Goal: Transaction & Acquisition: Purchase product/service

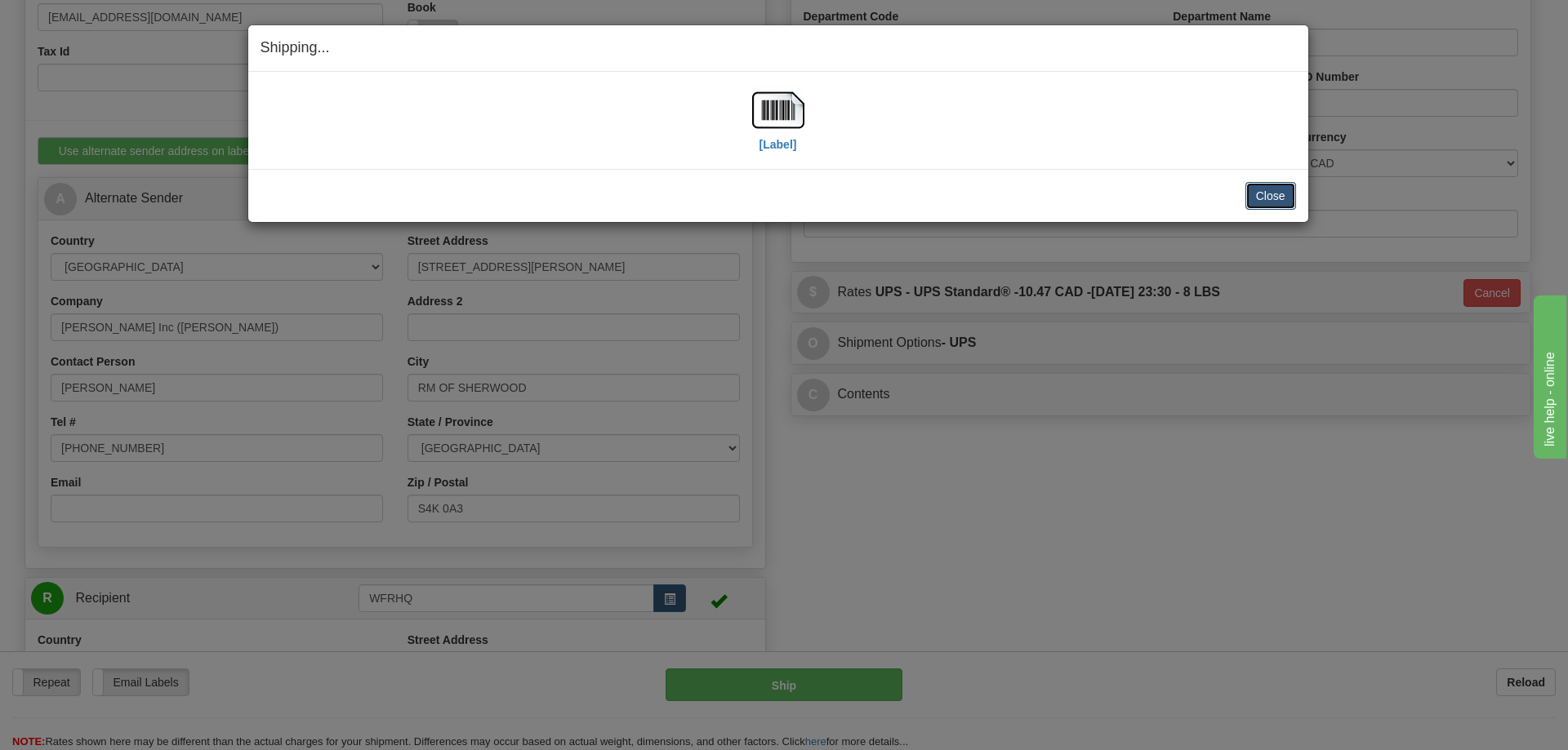
click at [1261, 198] on button "Close" at bounding box center [1270, 195] width 51 height 27
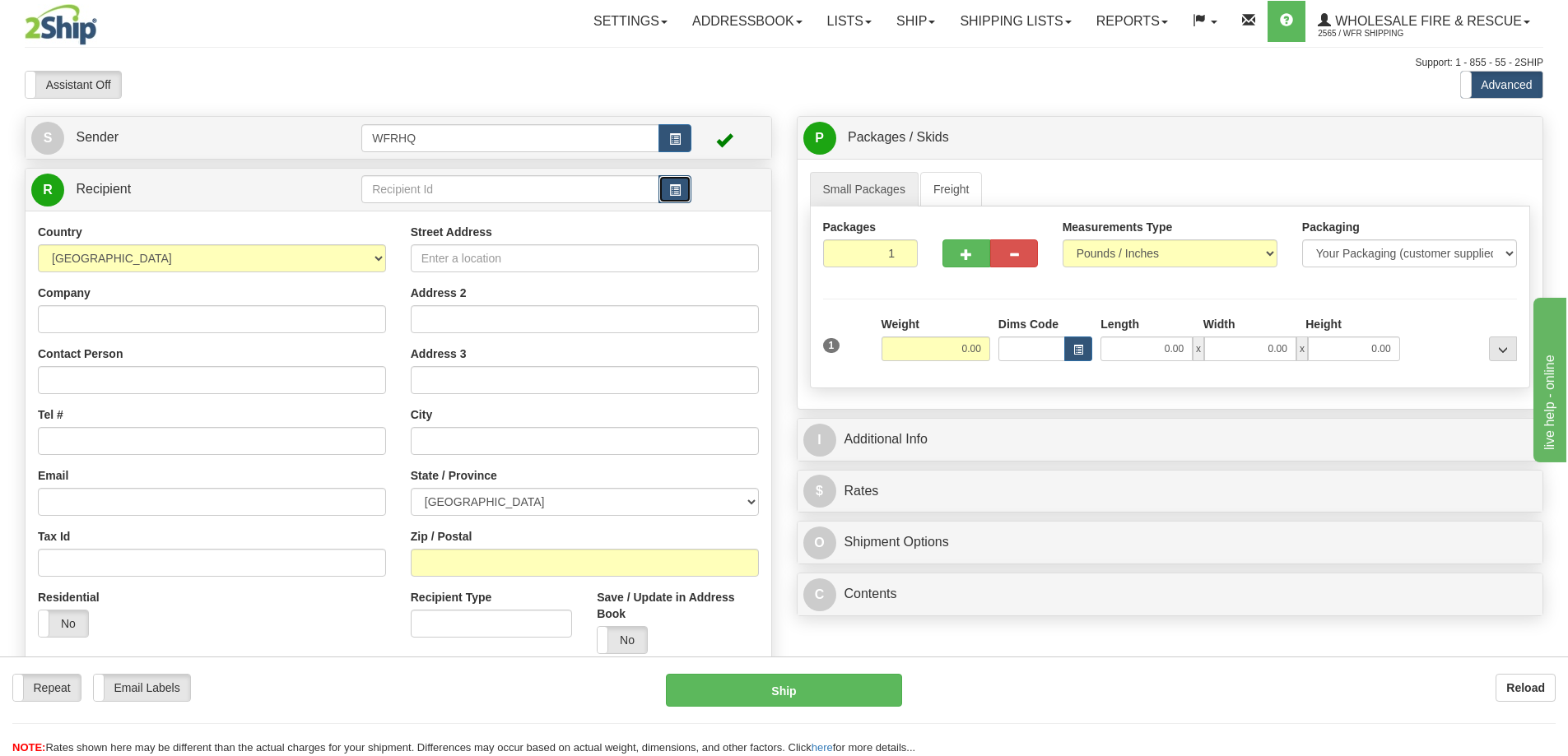
click at [679, 192] on span "button" at bounding box center [674, 190] width 12 height 11
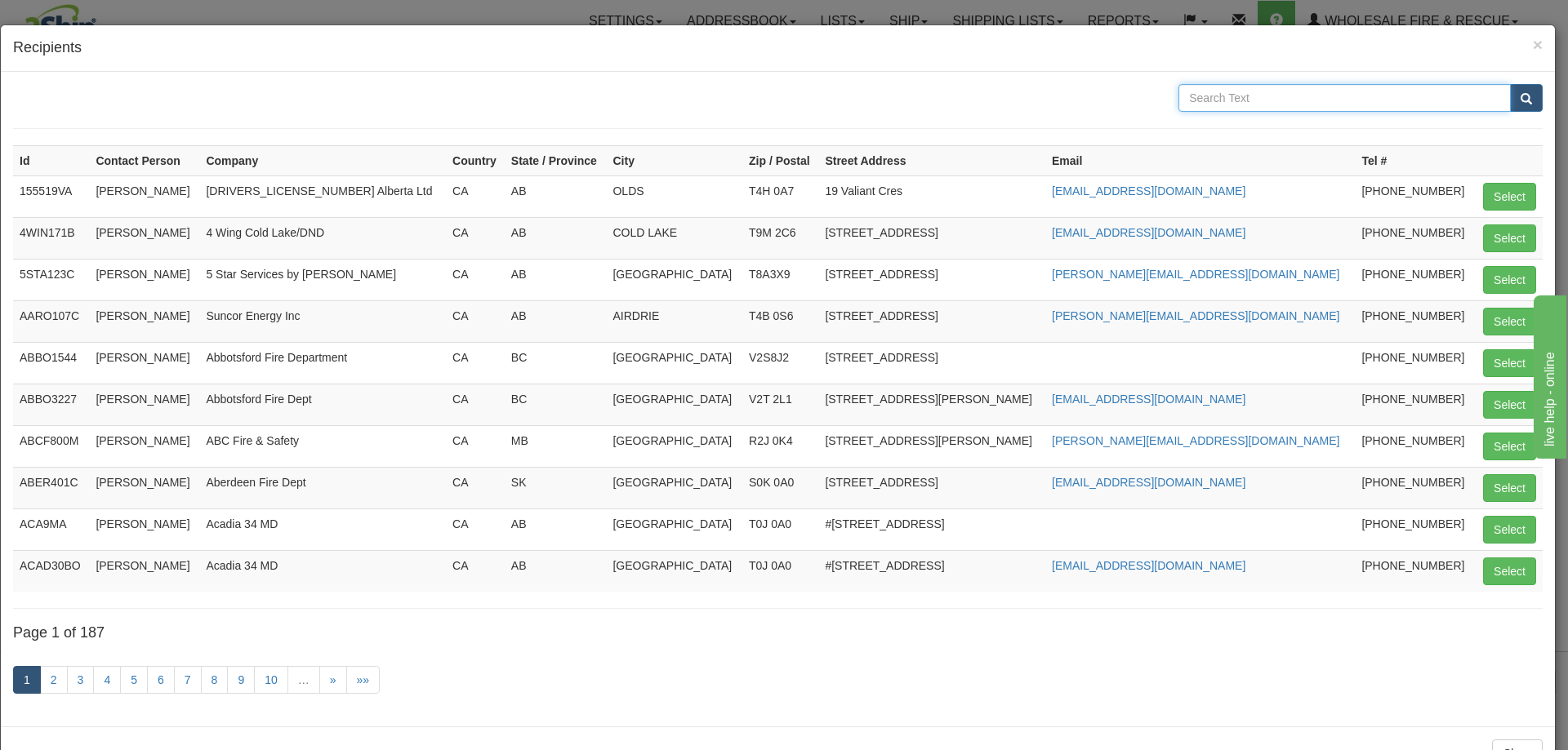
click at [1227, 90] on input "text" at bounding box center [1344, 98] width 333 height 27
type input "cenovus"
click at [1509, 84] on button "submit" at bounding box center [1525, 98] width 33 height 27
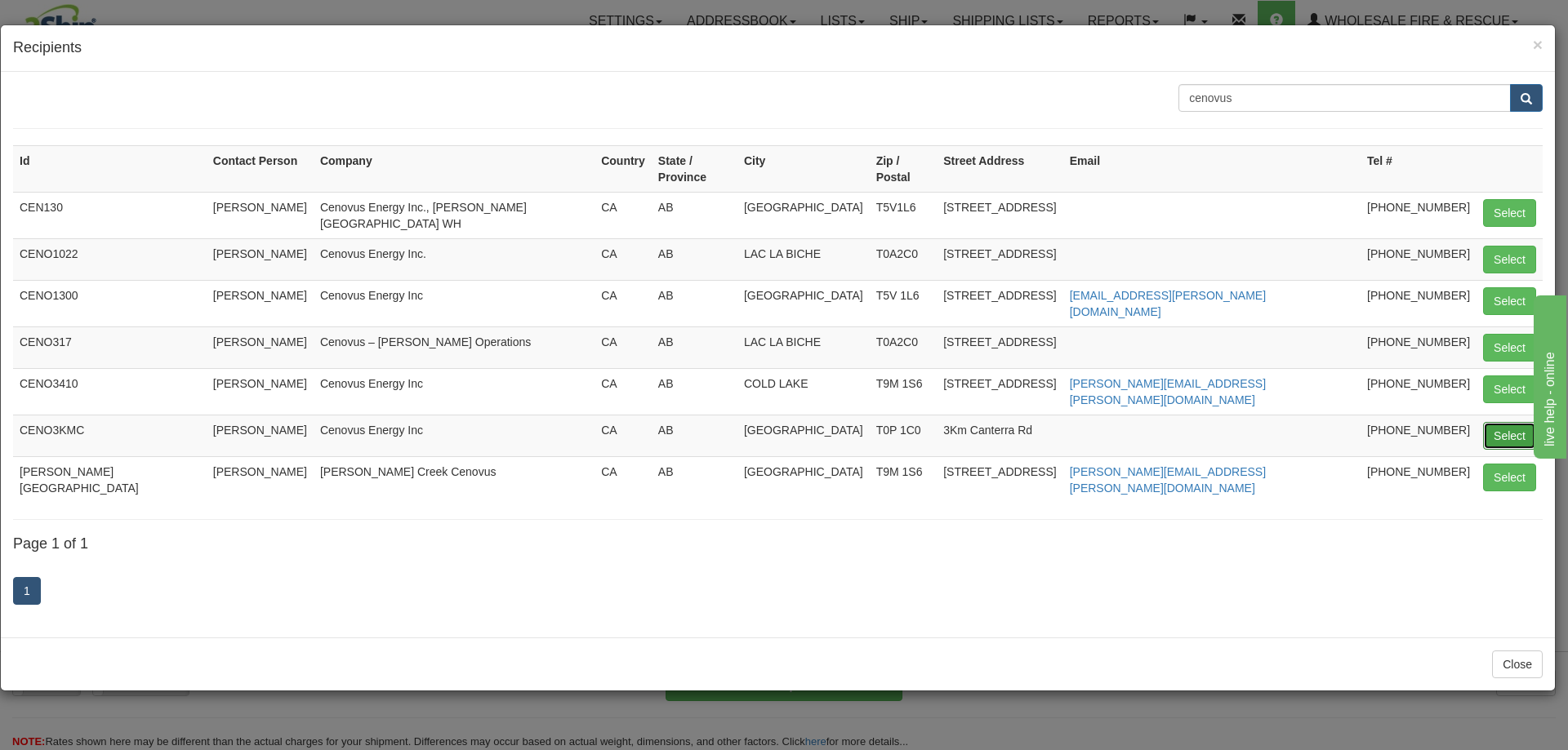
click at [1498, 422] on button "Select" at bounding box center [1509, 435] width 53 height 27
type input "CENO3KMC"
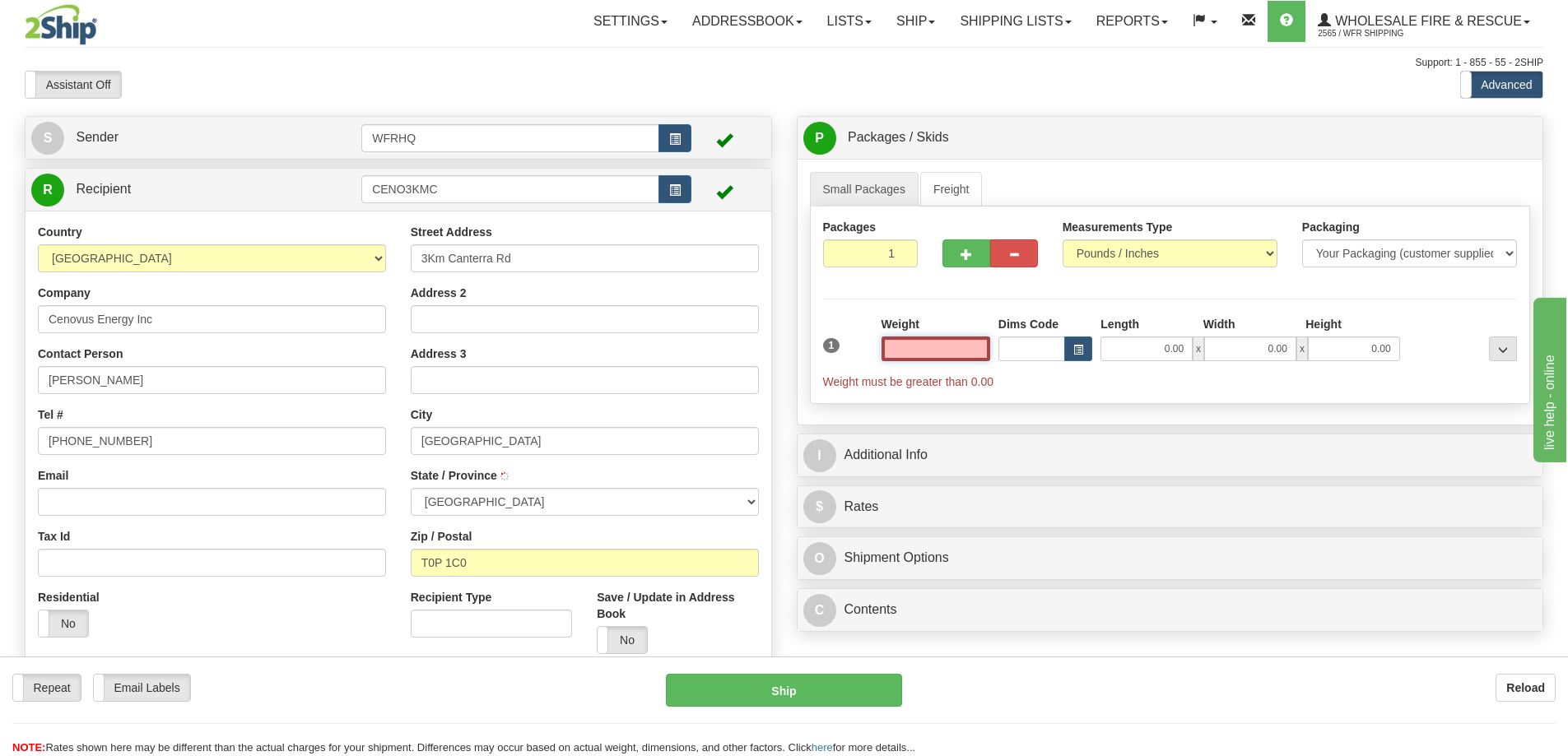
type input "FORT MCKAY"
type input "0.00"
click at [142, 508] on input "Email" at bounding box center [211, 501] width 348 height 28
paste input "shawn.hare@cenovus.com"
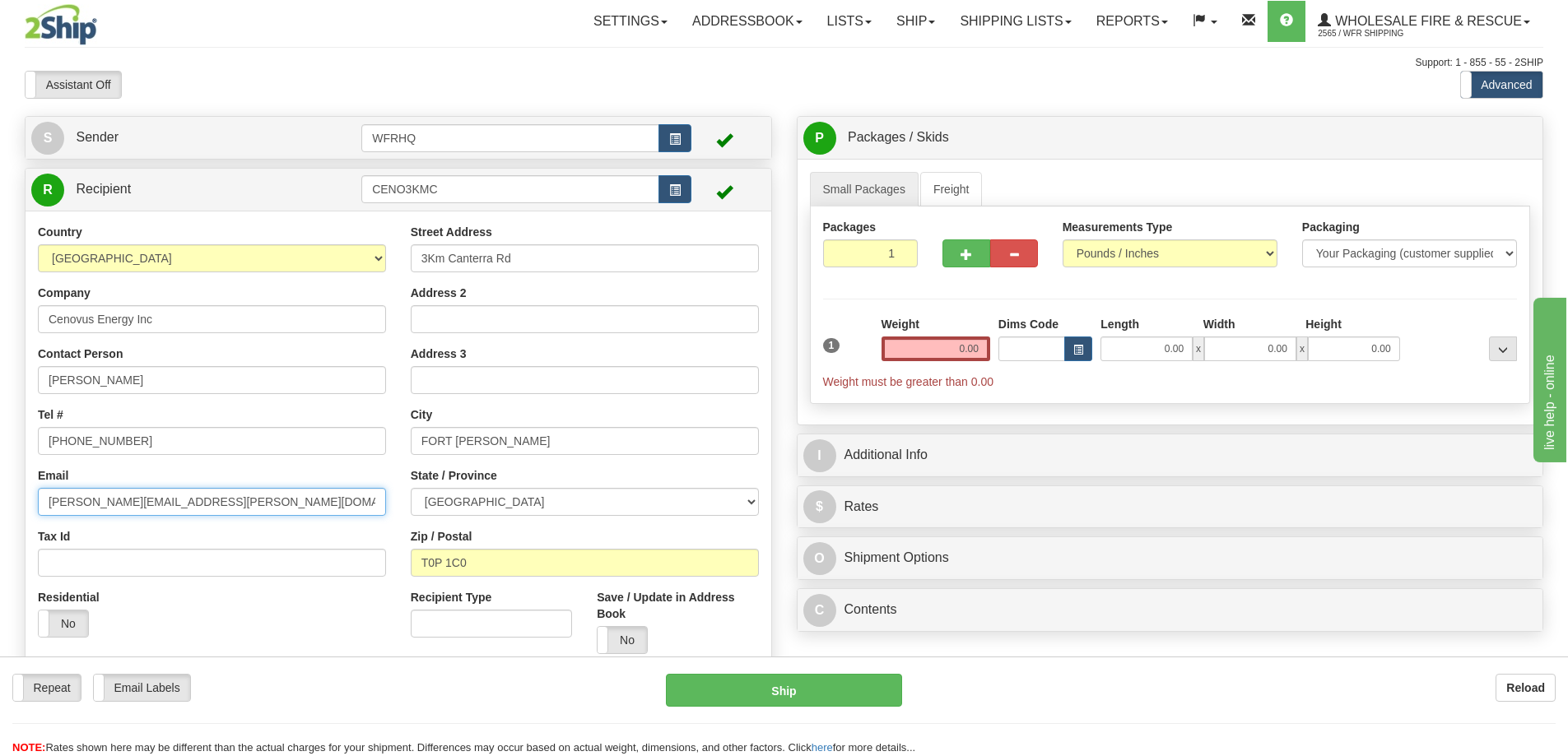
type input "shawn.hare@cenovus.com"
click at [948, 348] on input "0.00" at bounding box center [936, 349] width 109 height 25
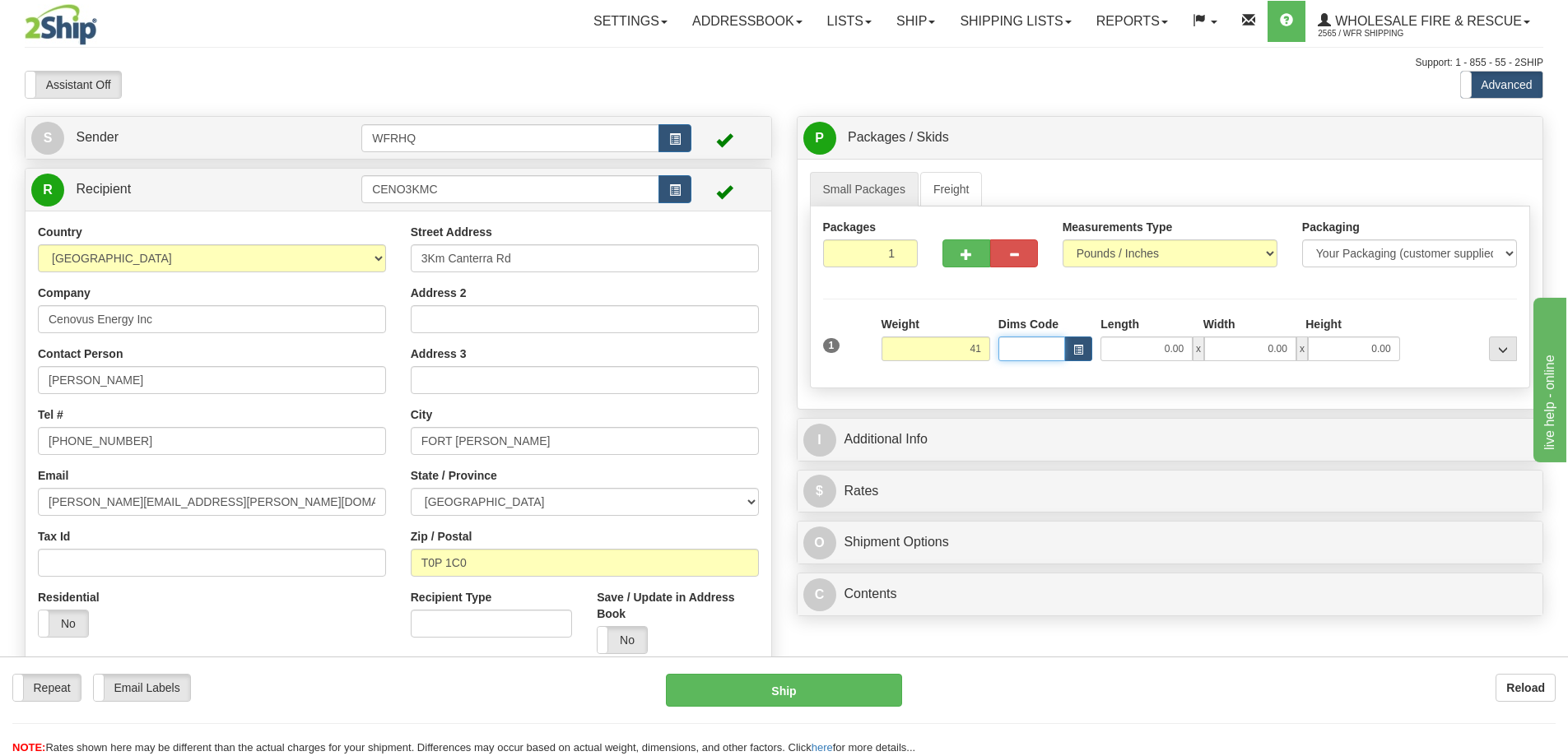
type input "41.00"
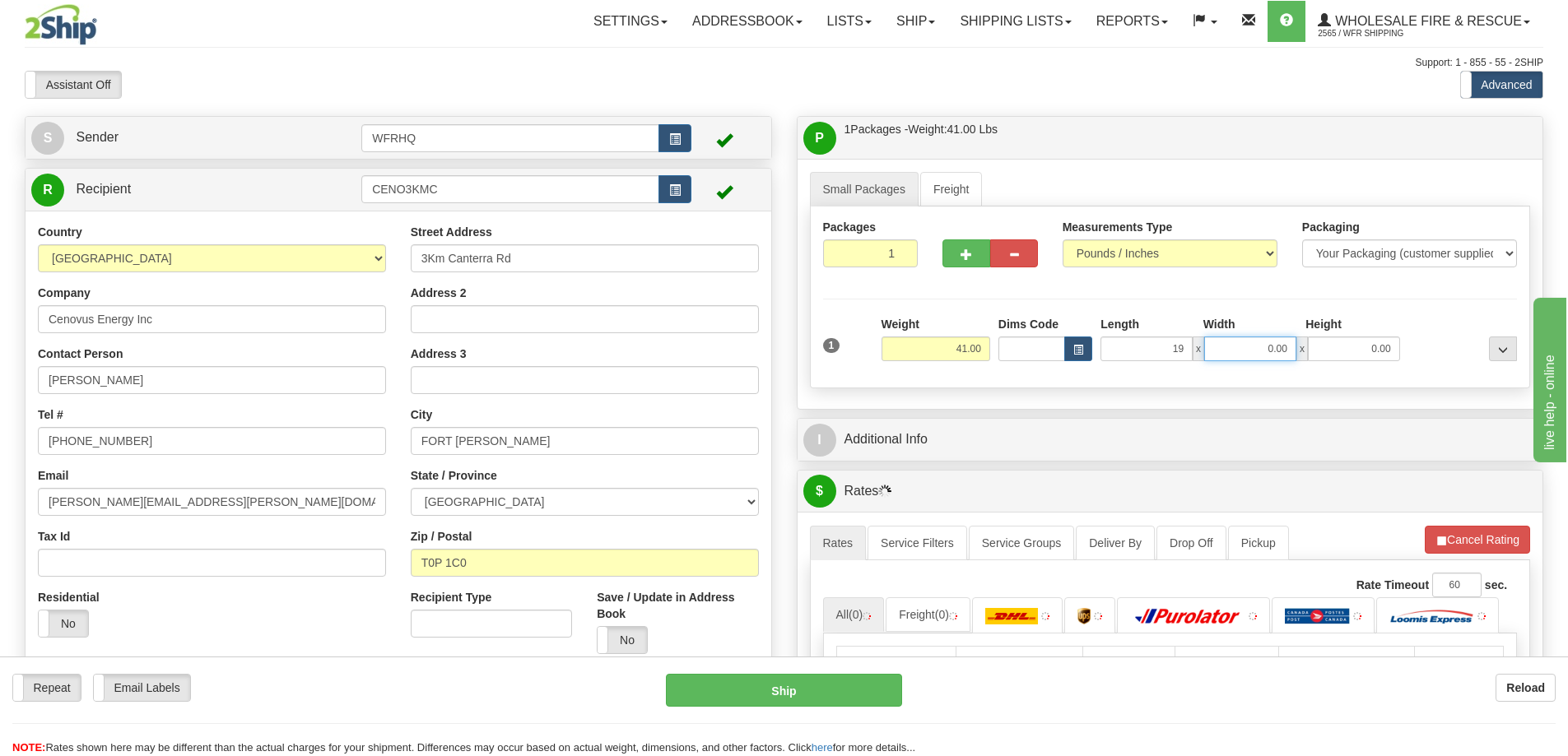
type input "19.00"
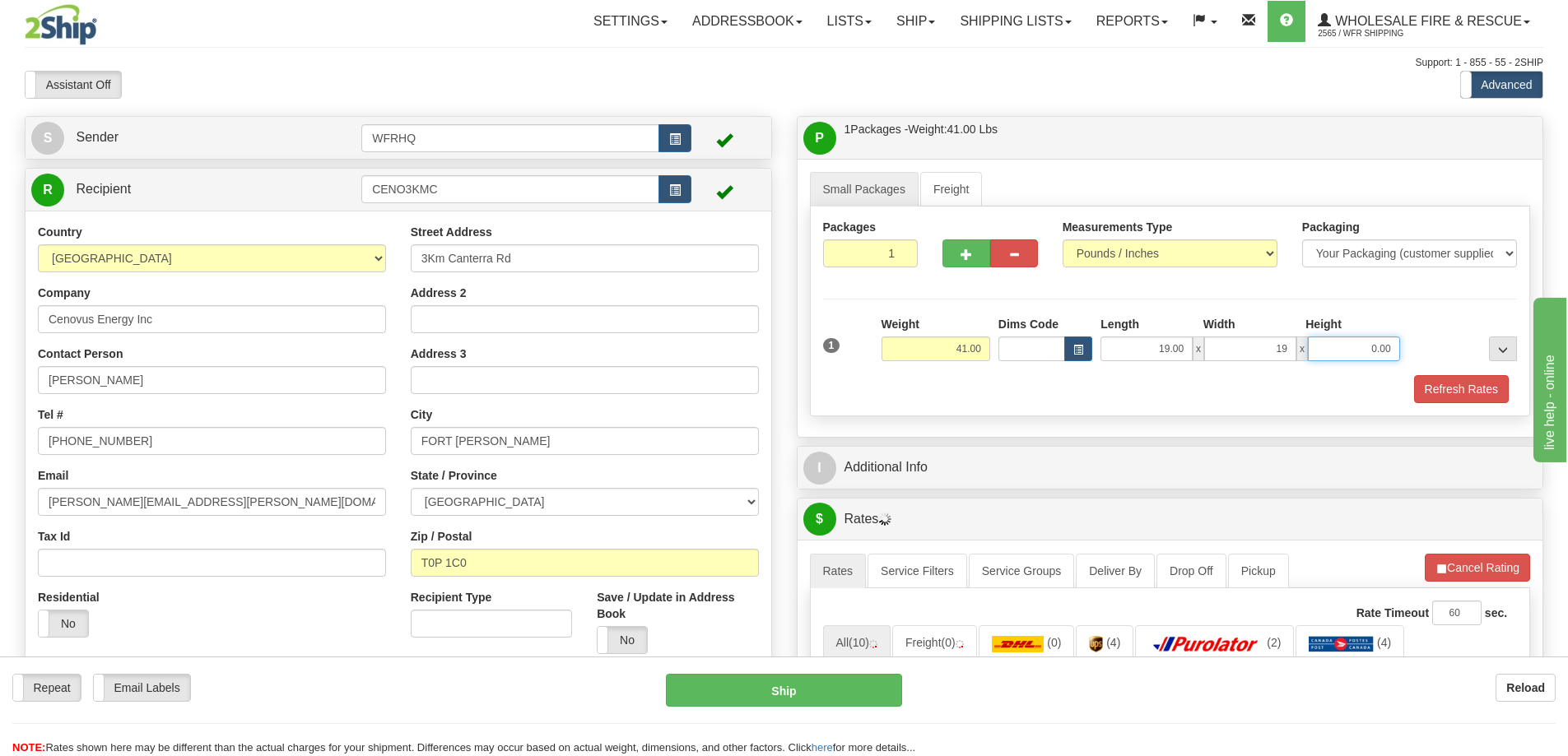
type input "19.00"
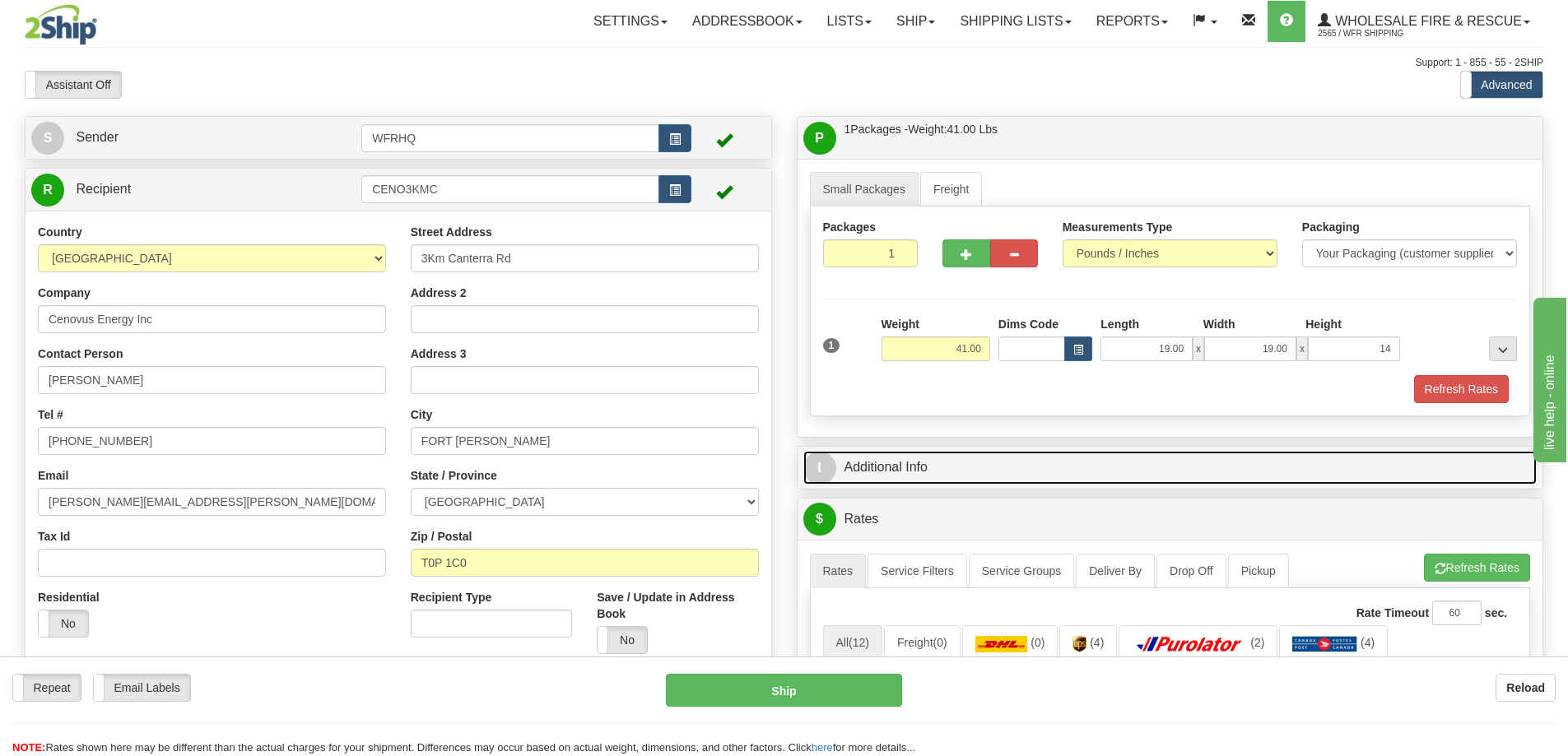
type input "14.00"
click at [911, 471] on link "I Additional Info" at bounding box center [1169, 467] width 734 height 34
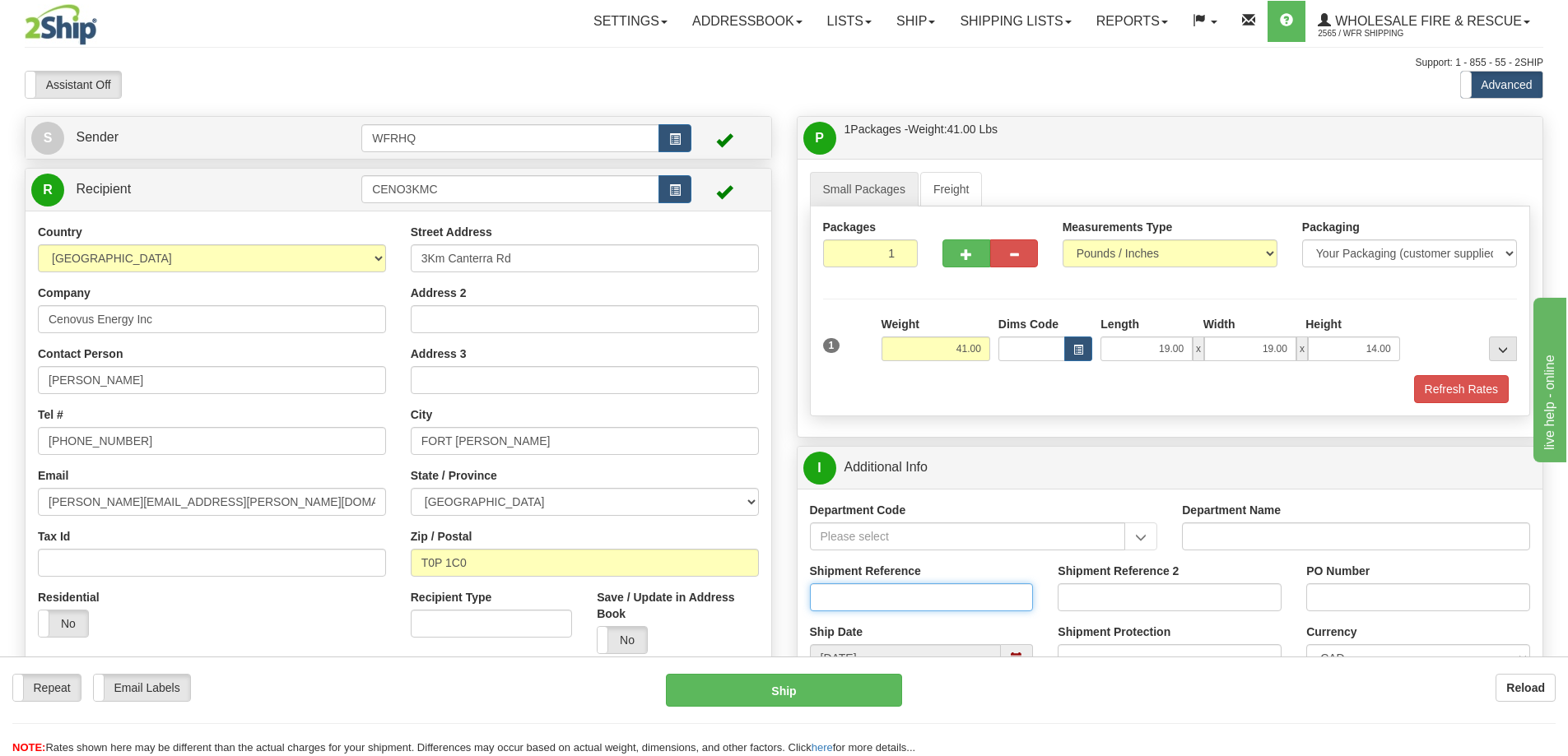
click at [867, 587] on input "Shipment Reference" at bounding box center [922, 597] width 223 height 28
type input "S43511 - 29001"
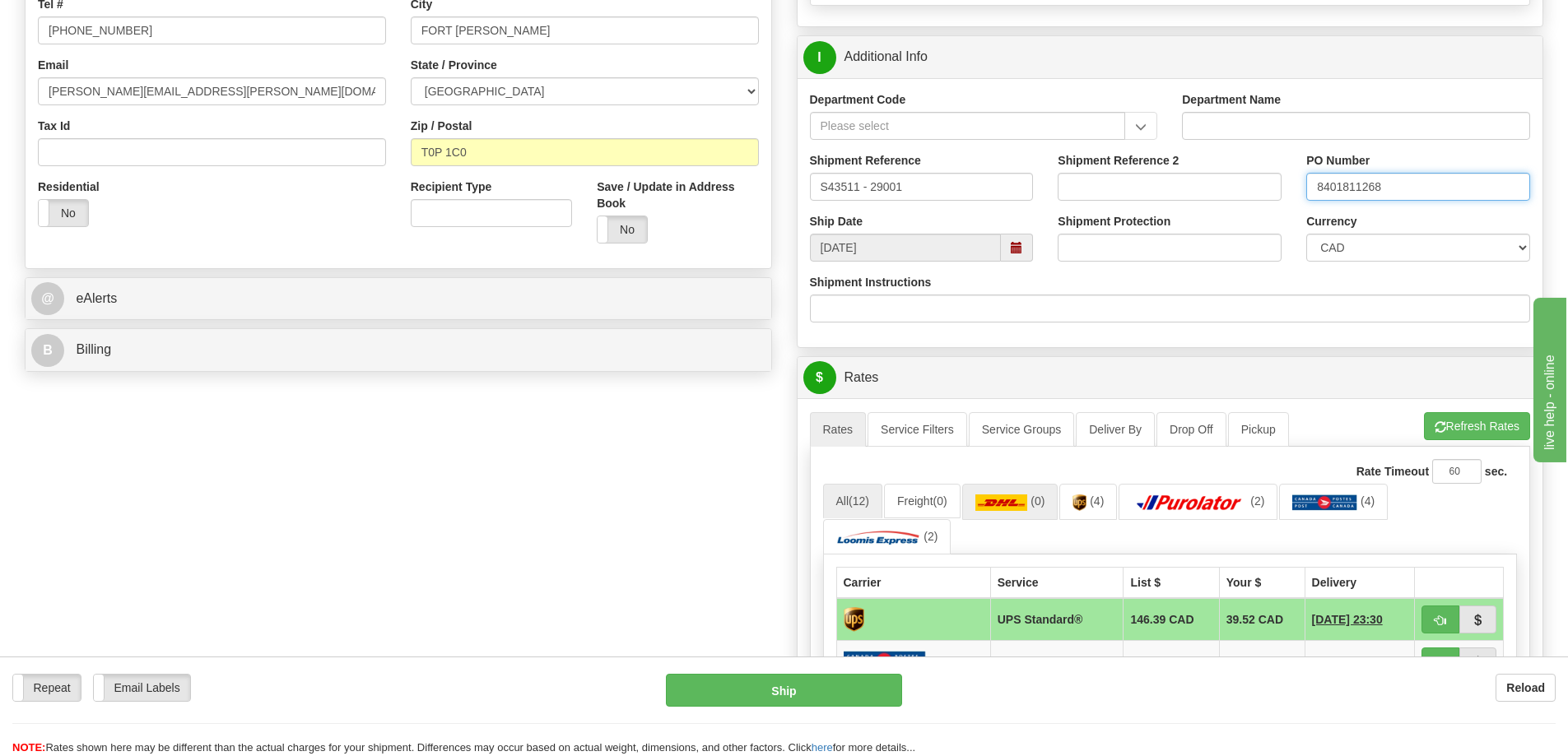
scroll to position [411, 0]
type input "8401811268"
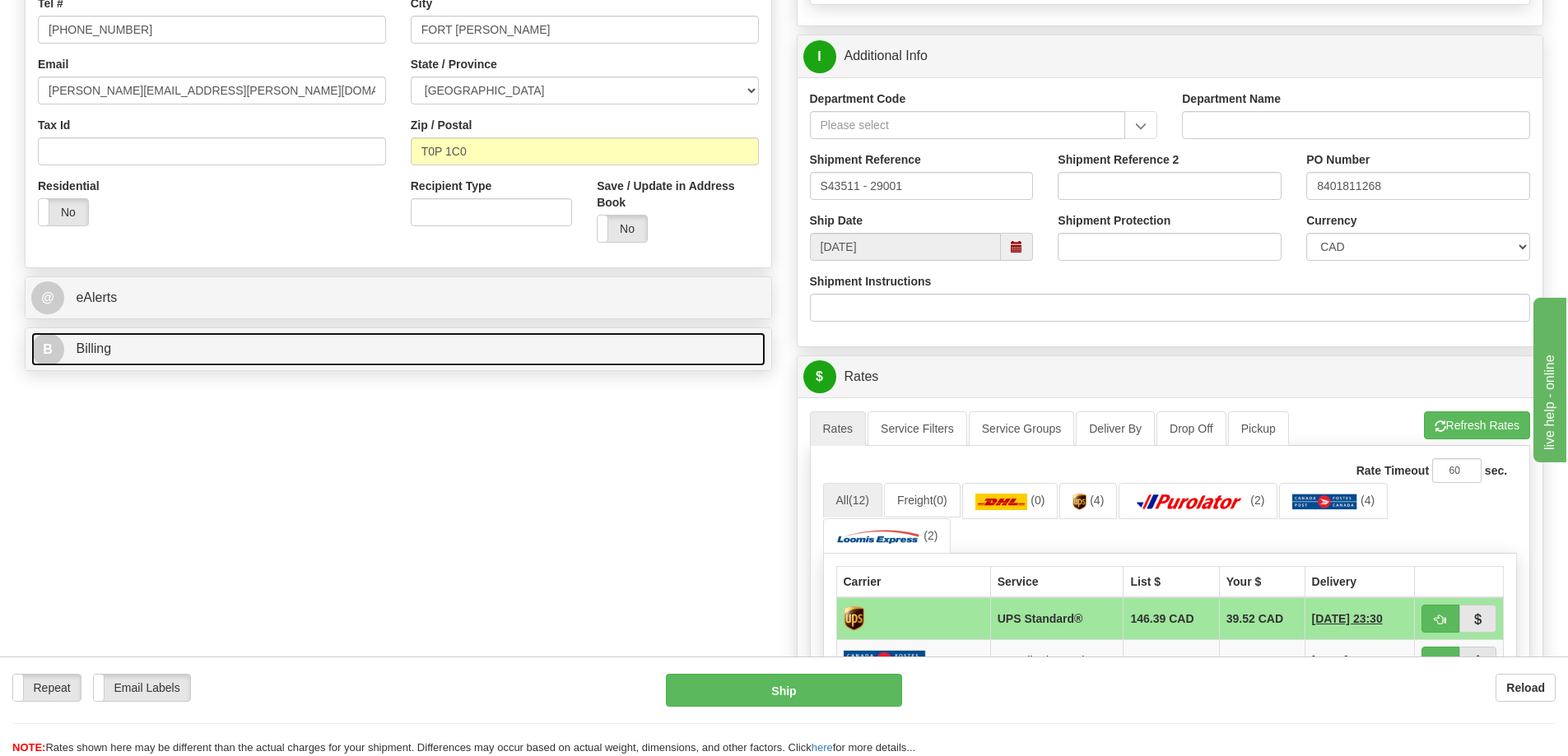
click at [105, 363] on link "B Billing" at bounding box center [398, 349] width 734 height 34
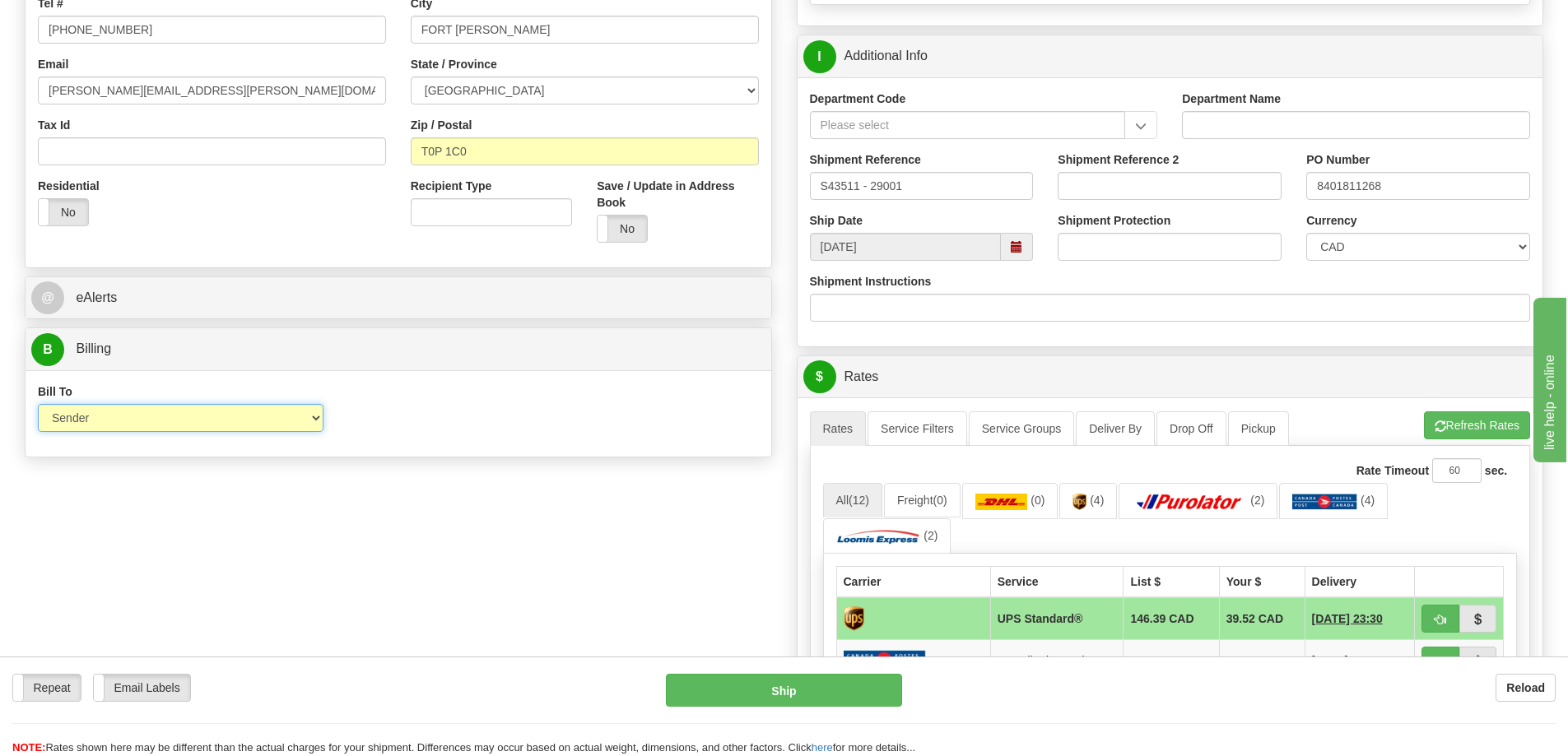
click at [254, 411] on select "Sender Recipient Third Party Collect" at bounding box center [180, 417] width 285 height 28
select select "2"
click at [38, 404] on select "Sender Recipient Third Party Collect" at bounding box center [180, 417] width 285 height 28
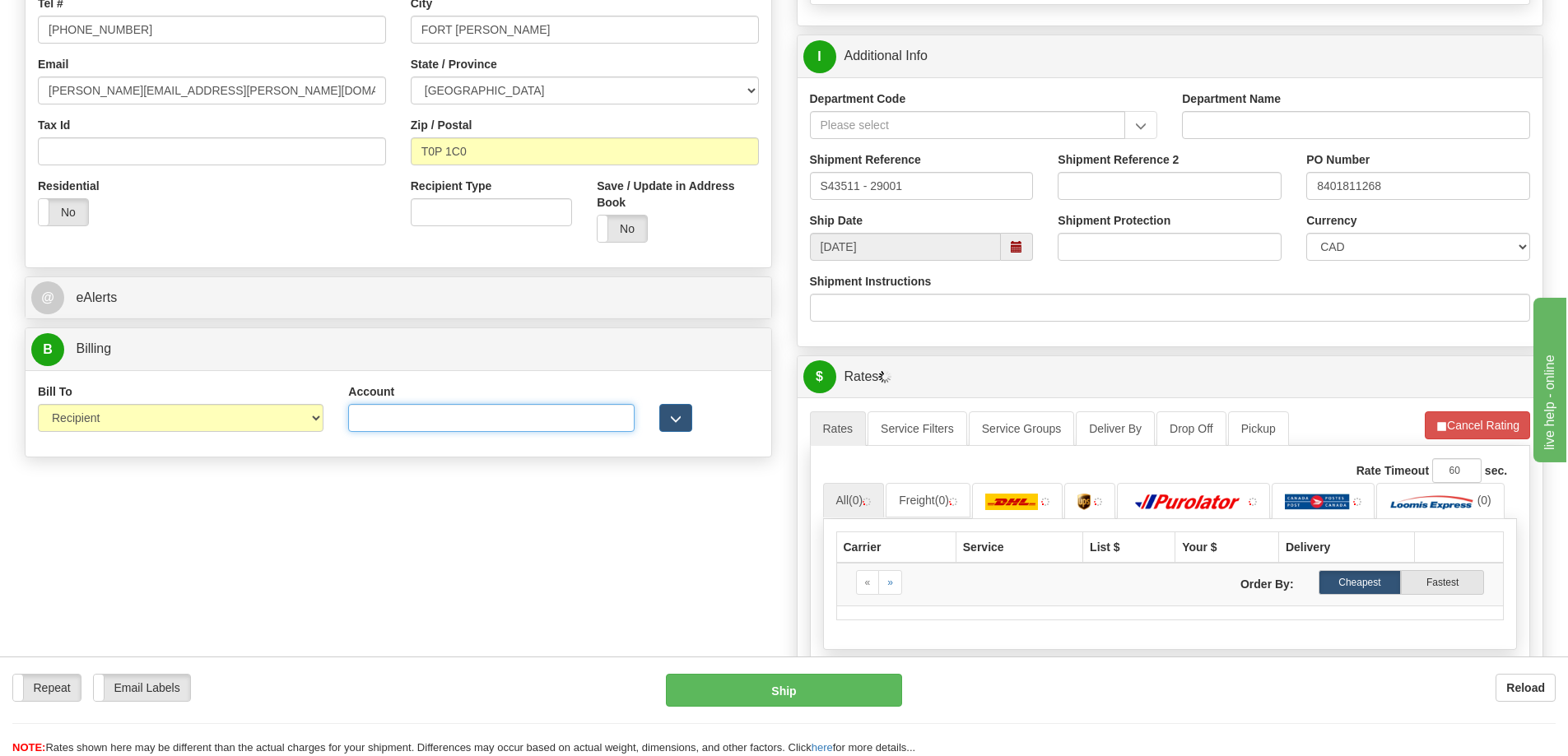
click at [431, 422] on input "Account" at bounding box center [490, 417] width 285 height 28
paste input "1-7716952"
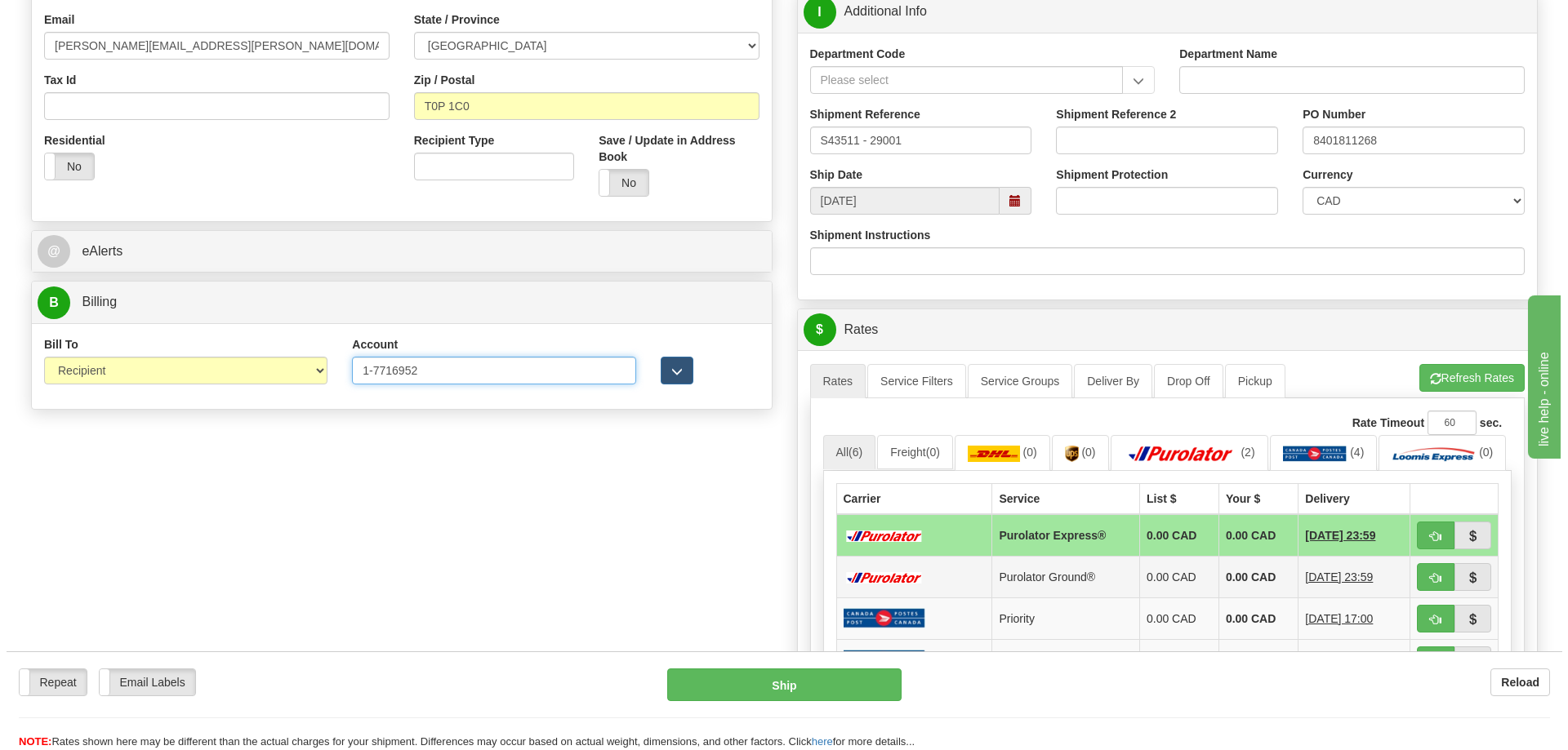
scroll to position [489, 0]
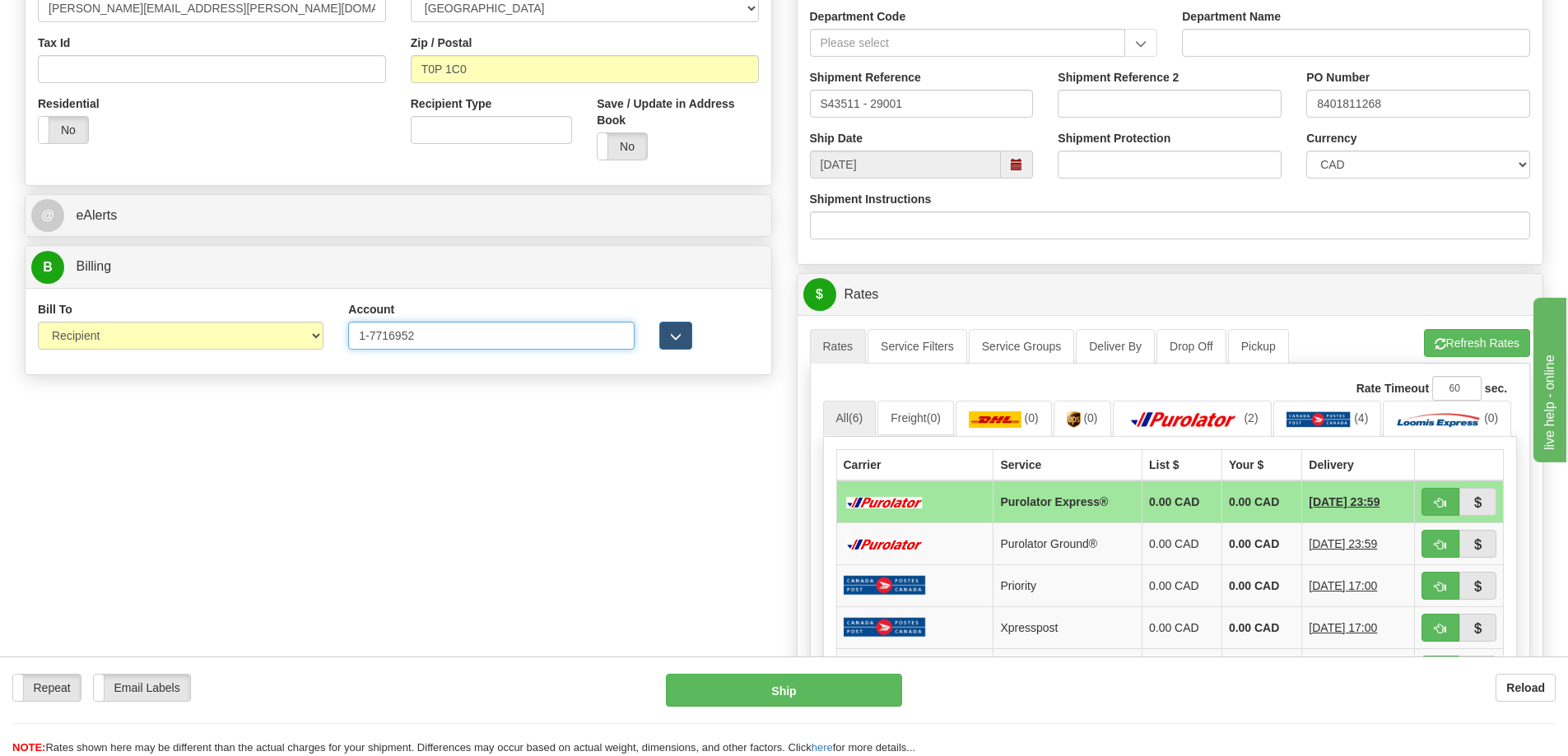
type input "1-7716952"
click at [1439, 550] on span "button" at bounding box center [1440, 545] width 12 height 11
type input "260"
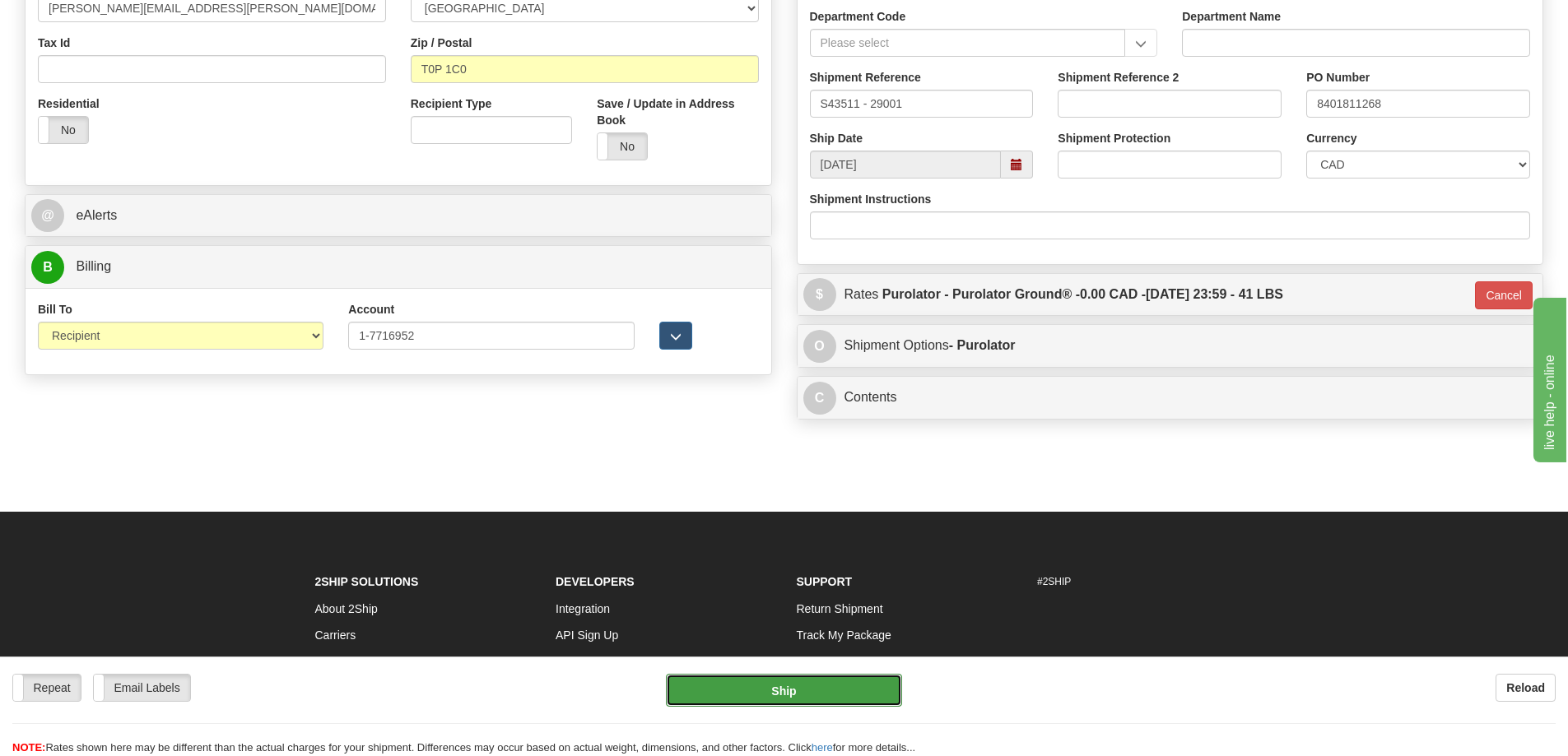
click at [786, 693] on button "Ship" at bounding box center [784, 690] width 236 height 33
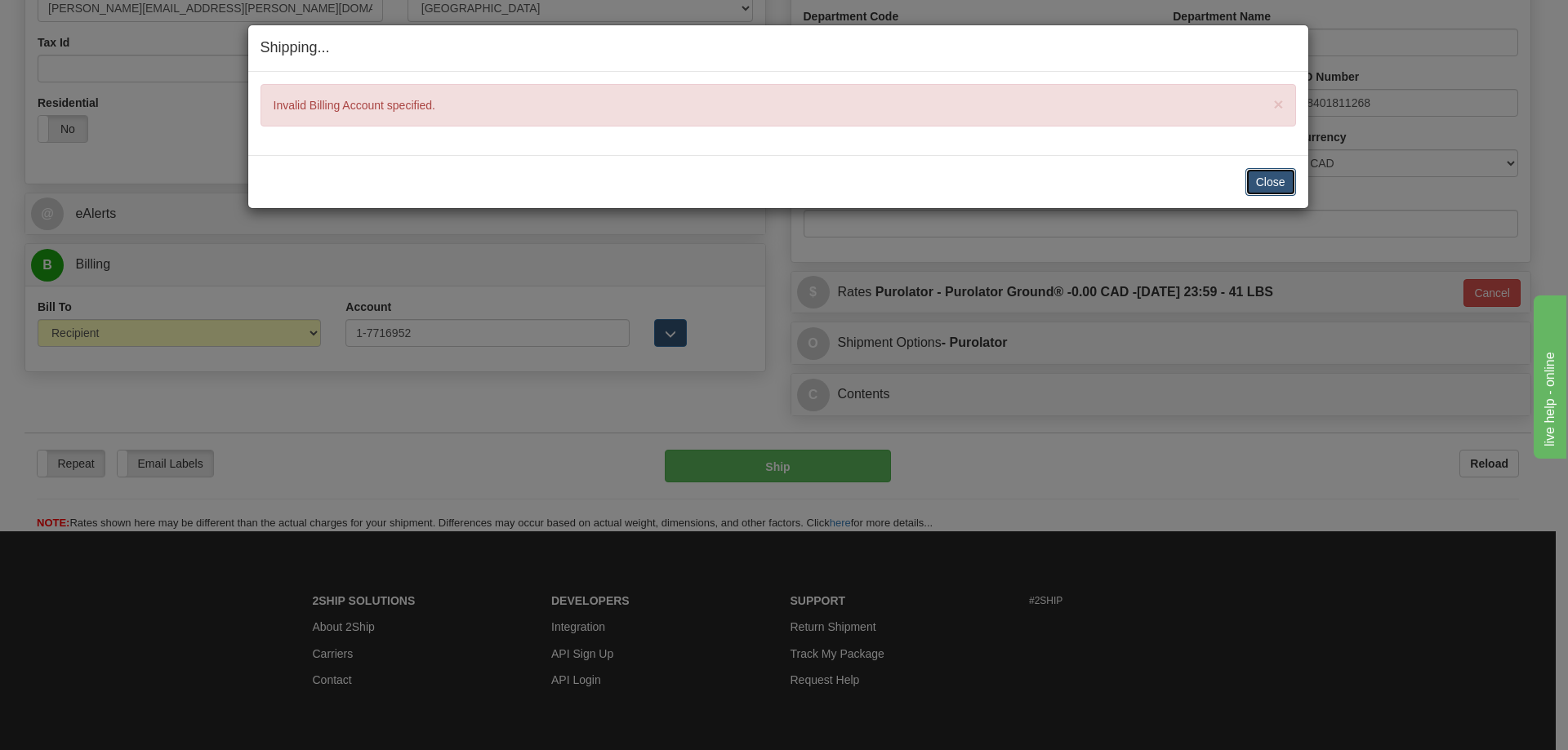
click at [1278, 184] on button "Close" at bounding box center [1270, 182] width 51 height 27
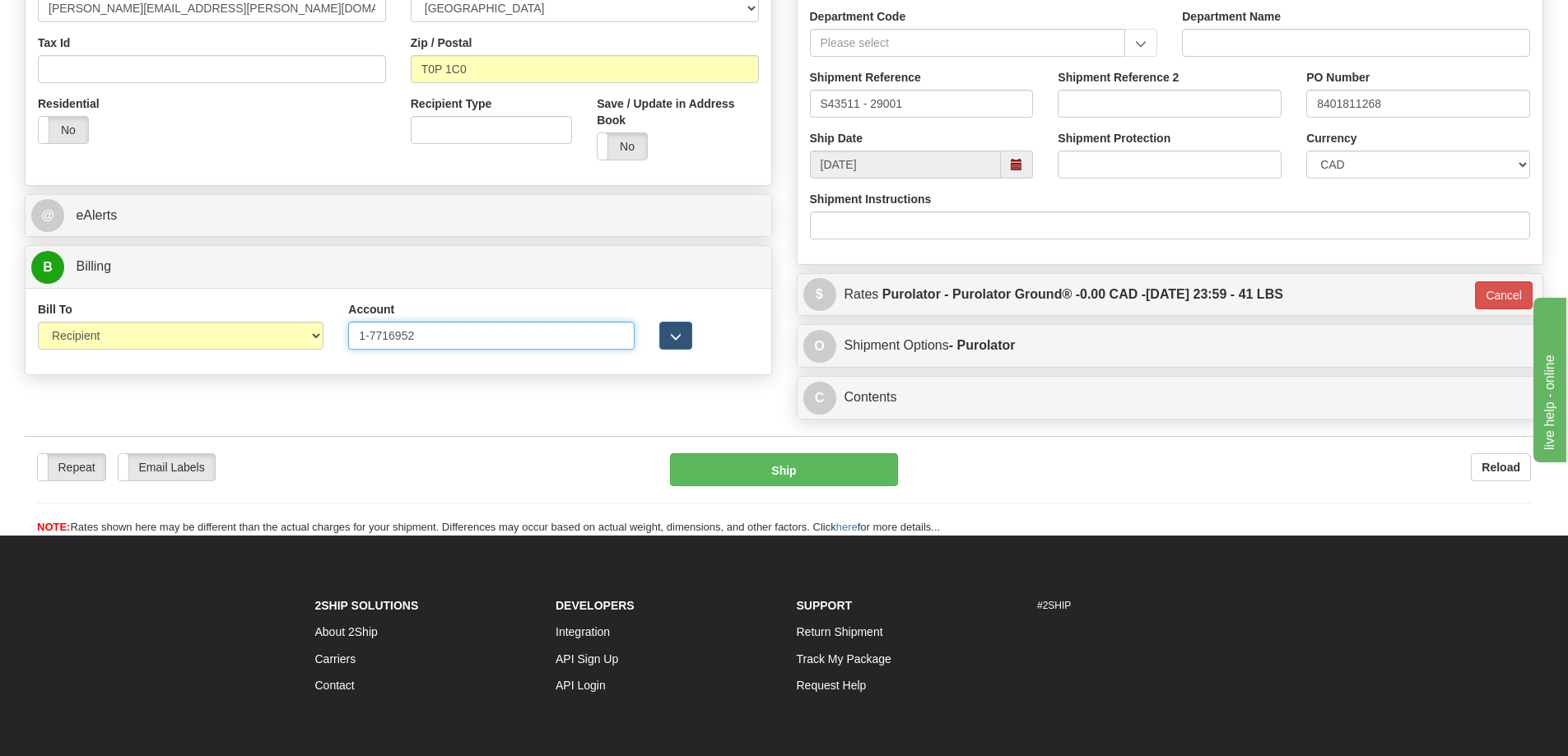
click at [371, 333] on input "1-7716952" at bounding box center [490, 335] width 285 height 28
type input "7716952"
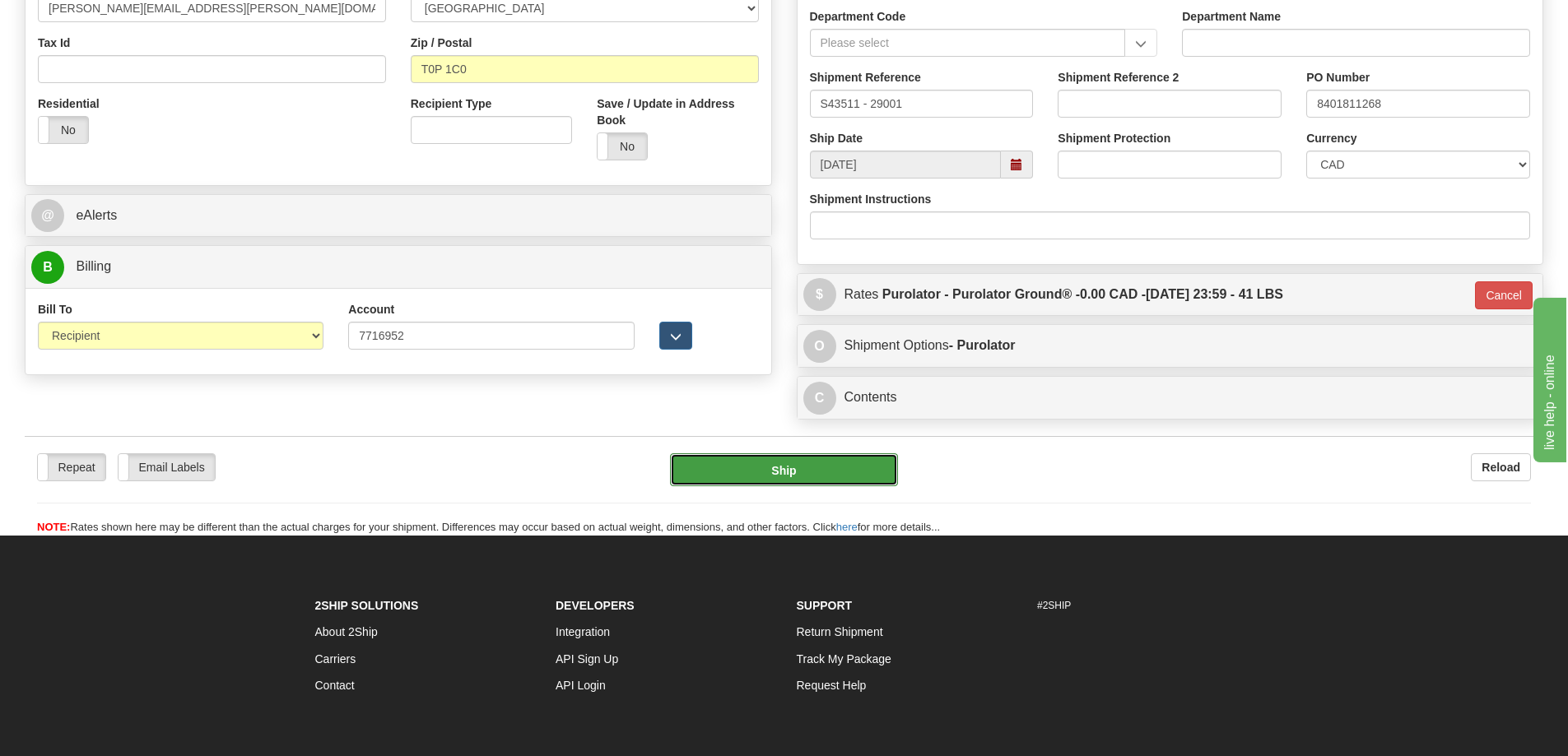
click at [787, 475] on button "Ship" at bounding box center [783, 469] width 228 height 33
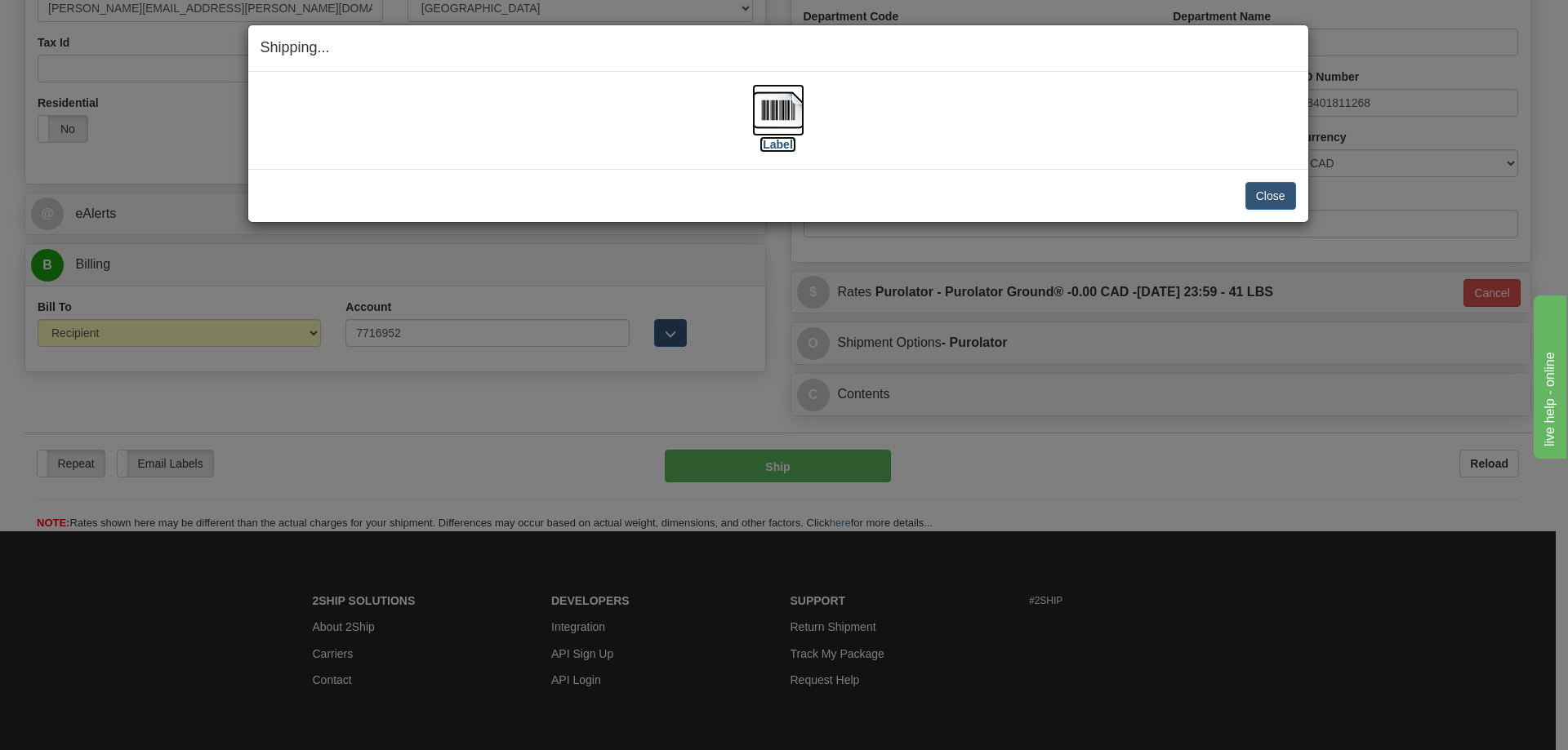
click at [778, 109] on img at bounding box center [778, 110] width 52 height 52
click at [1126, 159] on div "[Label] IMPORTANT NOTICE Embassy / Consulate / Government Building / Hospital C…" at bounding box center [778, 121] width 1060 height 98
click at [1261, 192] on button "Close" at bounding box center [1270, 195] width 51 height 27
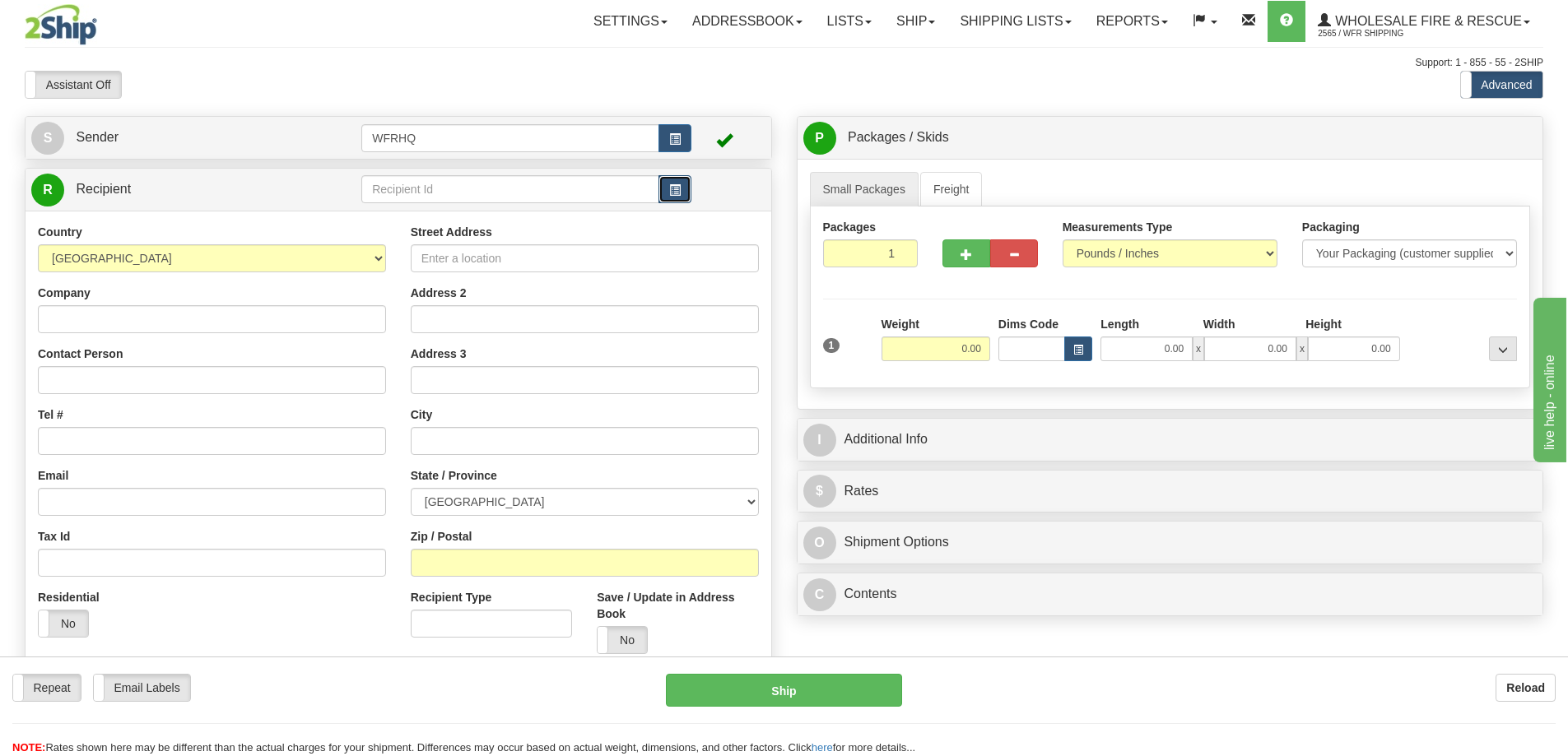
click at [669, 192] on span "button" at bounding box center [674, 190] width 12 height 11
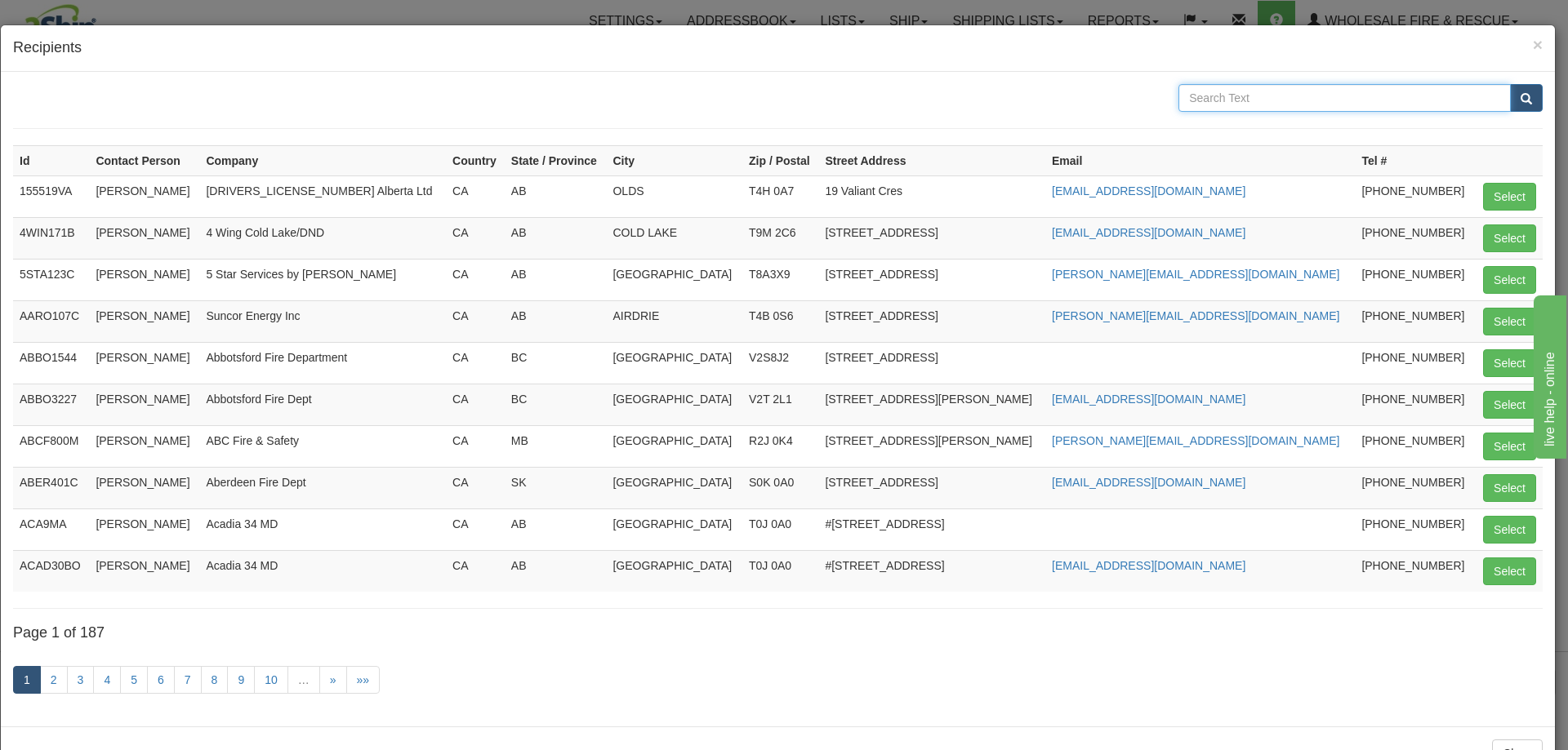
click at [1245, 98] on input "text" at bounding box center [1344, 98] width 333 height 27
type input "Mayne"
click at [1519, 104] on button "submit" at bounding box center [1525, 98] width 33 height 27
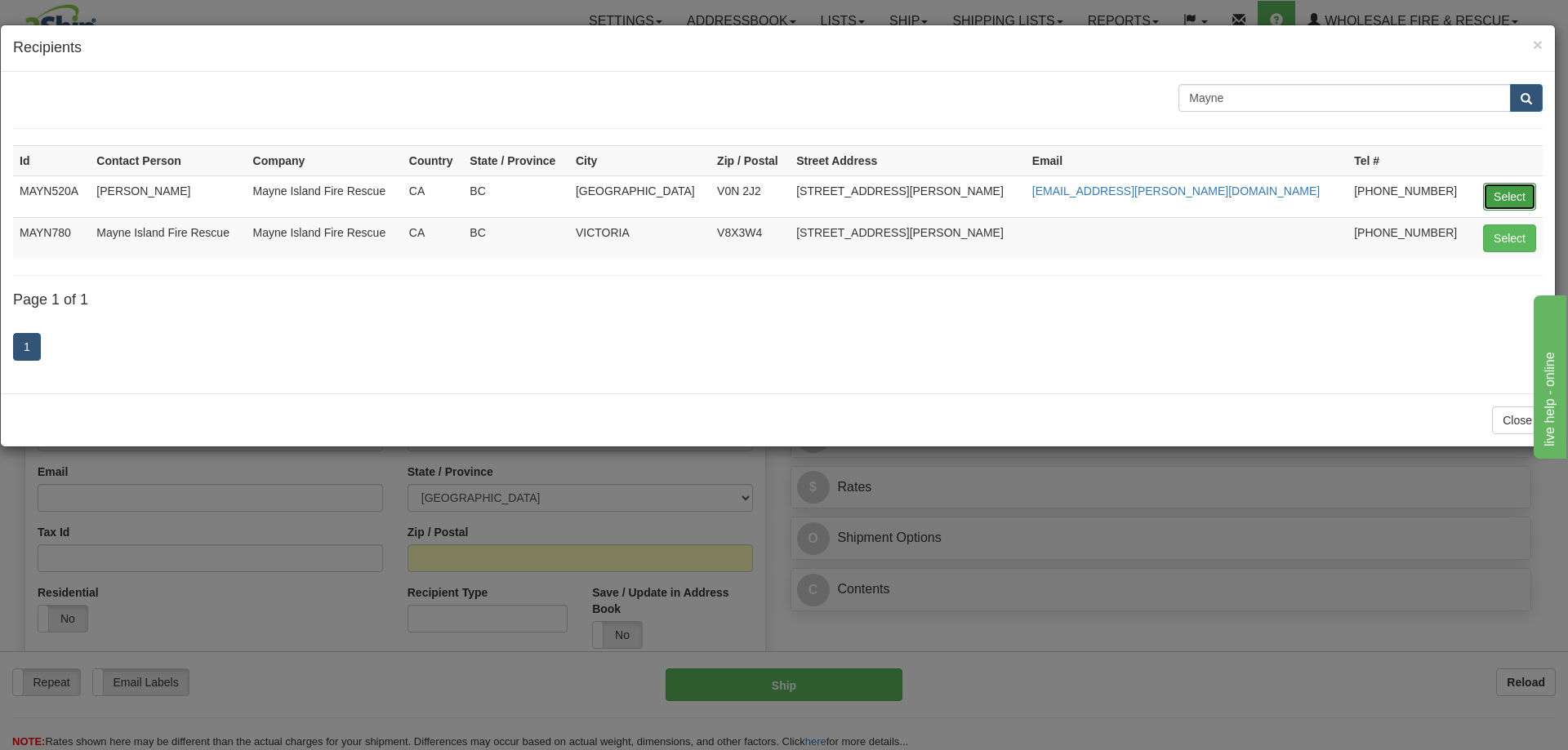
click at [1487, 191] on button "Select" at bounding box center [1509, 196] width 53 height 27
type input "MAYN520A"
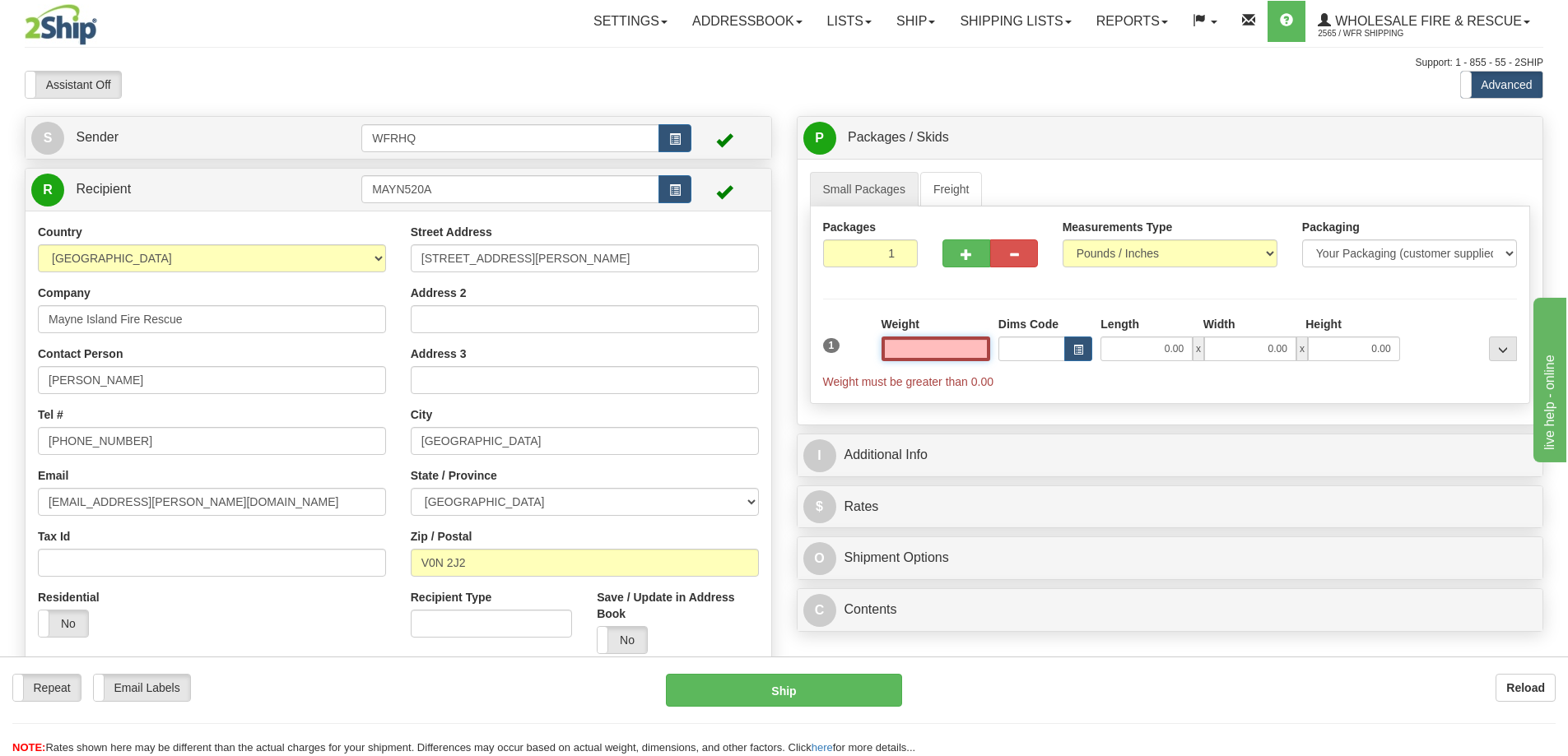
click at [937, 345] on input "text" at bounding box center [936, 349] width 109 height 25
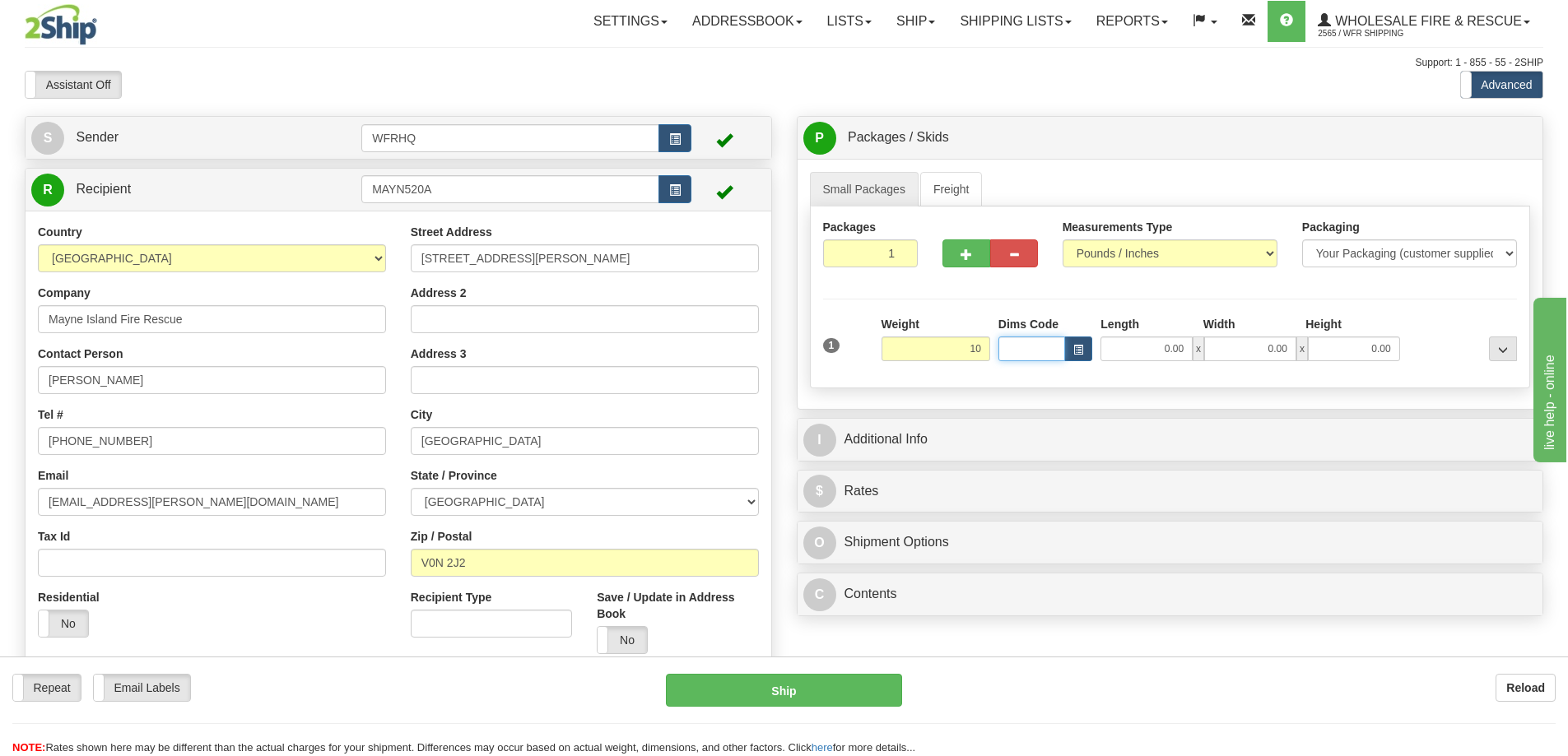
type input "10.00"
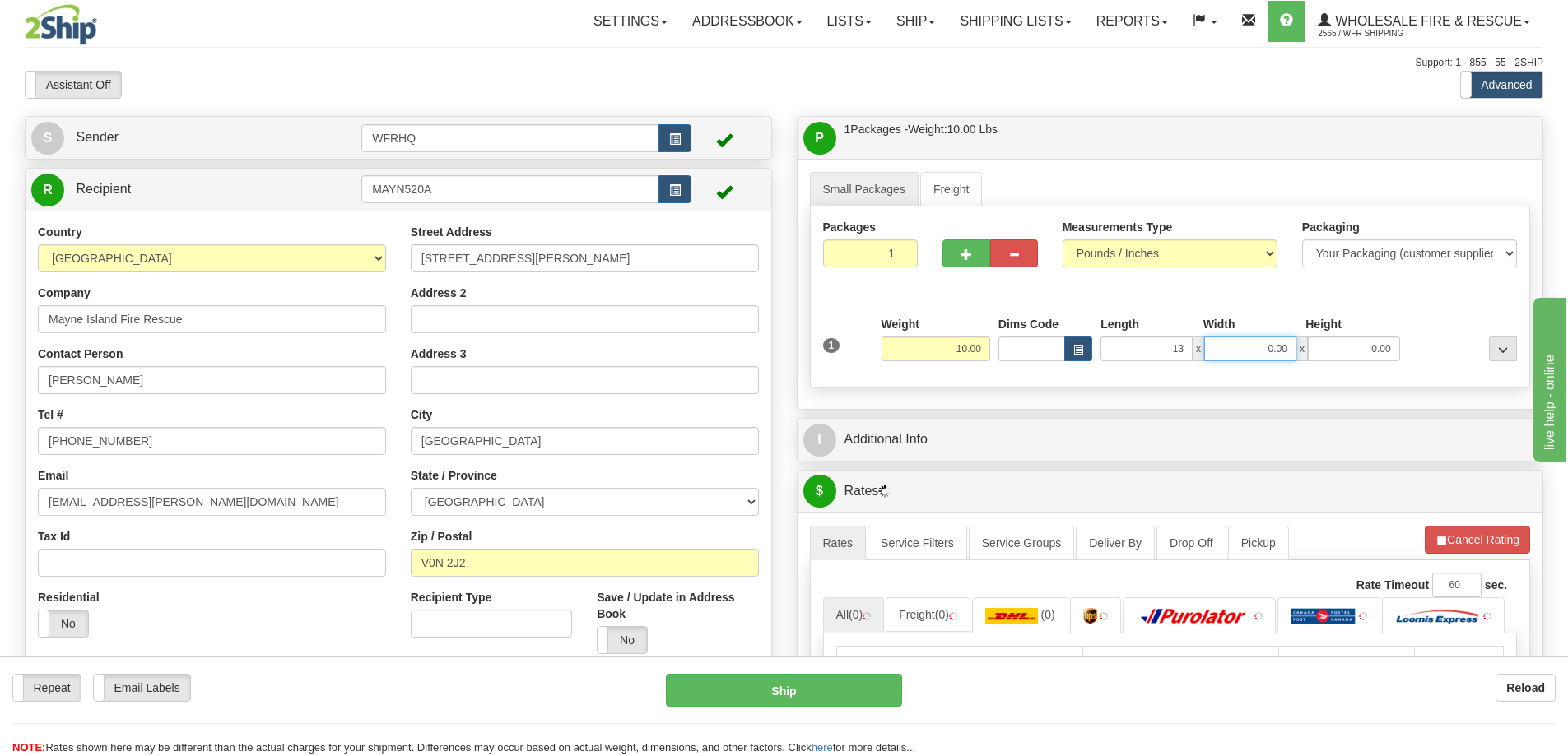
type input "13.00"
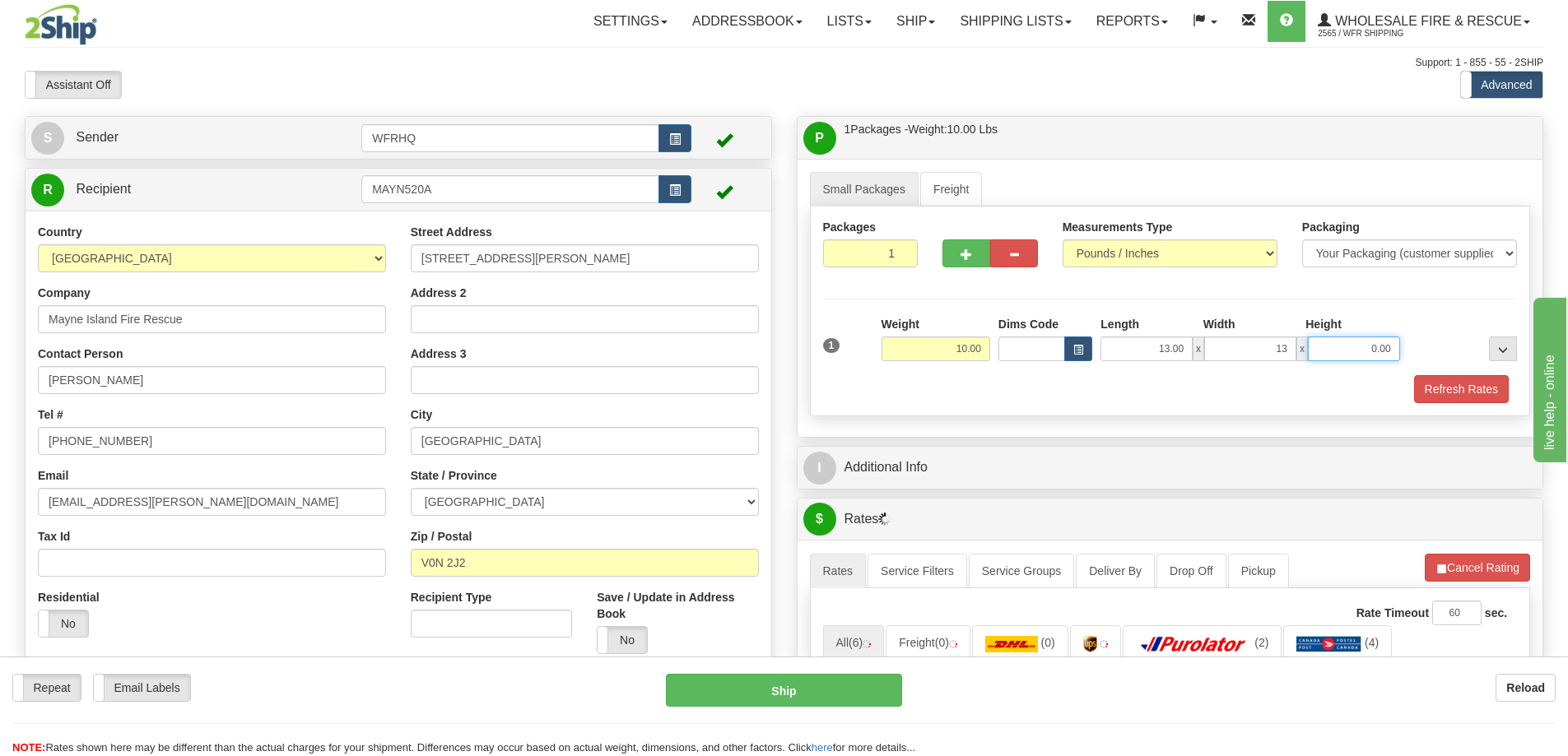
type input "13.00"
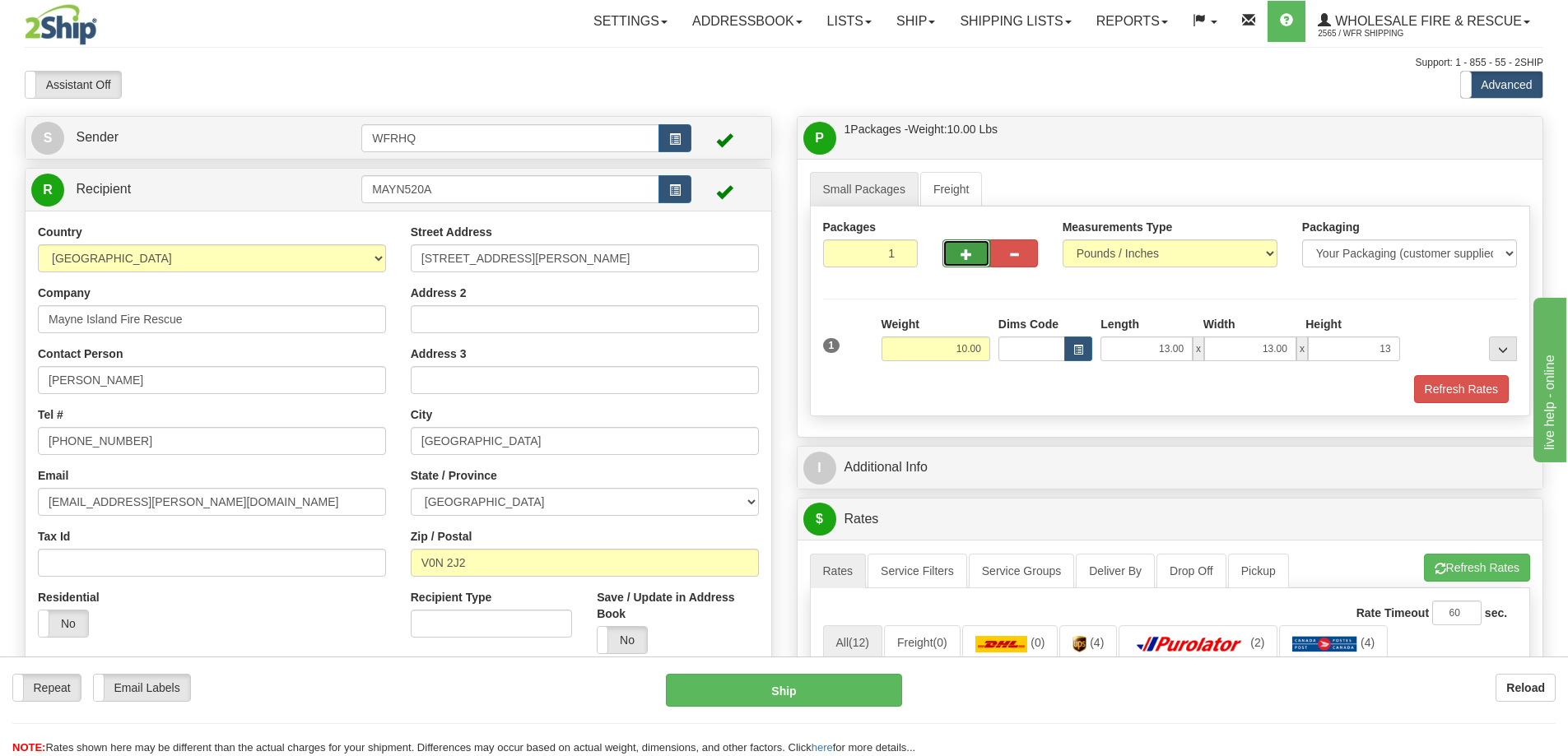
type input "13.00"
click at [969, 263] on button "button" at bounding box center [965, 253] width 47 height 28
radio input "true"
type input "2"
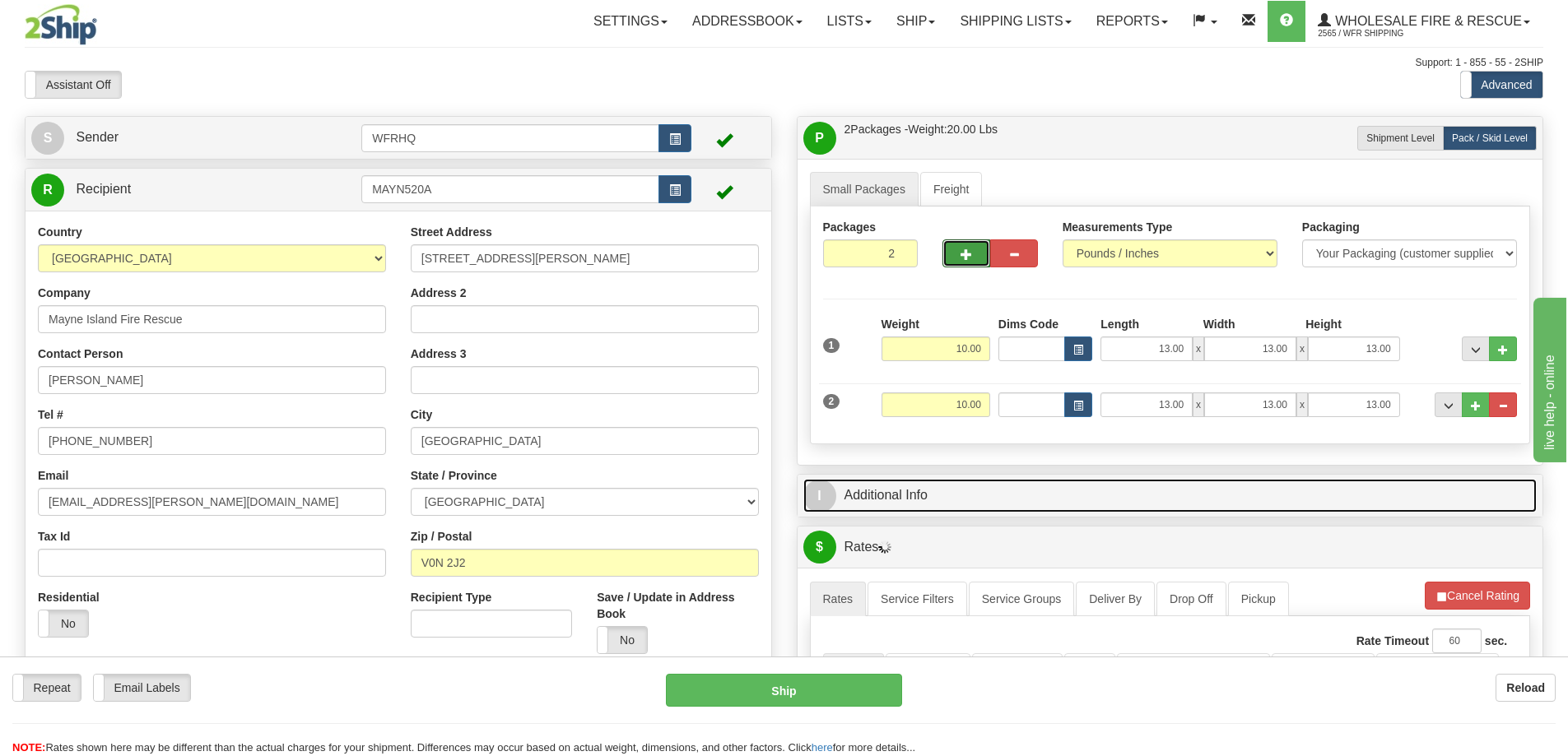
click at [919, 502] on link "I Additional Info" at bounding box center [1169, 496] width 734 height 34
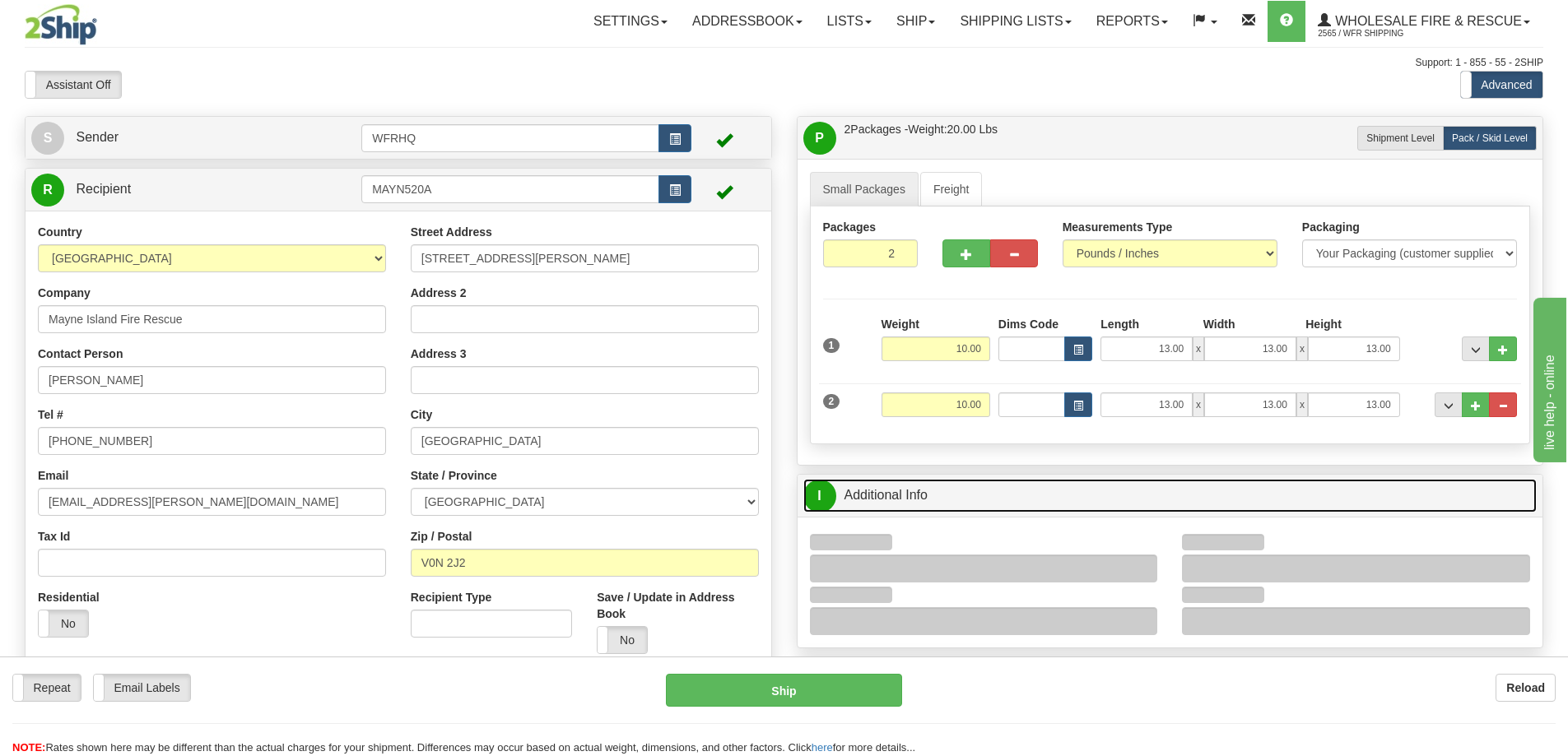
scroll to position [82, 0]
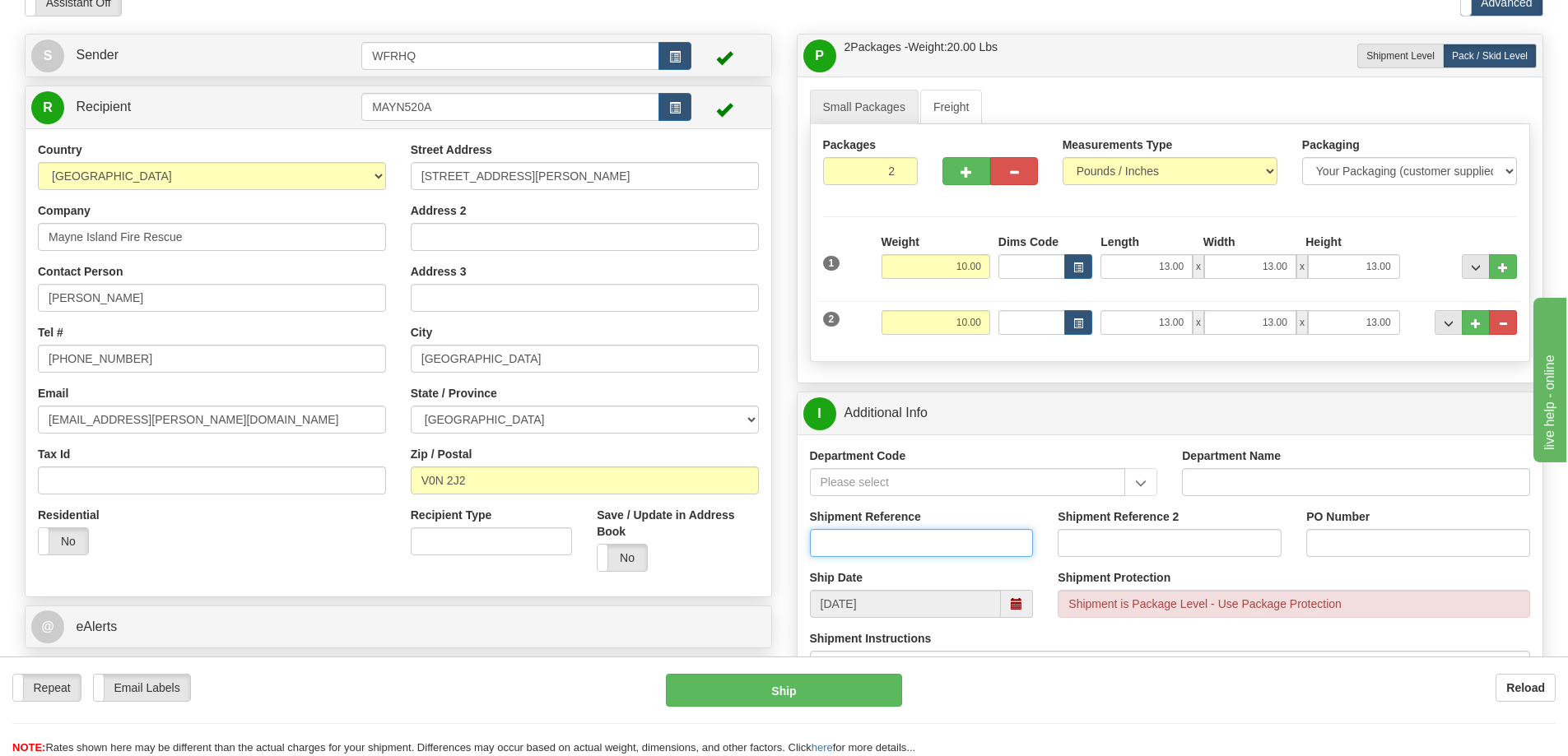
click at [883, 535] on input "Shipment Reference" at bounding box center [922, 542] width 223 height 28
type input "S42864 - 28382"
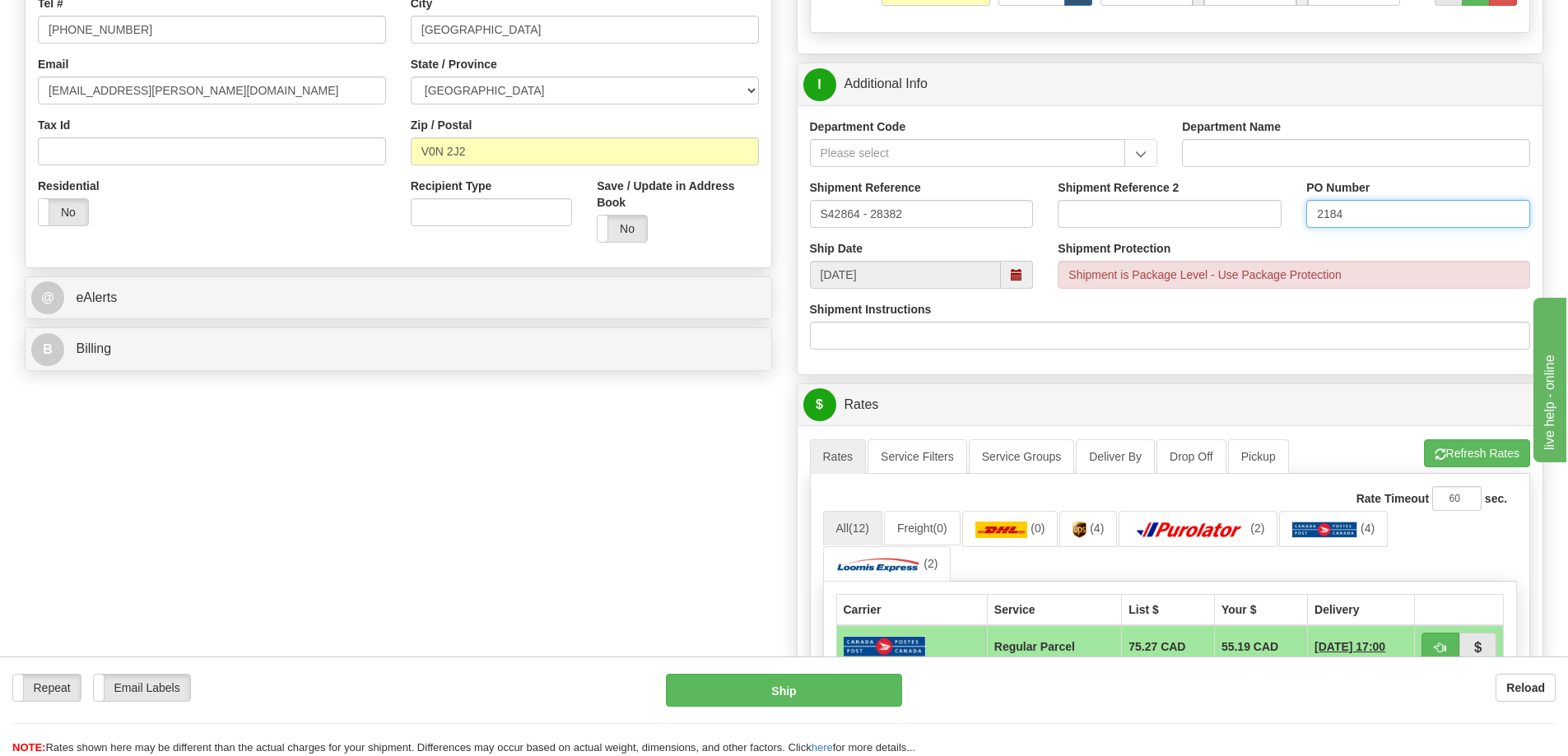
scroll to position [658, 0]
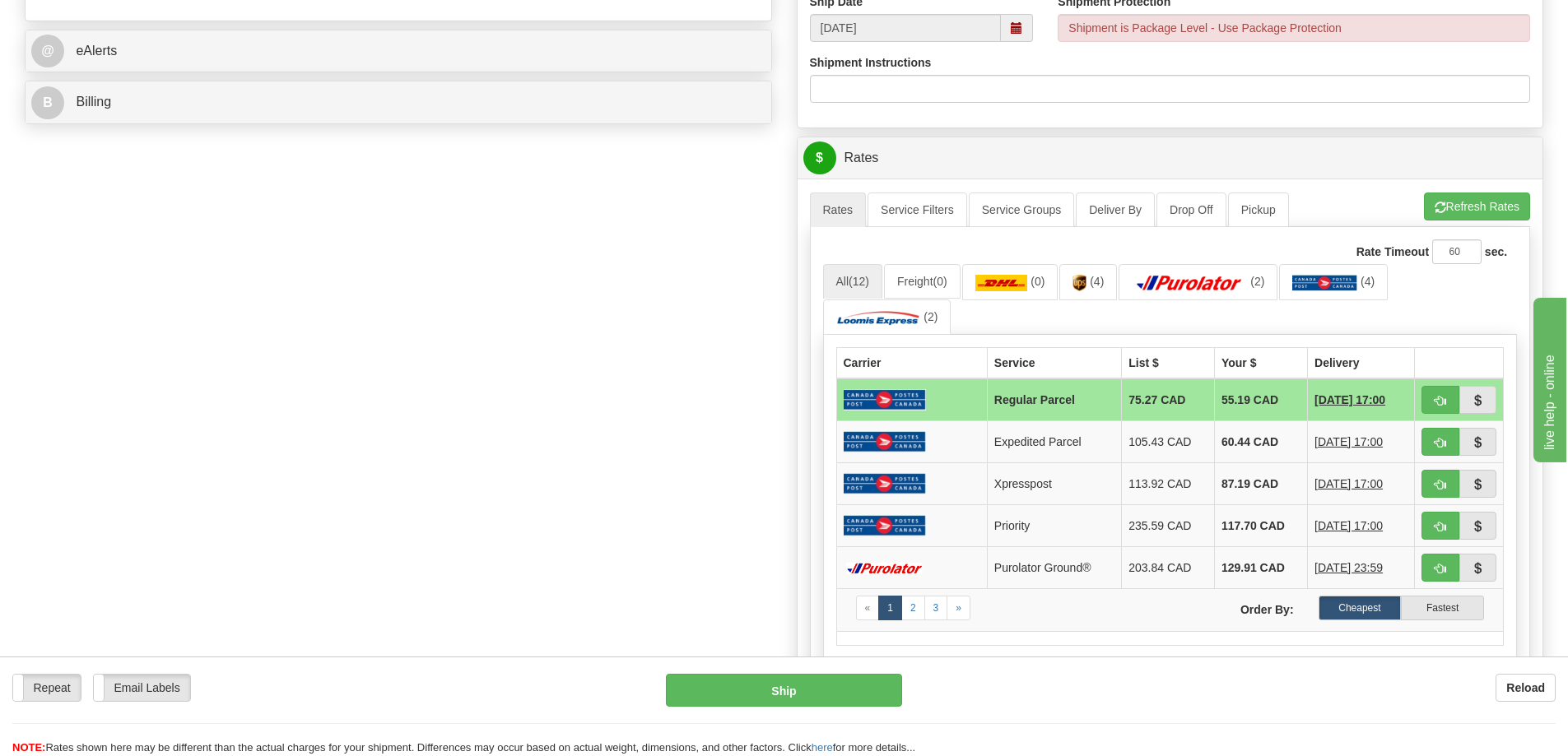
type input "2184"
click at [1444, 398] on span "button" at bounding box center [1440, 401] width 12 height 11
type input "DOM.RP"
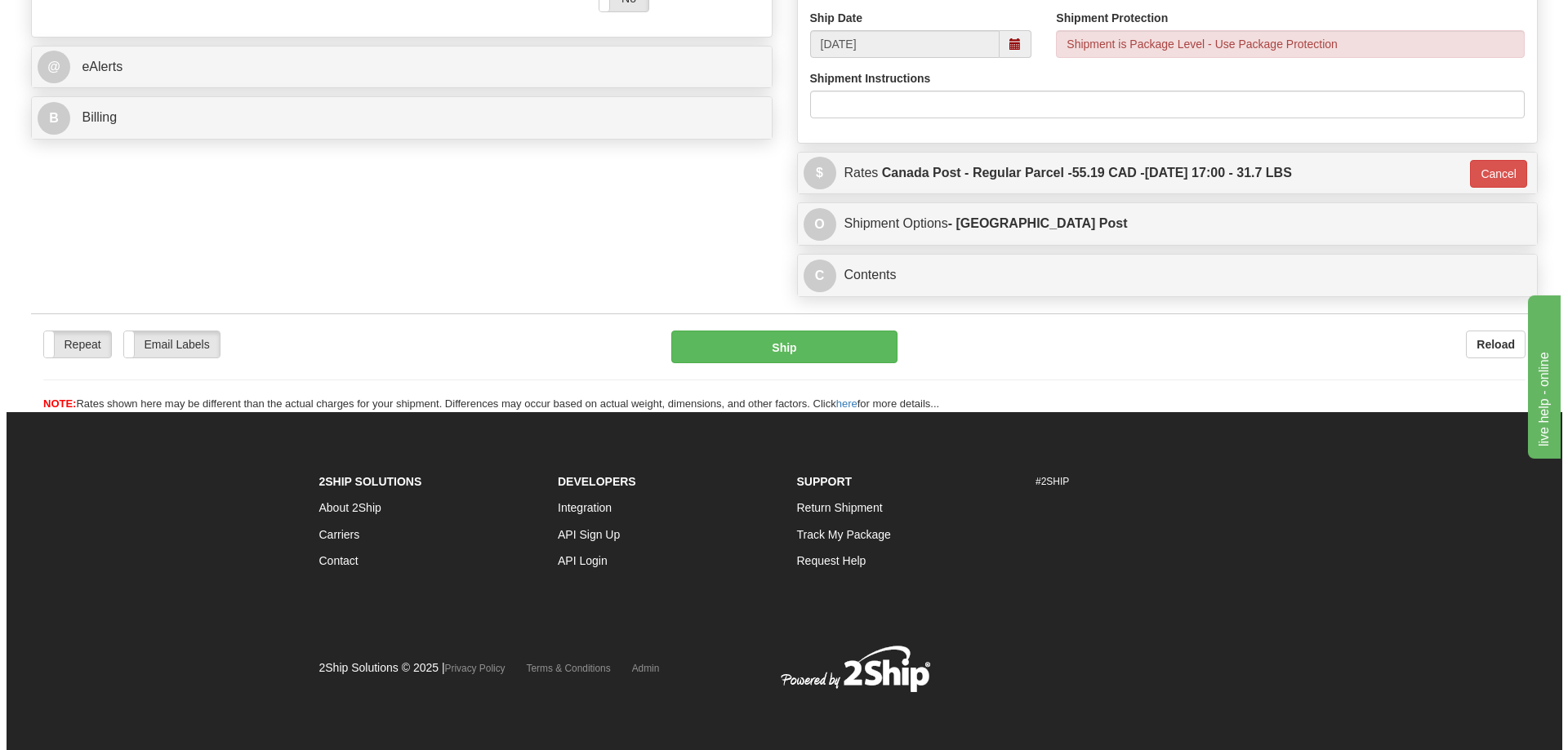
scroll to position [637, 0]
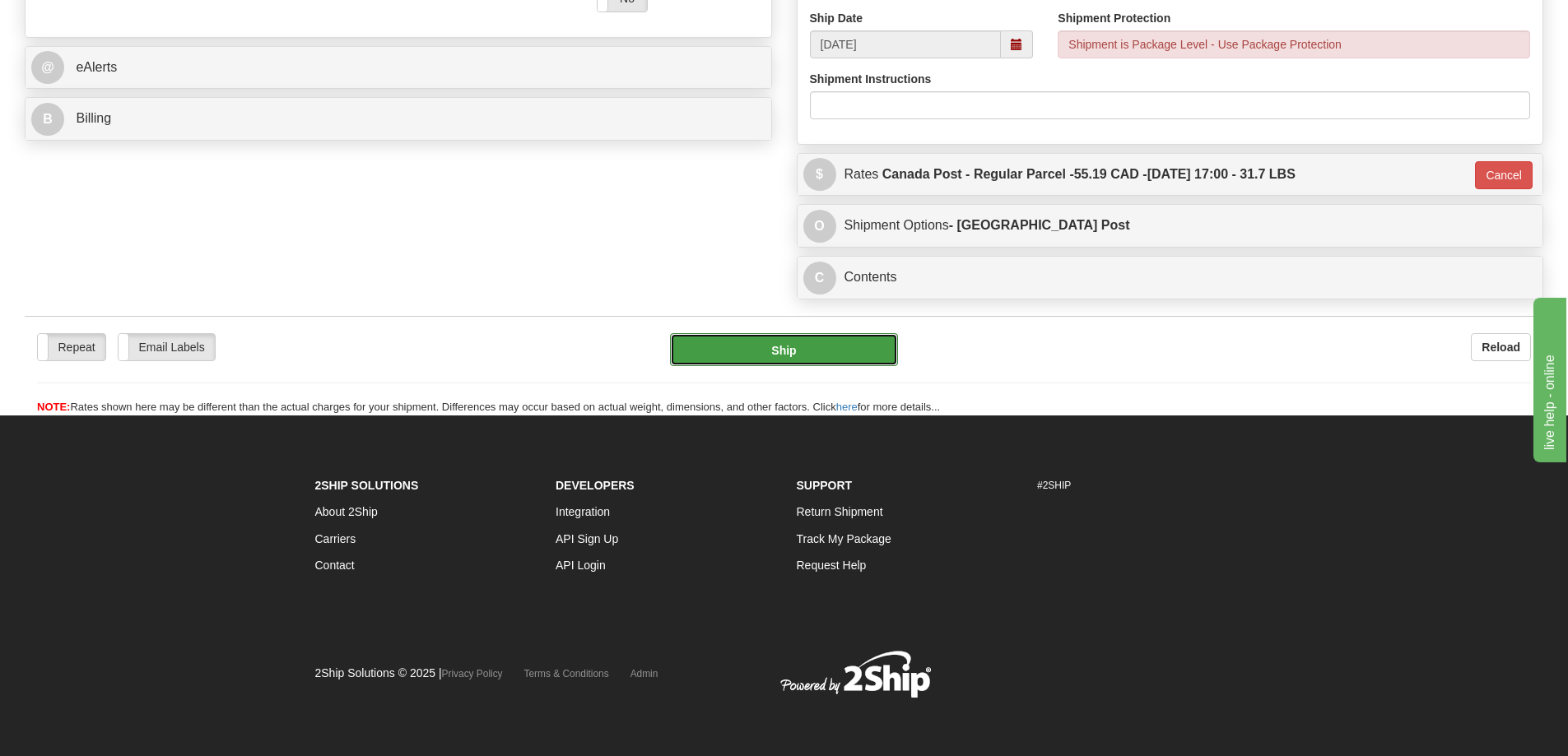
click at [755, 352] on button "Ship" at bounding box center [783, 349] width 228 height 33
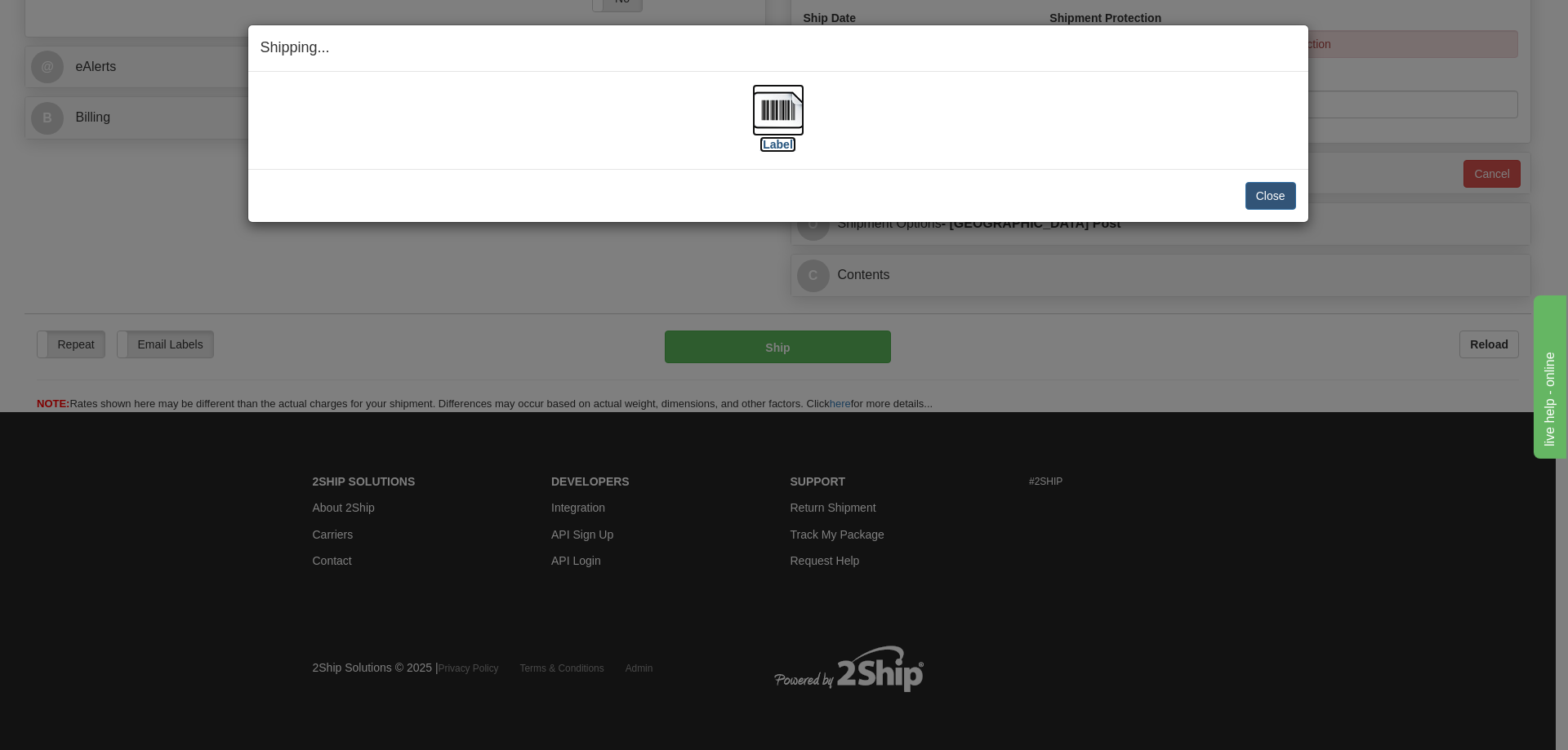
click at [783, 110] on img at bounding box center [778, 110] width 52 height 52
click at [1278, 199] on button "Close" at bounding box center [1270, 195] width 51 height 27
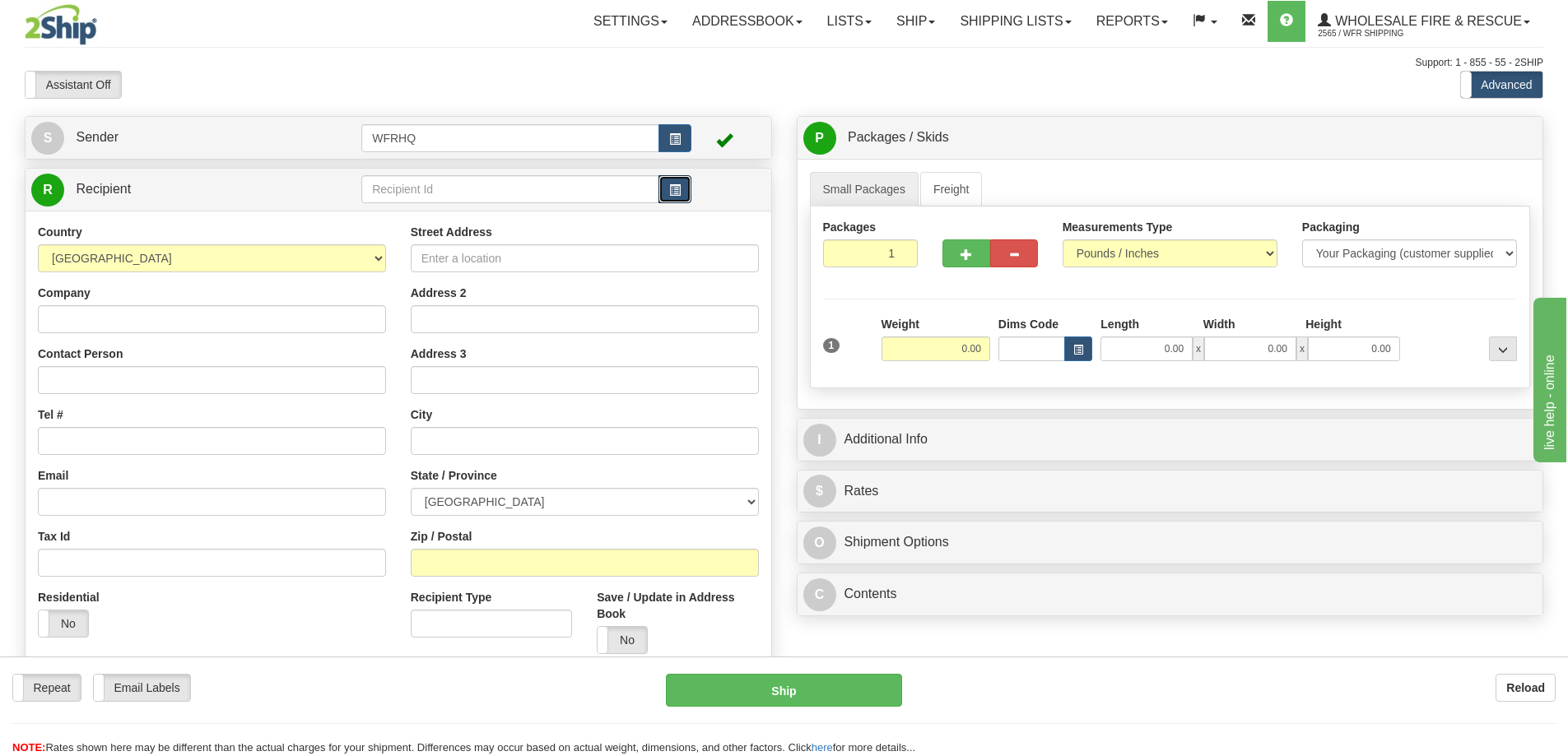
click at [673, 191] on span "button" at bounding box center [674, 190] width 12 height 11
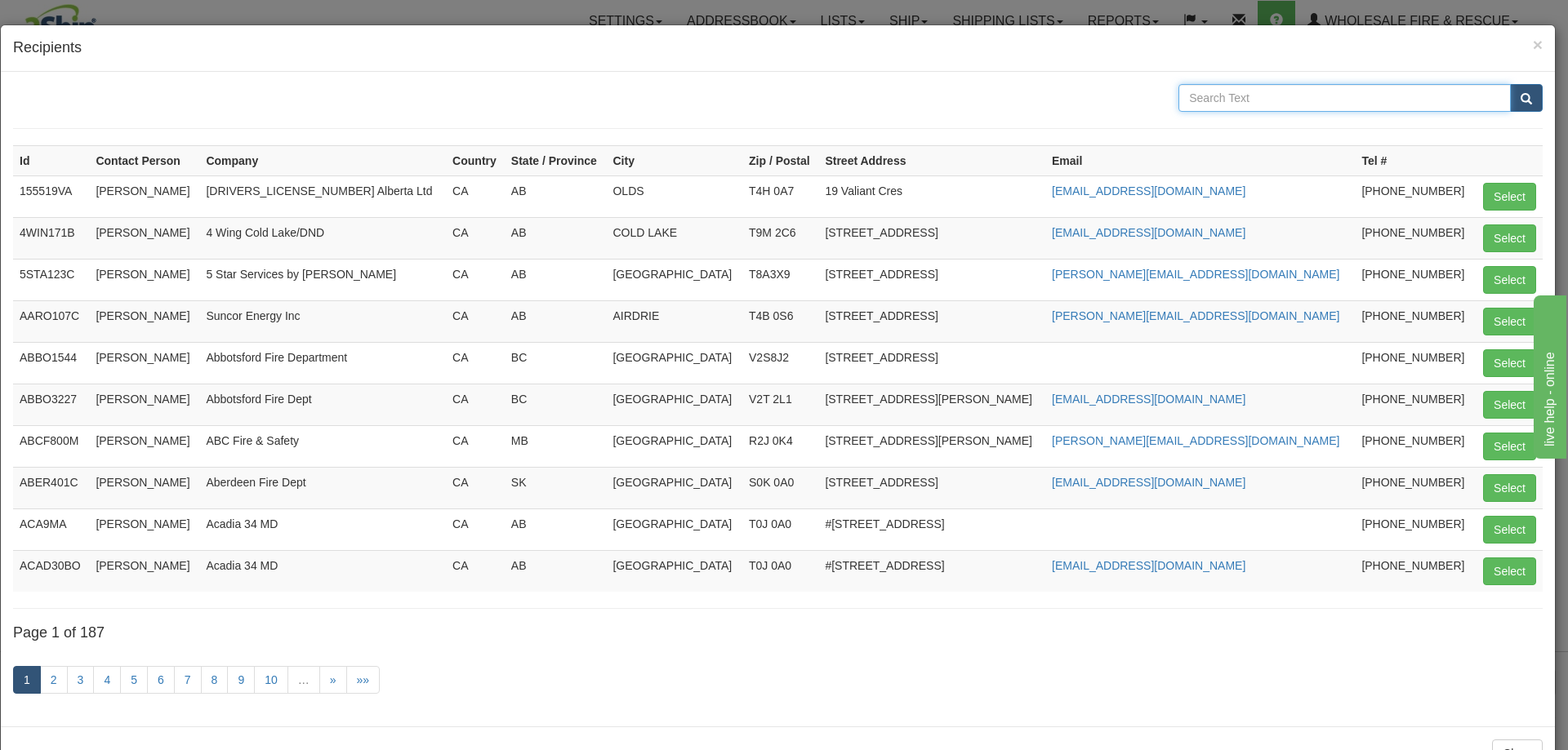
click at [1253, 103] on input "text" at bounding box center [1344, 98] width 333 height 27
type input "Greenview"
click at [1509, 84] on button "submit" at bounding box center [1525, 98] width 33 height 27
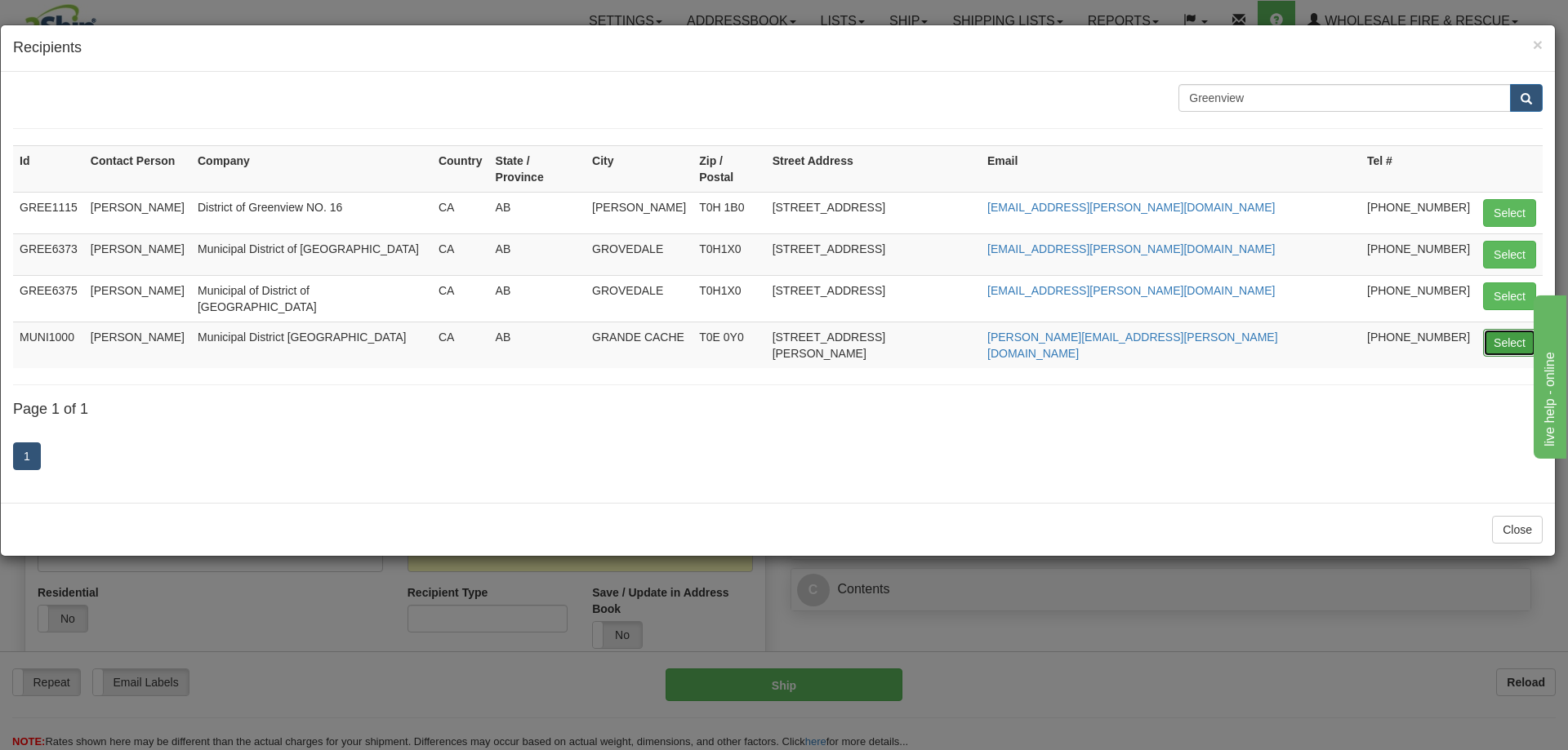
click at [1495, 329] on button "Select" at bounding box center [1509, 342] width 53 height 27
type input "MUNI1000"
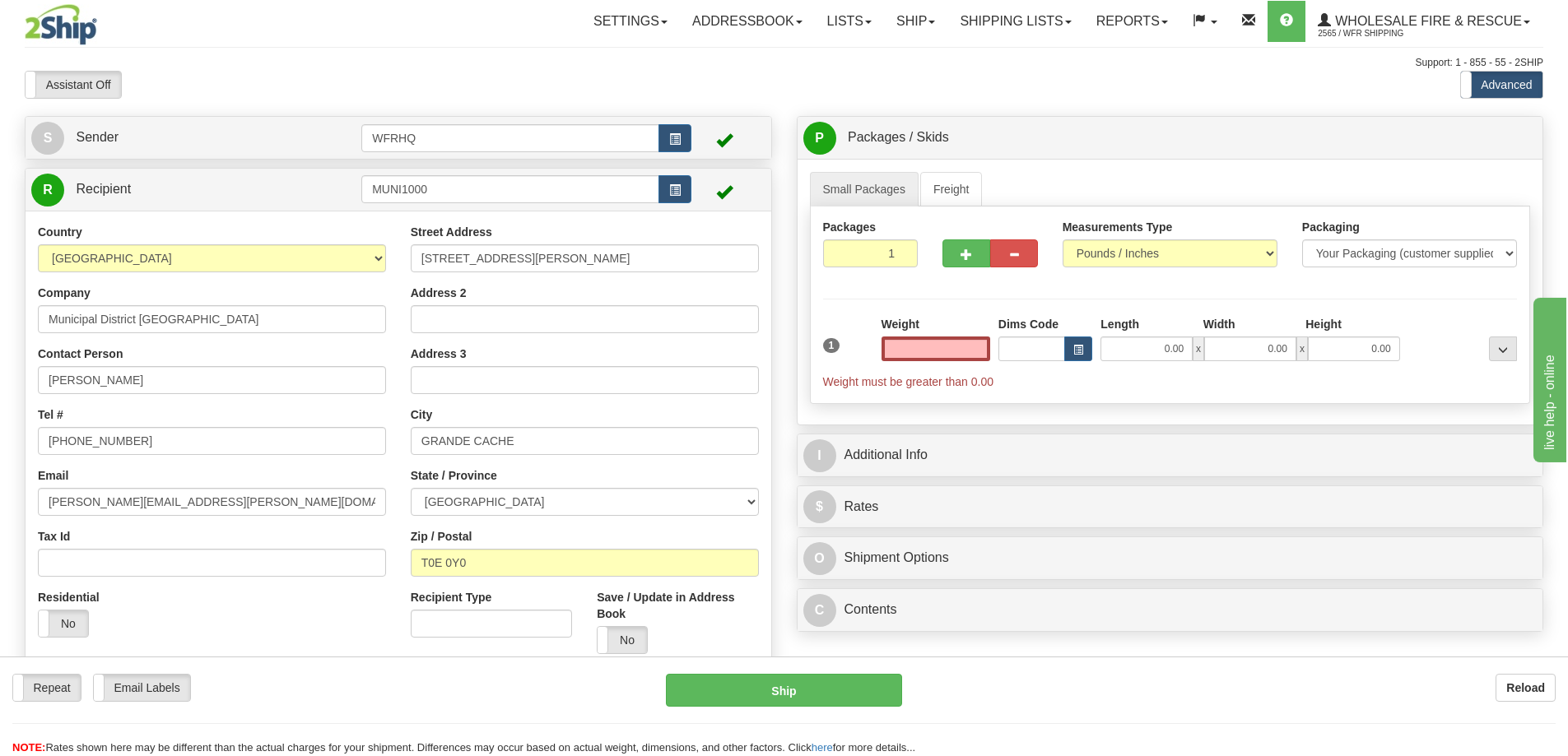
type input "0.00"
drag, startPoint x: -14, startPoint y: 533, endPoint x: -136, endPoint y: 533, distance: 122.0
click at [0, 533] on html "Training Course Close Toggle navigation Settings Shipping Preferences New Sende…" at bounding box center [784, 378] width 1568 height 756
paste input "aandrea.gardiner"
type input "aandrea.gardiner@mdgreenview.ab.ca"
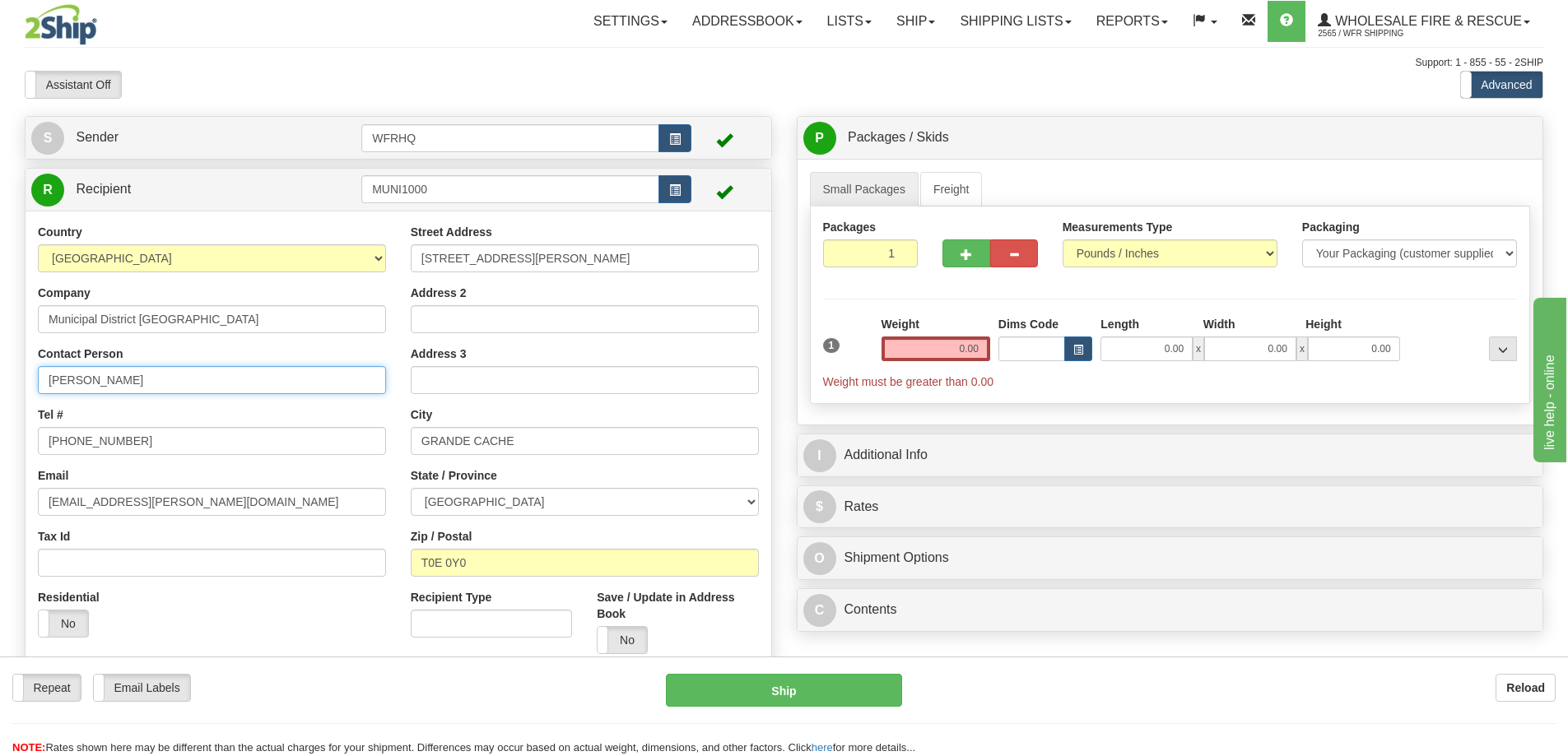
click at [152, 382] on input "Brian Lott" at bounding box center [211, 380] width 348 height 28
click at [0, 378] on html "Training Course Close Toggle navigation Settings Shipping Preferences New Sende…" at bounding box center [784, 378] width 1568 height 756
type input "Aandrea Gardiner"
click at [927, 347] on input "0.00" at bounding box center [936, 349] width 109 height 25
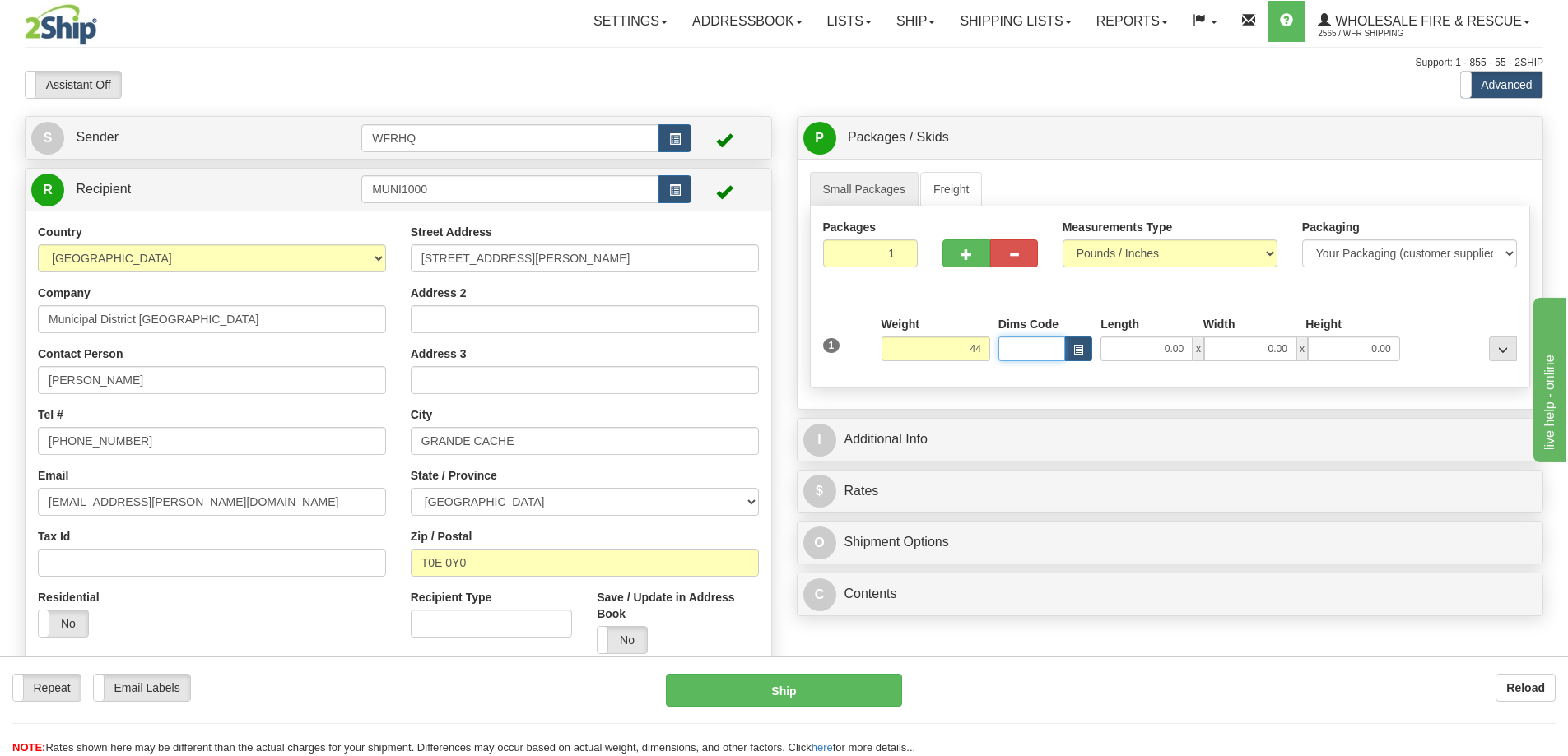
type input "44.00"
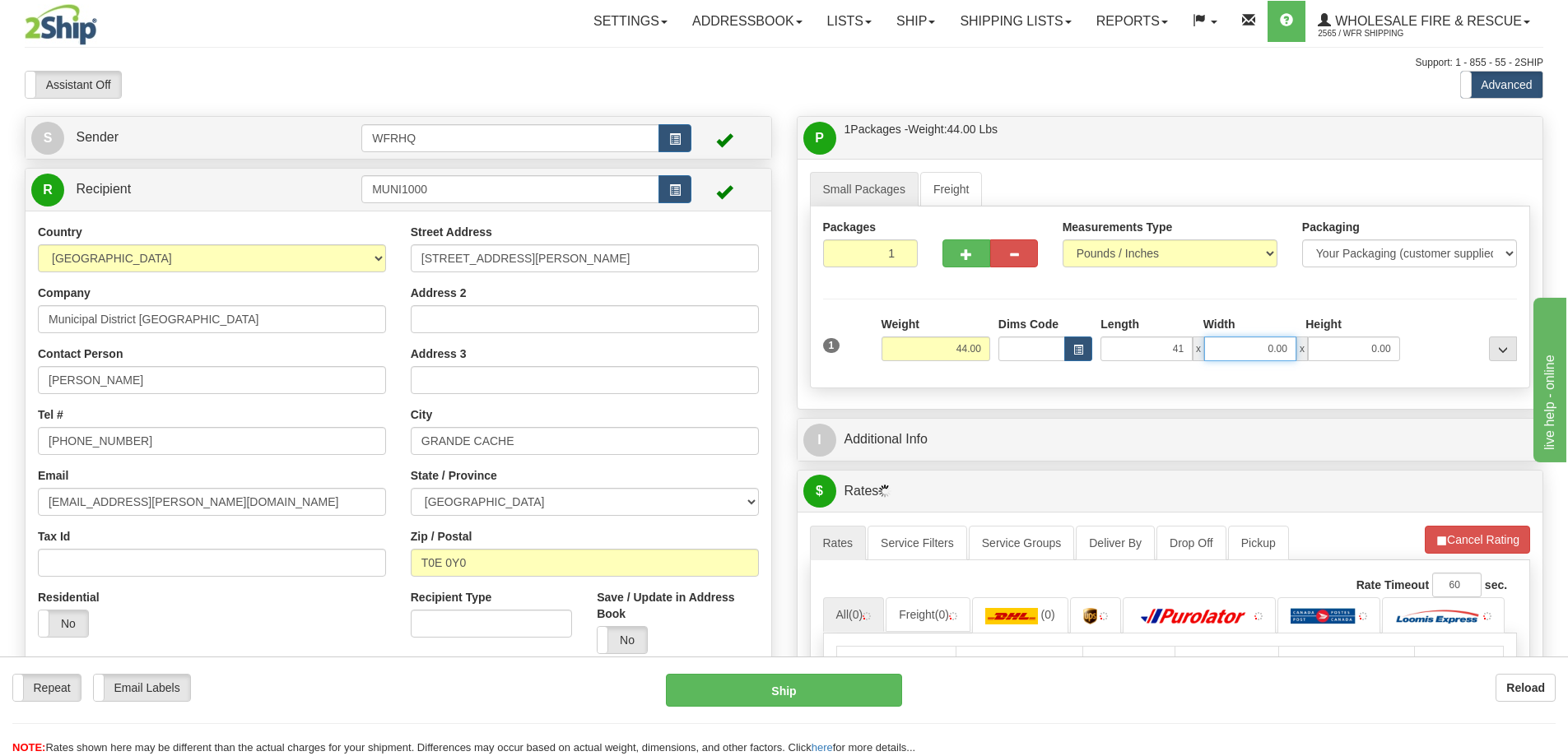
type input "41.00"
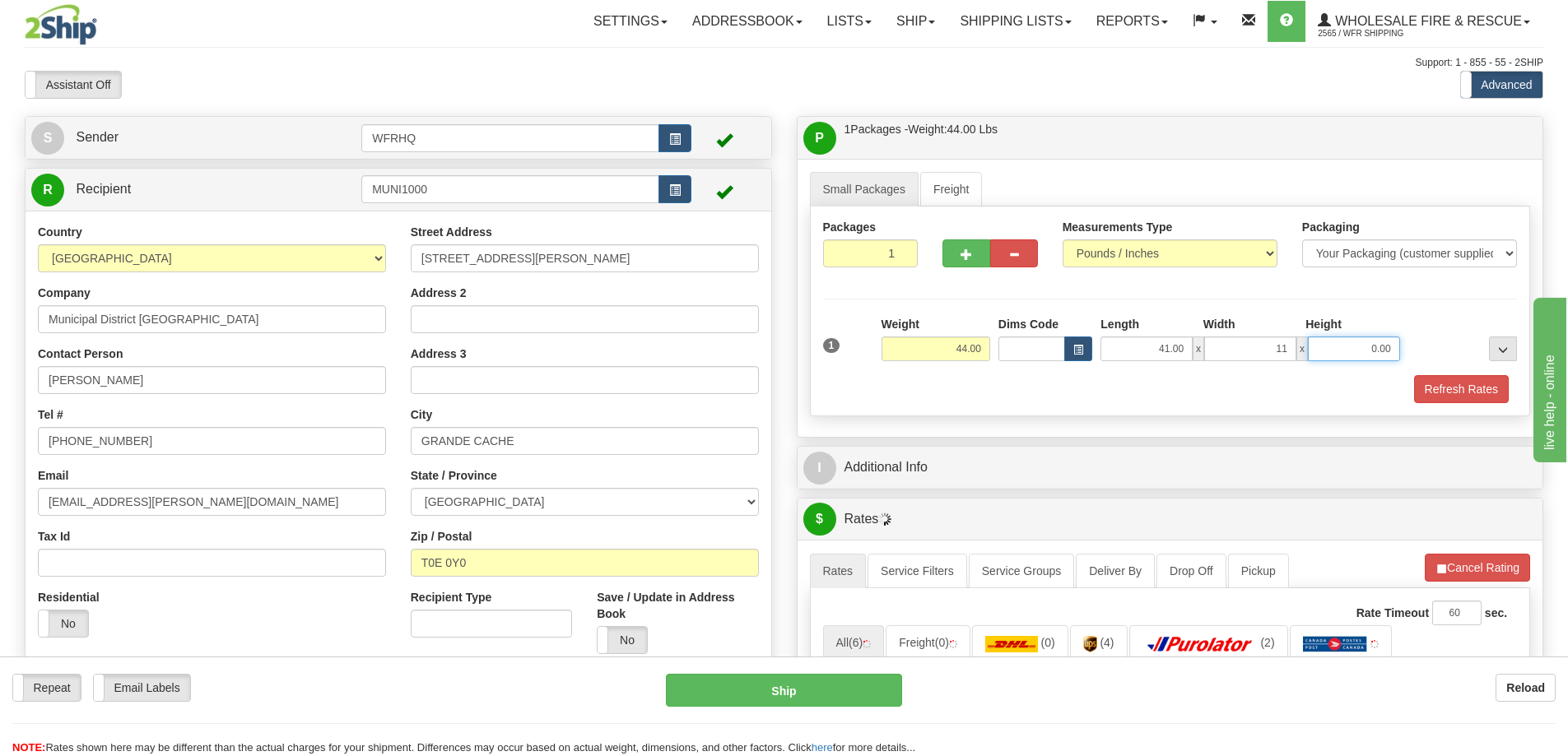
type input "11.00"
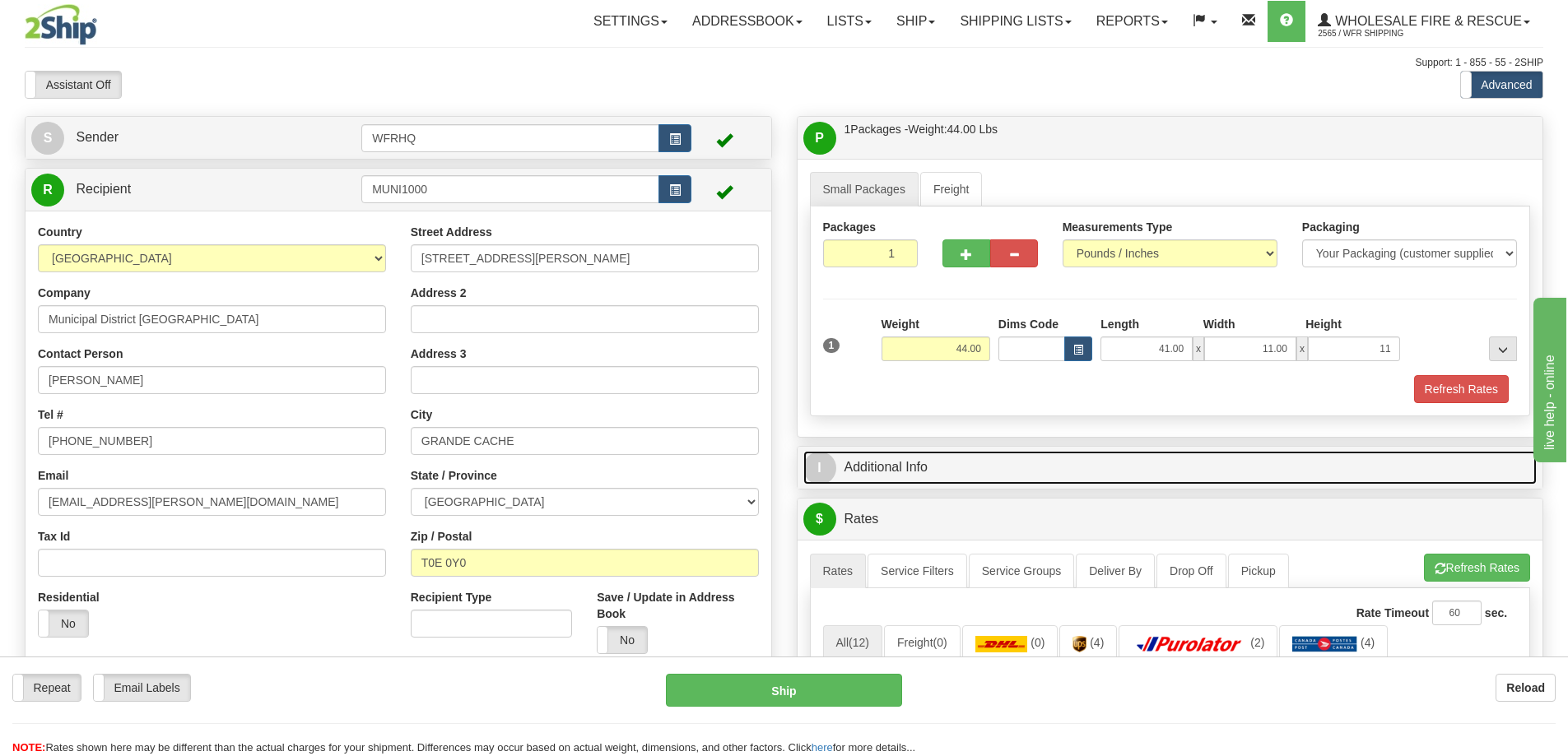
type input "11.00"
click at [904, 478] on link "I Additional Info" at bounding box center [1169, 467] width 734 height 34
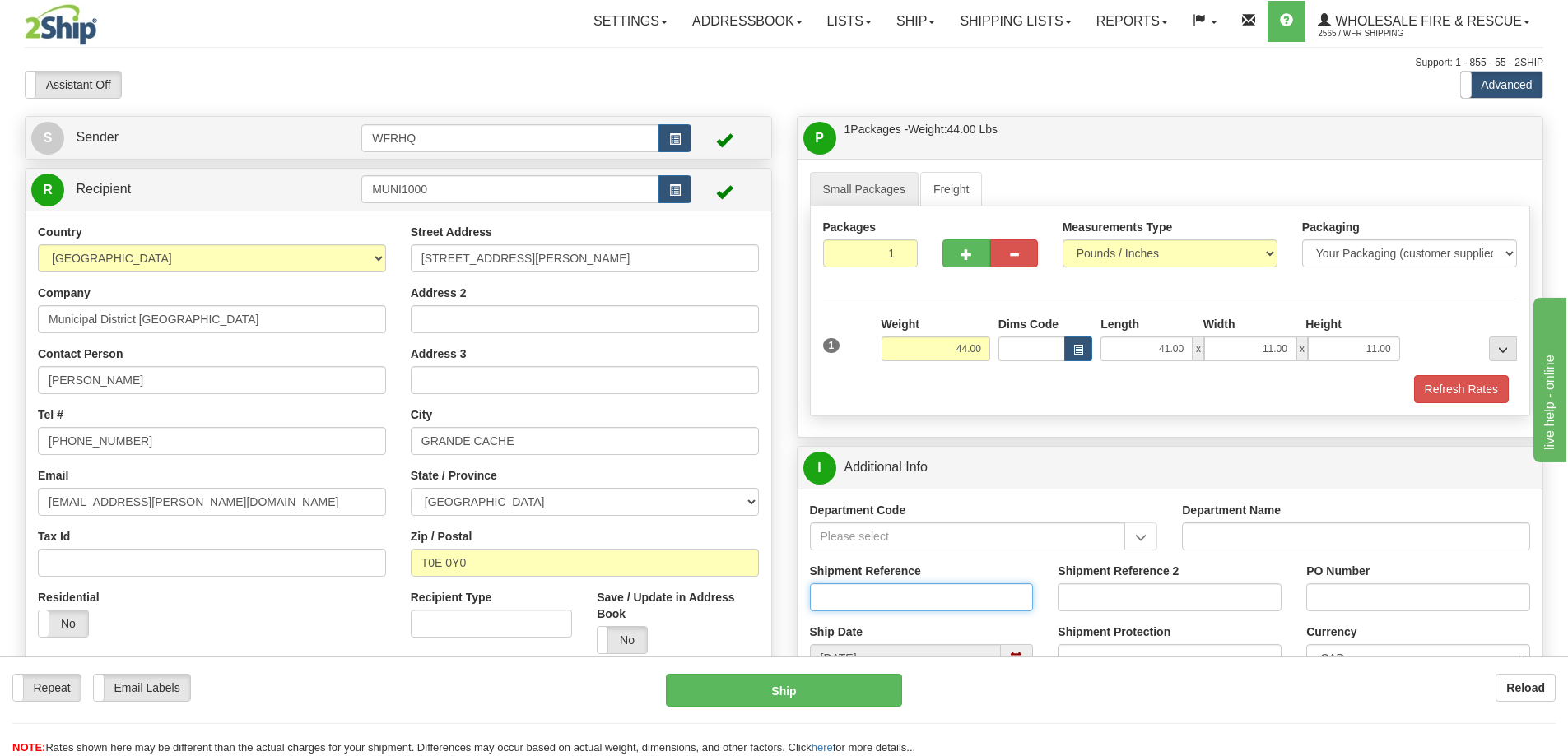
click at [875, 608] on input "Shipment Reference" at bounding box center [922, 597] width 223 height 28
click at [856, 598] on input "S437854 -" at bounding box center [922, 597] width 223 height 28
click at [950, 594] on input "S43754 -" at bounding box center [922, 597] width 223 height 28
type input "S43754 - 29484"
click at [1410, 609] on input "PO Number" at bounding box center [1418, 597] width 223 height 28
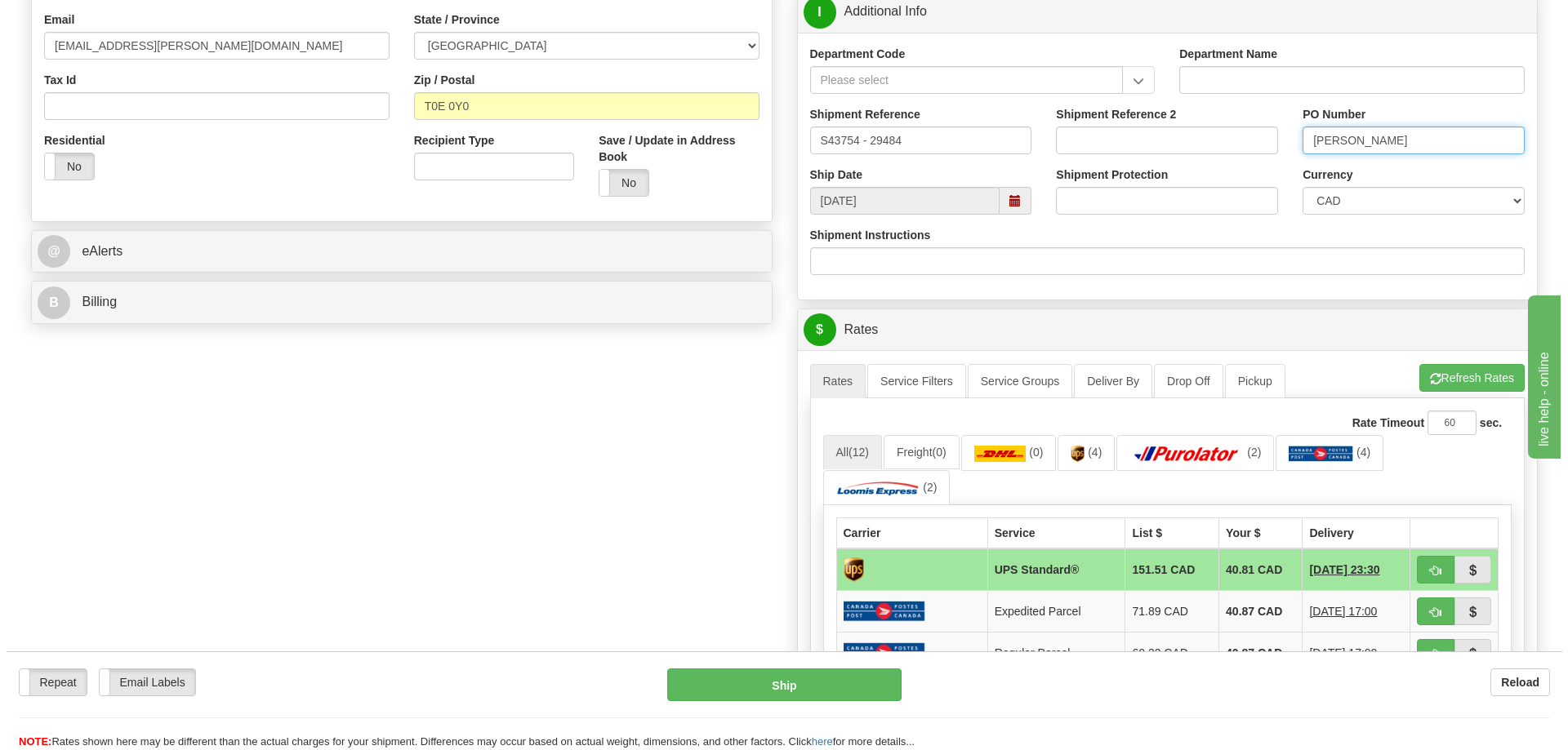
scroll to position [489, 0]
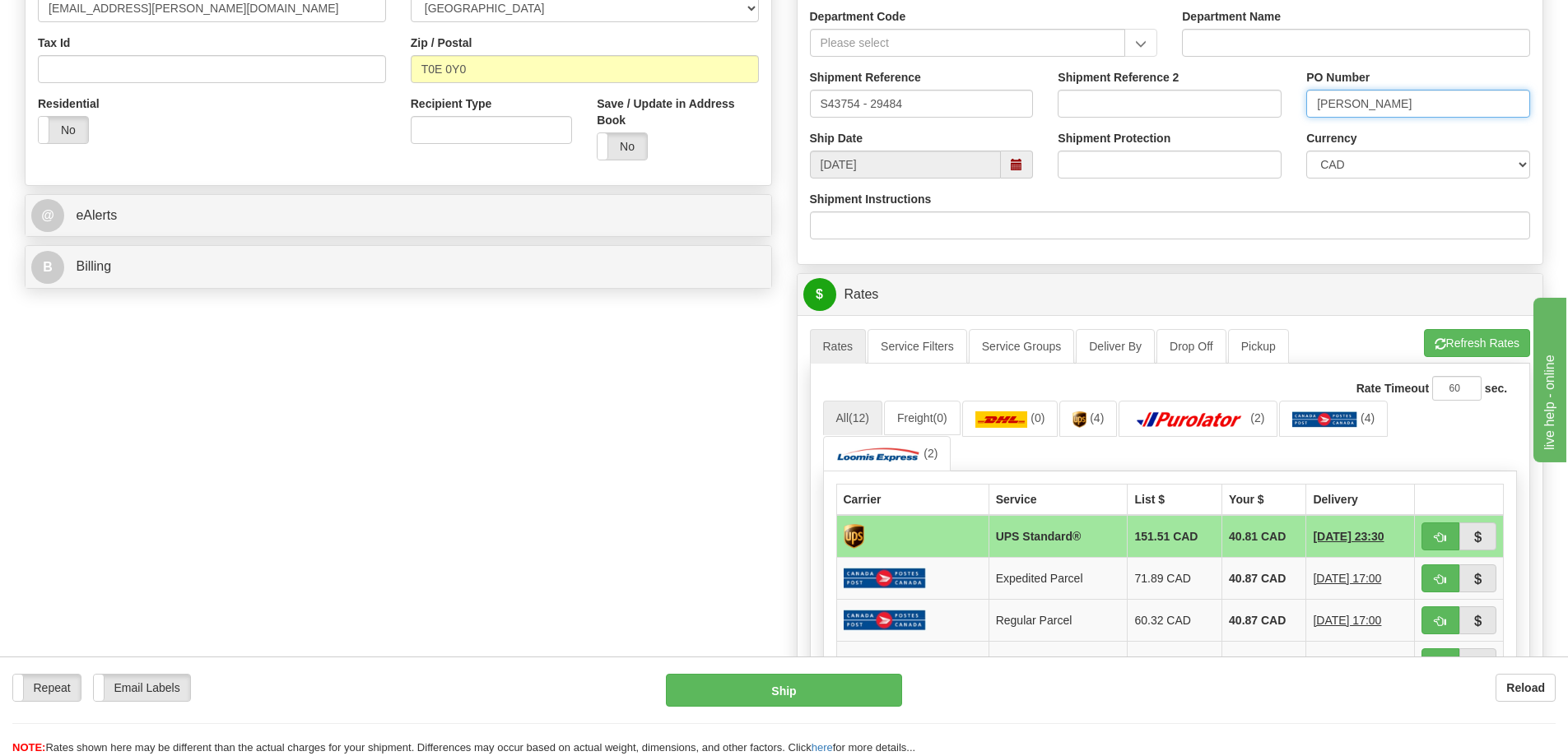
type input "Aandrea Gardiner"
click at [1442, 535] on span "button" at bounding box center [1440, 538] width 12 height 11
type input "11"
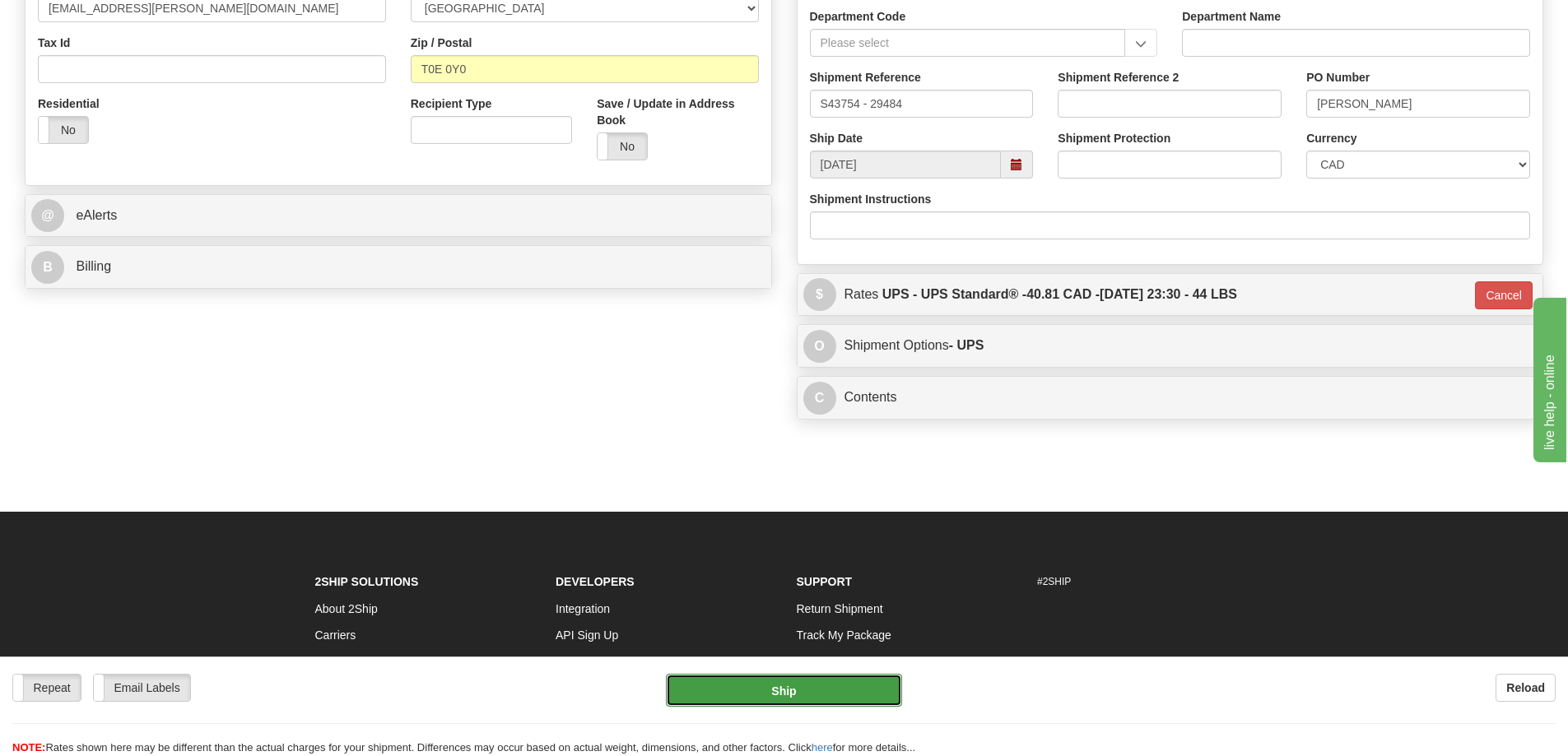
click at [752, 680] on button "Ship" at bounding box center [784, 690] width 236 height 33
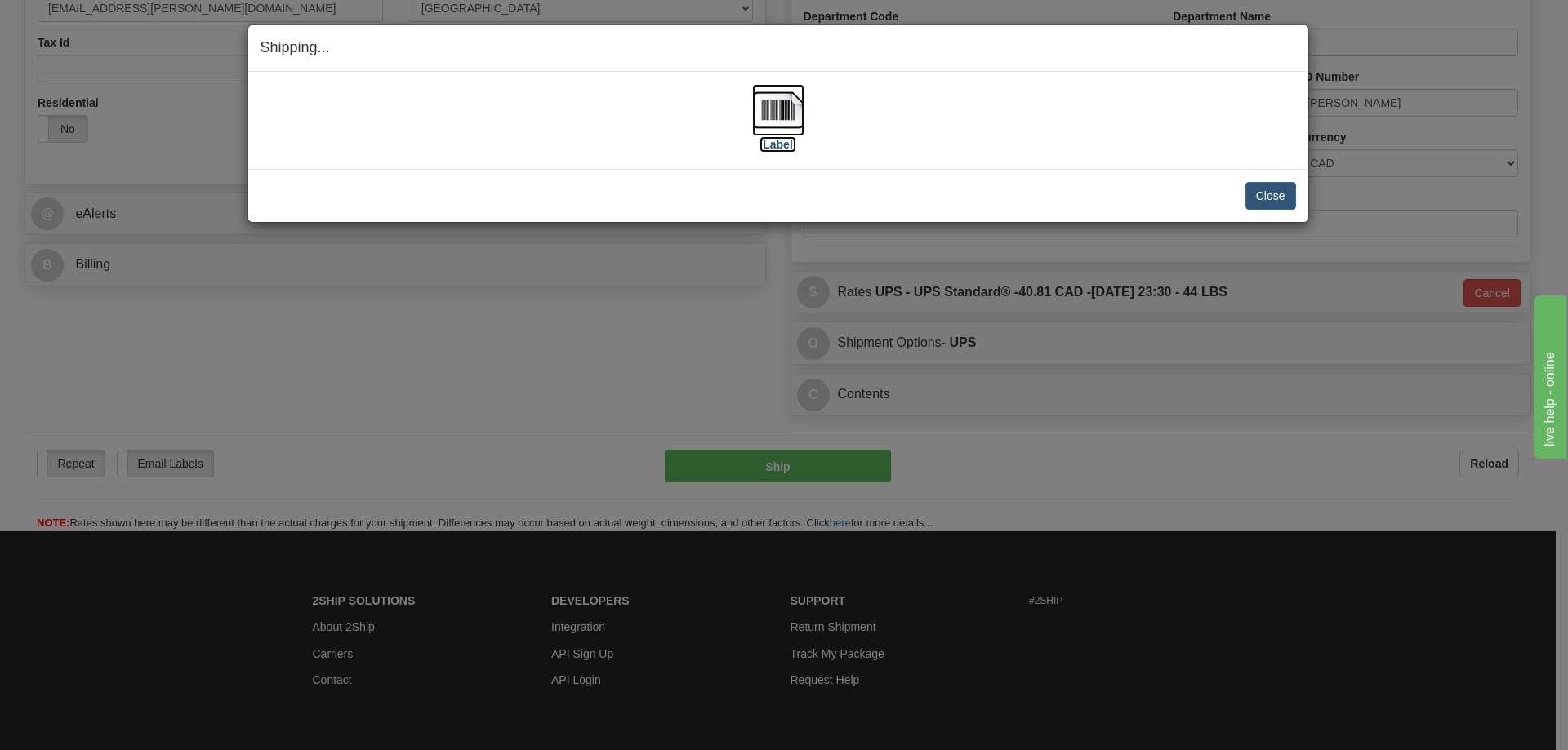
click at [777, 115] on img at bounding box center [778, 110] width 52 height 52
drag, startPoint x: 967, startPoint y: 145, endPoint x: 1004, endPoint y: 145, distance: 37.0
click at [971, 145] on div "[Label]" at bounding box center [778, 121] width 1035 height 73
click at [1268, 205] on button "Close" at bounding box center [1270, 195] width 51 height 27
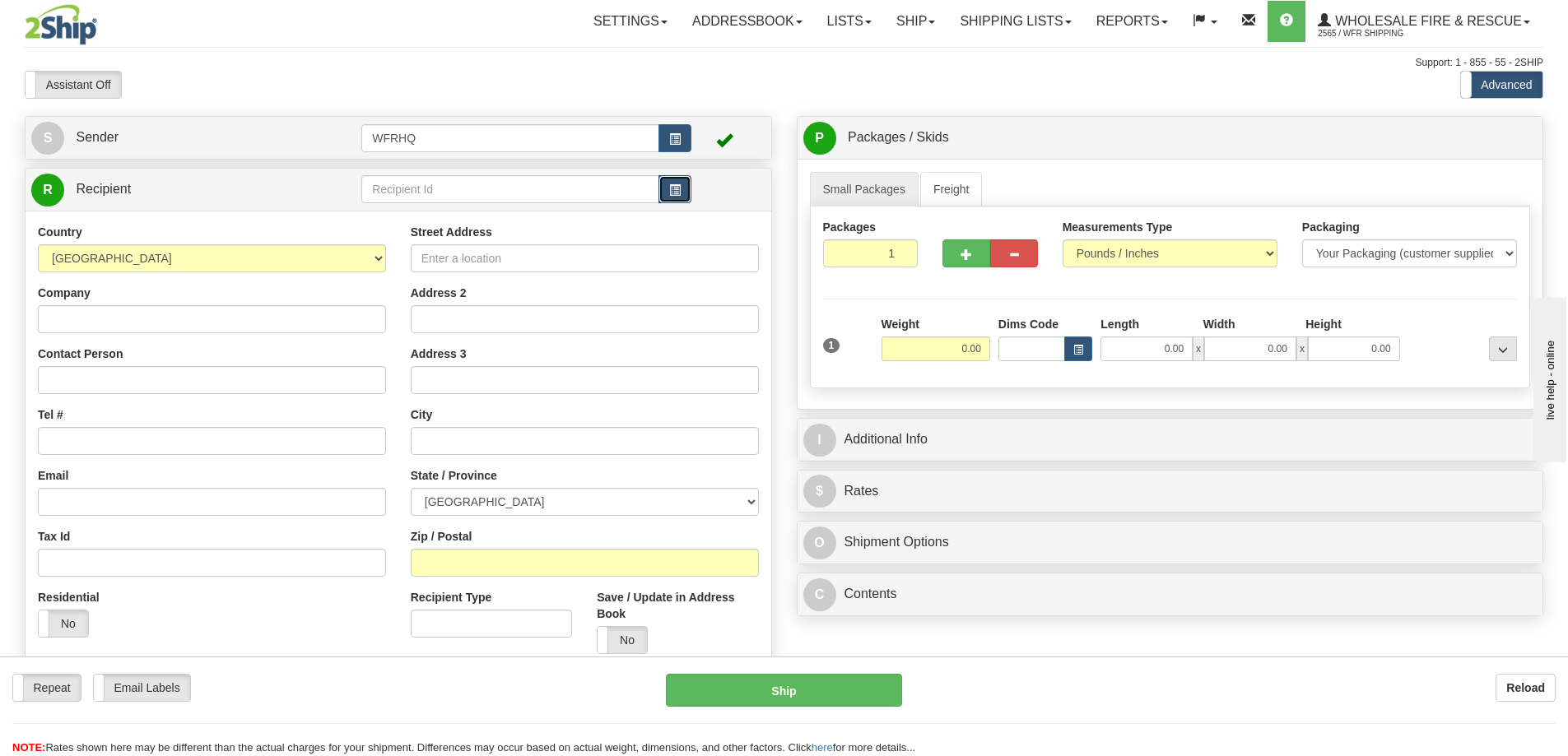
click at [669, 197] on button "button" at bounding box center [674, 189] width 33 height 28
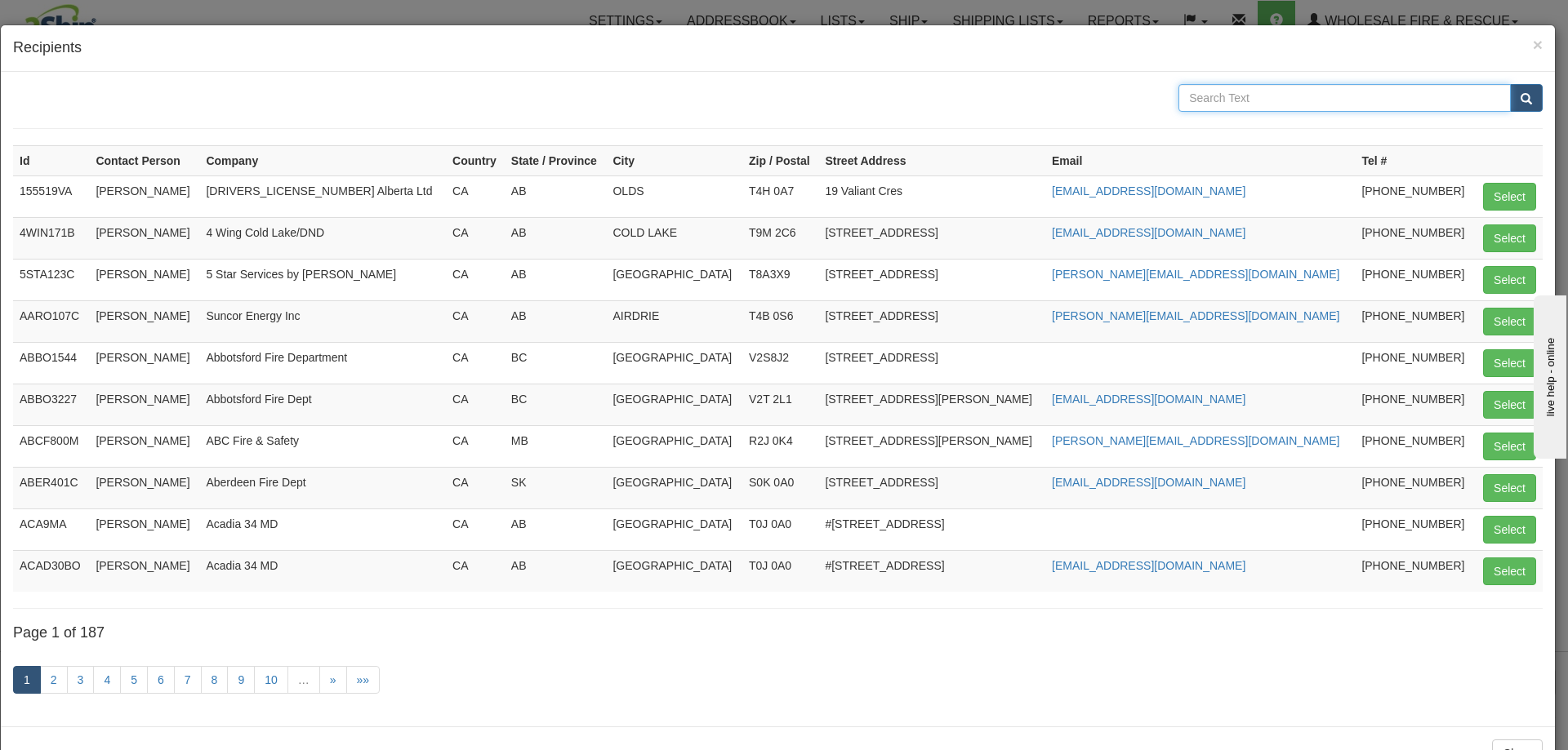
click at [1257, 95] on input "text" at bounding box center [1344, 98] width 333 height 27
type input "North cowichan"
click at [1509, 84] on button "submit" at bounding box center [1525, 98] width 33 height 27
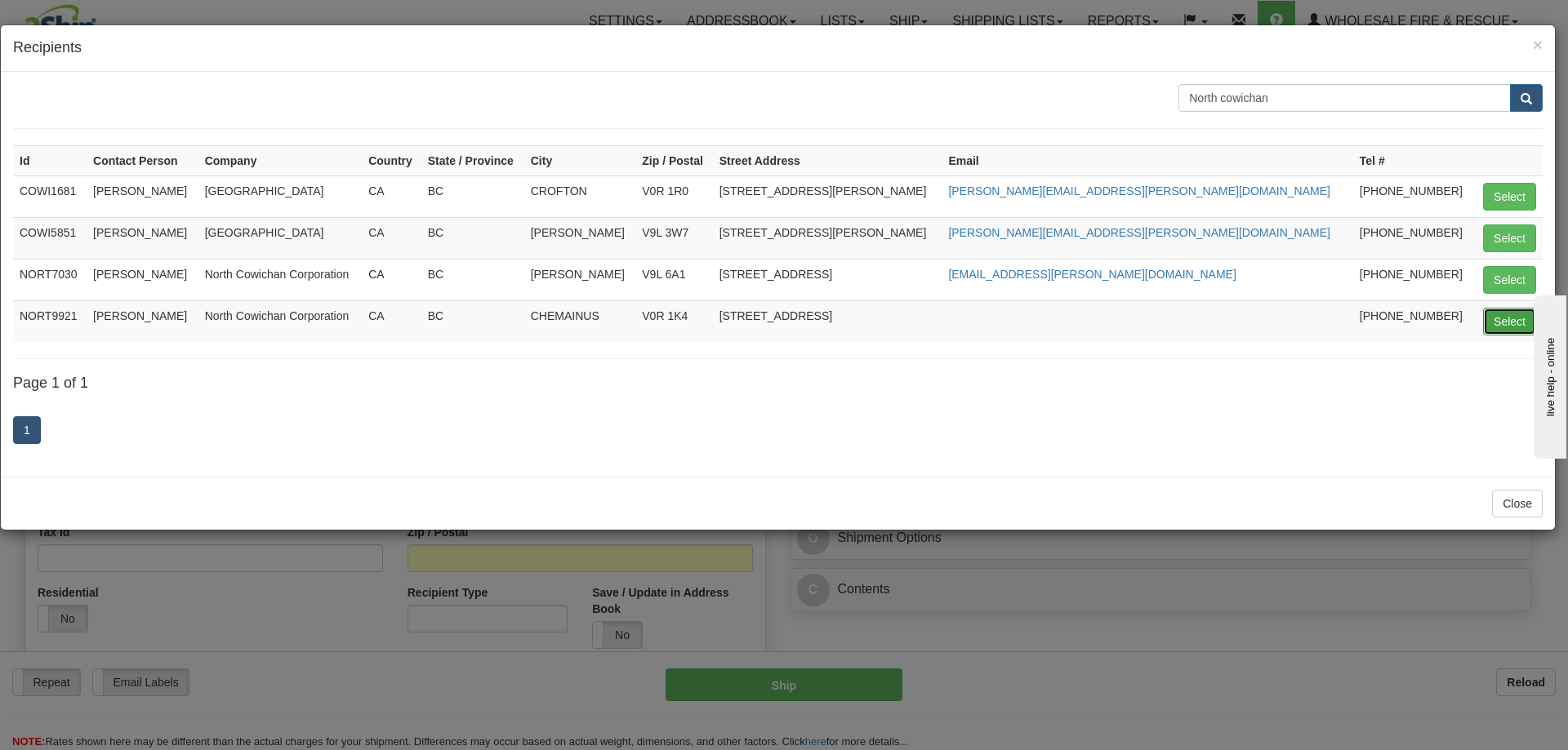
click at [1501, 316] on button "Select" at bounding box center [1509, 321] width 53 height 27
type input "NORT9921"
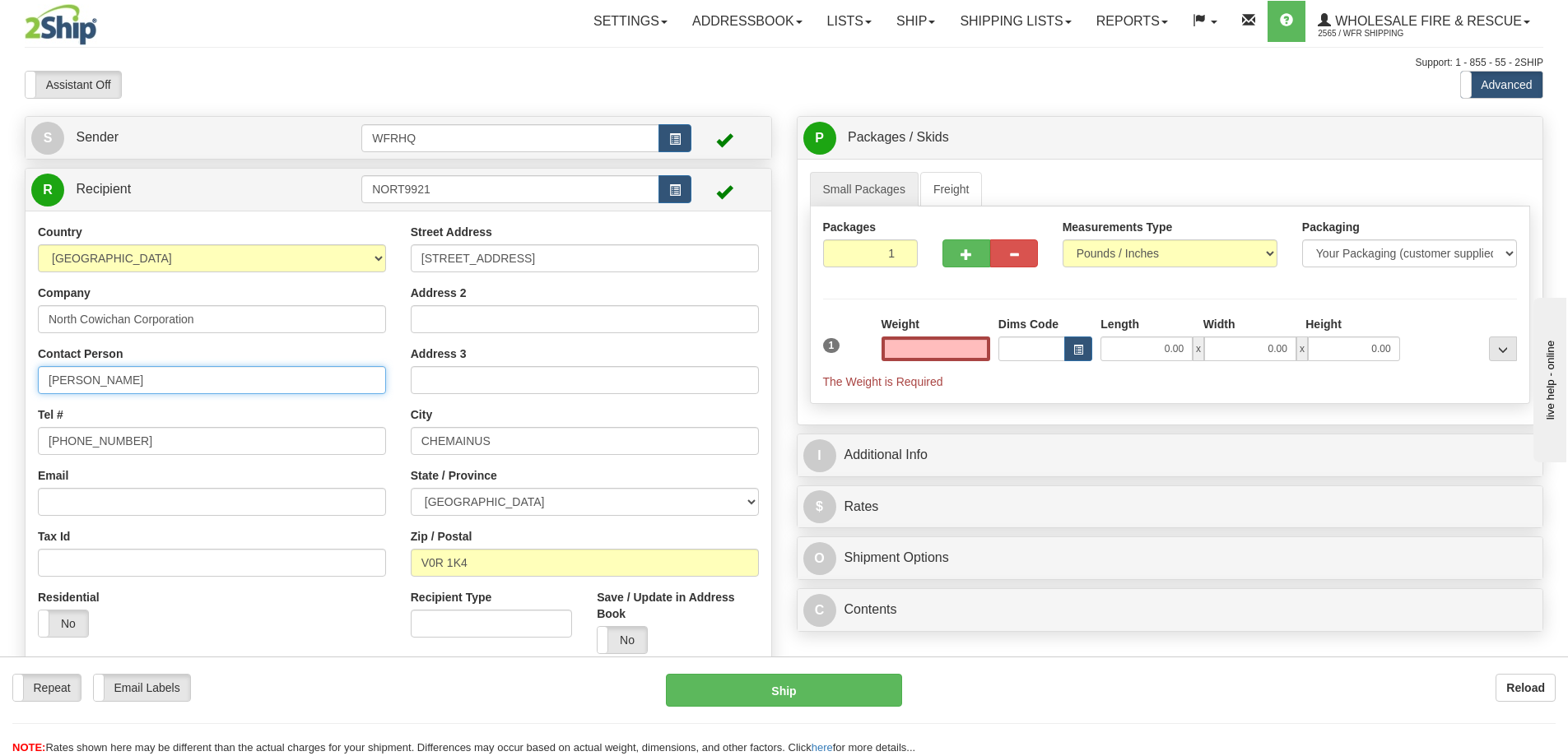
type input "0.00"
drag, startPoint x: 172, startPoint y: 382, endPoint x: -155, endPoint y: 381, distance: 327.0
click at [0, 381] on html "Training Course Close Toggle navigation Settings Shipping Preferences New Sende…" at bounding box center [784, 378] width 1568 height 756
type input "[PERSON_NAME]"
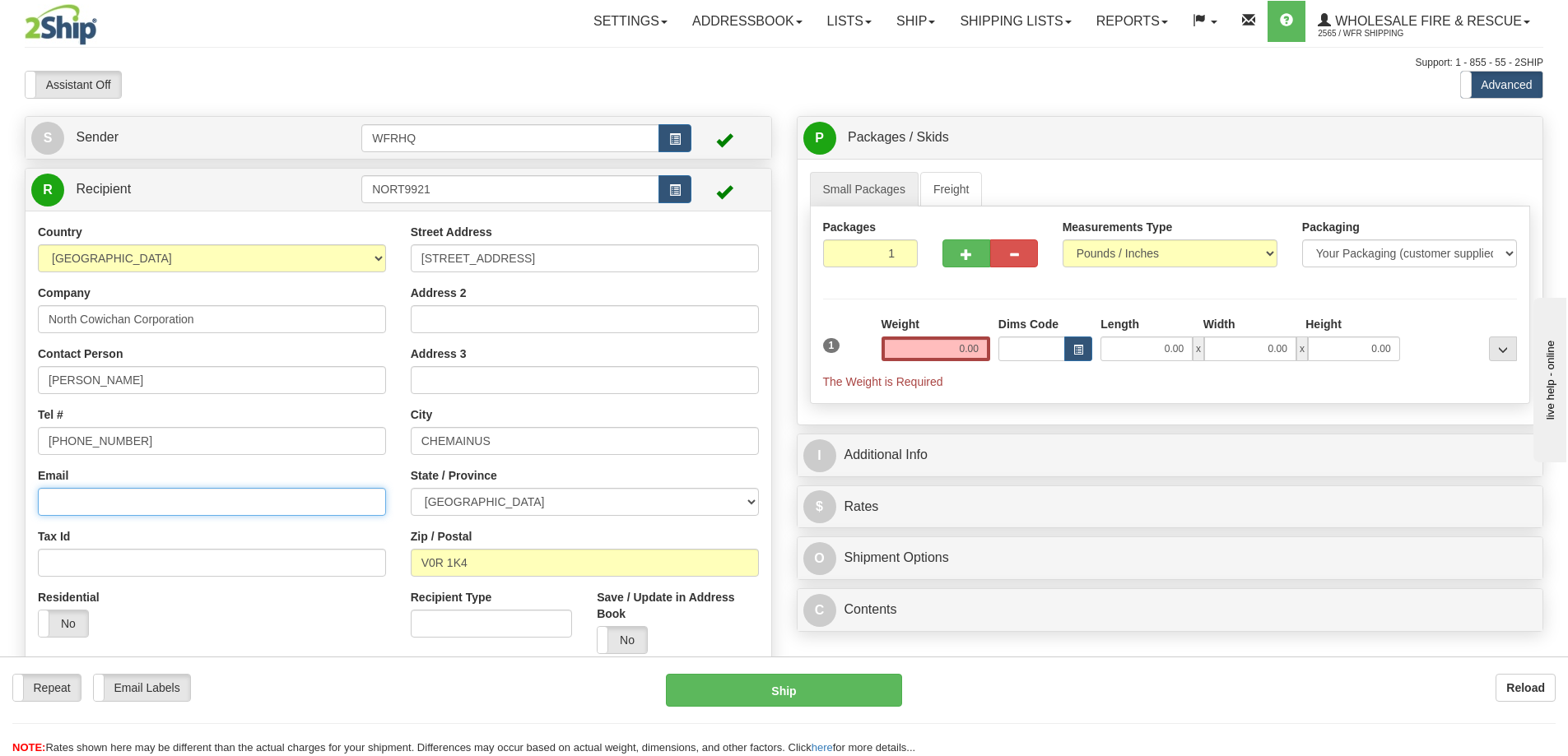
click at [109, 500] on input "Email" at bounding box center [211, 501] width 348 height 28
paste input "[EMAIL_ADDRESS][DOMAIN_NAME]"
type input "[EMAIL_ADDRESS][DOMAIN_NAME]"
drag, startPoint x: 628, startPoint y: 638, endPoint x: 583, endPoint y: 629, distance: 45.9
click at [629, 639] on label "No" at bounding box center [621, 639] width 49 height 26
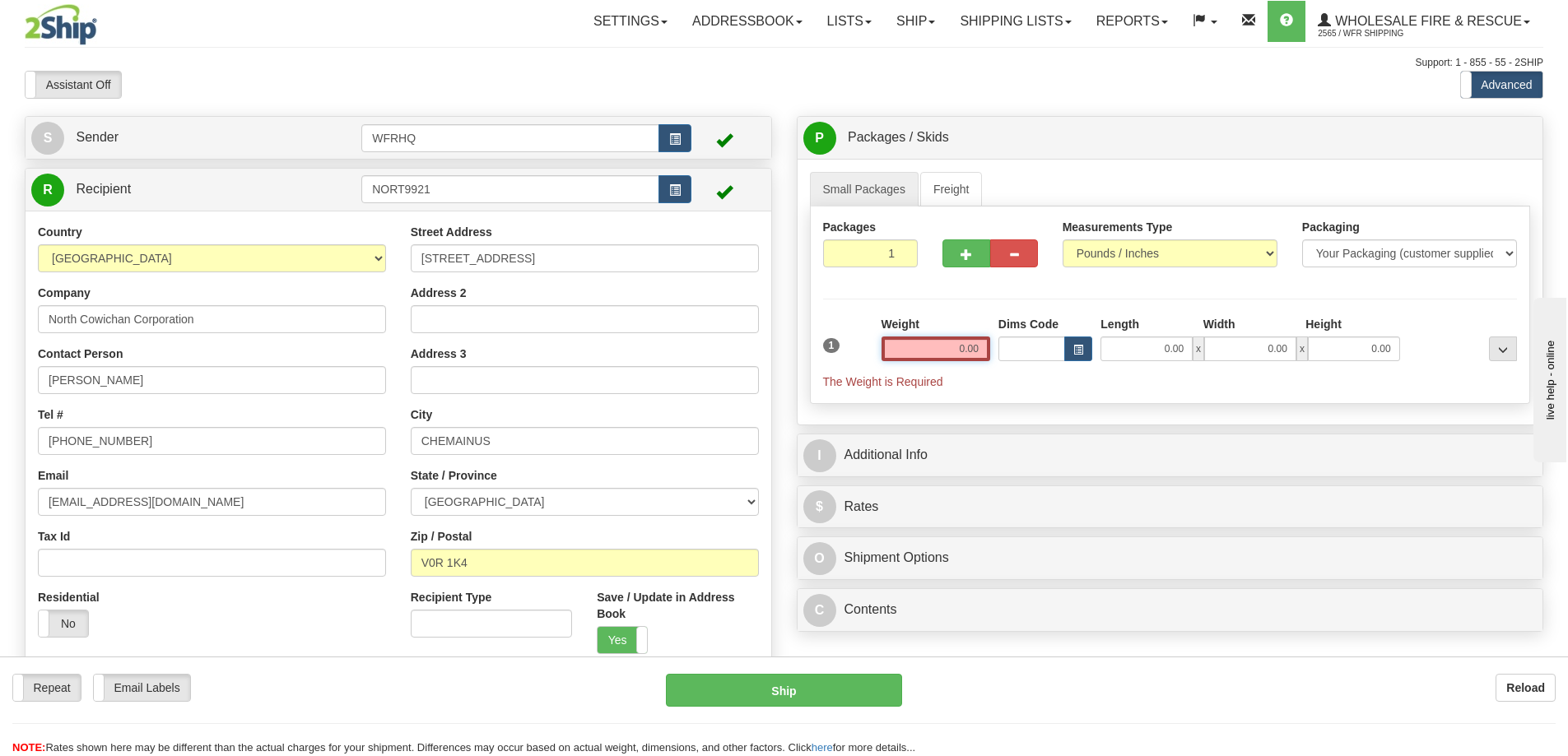
click at [936, 349] on input "0.00" at bounding box center [936, 349] width 109 height 25
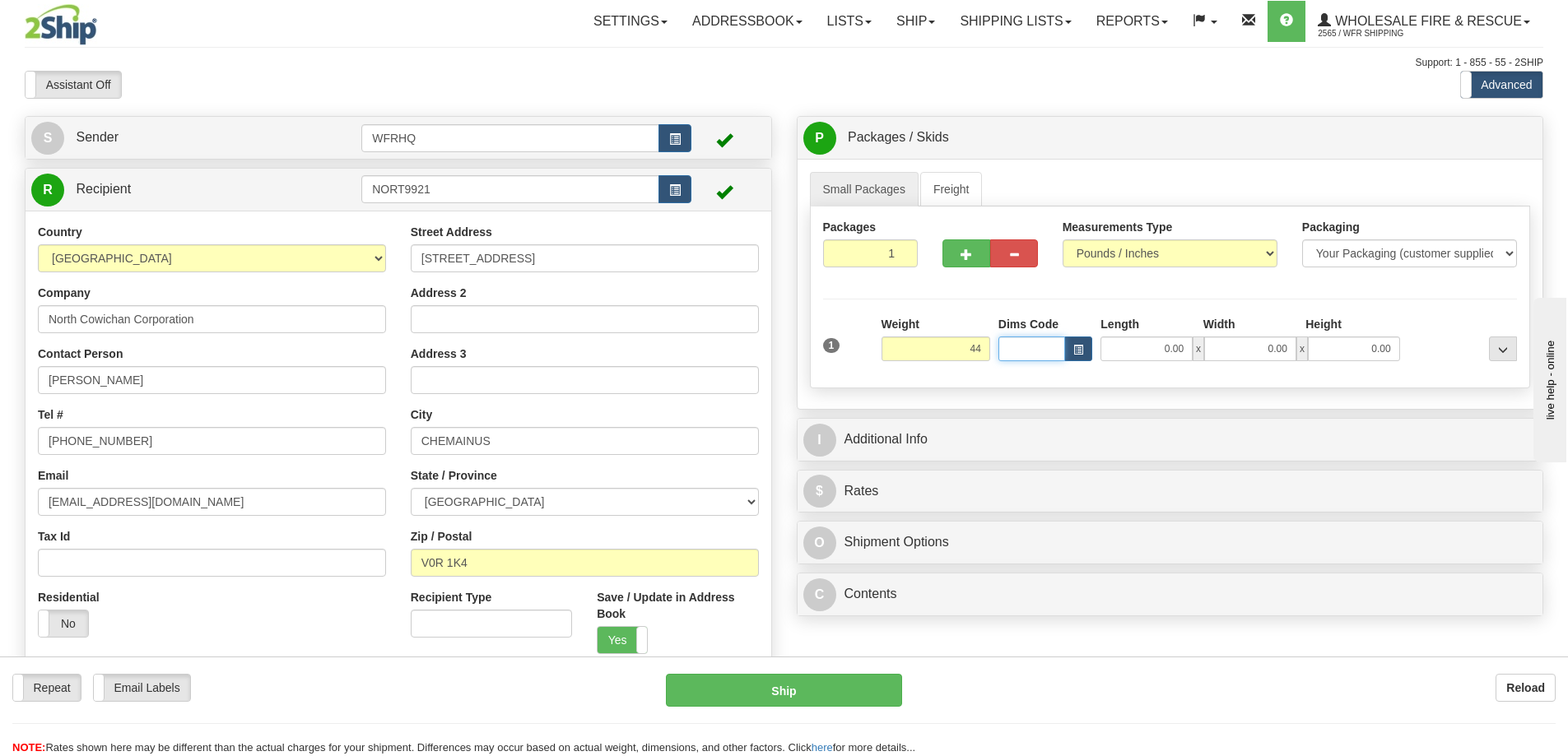
type input "44.00"
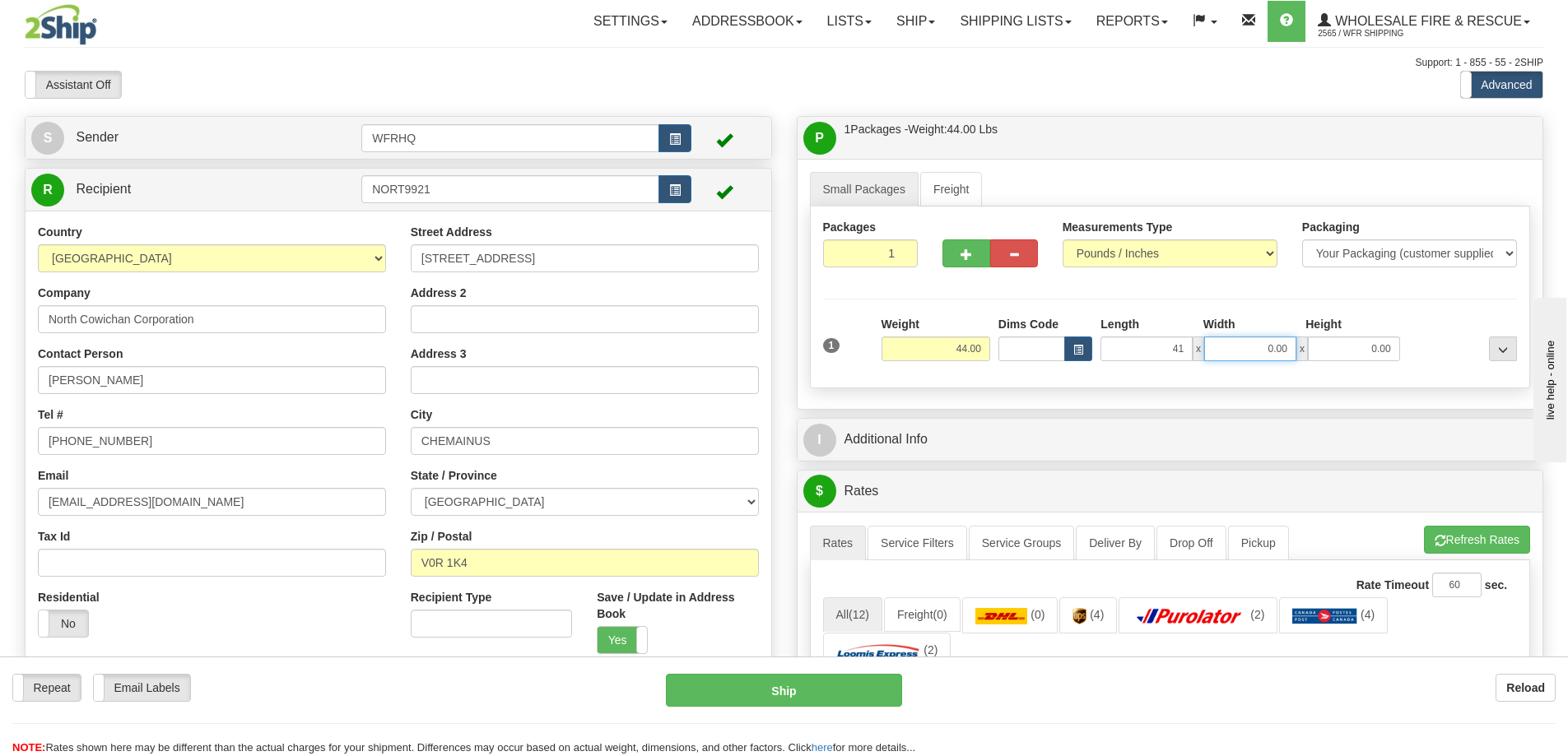
type input "41.00"
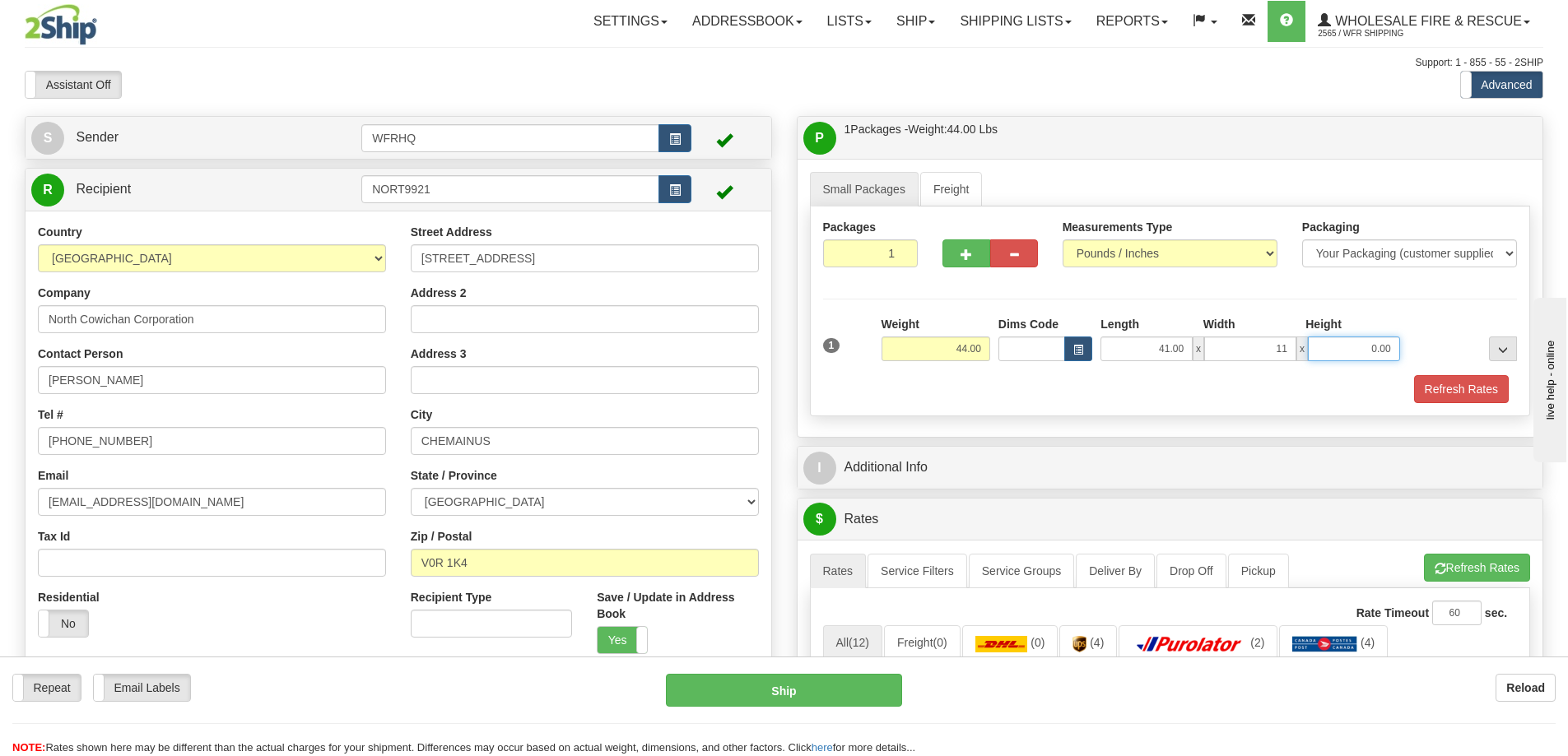
type input "11.00"
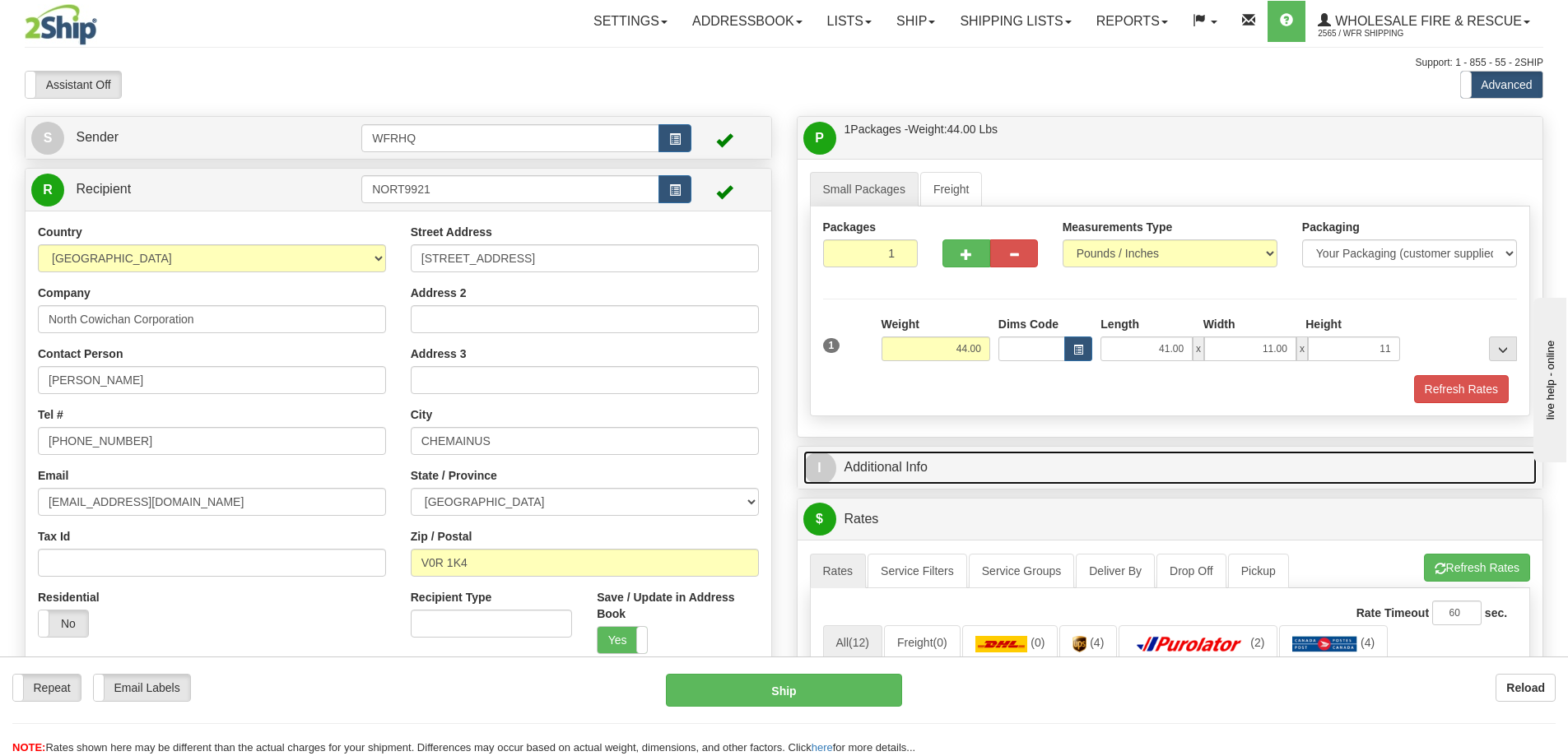
type input "11.00"
drag, startPoint x: 887, startPoint y: 470, endPoint x: 878, endPoint y: 481, distance: 14.2
click at [886, 471] on link "I Additional Info" at bounding box center [1169, 467] width 734 height 34
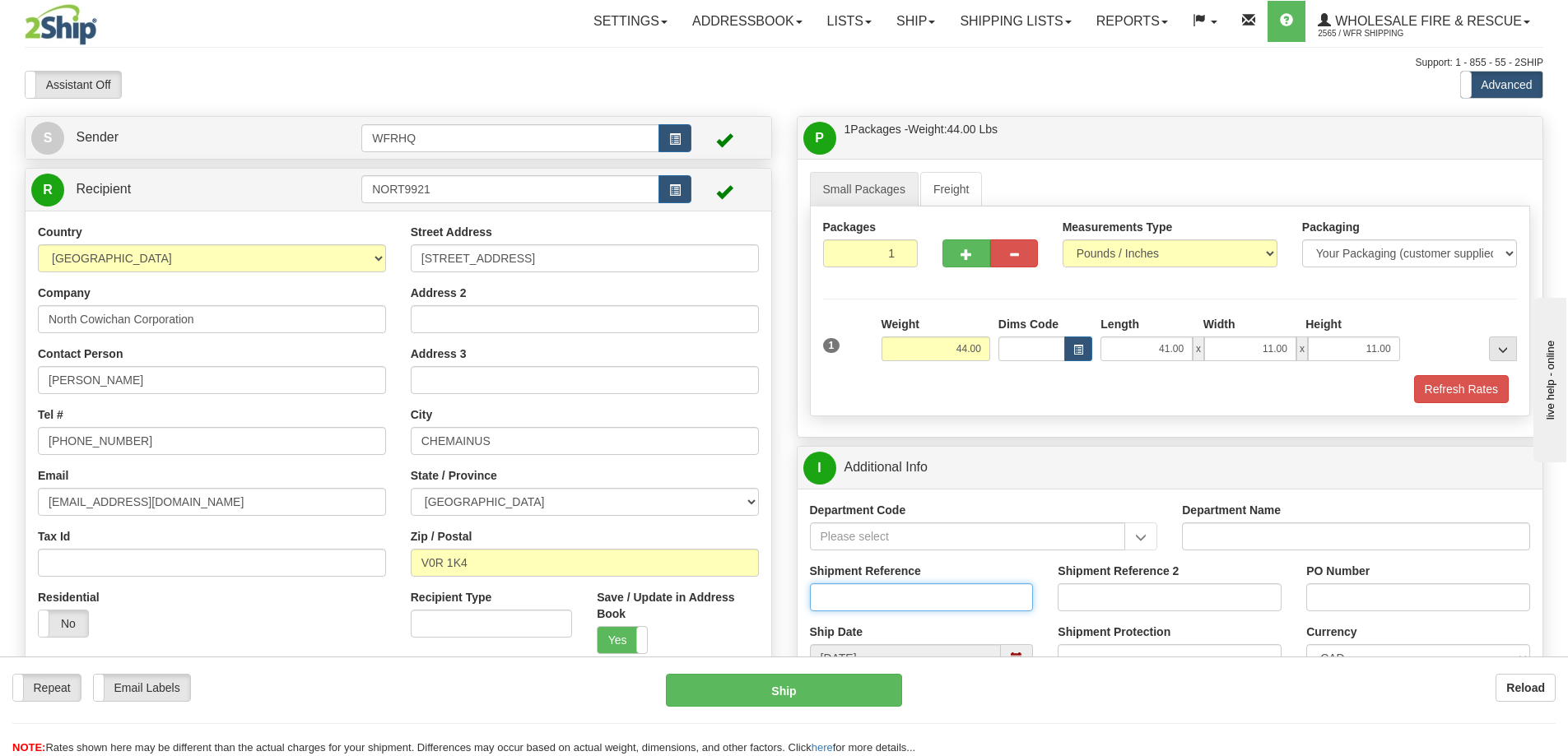
click at [893, 601] on input "Shipment Reference" at bounding box center [922, 597] width 223 height 28
type input "S44186 - 29041"
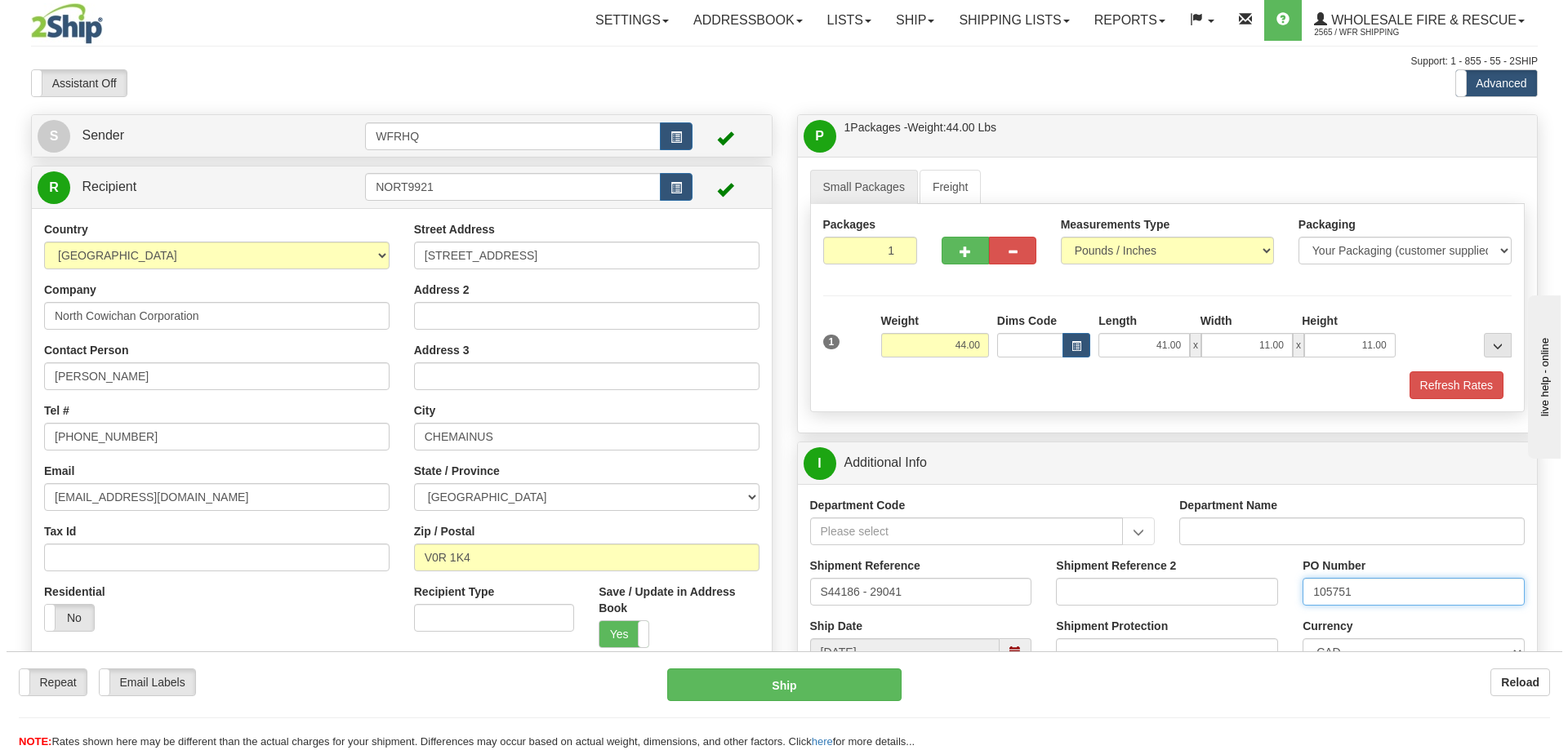
scroll to position [408, 0]
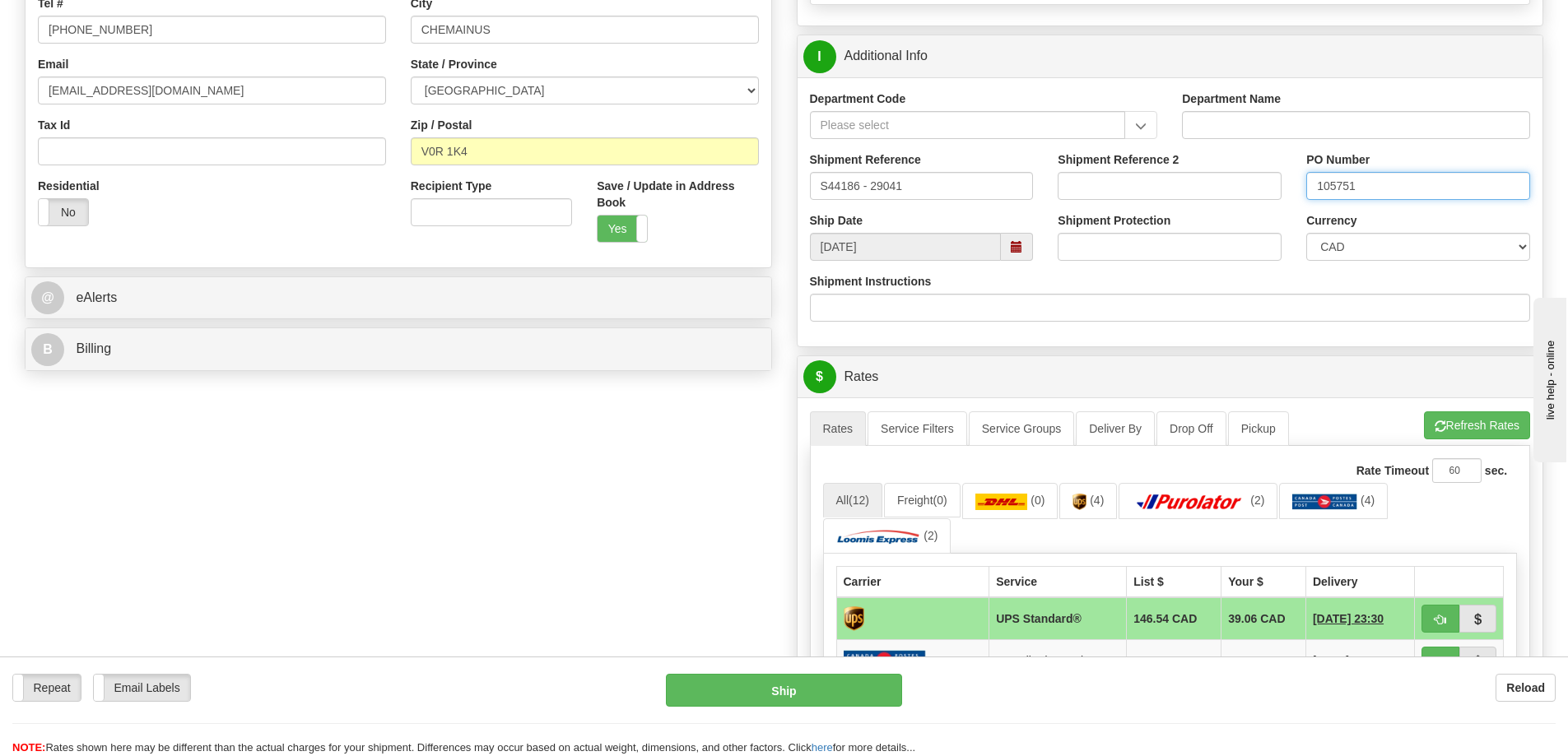
type input "105751"
click at [1437, 621] on span "button" at bounding box center [1440, 620] width 12 height 11
type input "11"
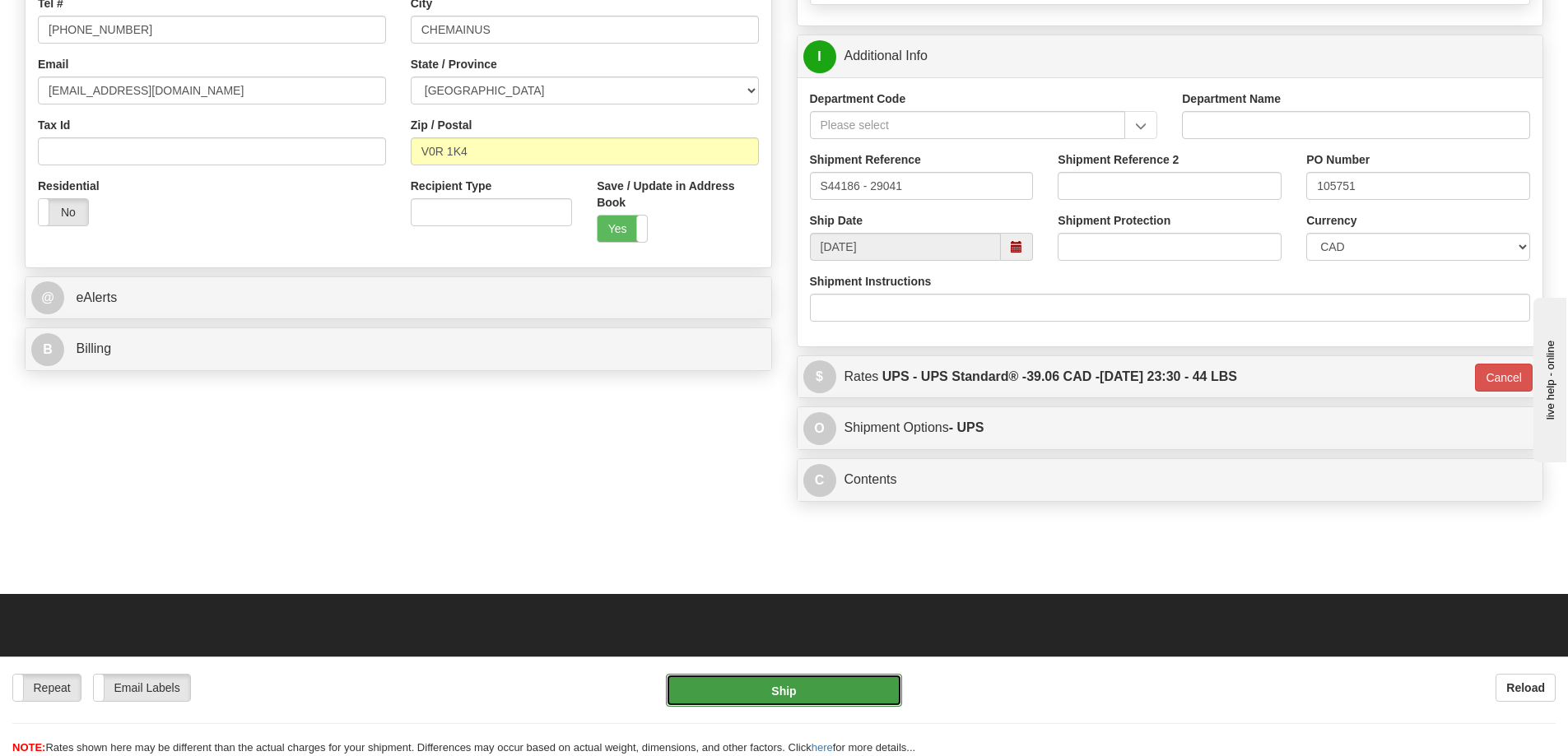
click at [814, 689] on button "Ship" at bounding box center [784, 690] width 236 height 33
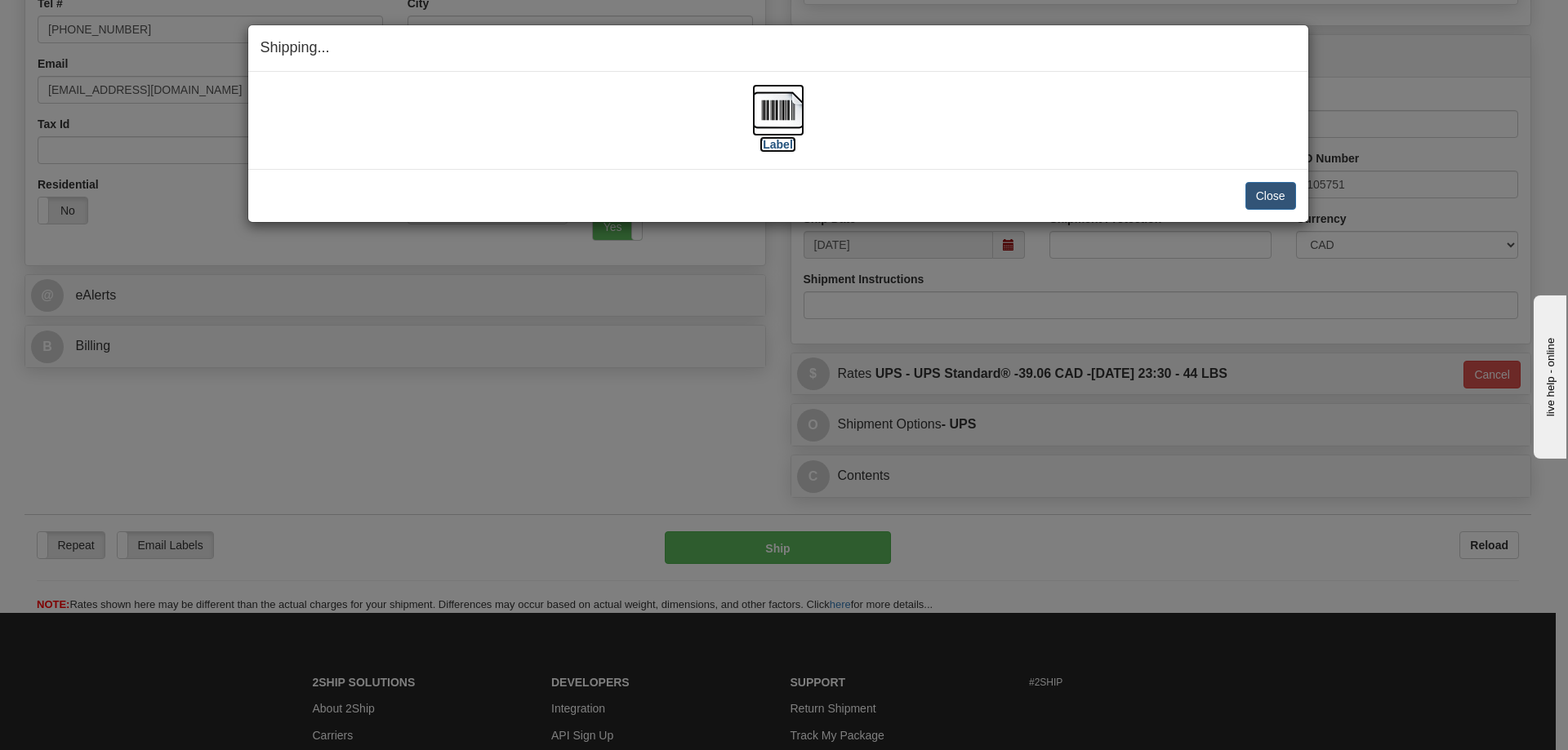
click at [776, 116] on img at bounding box center [778, 110] width 52 height 52
click at [960, 123] on div "[Label]" at bounding box center [778, 121] width 1035 height 73
click at [1273, 191] on button "Close" at bounding box center [1270, 195] width 51 height 27
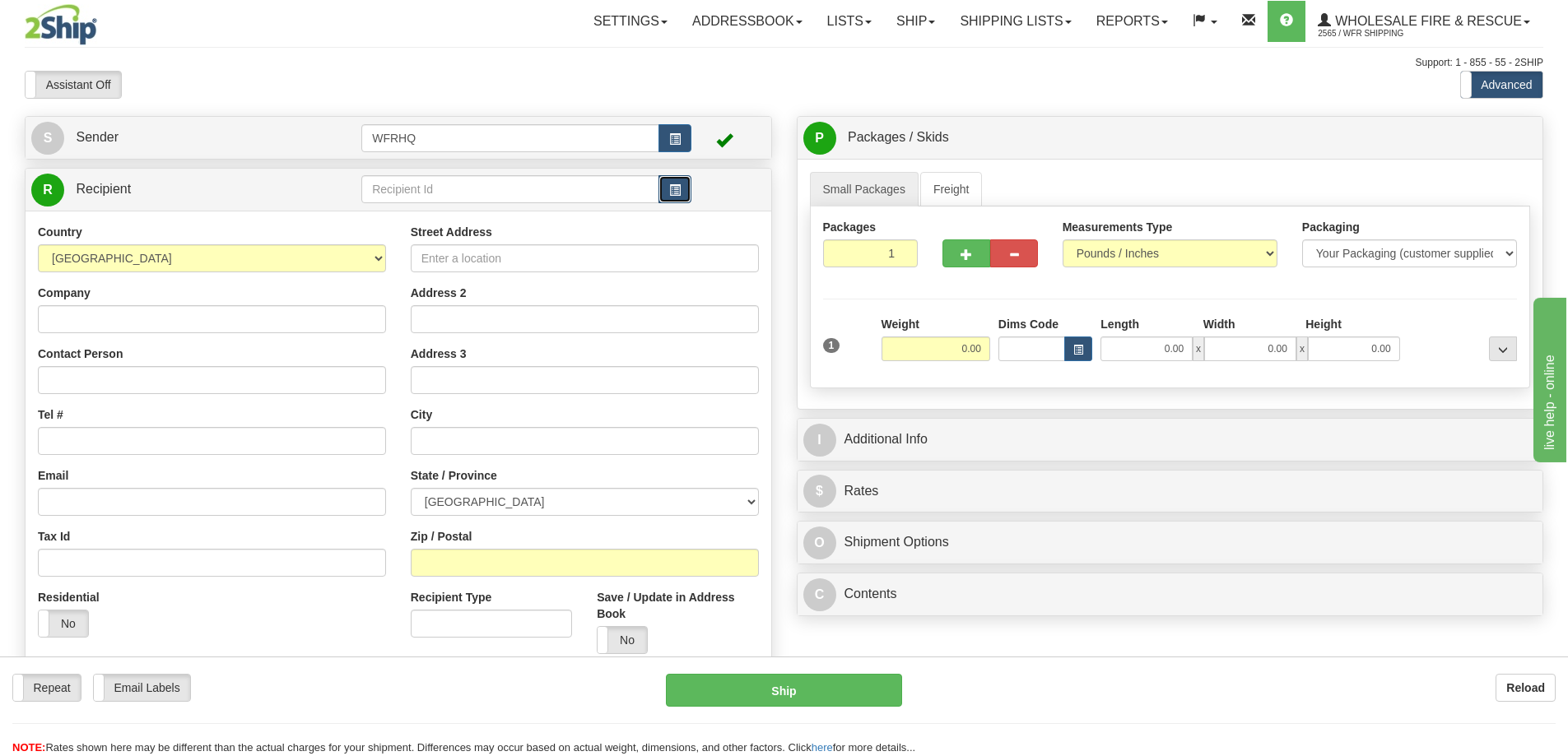
click at [679, 185] on span "button" at bounding box center [674, 190] width 12 height 11
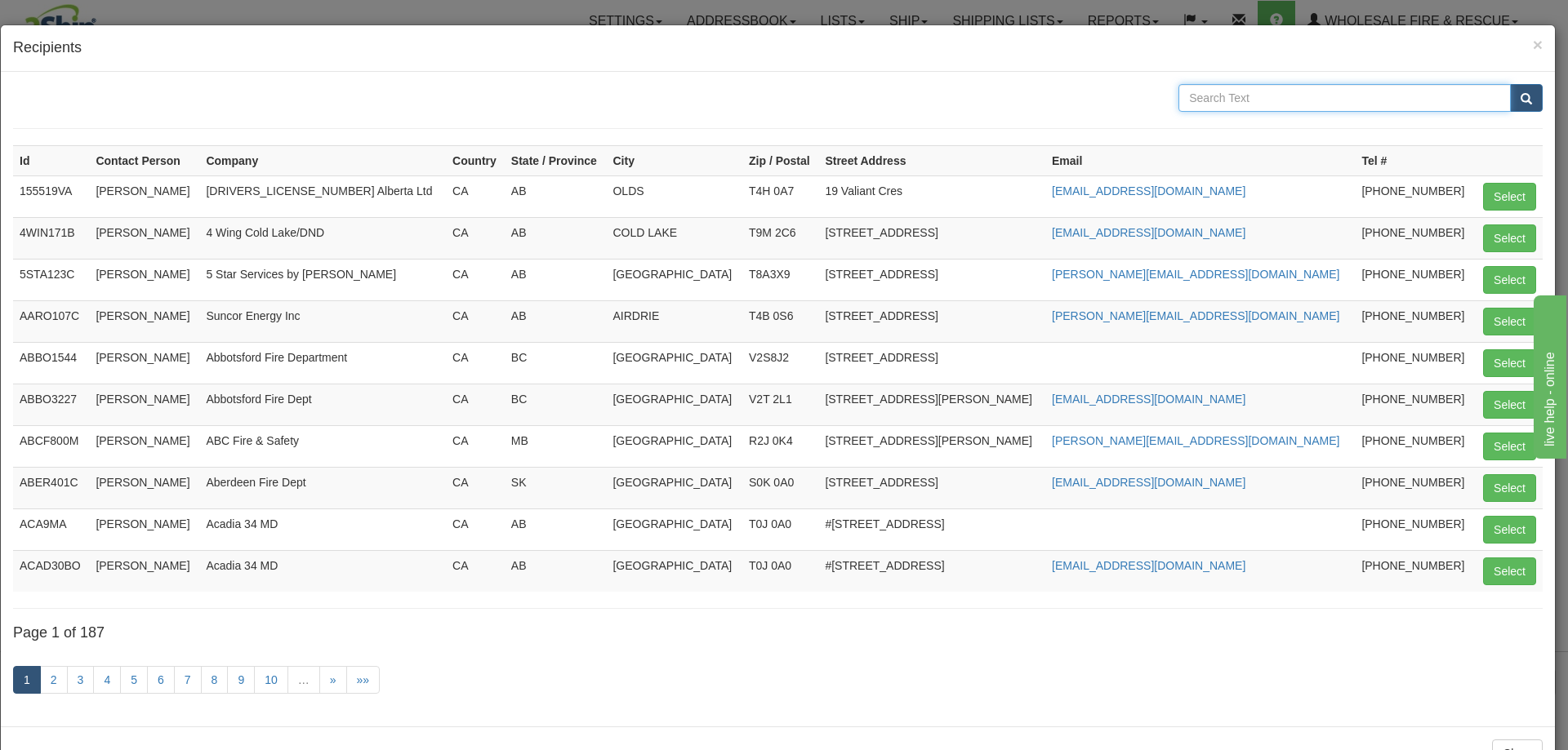
click at [1243, 102] on input "text" at bounding box center [1344, 98] width 333 height 27
type input "Firemedix"
click at [1509, 84] on button "submit" at bounding box center [1525, 98] width 33 height 27
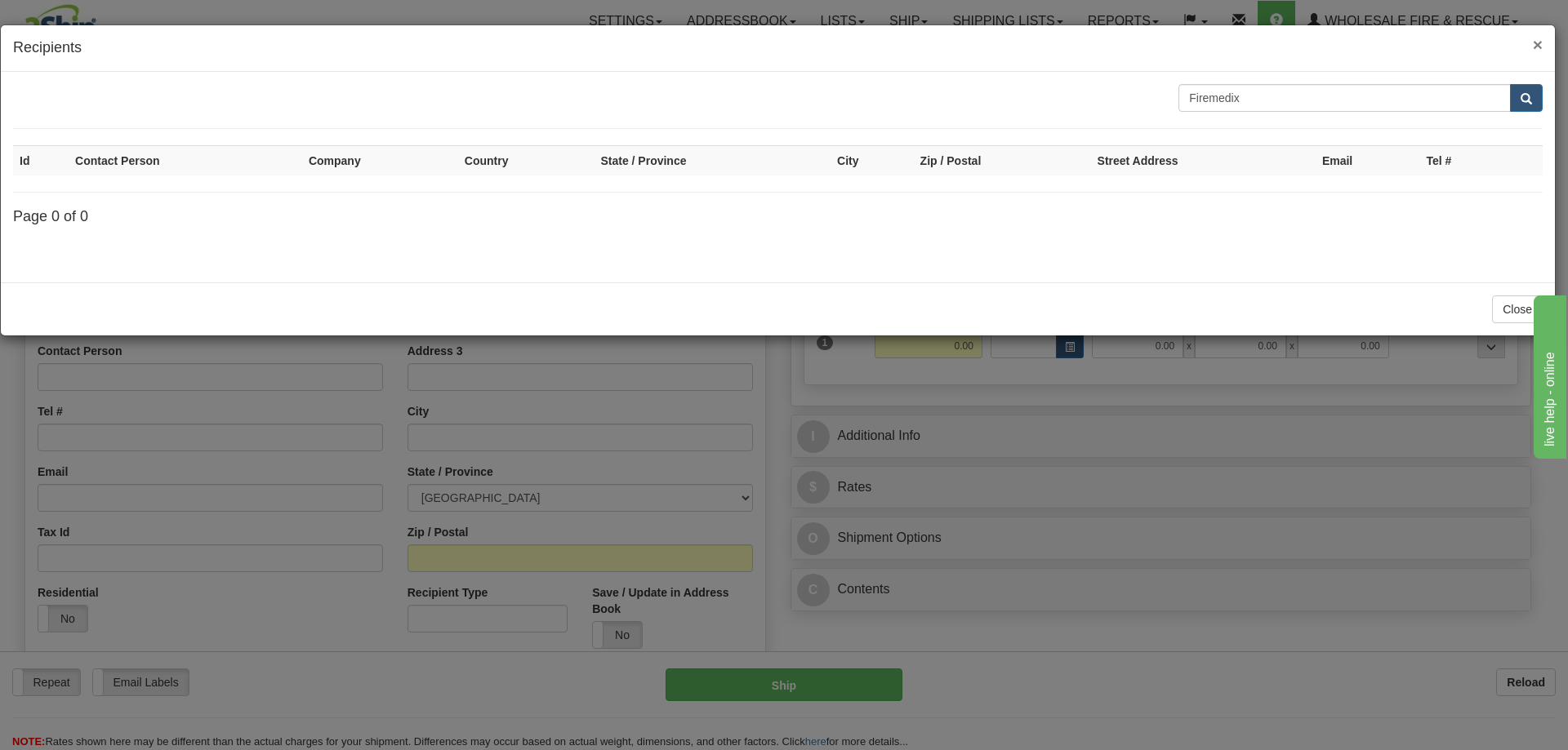
click at [1541, 42] on span "×" at bounding box center [1537, 44] width 10 height 19
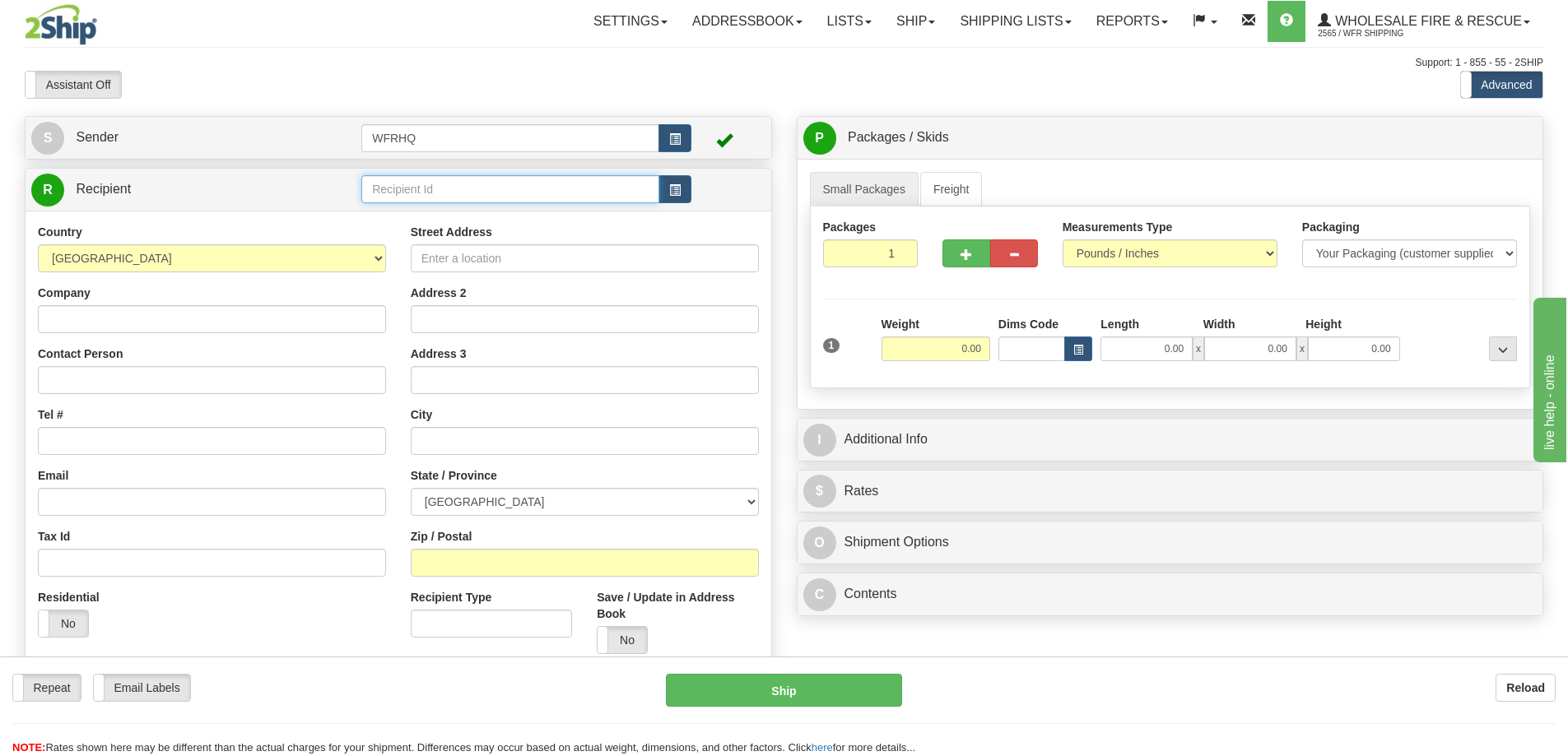
click at [486, 186] on input "text" at bounding box center [510, 189] width 298 height 28
type input "FIRE1491"
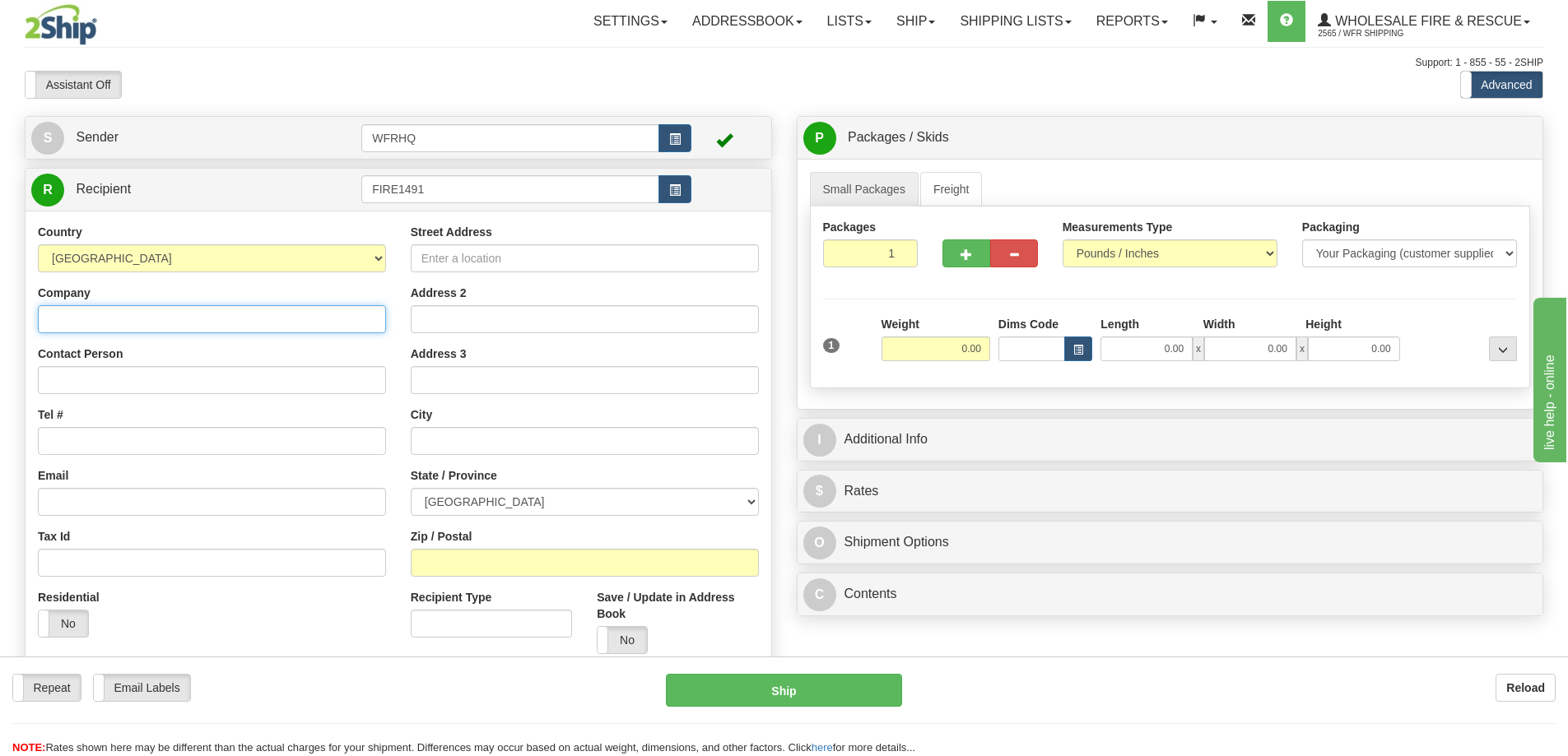
click at [171, 315] on div "Country AFGHANISTAN ALAND ISLANDS ALBANIA ALGERIA AMERICAN SAMOA ANDORRA ANGOLA…" at bounding box center [399, 445] width 746 height 468
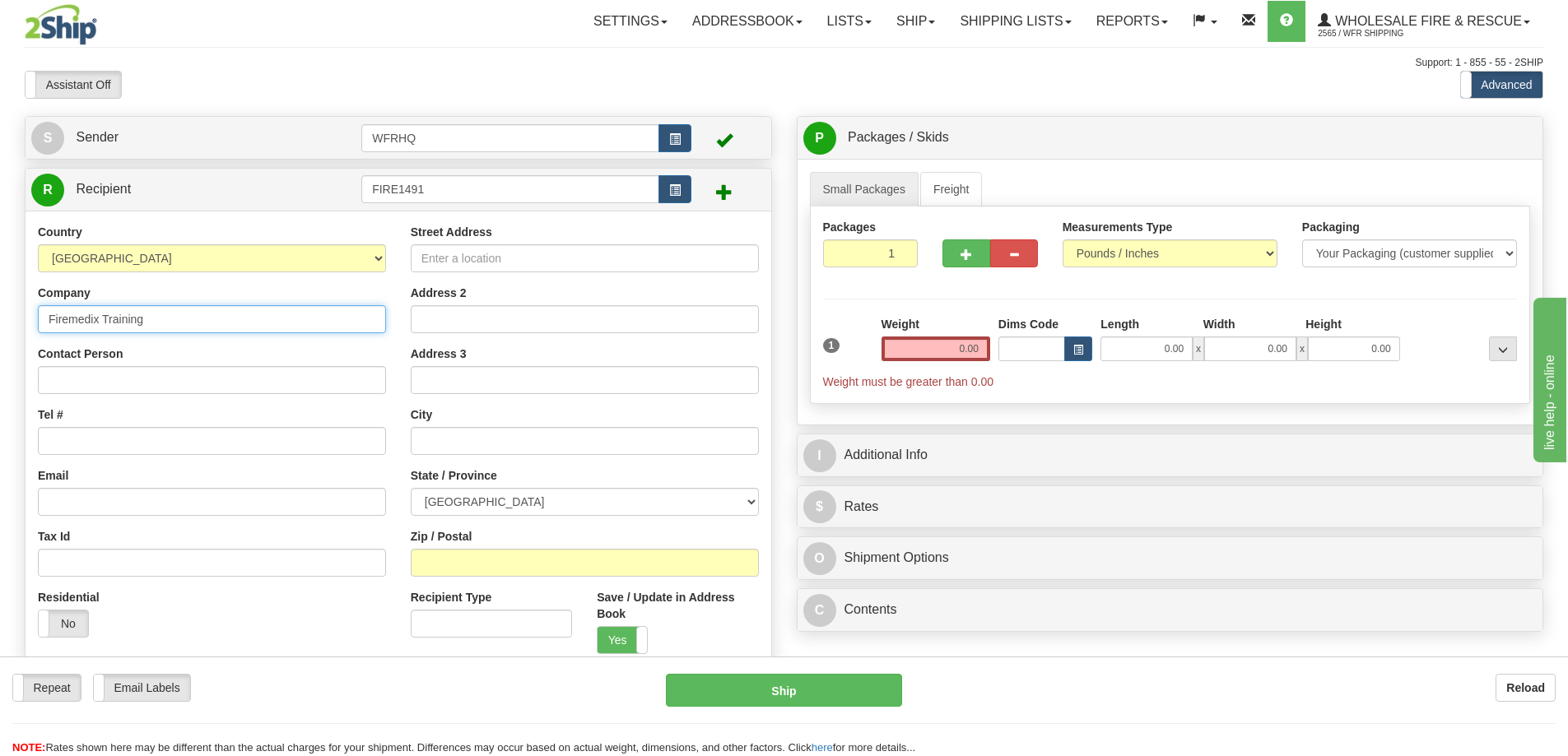
type input "Firemedix Training"
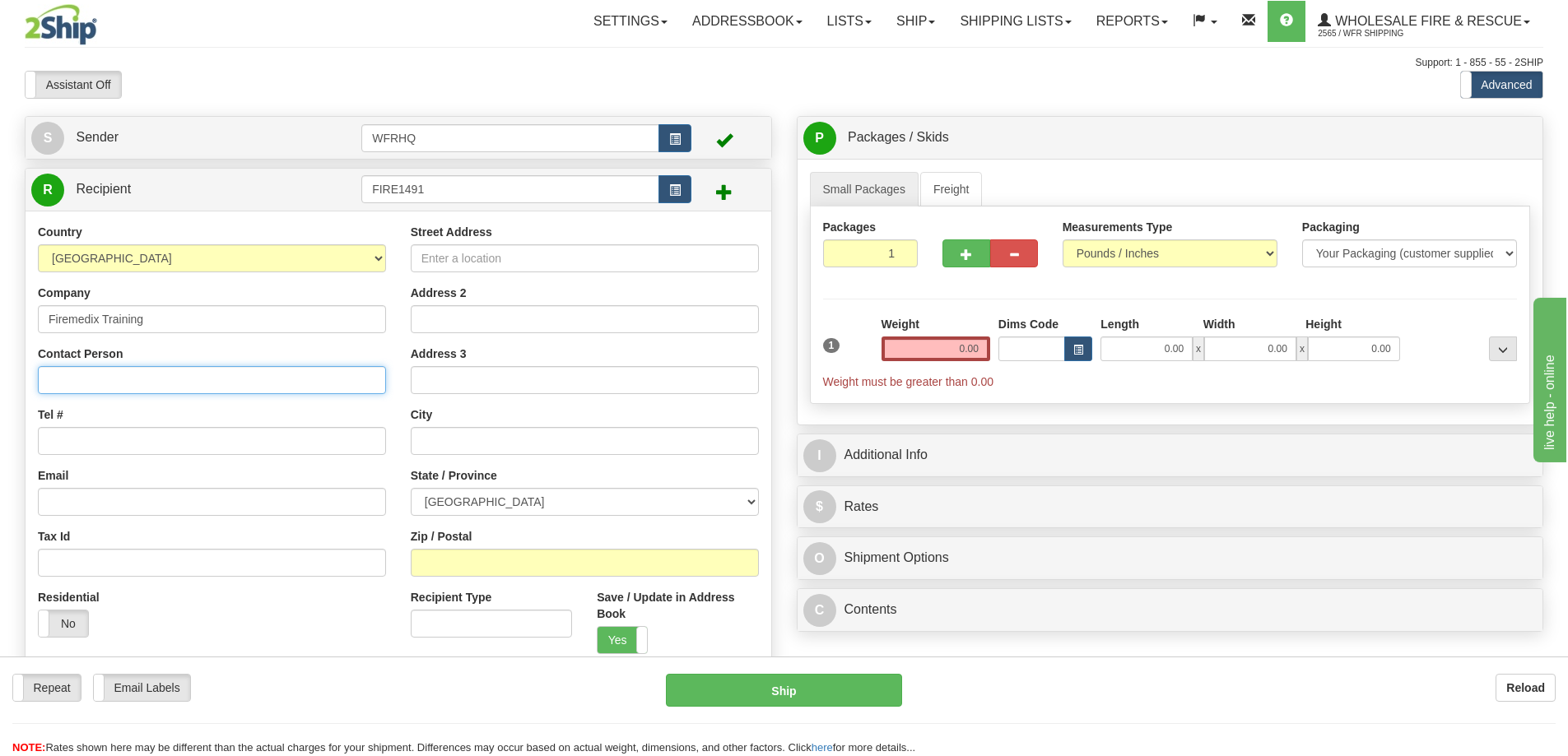
click at [116, 380] on input "Contact Person" at bounding box center [211, 380] width 348 height 28
type input "Derek Salisbury"
click at [78, 442] on input "Tel #" at bounding box center [211, 441] width 348 height 28
type input "604-916-7556"
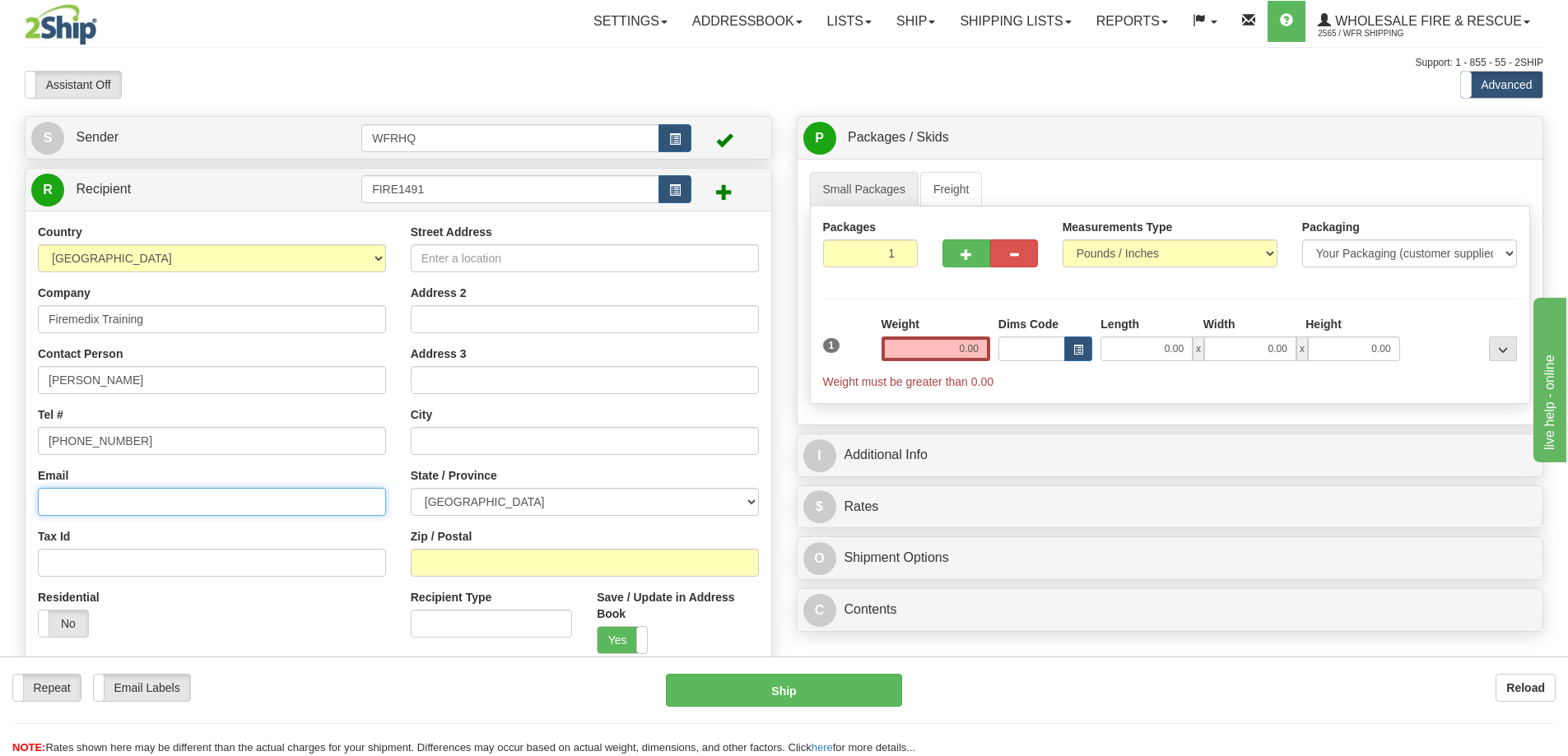
click at [77, 503] on input "Email" at bounding box center [211, 501] width 348 height 28
paste input "firemedix@yahoo.com"
type input "firemedix@yahoo.com"
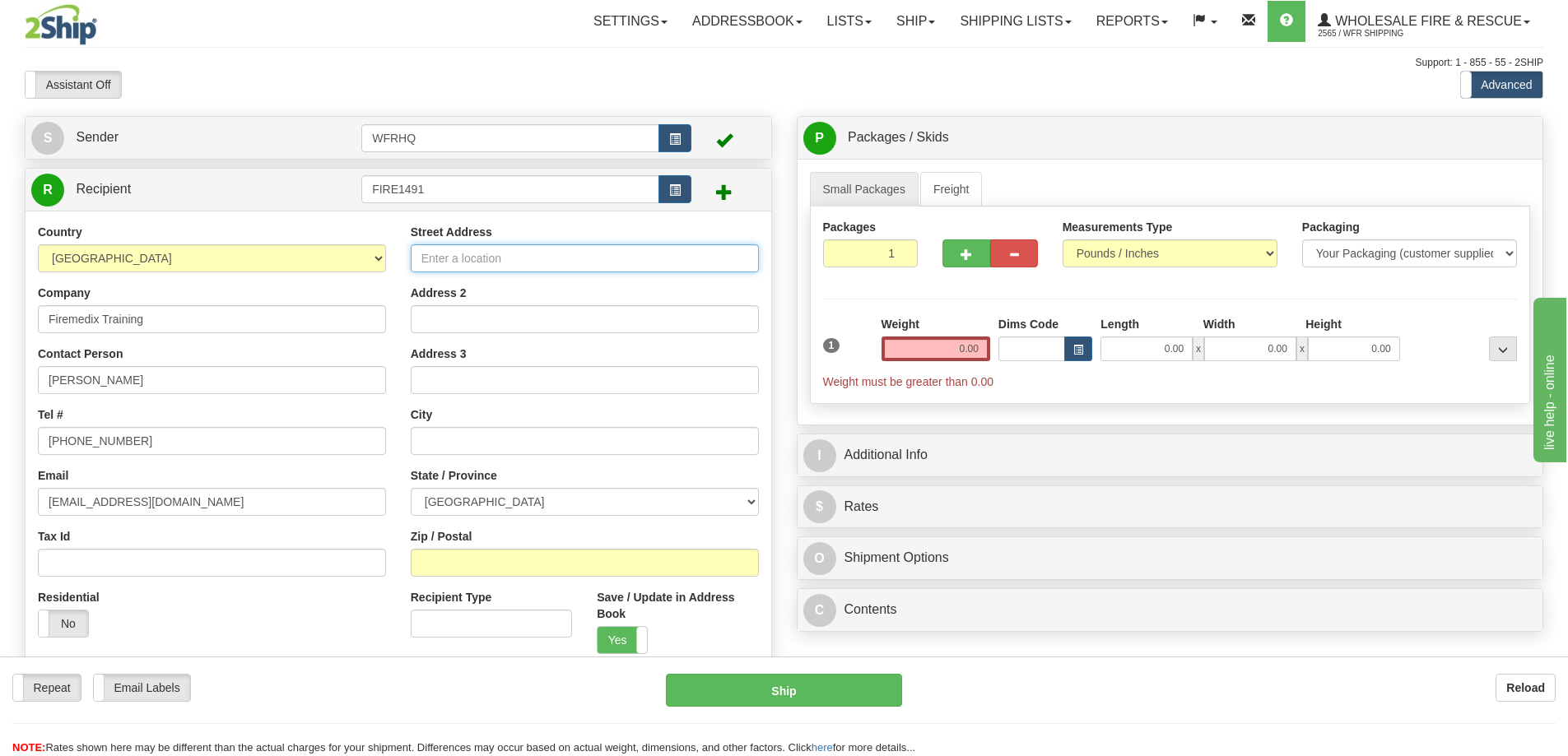
click at [500, 257] on input "Street Address" at bounding box center [584, 257] width 348 height 28
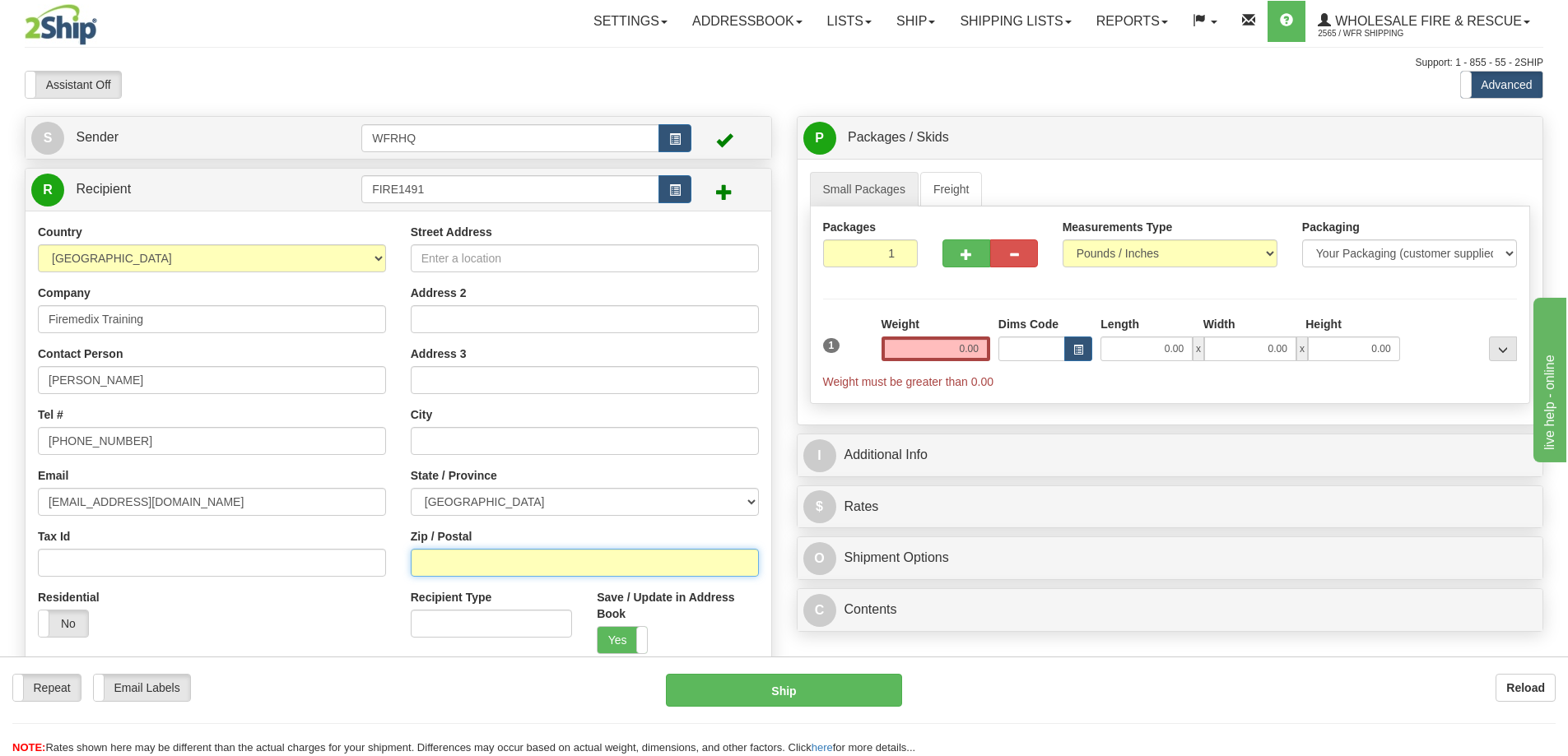
click at [463, 557] on input "Zip / Postal" at bounding box center [584, 562] width 348 height 28
type input "V3S 1X8"
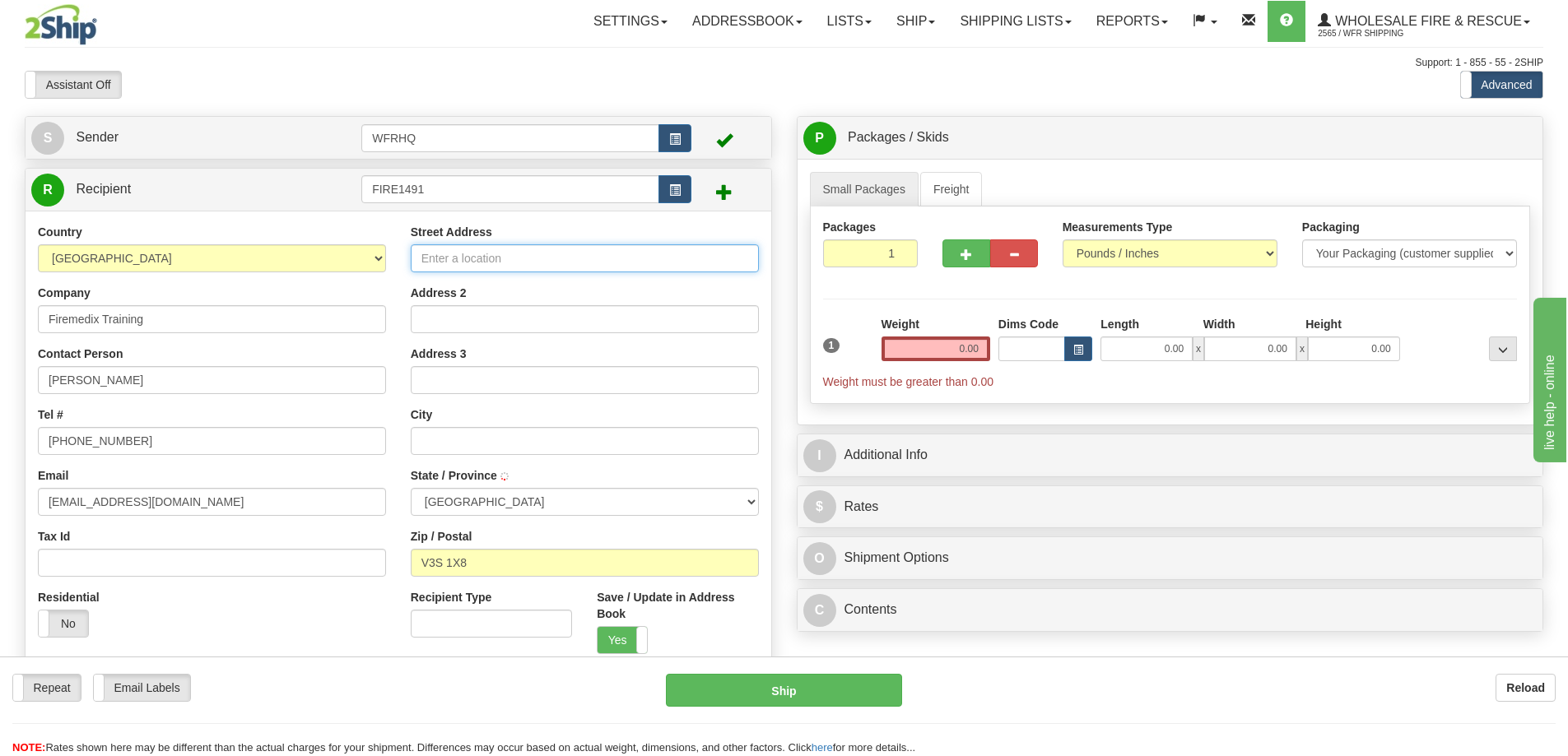
click at [471, 267] on input "Street Address" at bounding box center [584, 257] width 348 height 28
type input "SURREY"
select select "BC"
type input "14915 64 Ave"
click at [957, 350] on input "0.00" at bounding box center [936, 349] width 109 height 25
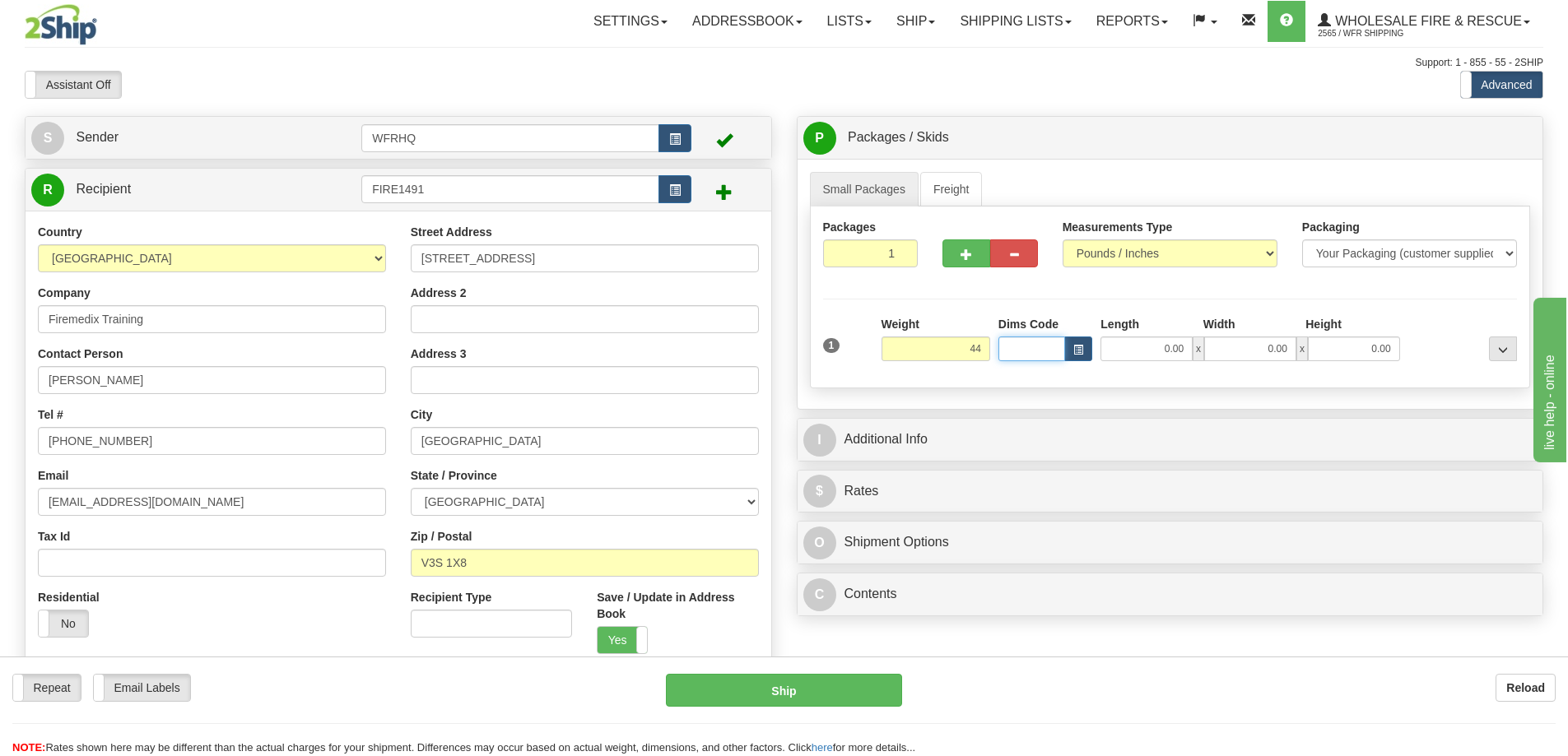
type input "44.00"
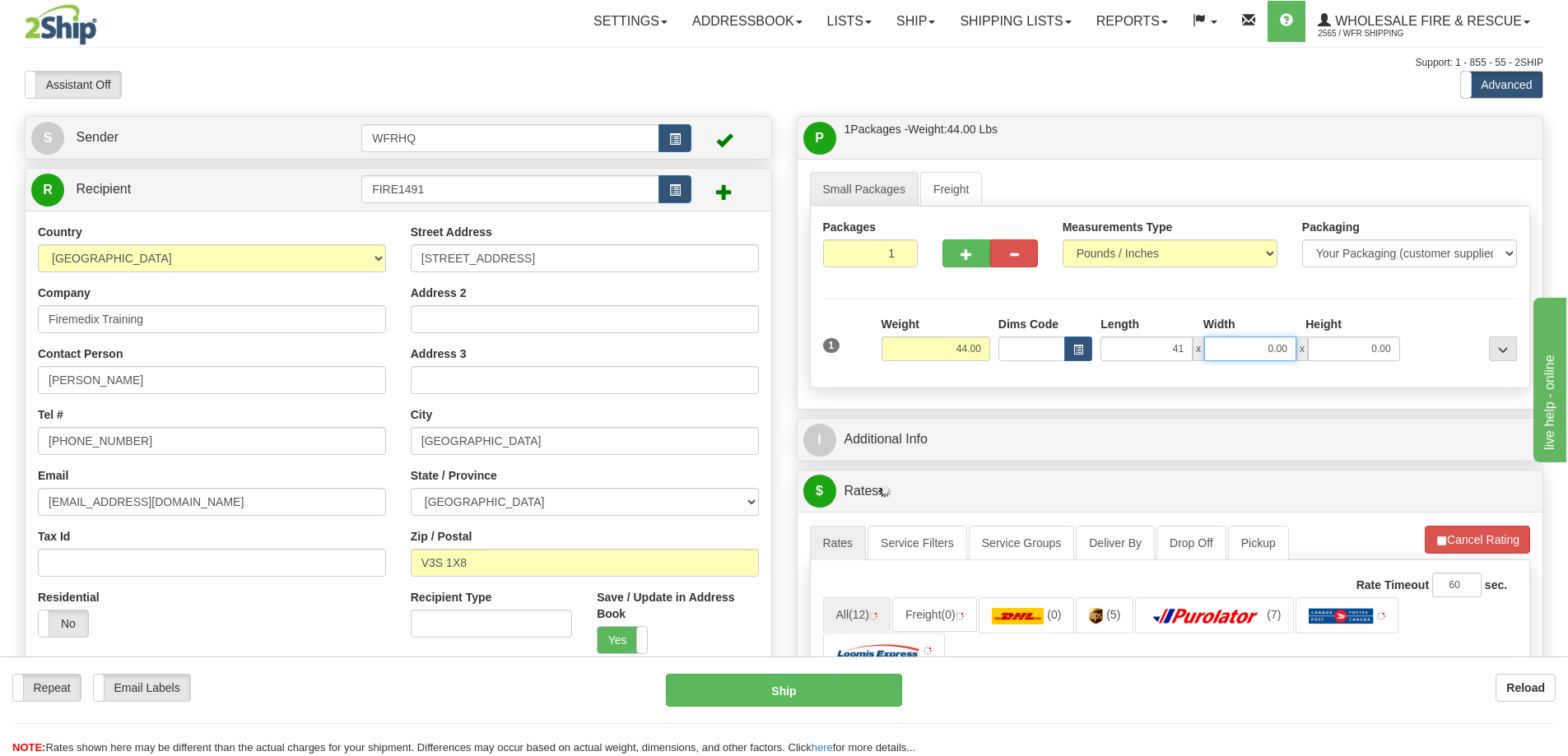
type input "41.00"
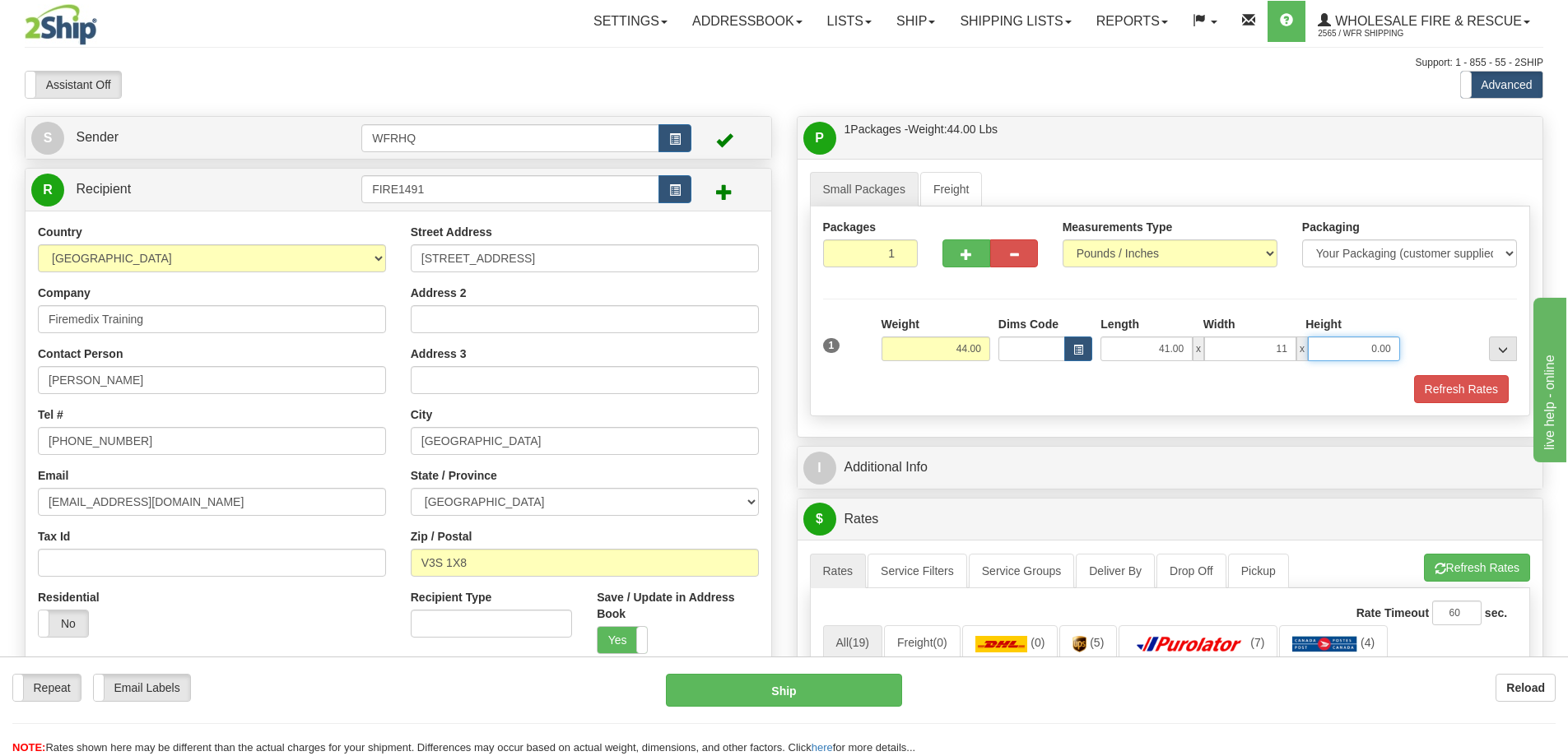
type input "11.00"
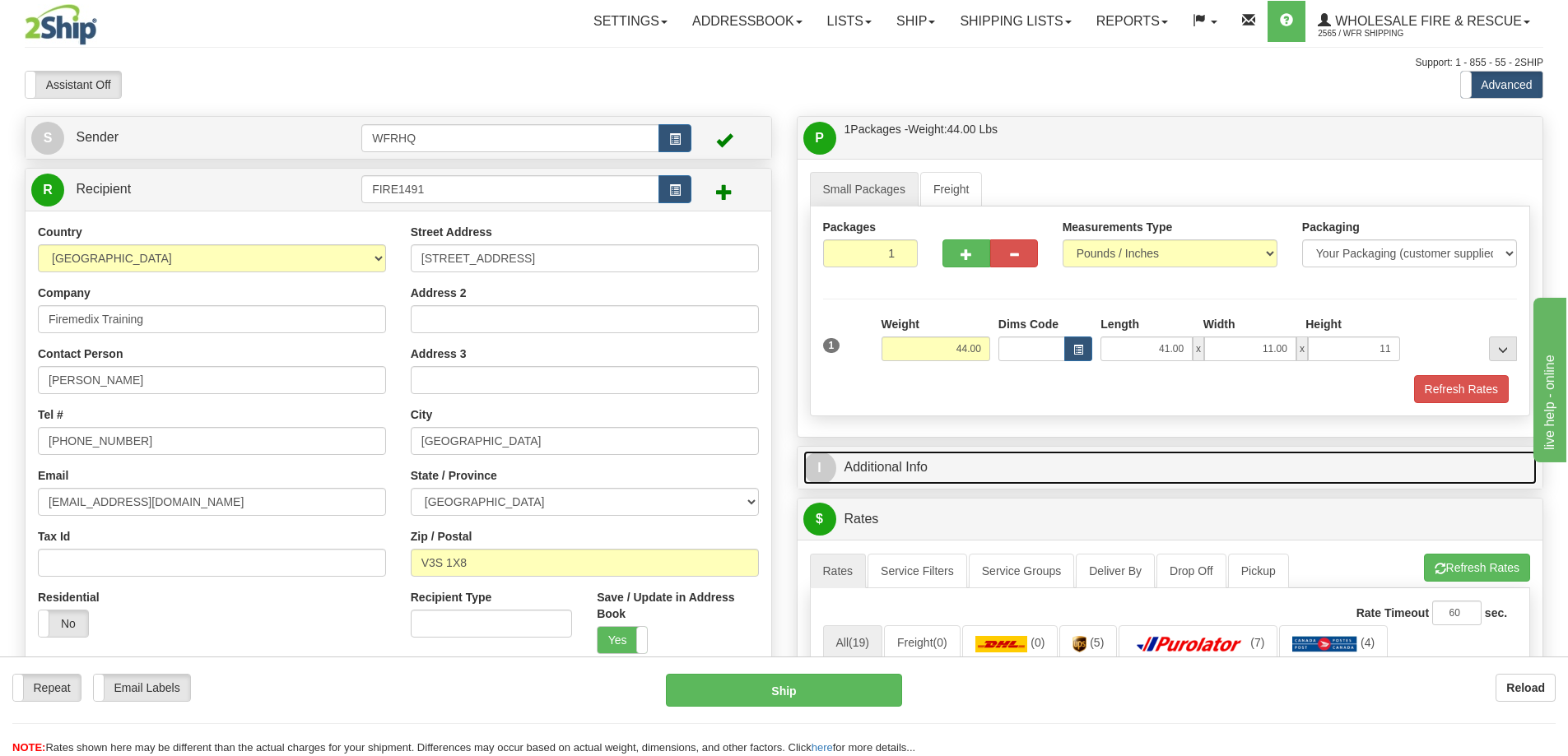
type input "11.00"
click at [893, 465] on link "I Additional Info" at bounding box center [1169, 467] width 734 height 34
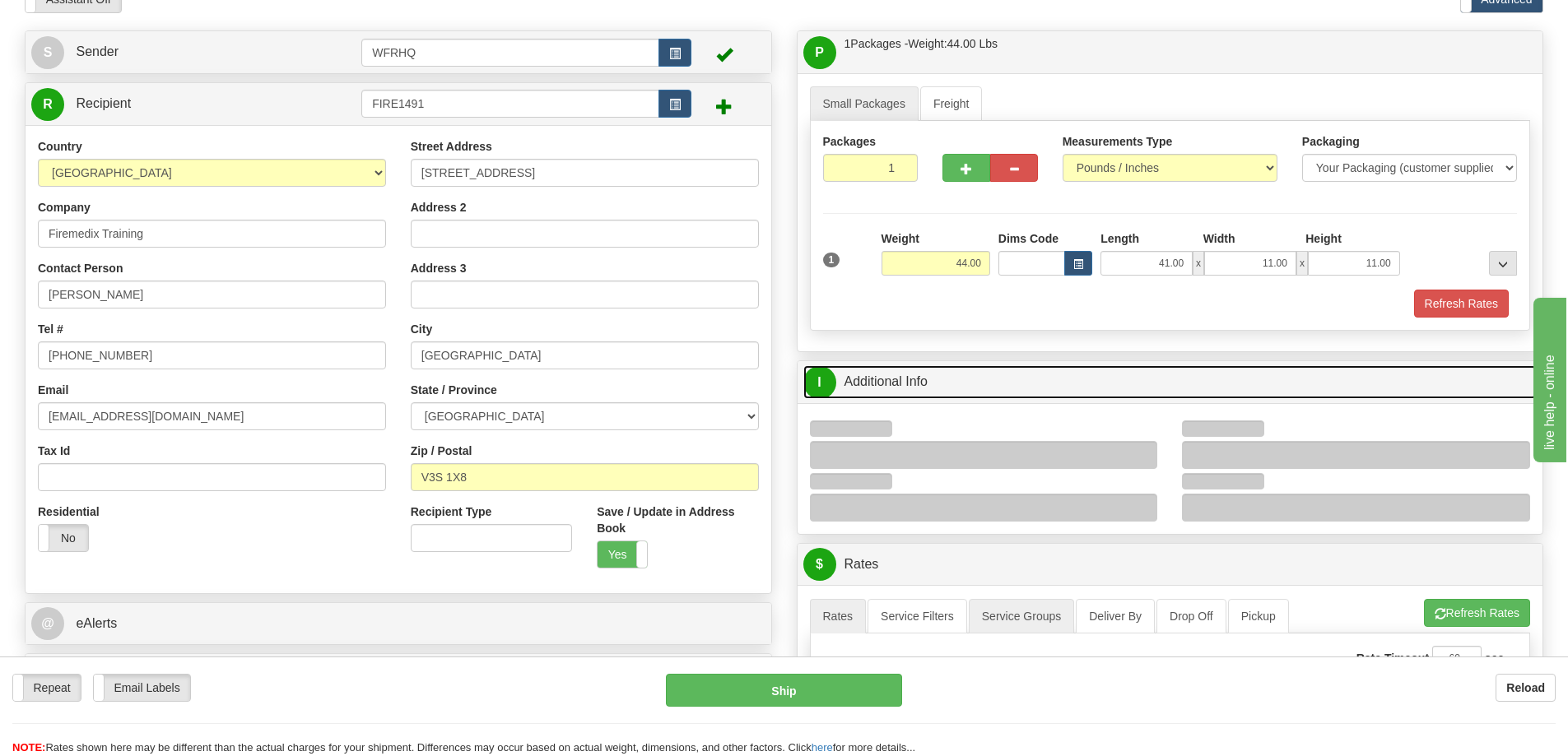
scroll to position [164, 0]
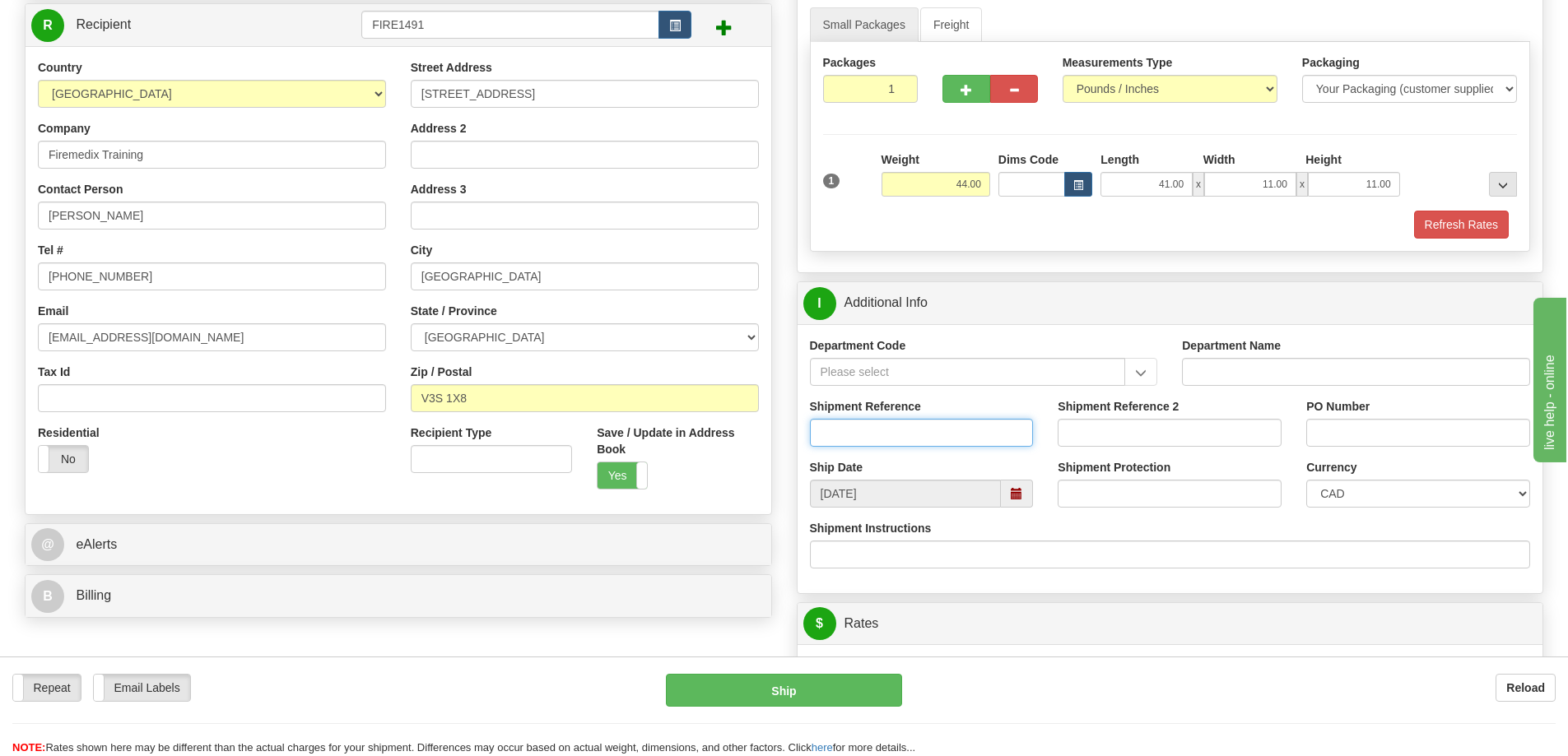
click at [879, 441] on input "Shipment Reference" at bounding box center [922, 433] width 223 height 28
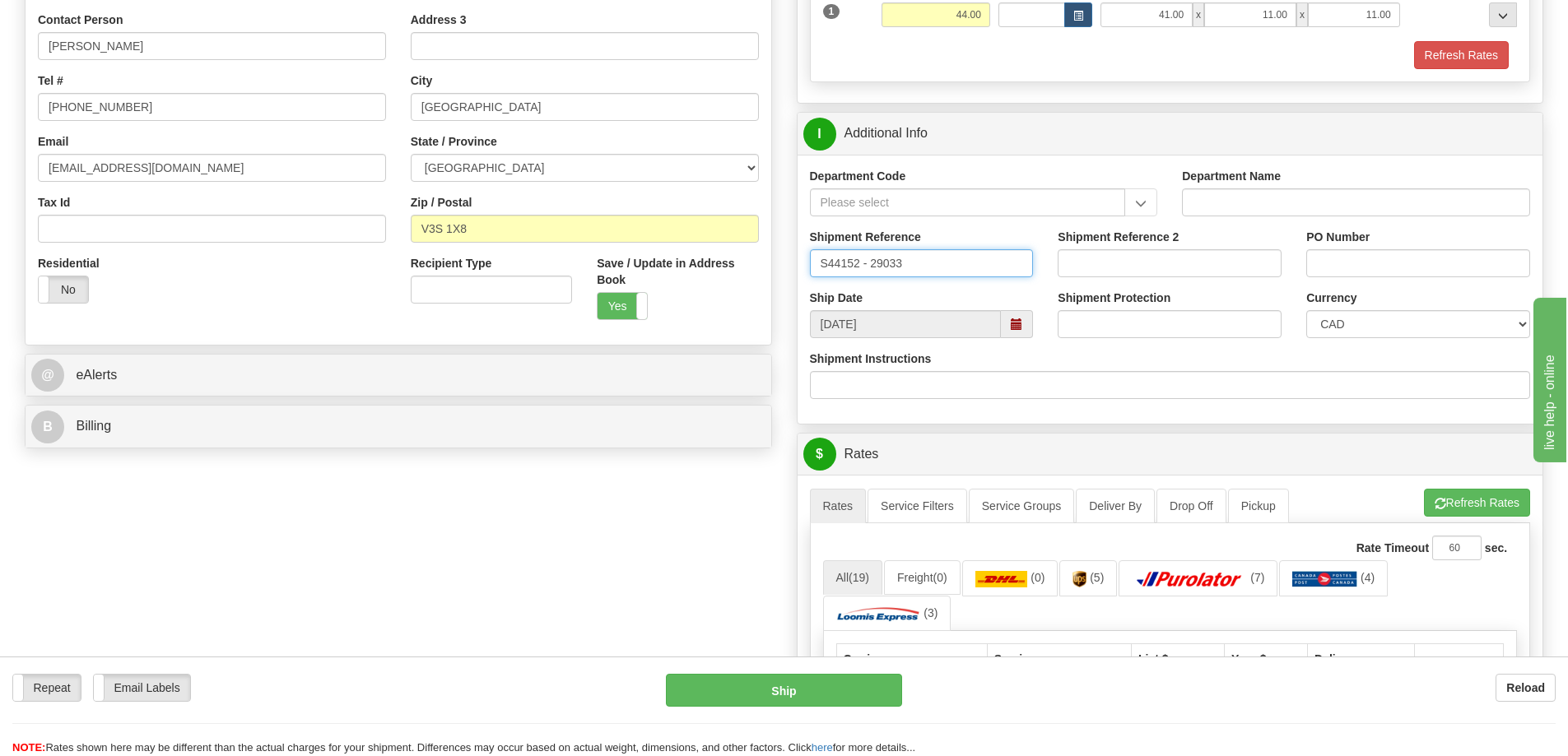
scroll to position [658, 0]
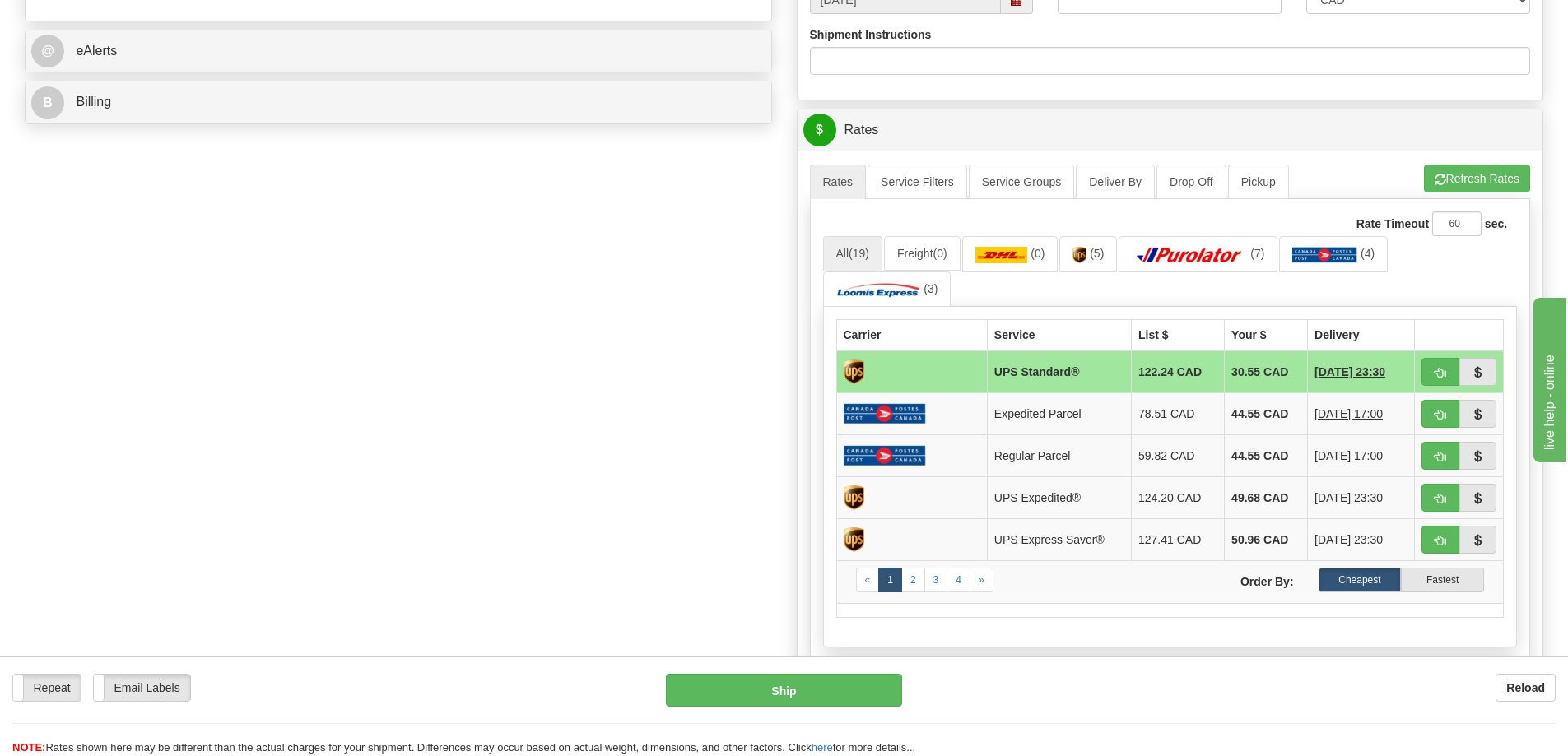
type input "S44152 - 29033"
click at [1441, 371] on span "button" at bounding box center [1440, 373] width 12 height 11
type input "11"
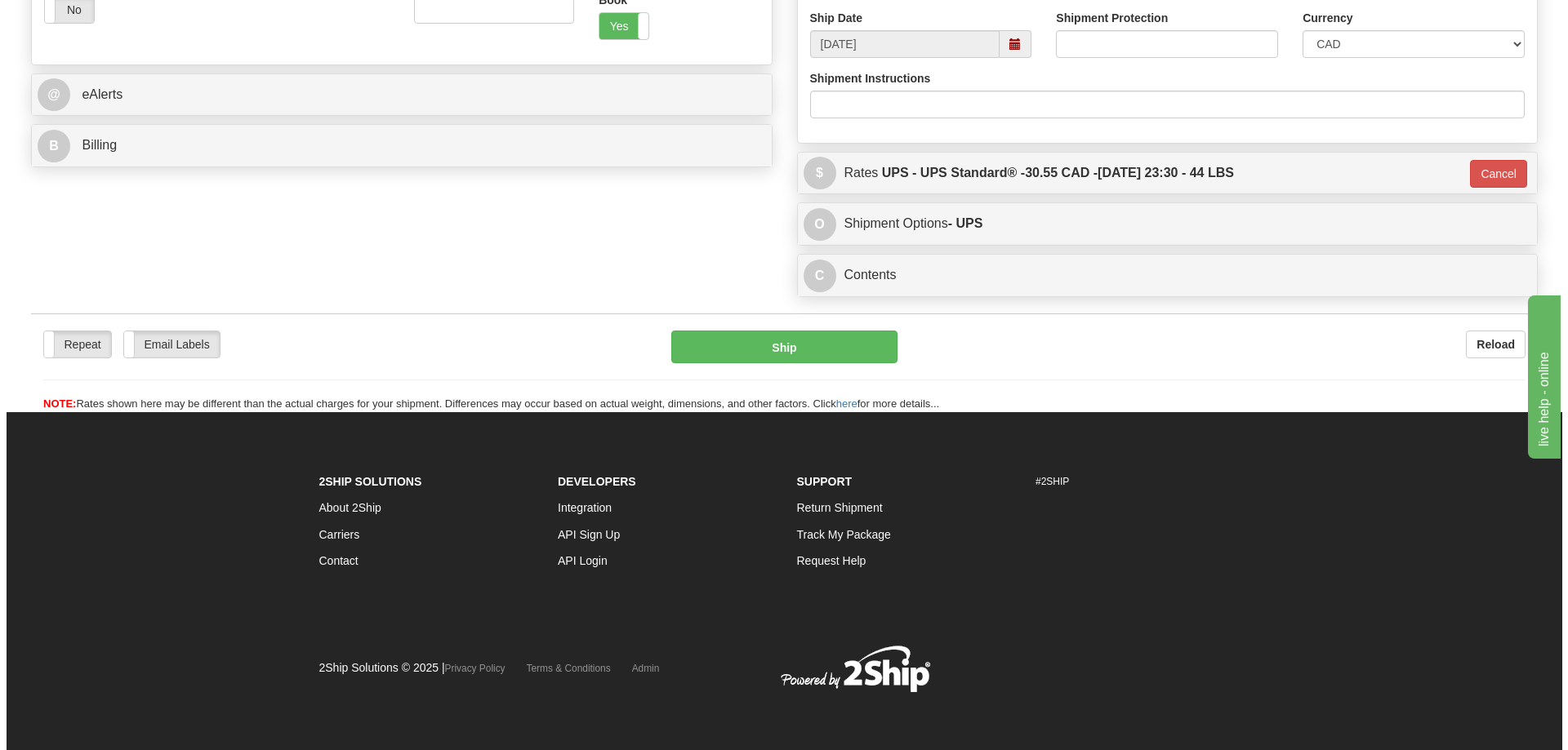
scroll to position [609, 0]
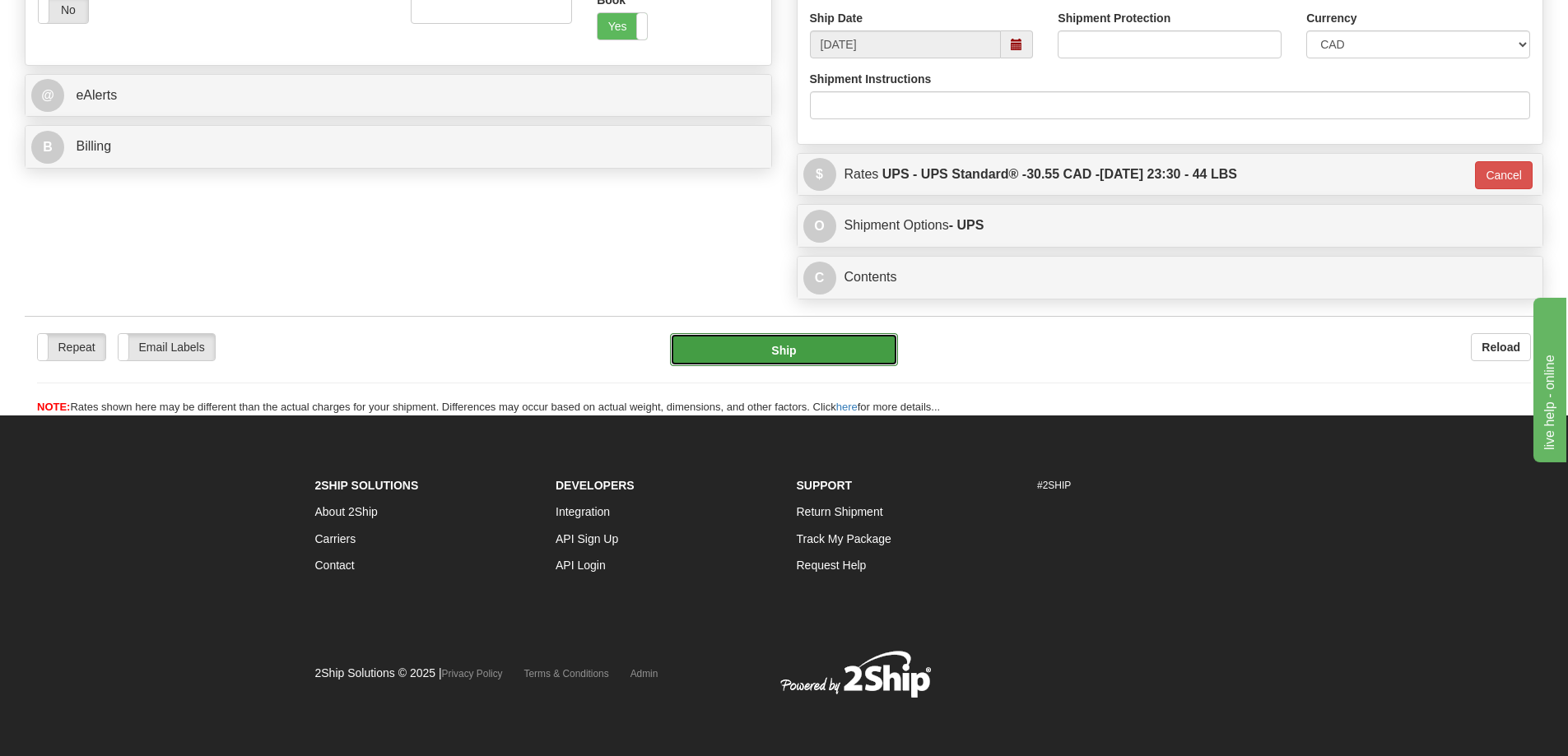
click at [805, 343] on button "Ship" at bounding box center [783, 349] width 228 height 33
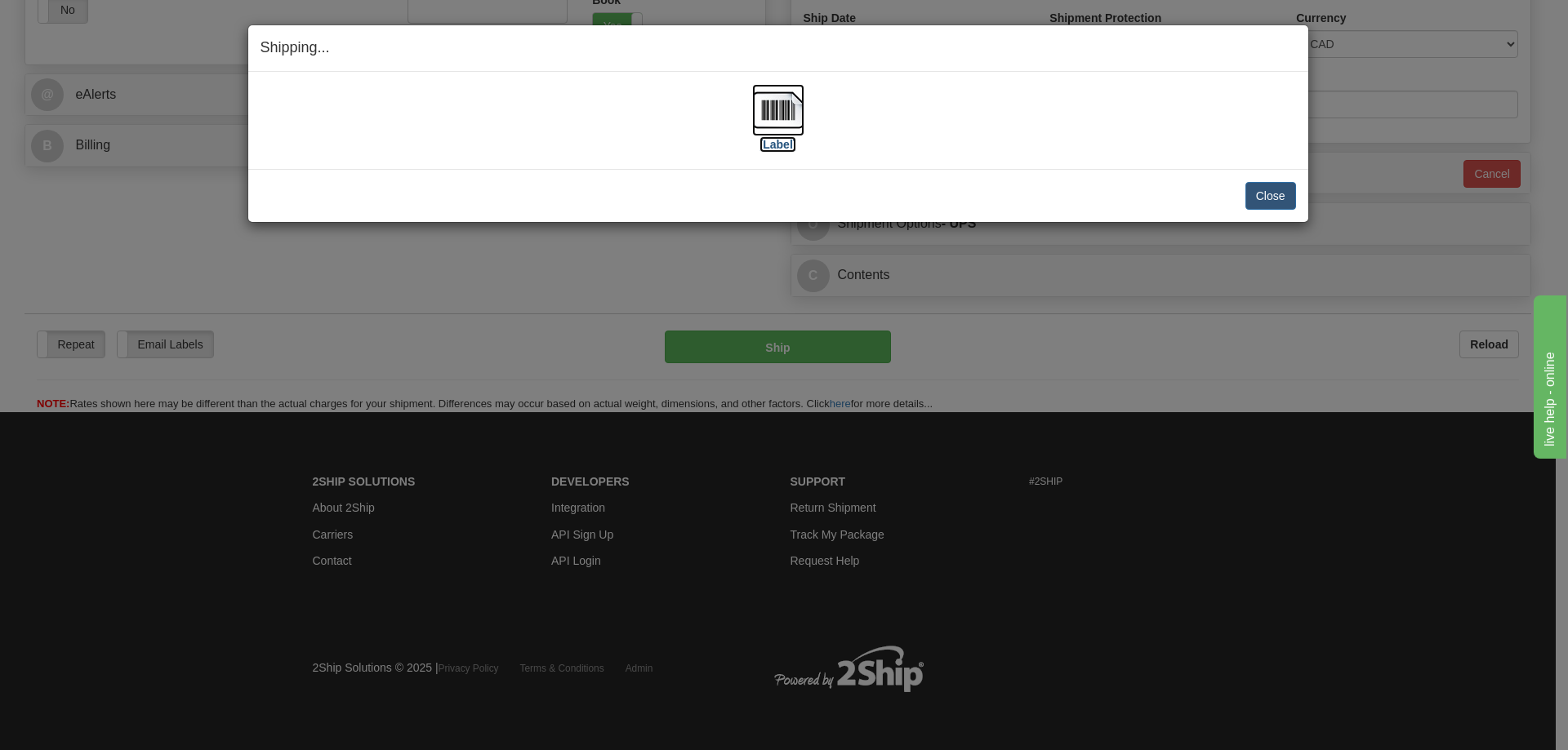
click at [794, 127] on img at bounding box center [778, 110] width 52 height 52
click at [1030, 162] on div "[Label] IMPORTANT NOTICE Embassy / Consulate / Government Building / Hospital C…" at bounding box center [778, 121] width 1060 height 98
click at [1273, 198] on button "Close" at bounding box center [1270, 195] width 51 height 27
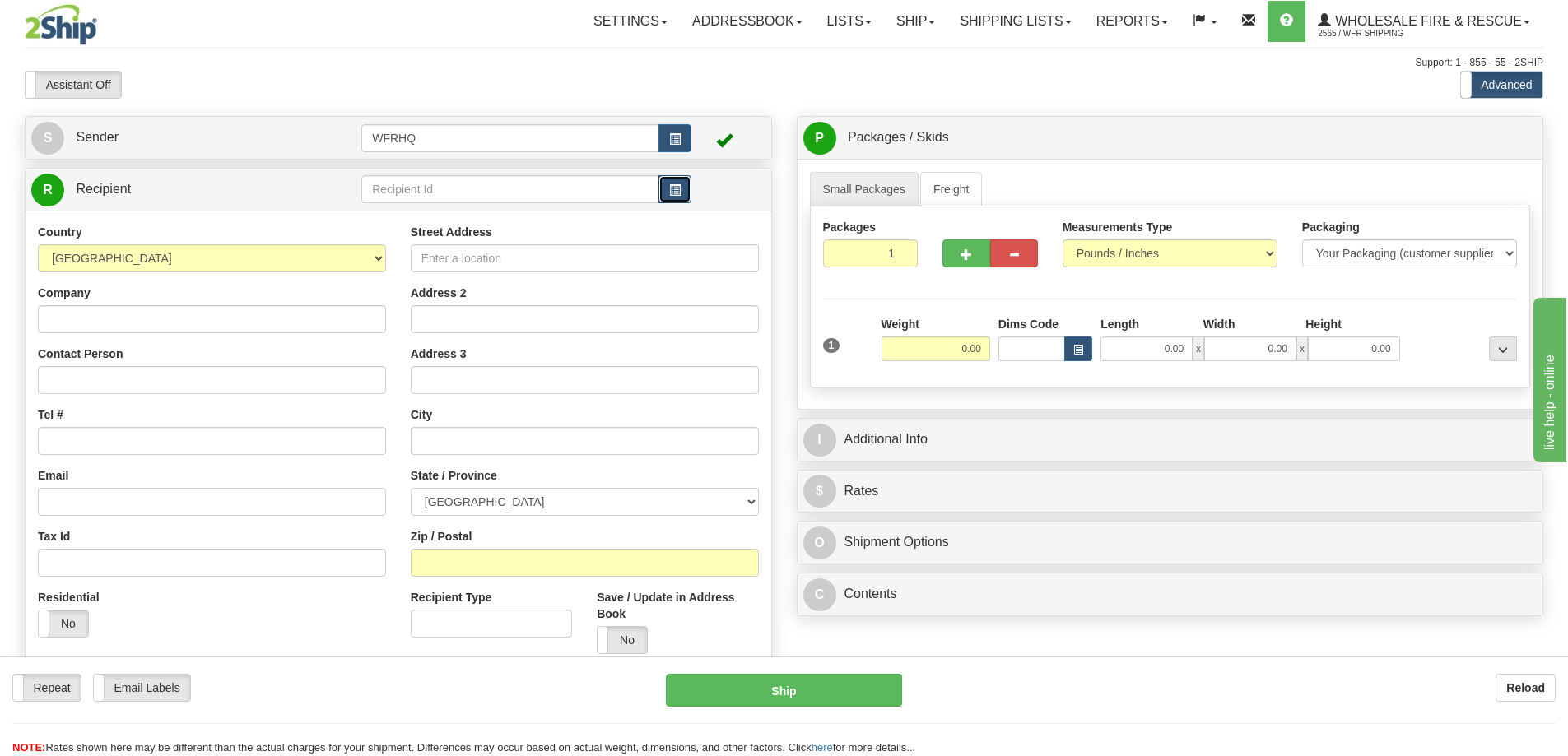
click at [680, 191] on span "button" at bounding box center [674, 190] width 12 height 11
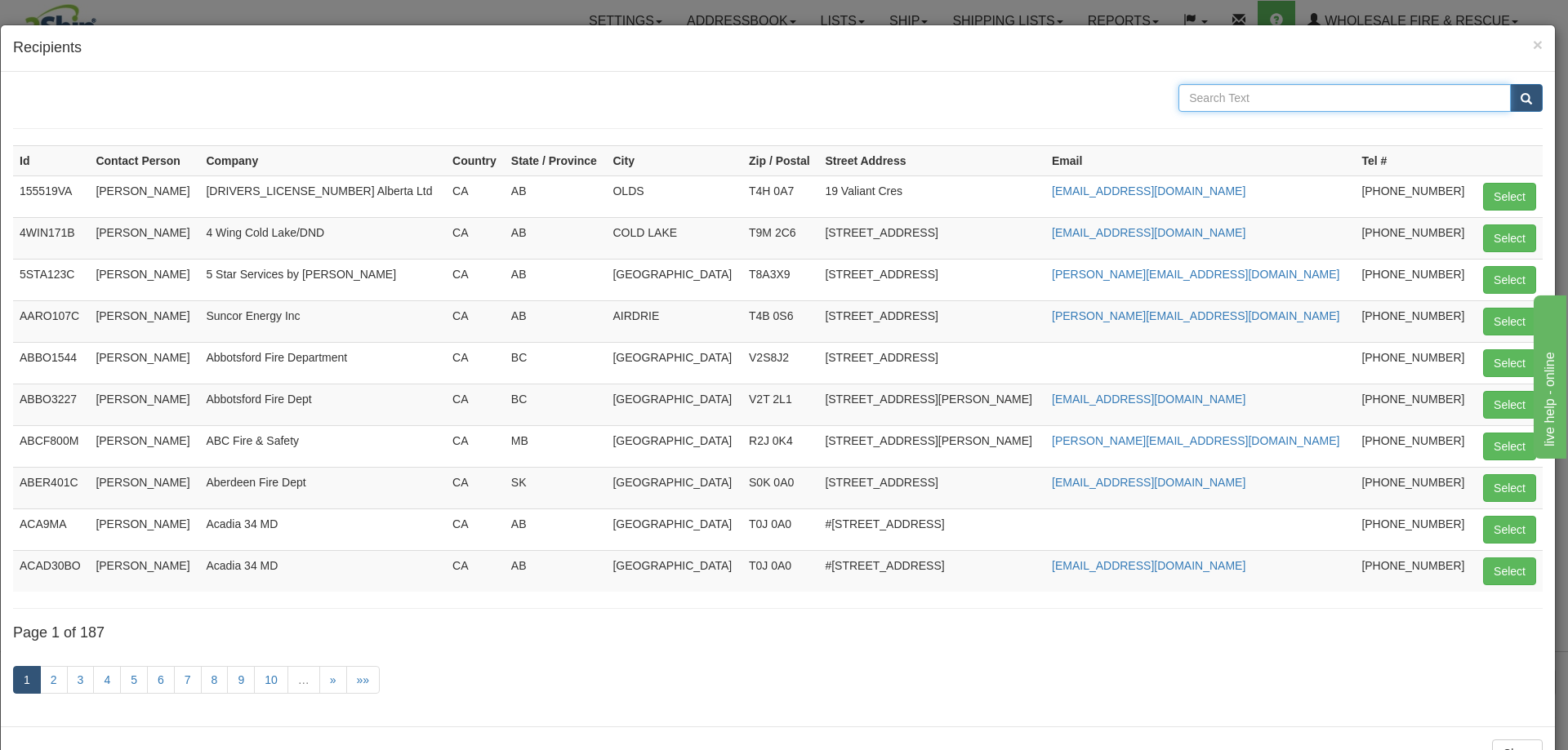
click at [1259, 101] on input "text" at bounding box center [1344, 98] width 333 height 27
type input "Penticton"
click at [1509, 84] on button "submit" at bounding box center [1525, 98] width 33 height 27
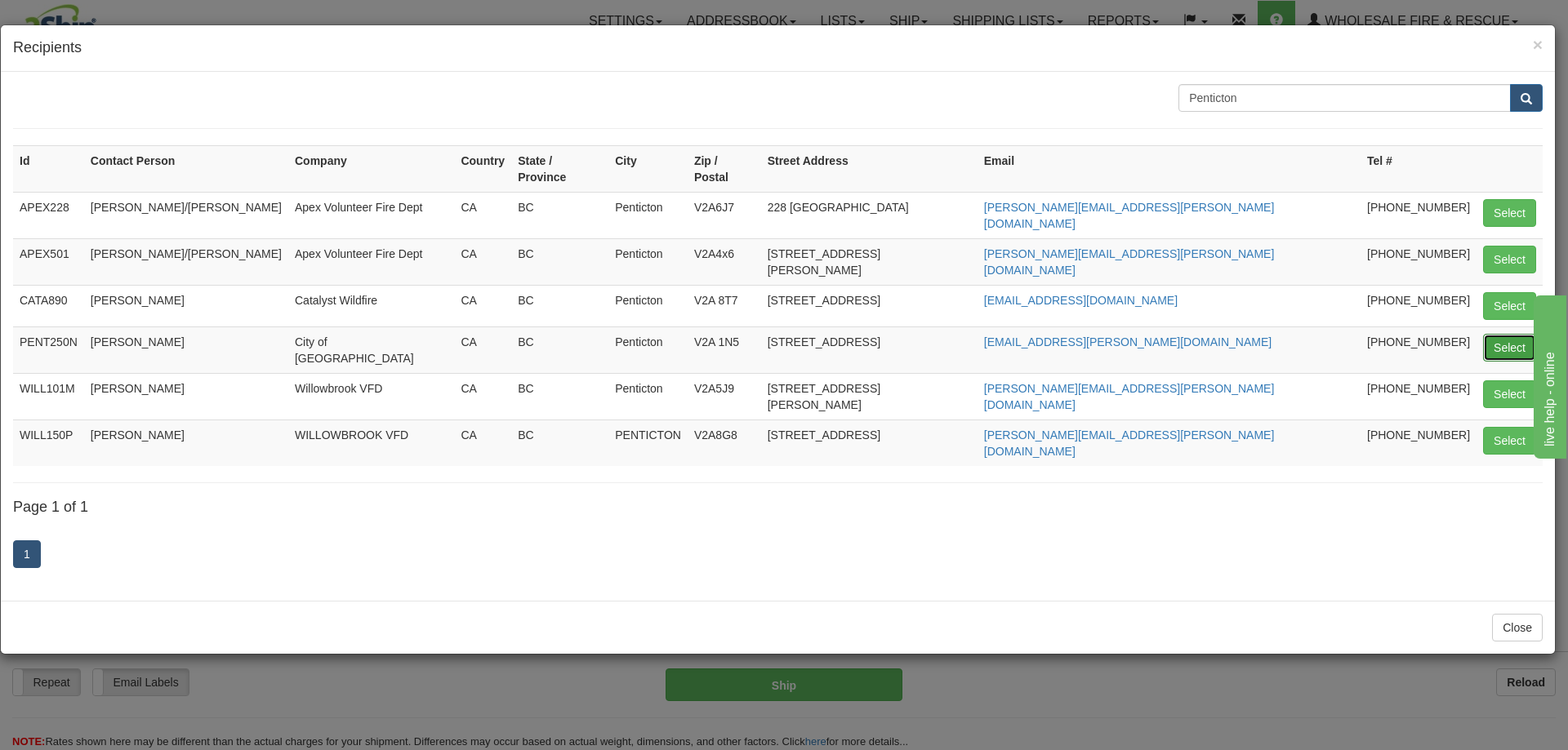
click at [1513, 334] on button "Select" at bounding box center [1509, 348] width 53 height 27
type input "PENT250N"
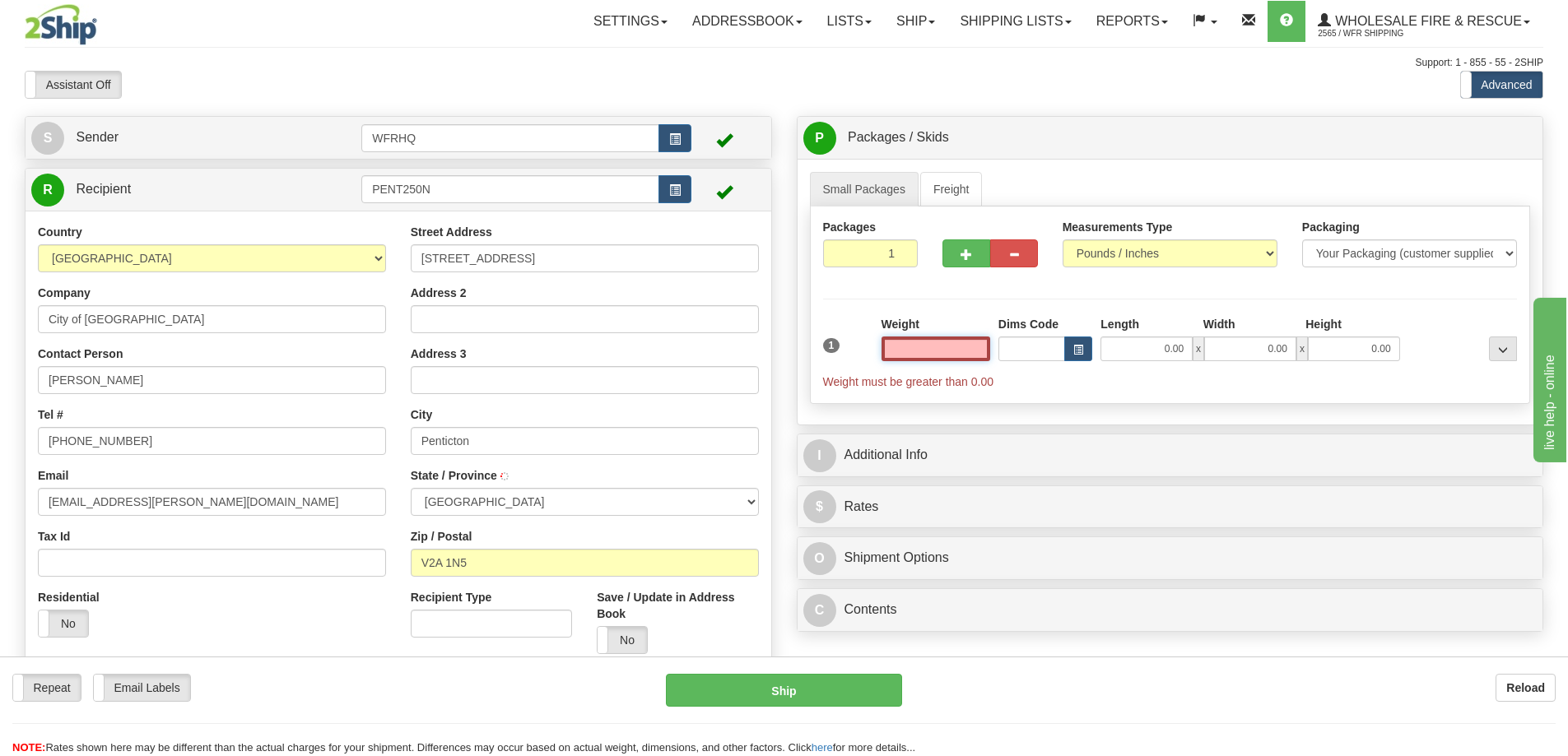
type input "PENTICTON"
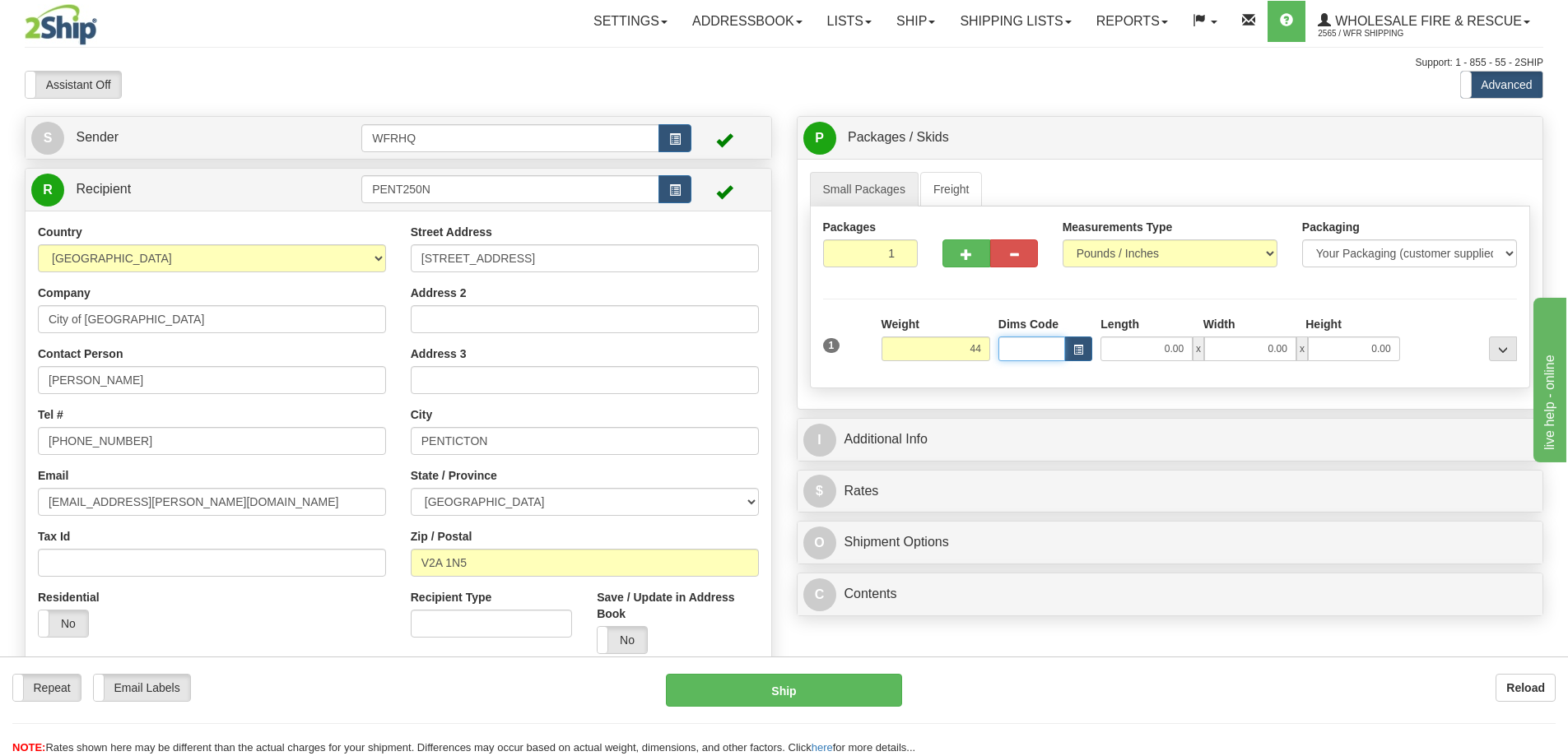
type input "44.00"
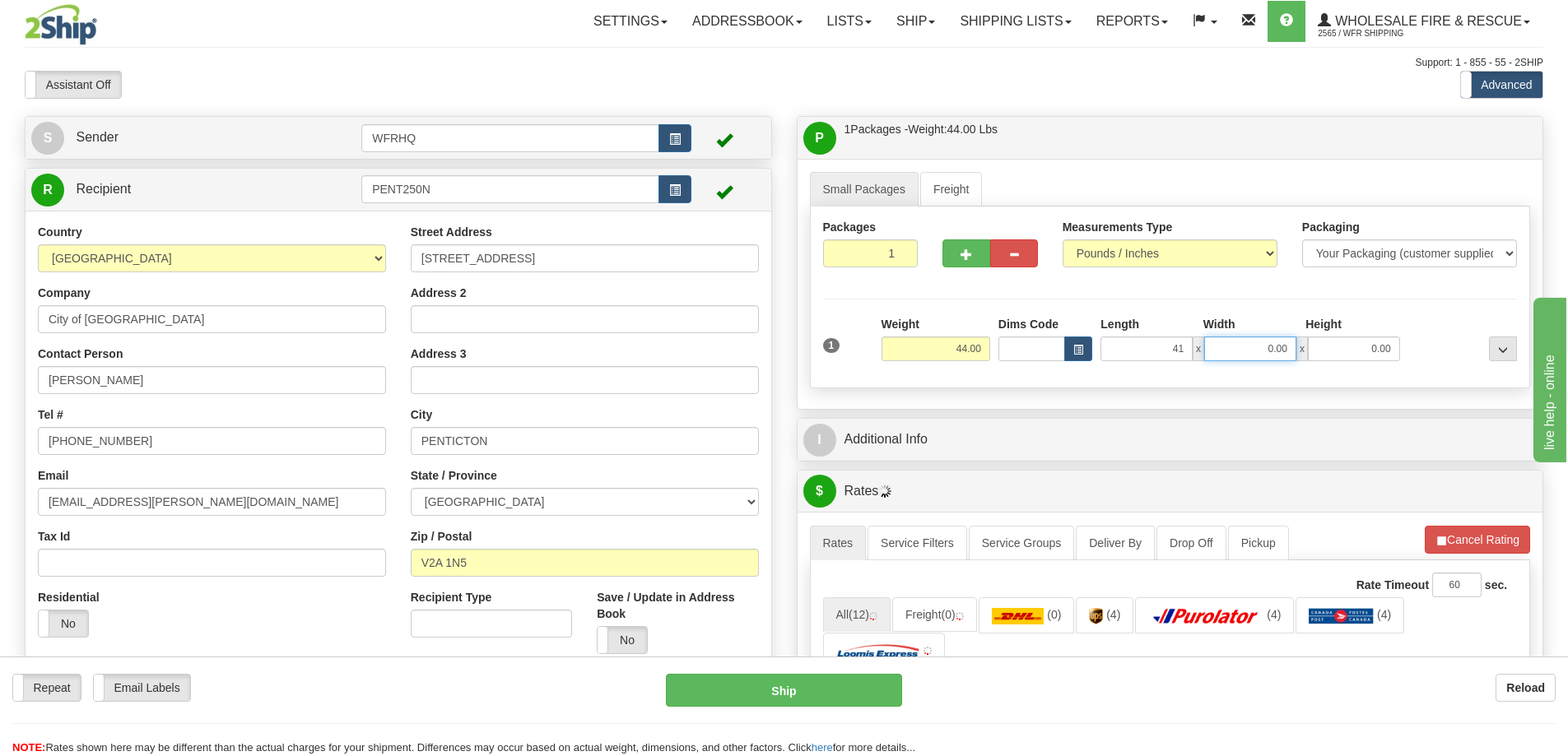
type input "41.00"
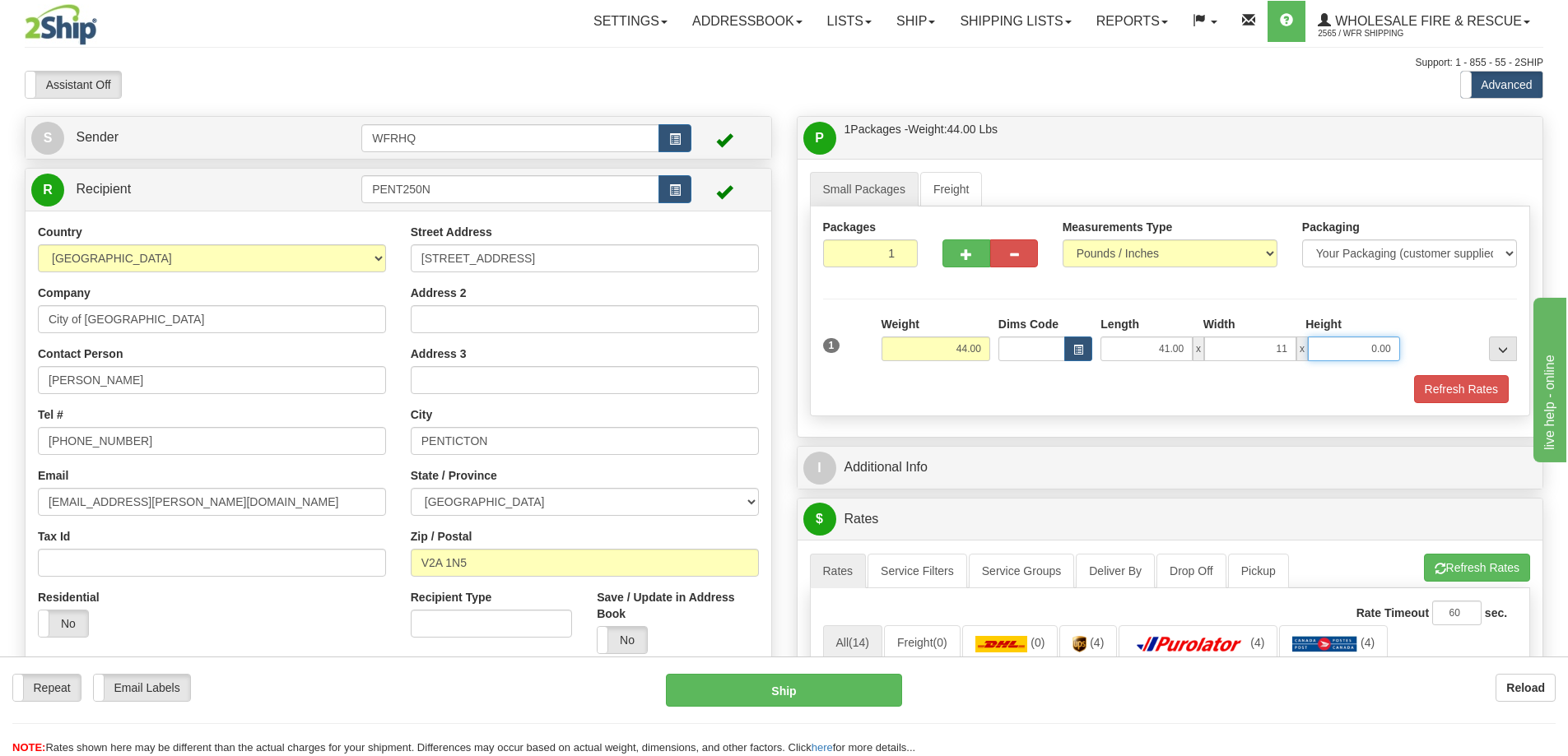
type input "11.00"
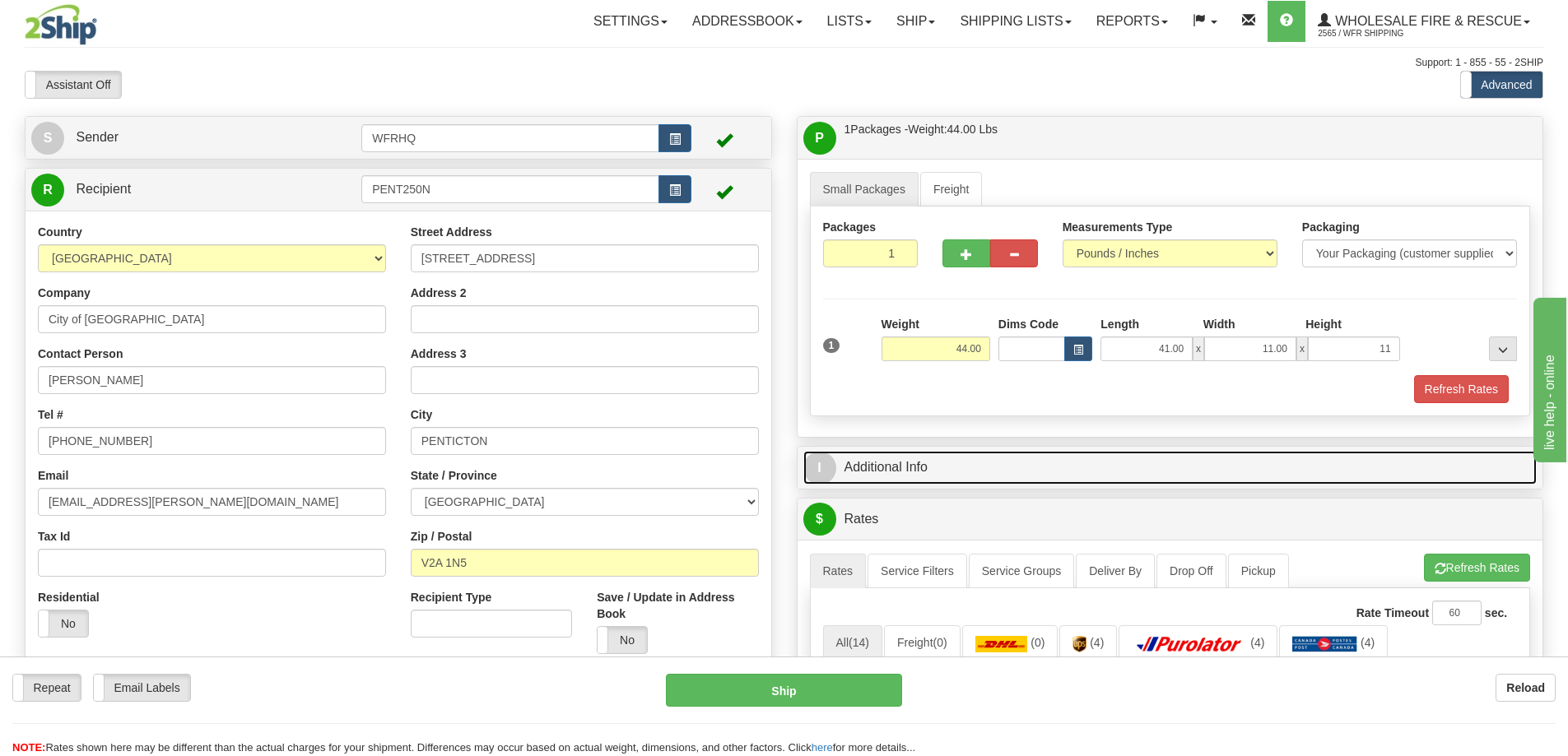
type input "11.00"
click at [865, 470] on link "I Additional Info" at bounding box center [1169, 467] width 734 height 34
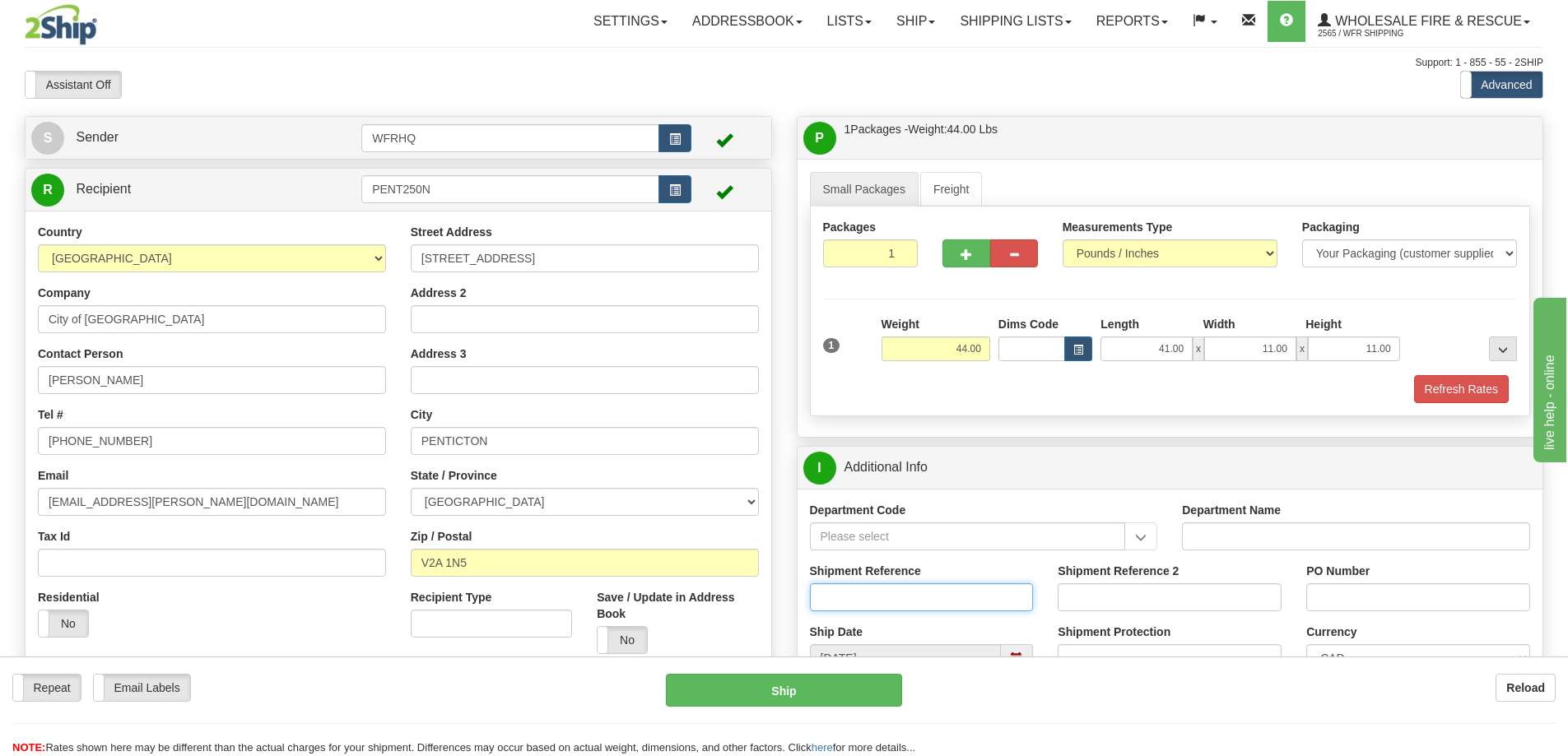
click at [855, 588] on input "Shipment Reference" at bounding box center [922, 597] width 223 height 28
type input "S43580 - 28547"
click at [1370, 594] on input "PO Number" at bounding box center [1418, 597] width 223 height 28
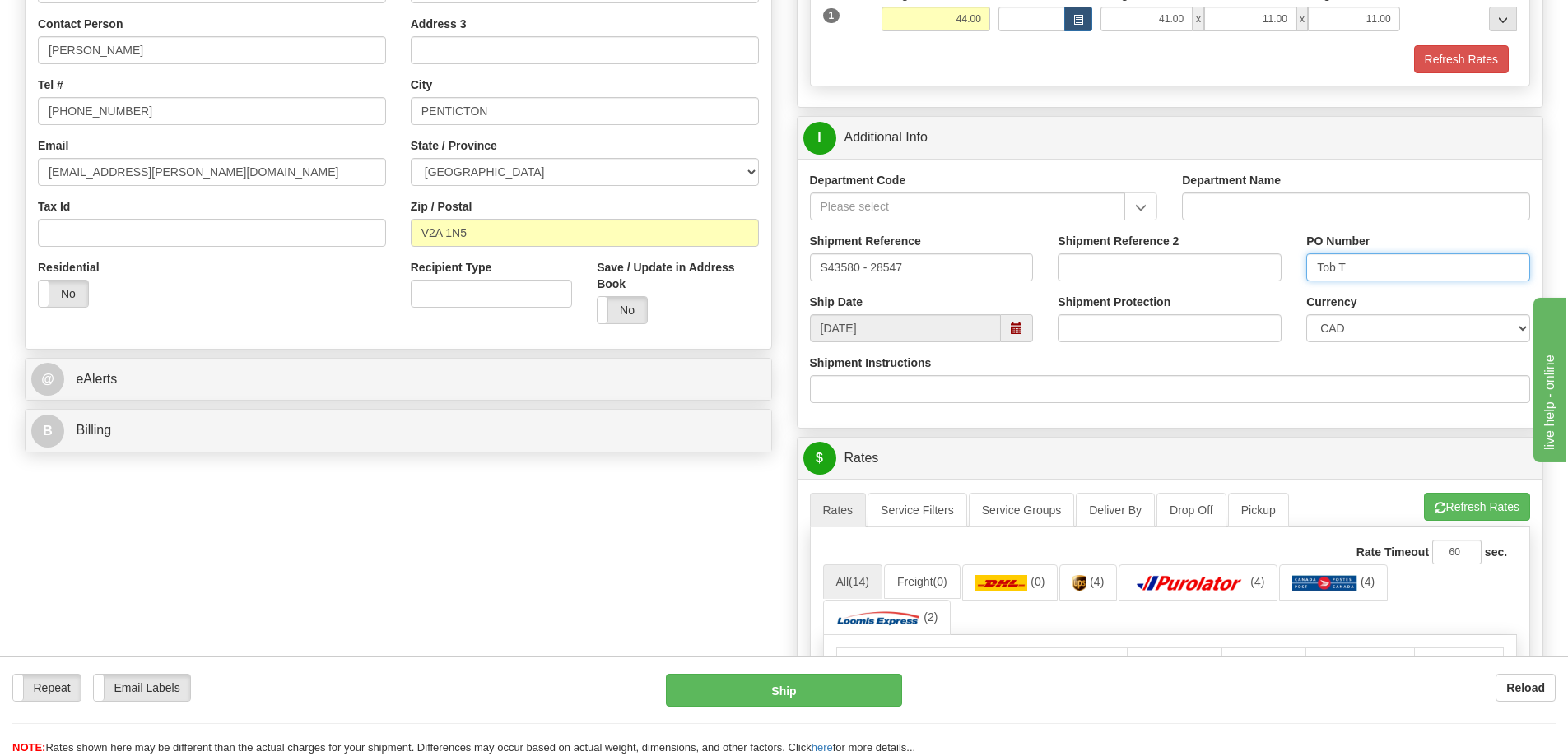
scroll to position [329, 0]
type input "Tob T"
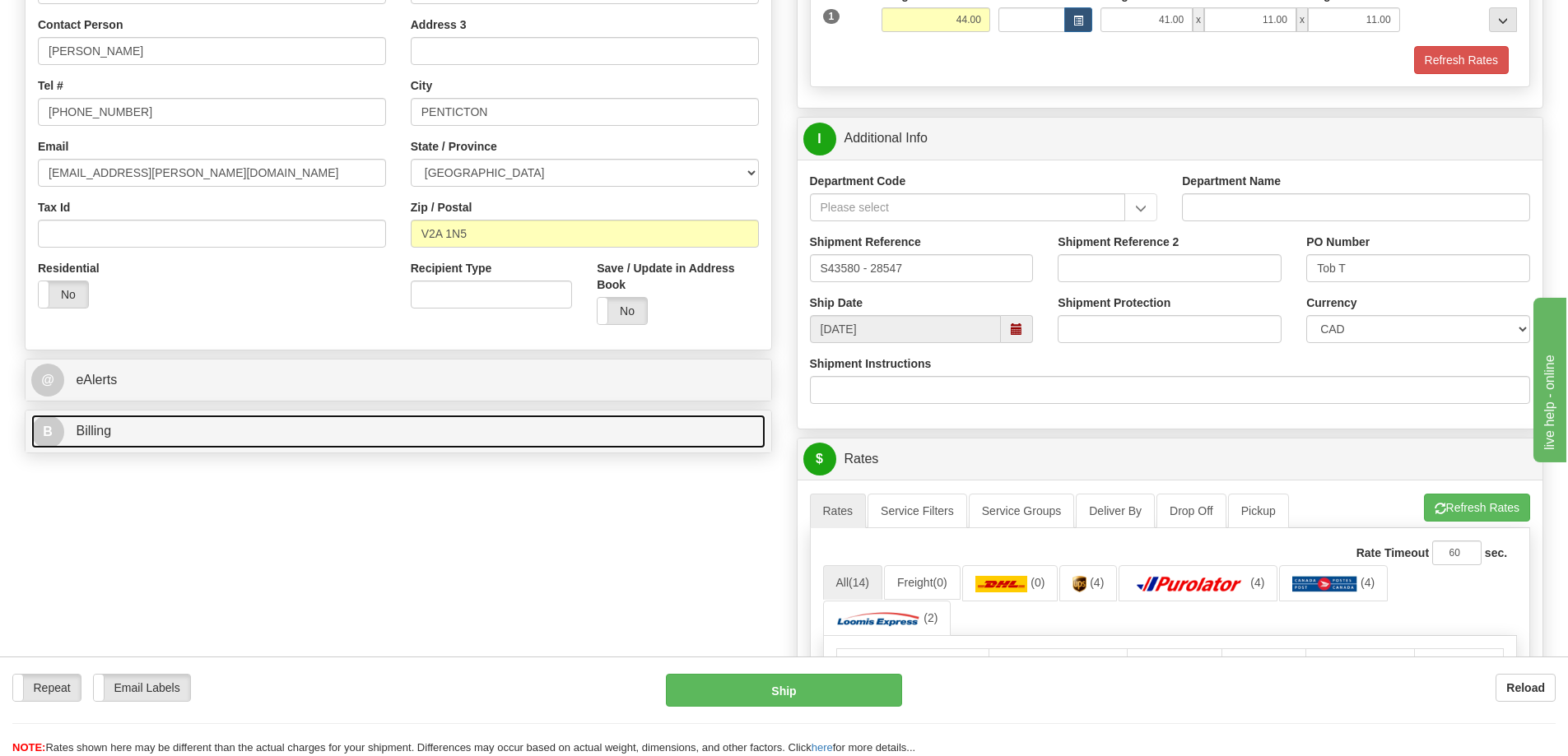
click at [92, 441] on link "B Billing" at bounding box center [398, 432] width 734 height 34
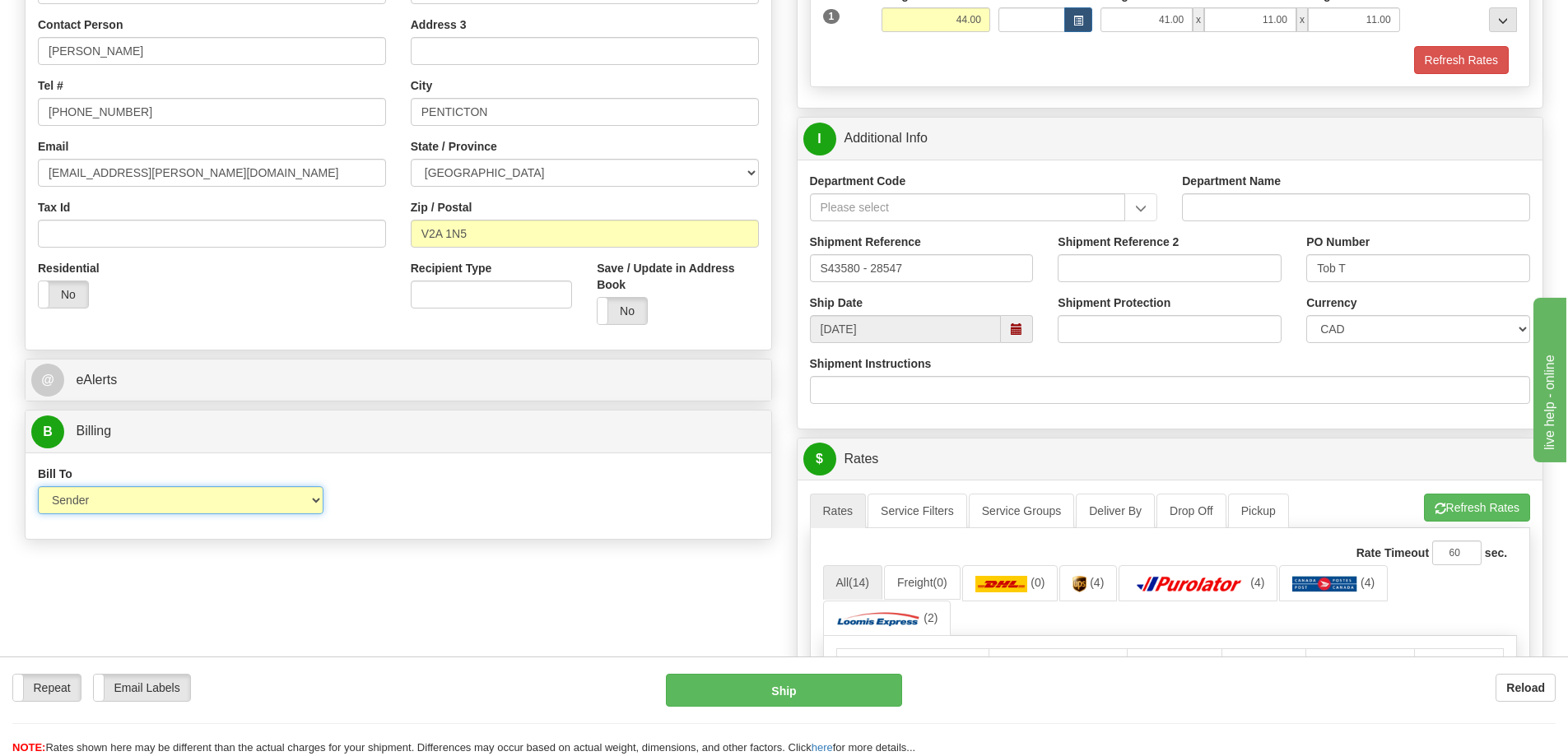
click at [132, 495] on select "Sender Recipient Third Party Collect" at bounding box center [180, 500] width 285 height 28
select select "2"
click at [38, 486] on select "Sender Recipient Third Party Collect" at bounding box center [180, 500] width 285 height 28
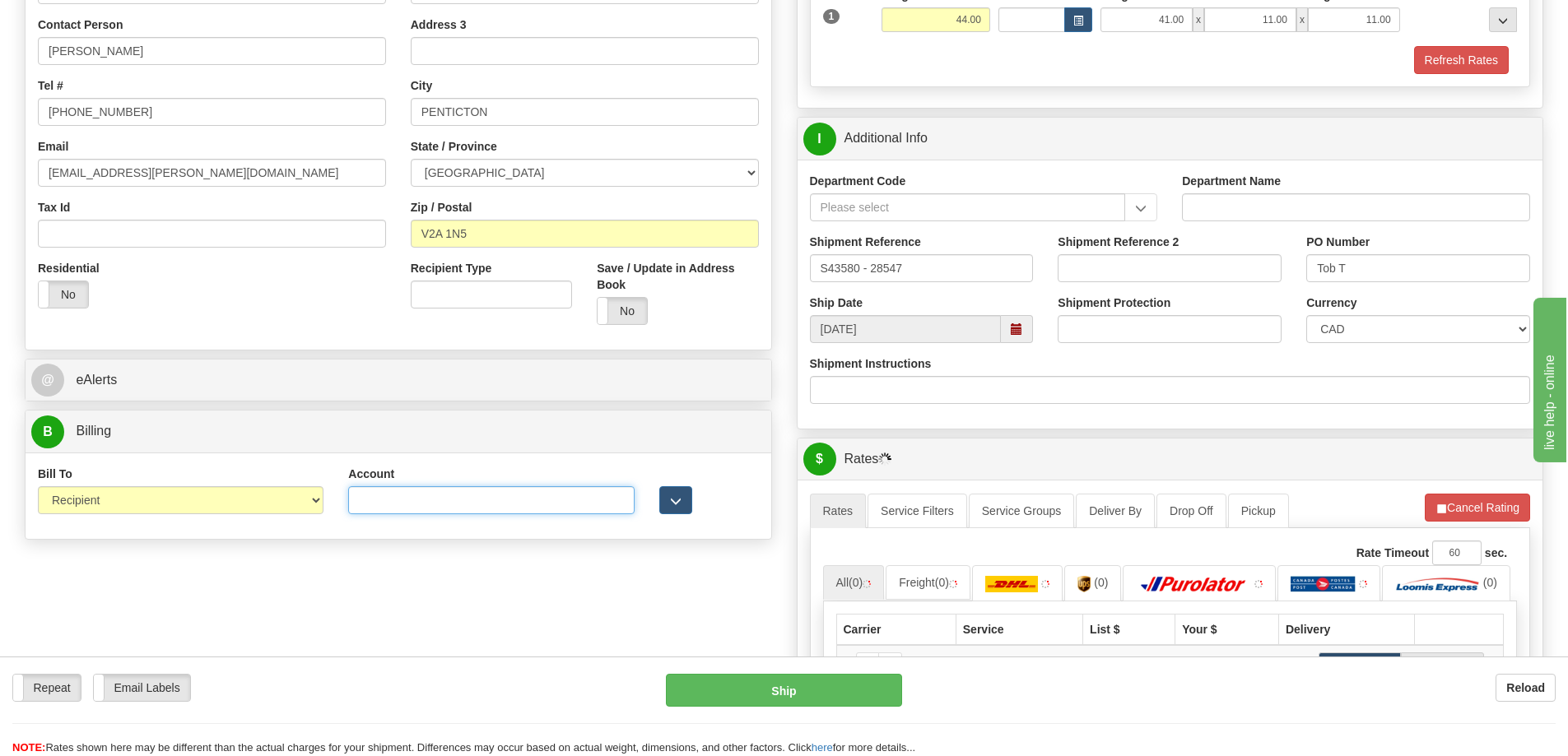
click at [392, 508] on input "Account" at bounding box center [490, 500] width 285 height 28
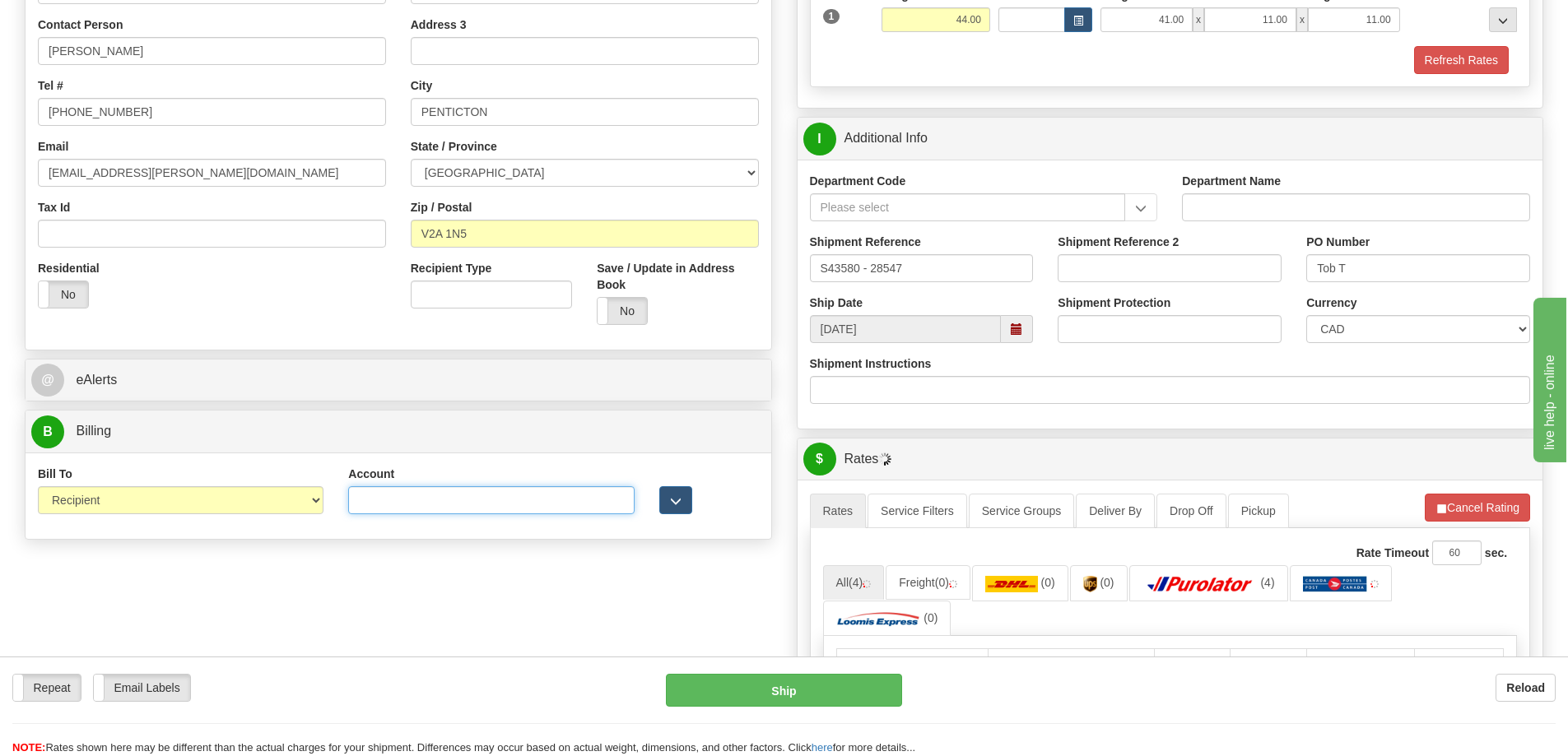
paste input "0787729"
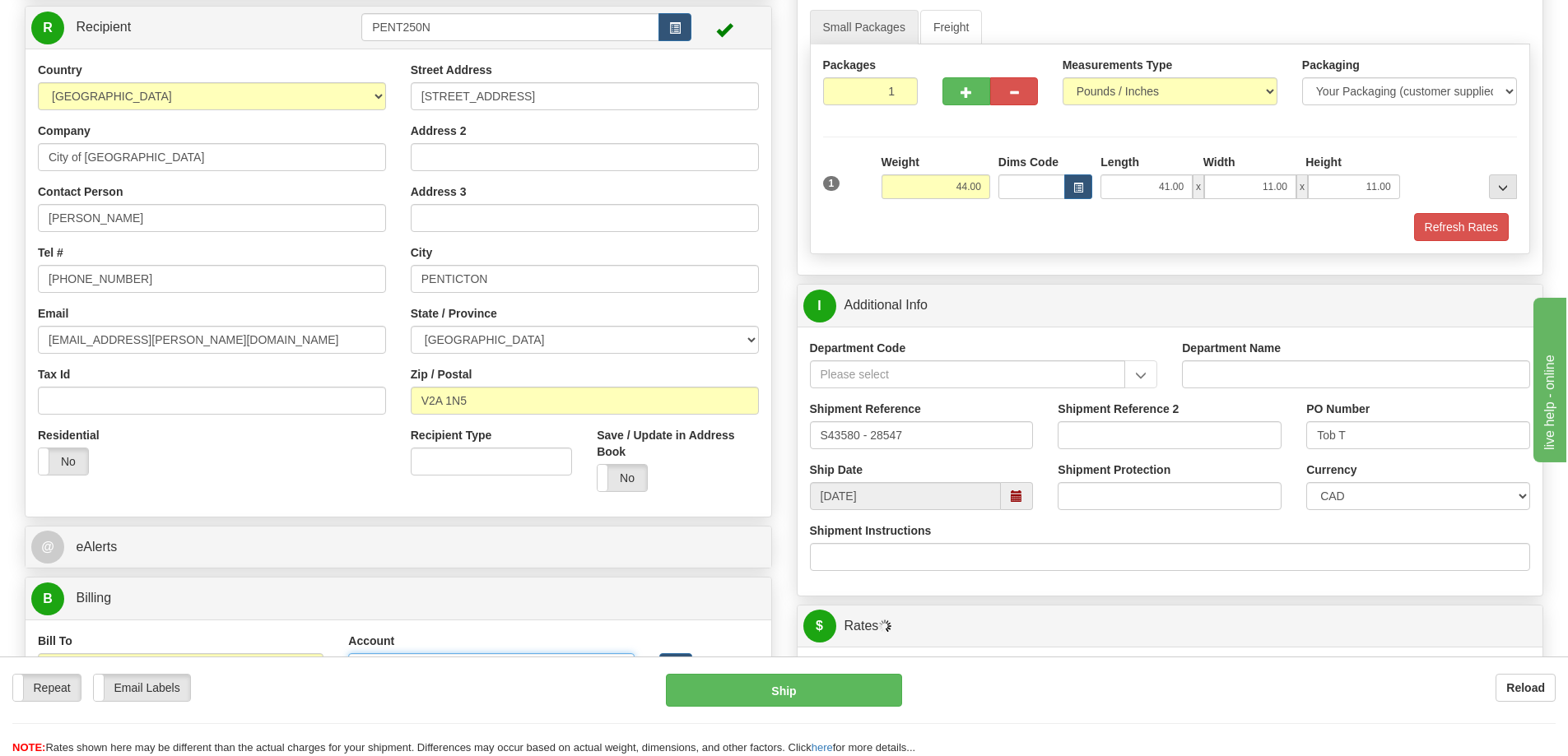
scroll to position [0, 0]
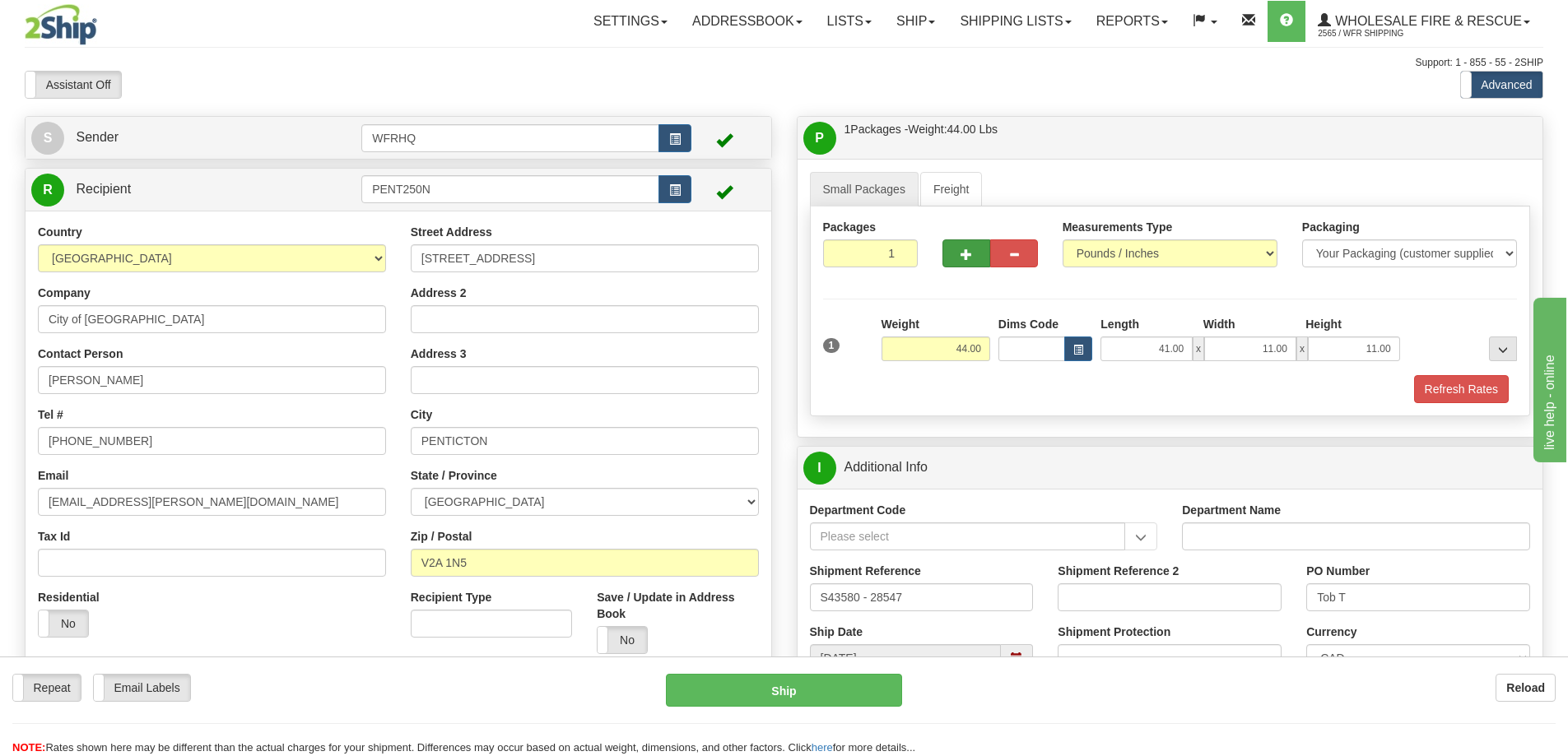
type input "0787729"
click at [957, 252] on button "button" at bounding box center [965, 253] width 47 height 28
radio input "true"
type input "2"
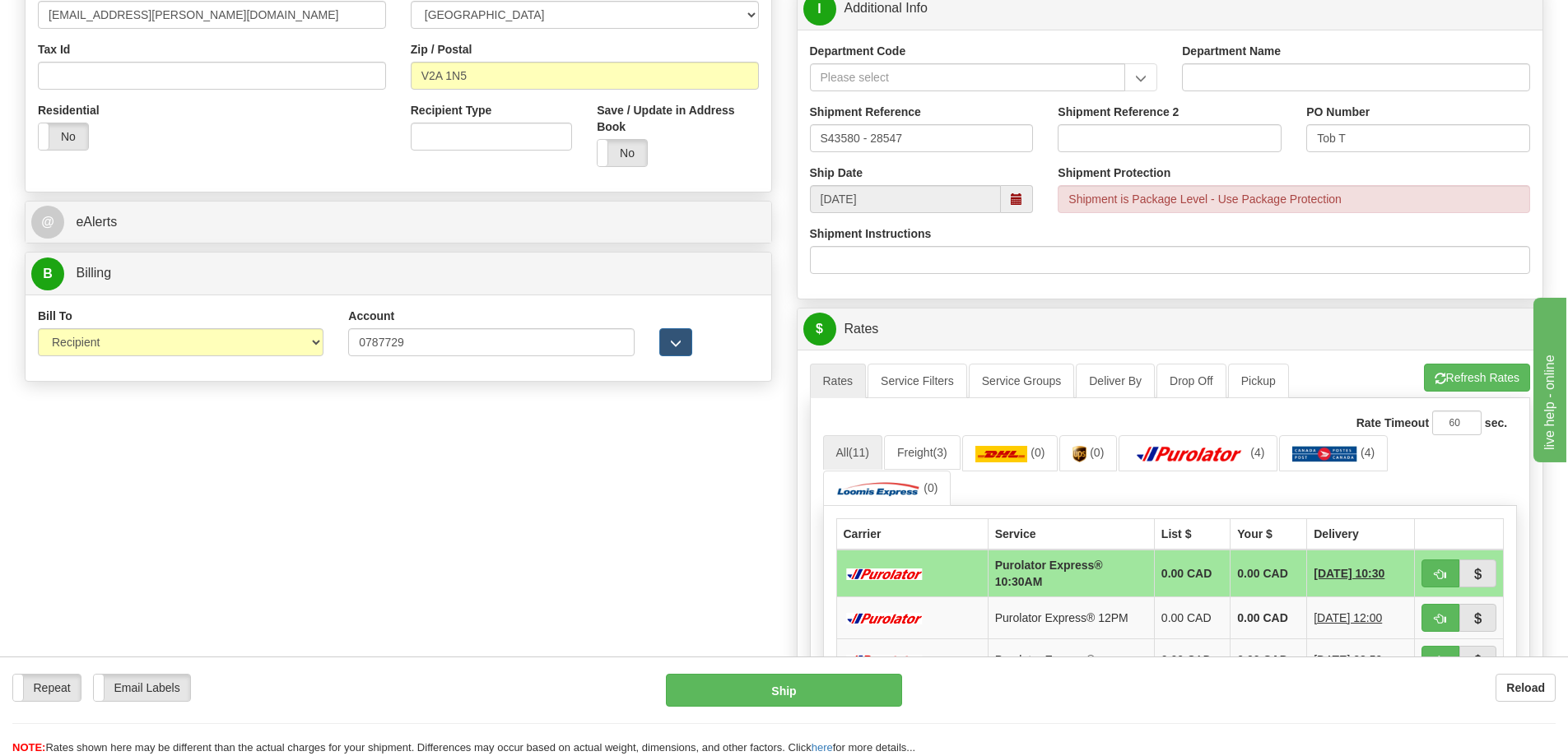
scroll to position [493, 0]
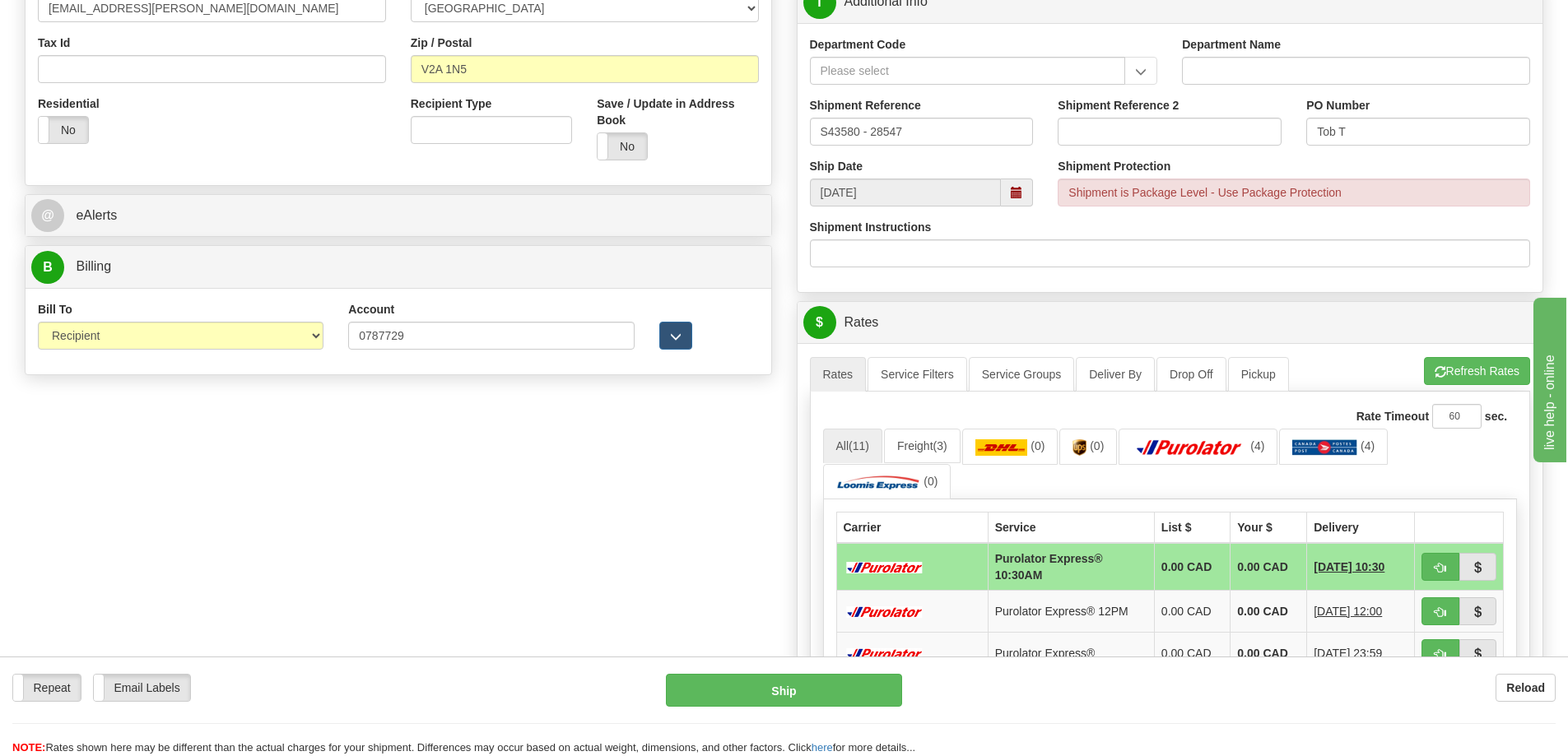
click at [1461, 390] on ul "Rates Service Filters Service Groups Deliver By Drop Off Pickup Refresh Rates C…" at bounding box center [1170, 374] width 721 height 35
click at [1471, 377] on button "Refresh Rates" at bounding box center [1477, 371] width 106 height 28
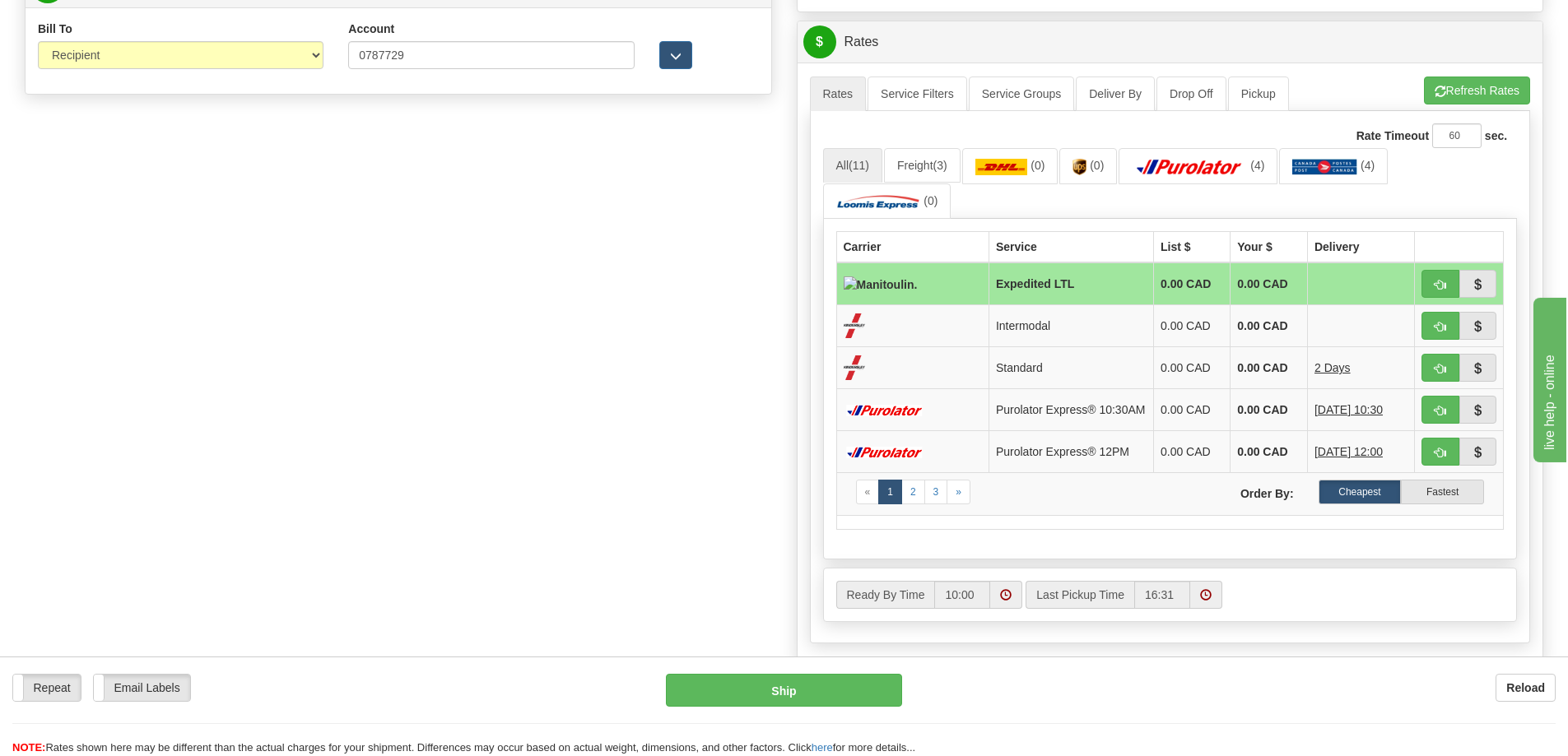
scroll to position [823, 0]
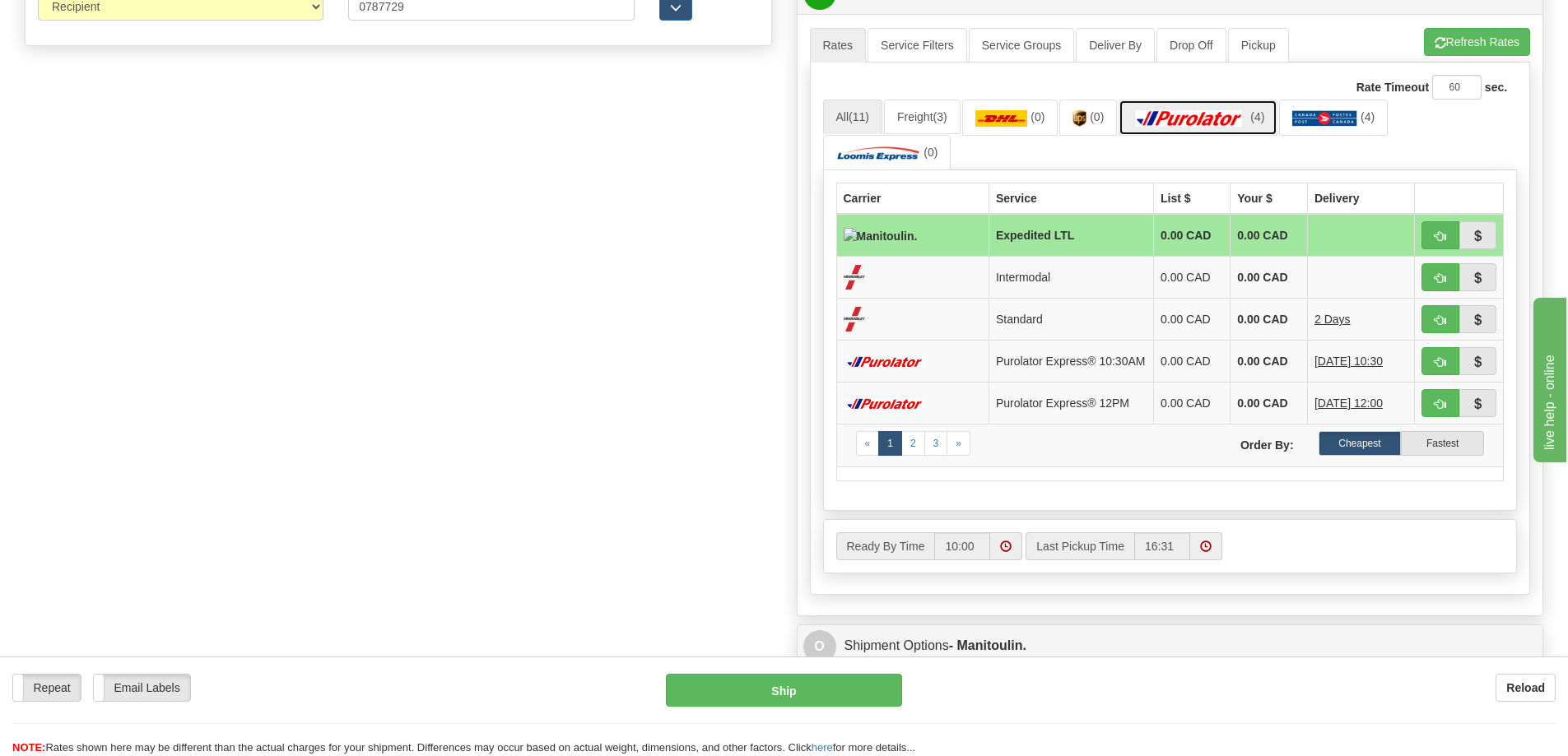
click at [1226, 124] on img at bounding box center [1189, 118] width 115 height 16
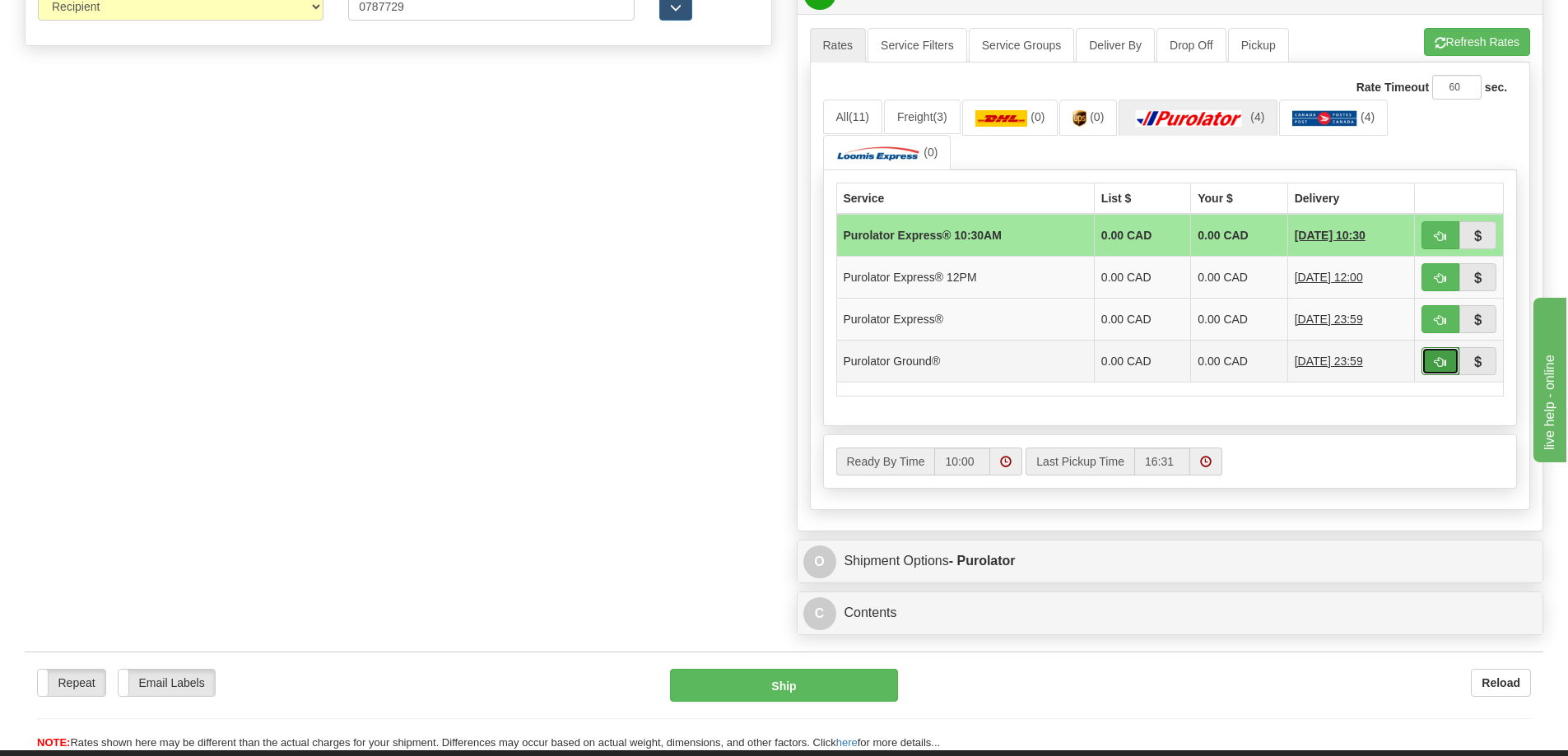
click at [1437, 357] on span "button" at bounding box center [1440, 363] width 12 height 11
type input "260"
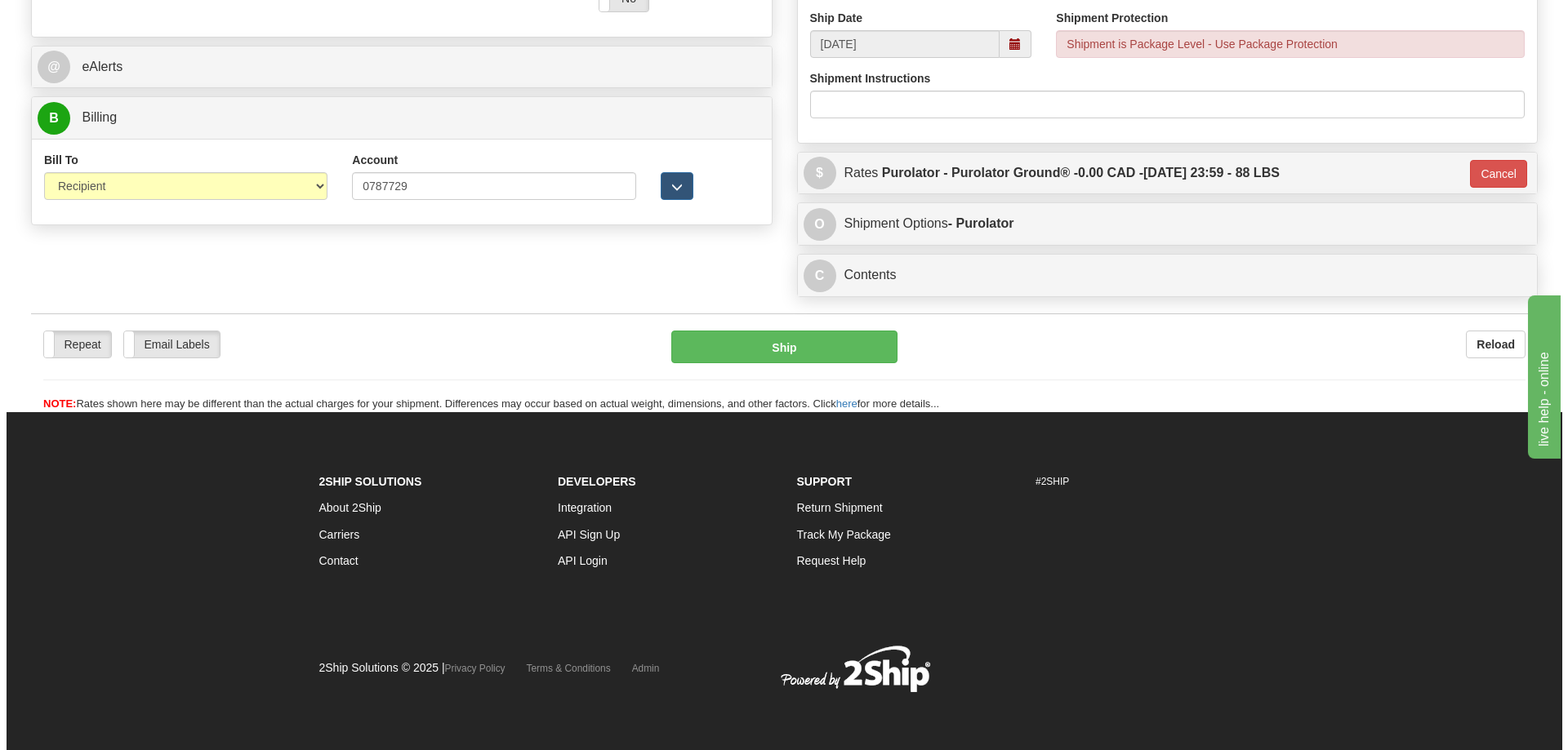
scroll to position [637, 0]
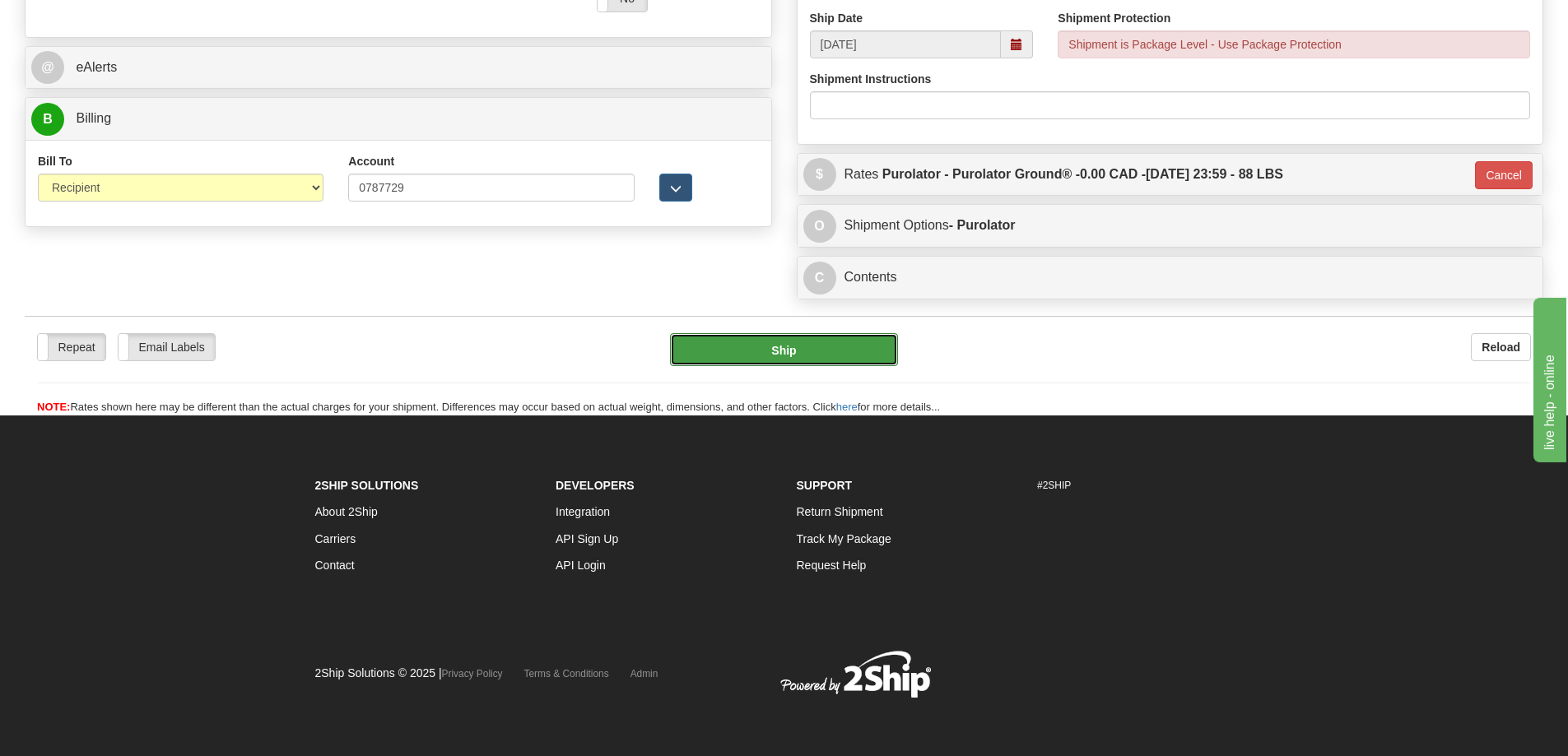
click at [802, 353] on button "Ship" at bounding box center [783, 349] width 228 height 33
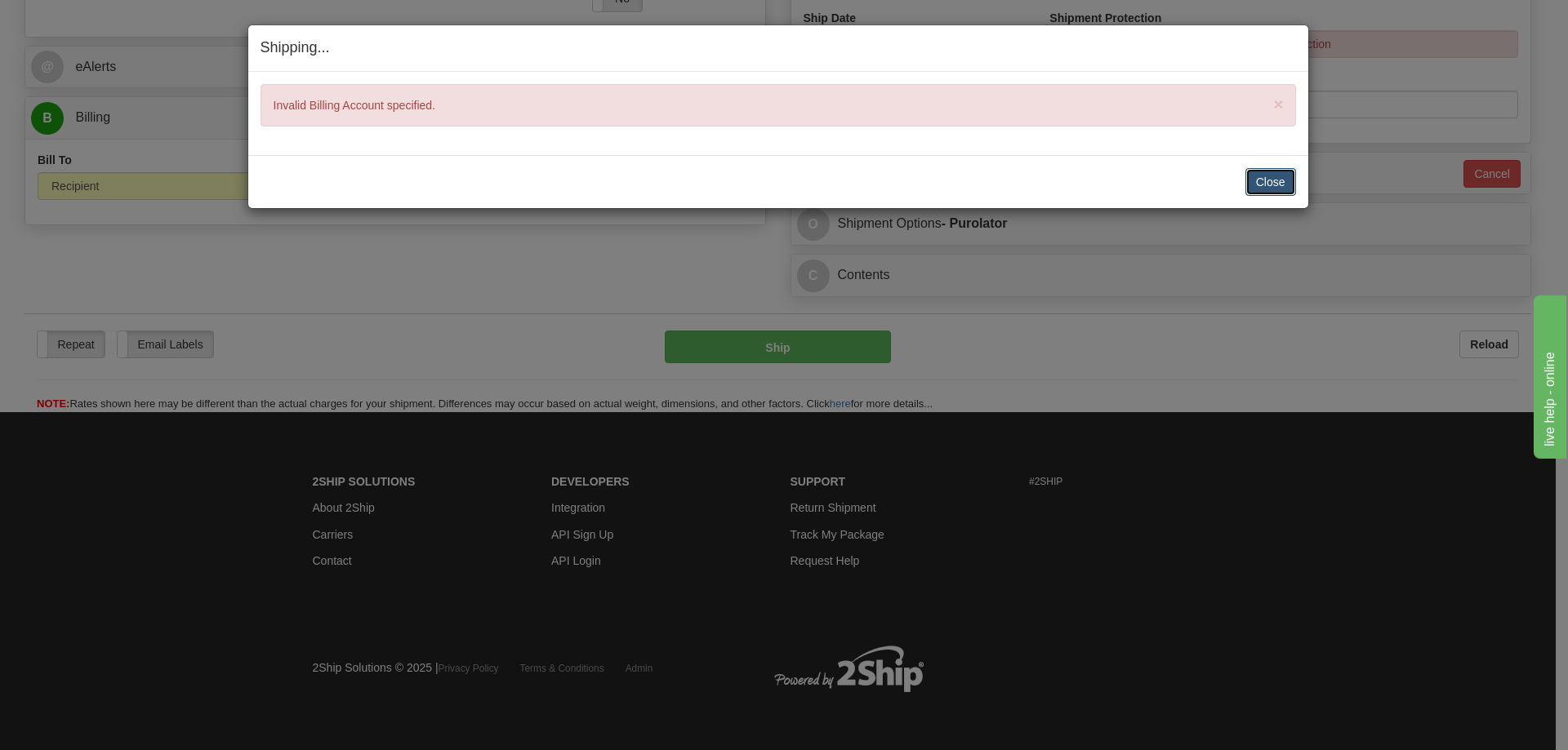
click at [1265, 191] on button "Close" at bounding box center [1270, 182] width 51 height 27
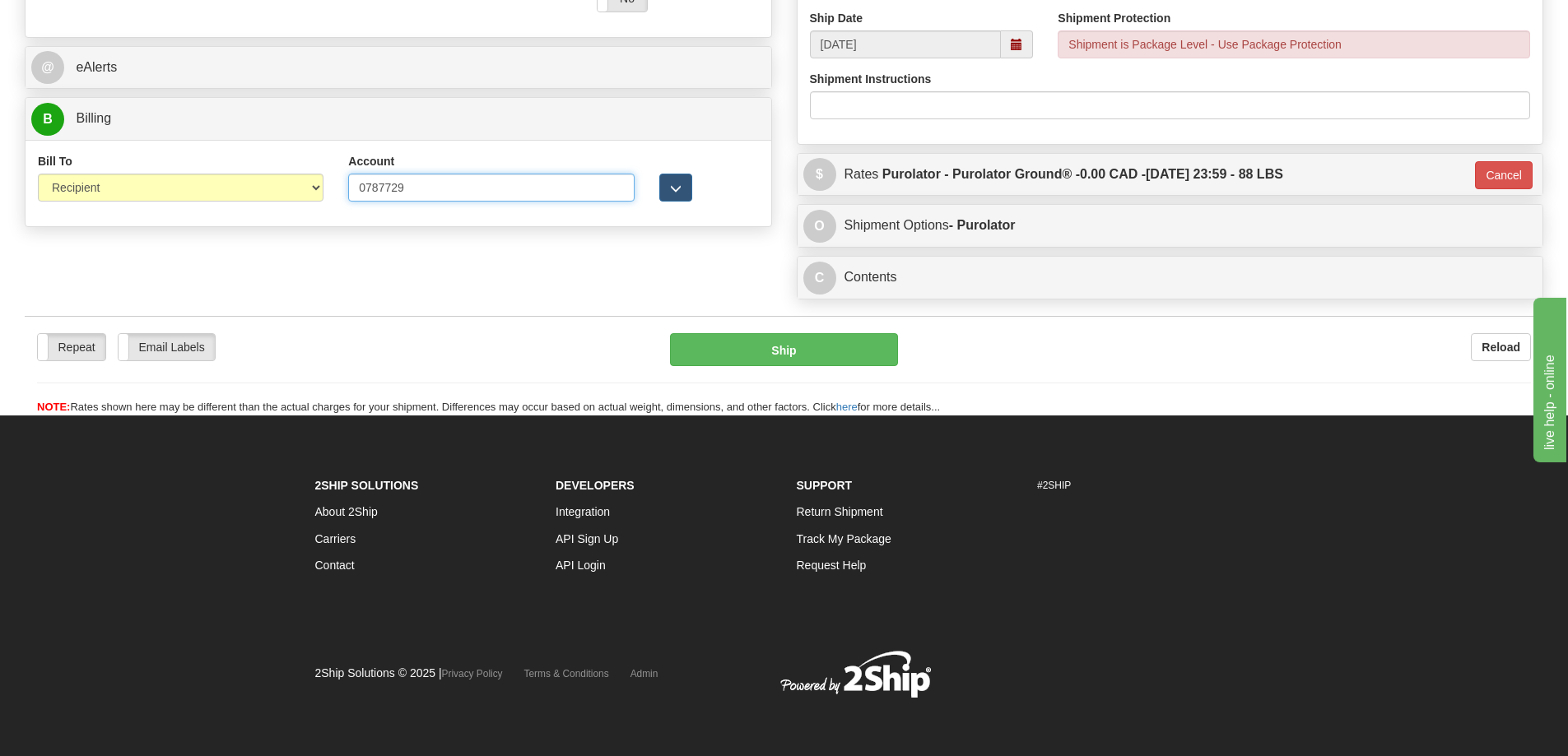
click at [365, 184] on input "0787729" at bounding box center [490, 187] width 285 height 28
type input "0787729"
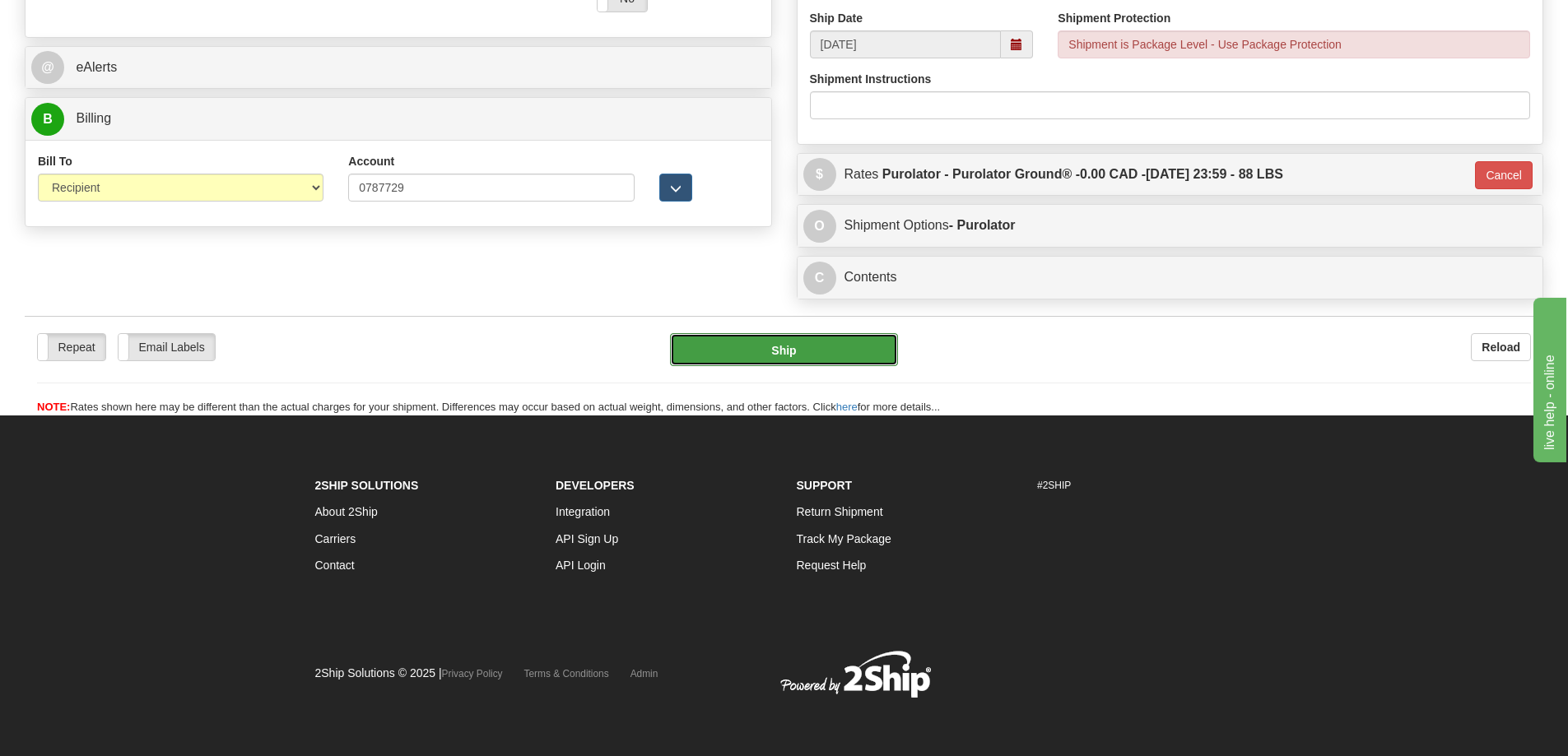
click at [778, 359] on button "Ship" at bounding box center [783, 349] width 228 height 33
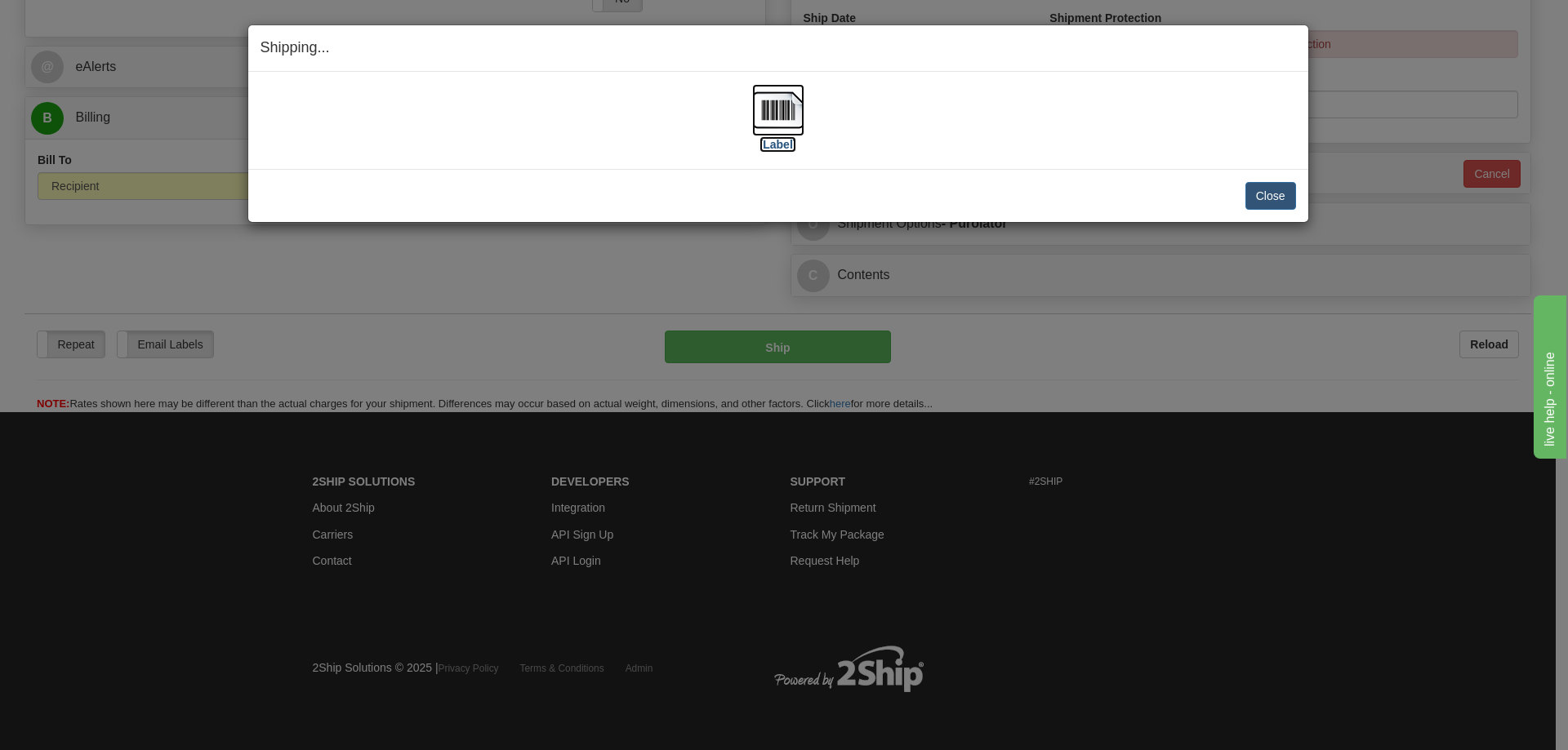
click at [773, 121] on img at bounding box center [778, 110] width 52 height 52
click at [1269, 196] on button "Close" at bounding box center [1270, 195] width 51 height 27
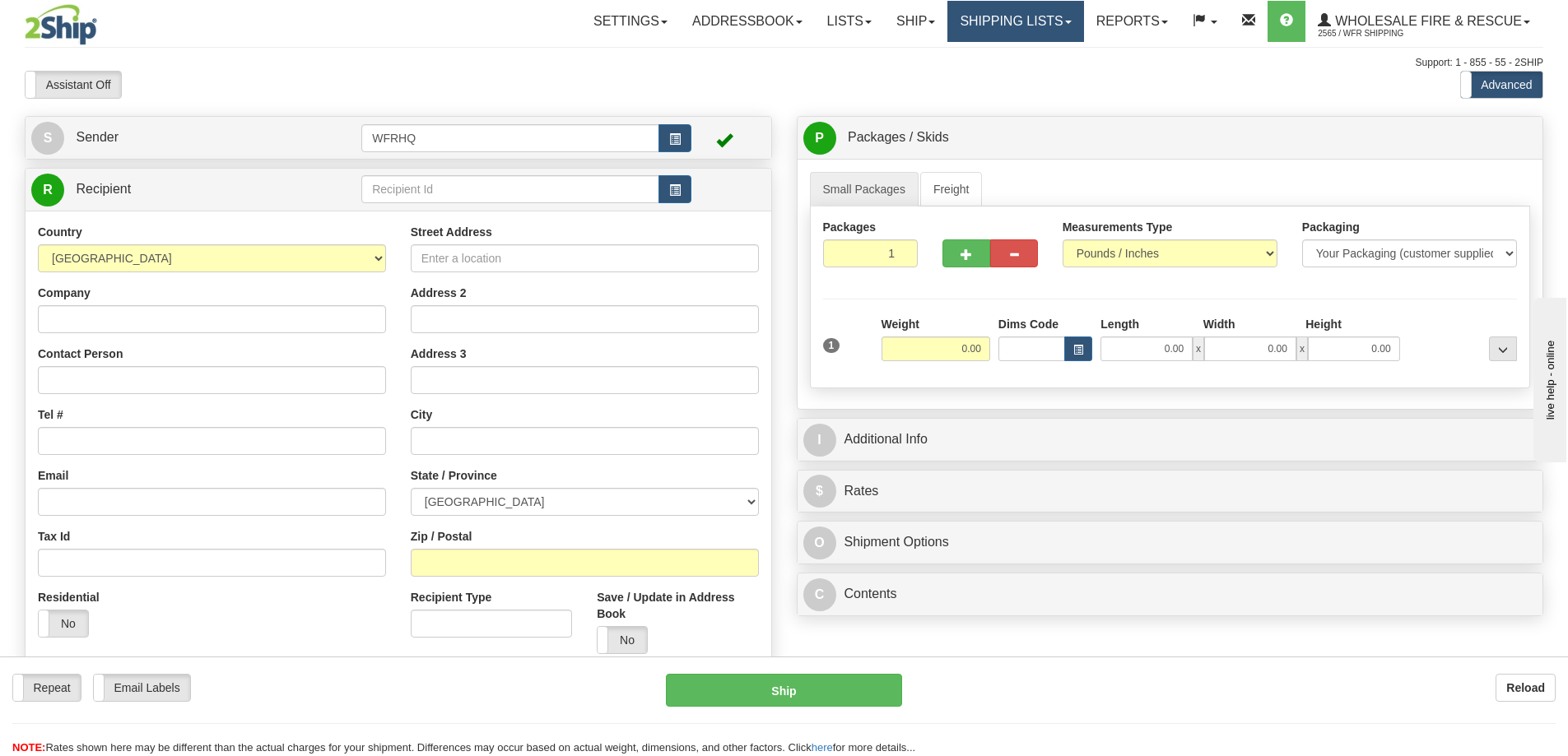
click at [997, 21] on link "Shipping lists" at bounding box center [1016, 21] width 136 height 41
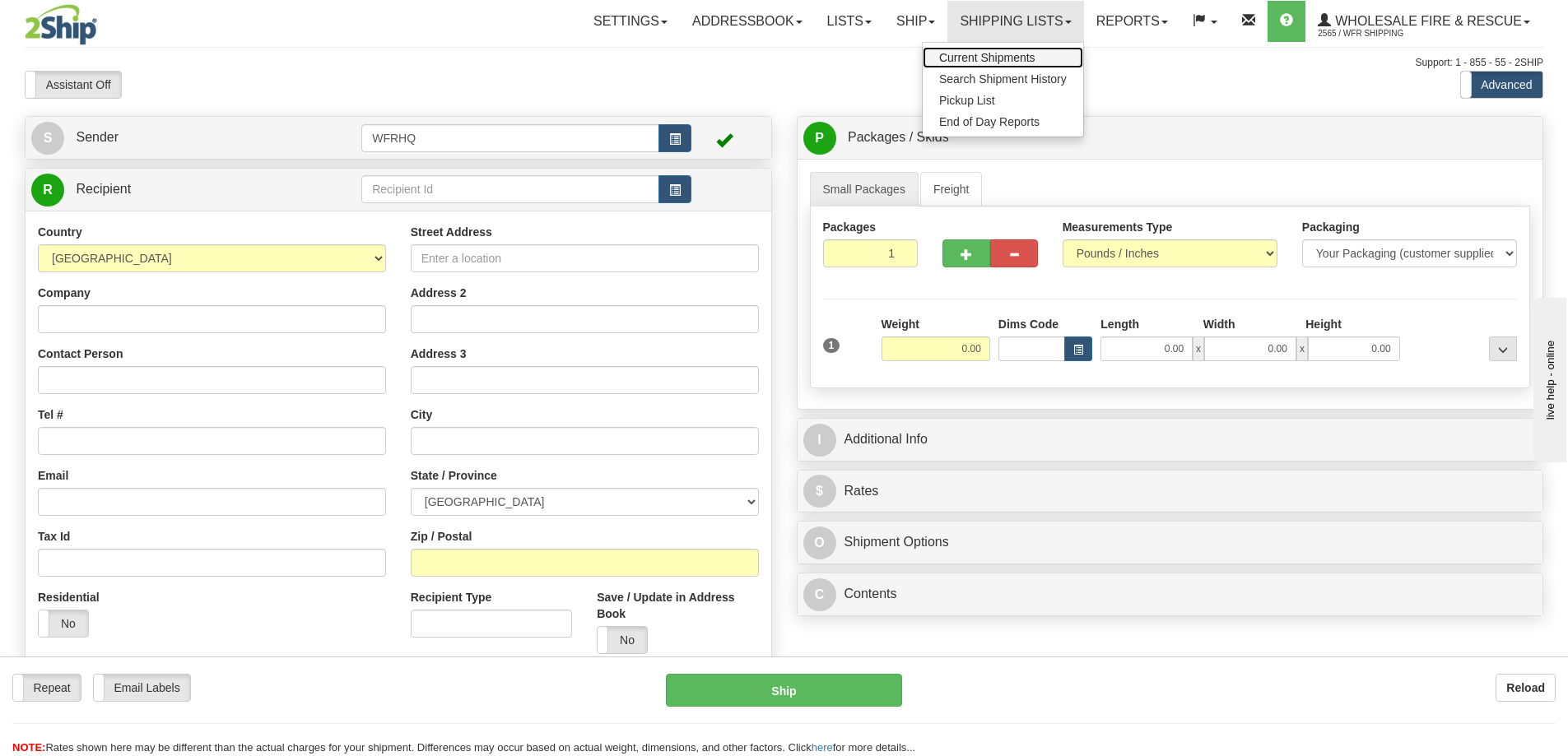
click at [990, 59] on span "Current Shipments" at bounding box center [987, 57] width 97 height 13
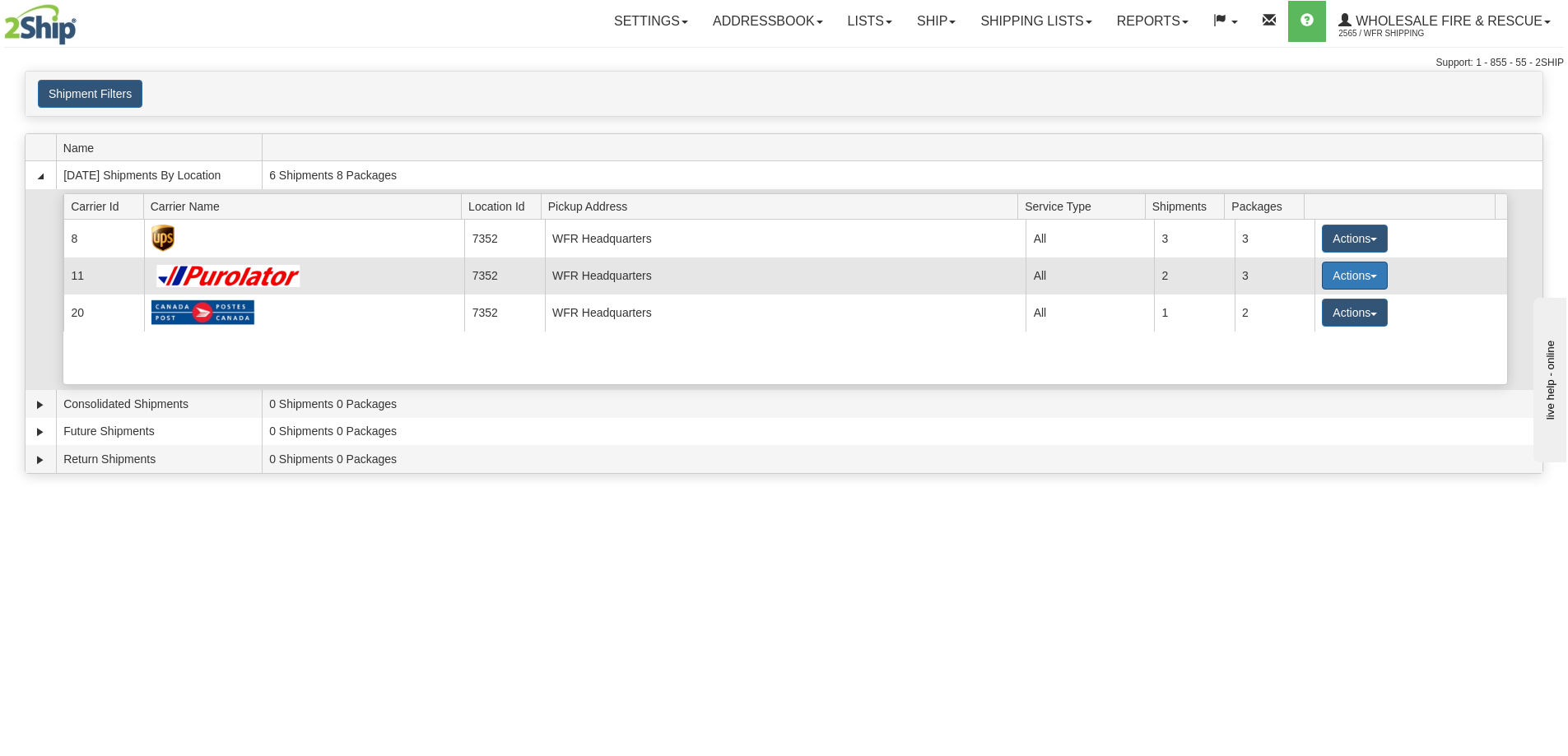
click at [1345, 277] on button "Actions" at bounding box center [1354, 275] width 66 height 28
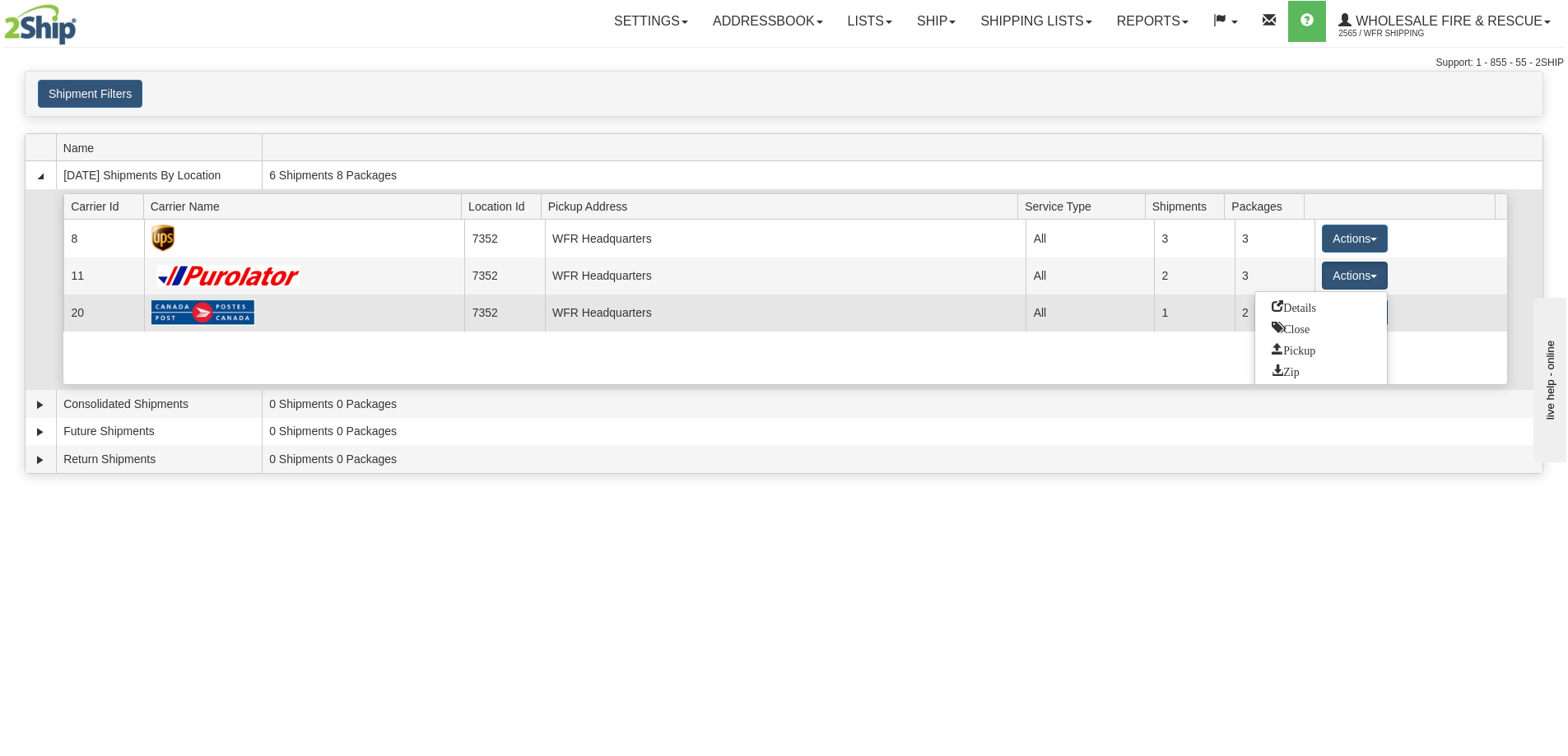
click at [1320, 301] on link "Details" at bounding box center [1320, 307] width 131 height 21
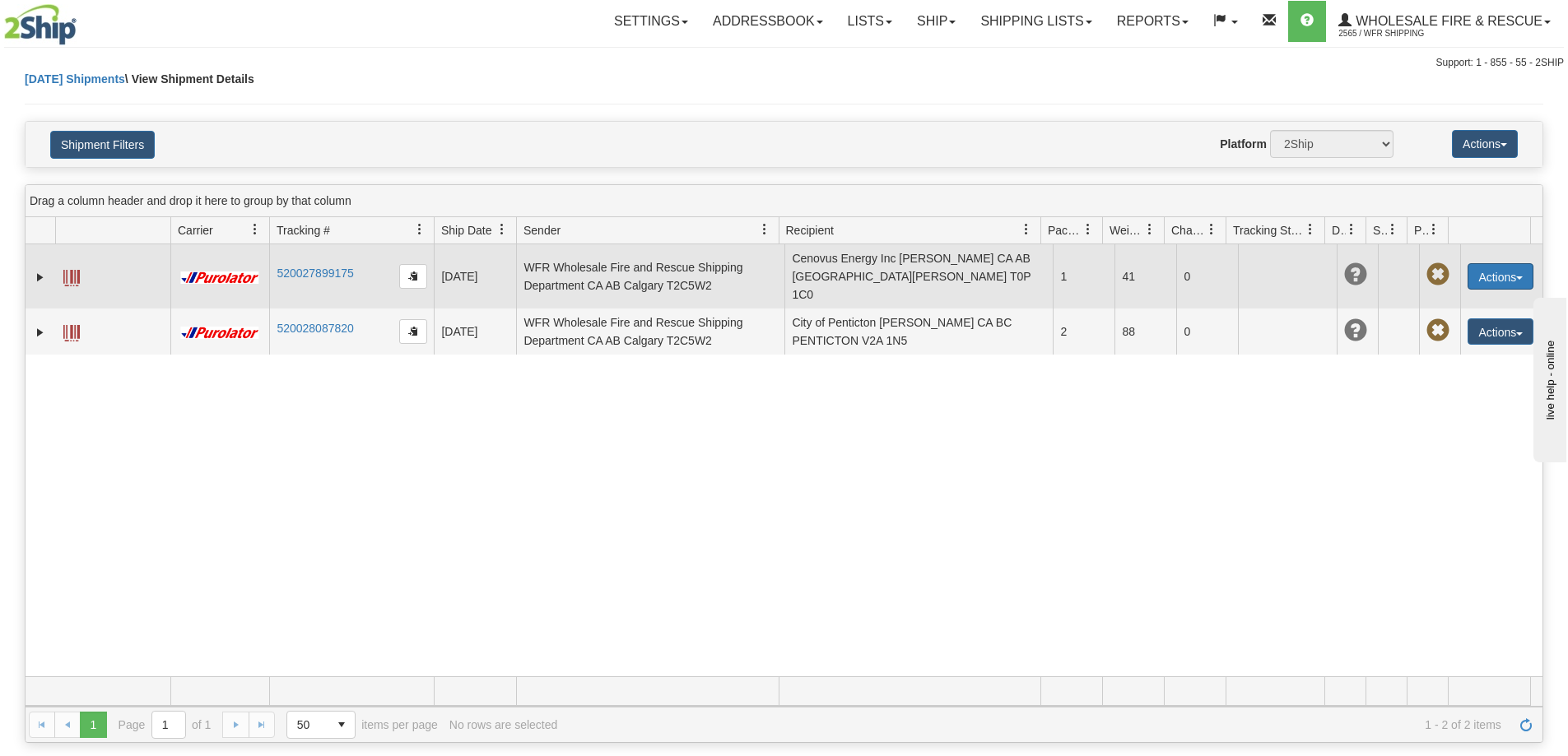
click at [1485, 264] on button "Actions" at bounding box center [1500, 276] width 66 height 26
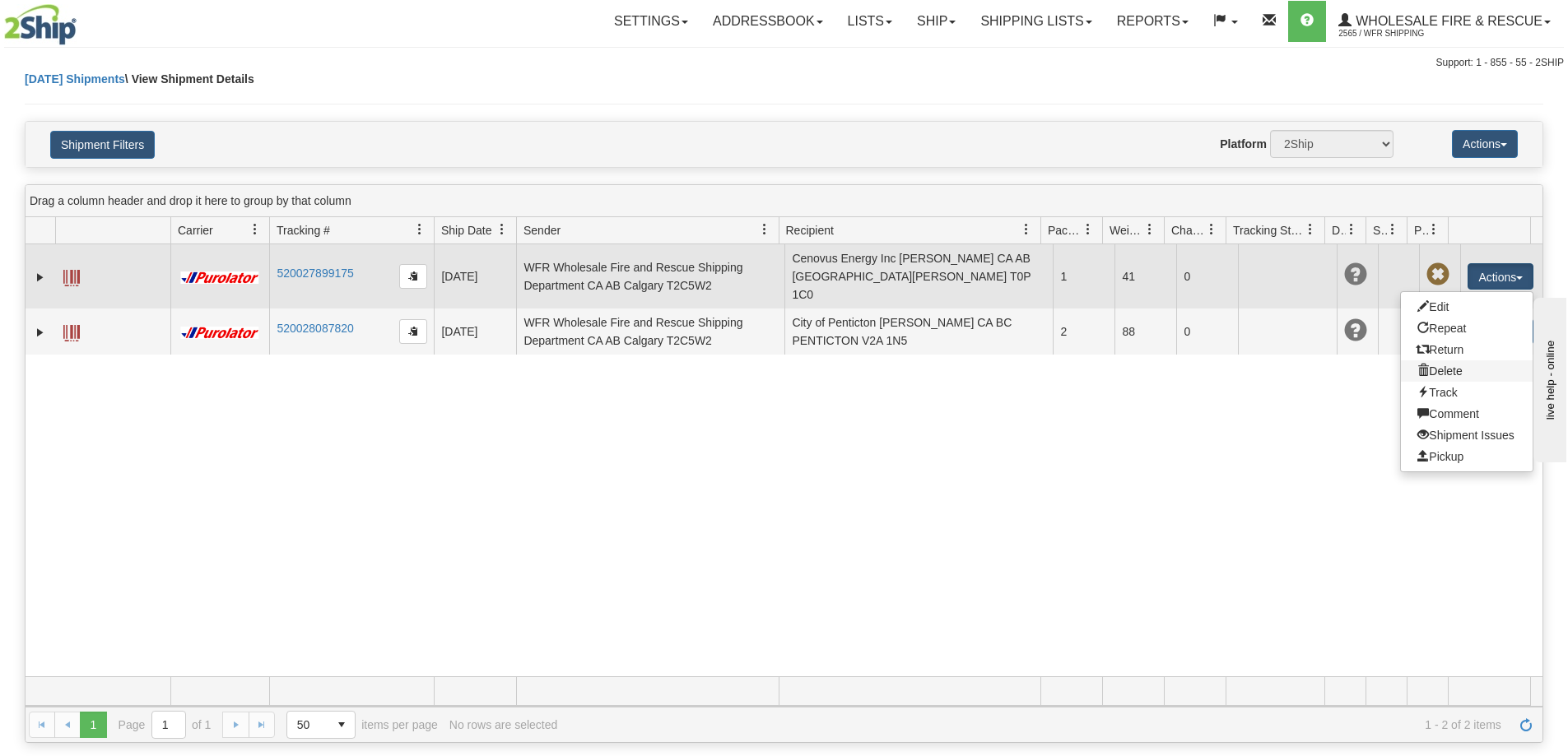
click at [1435, 365] on link "Delete" at bounding box center [1466, 371] width 131 height 21
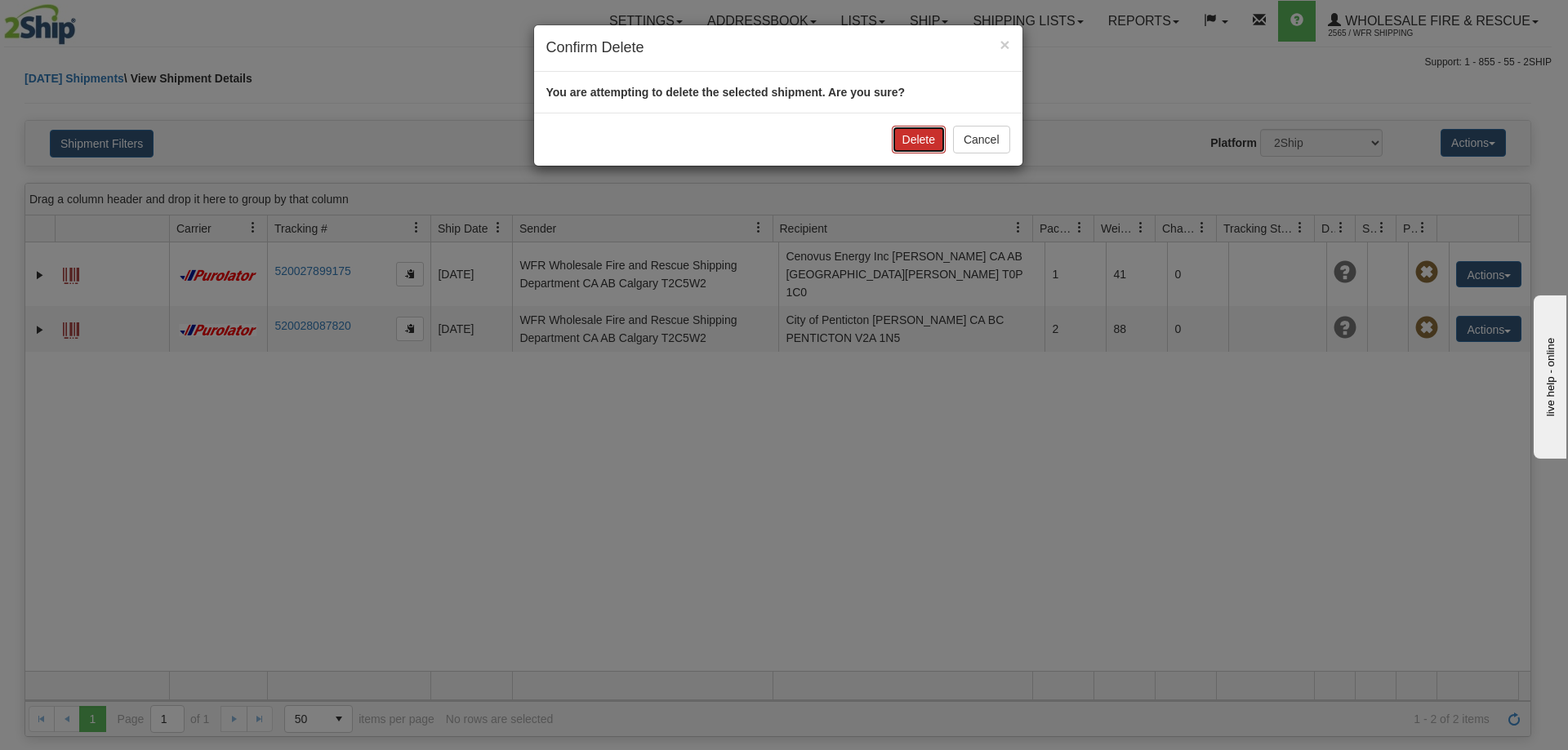
click at [927, 140] on button "Delete" at bounding box center [918, 139] width 54 height 27
